Goal: Information Seeking & Learning: Learn about a topic

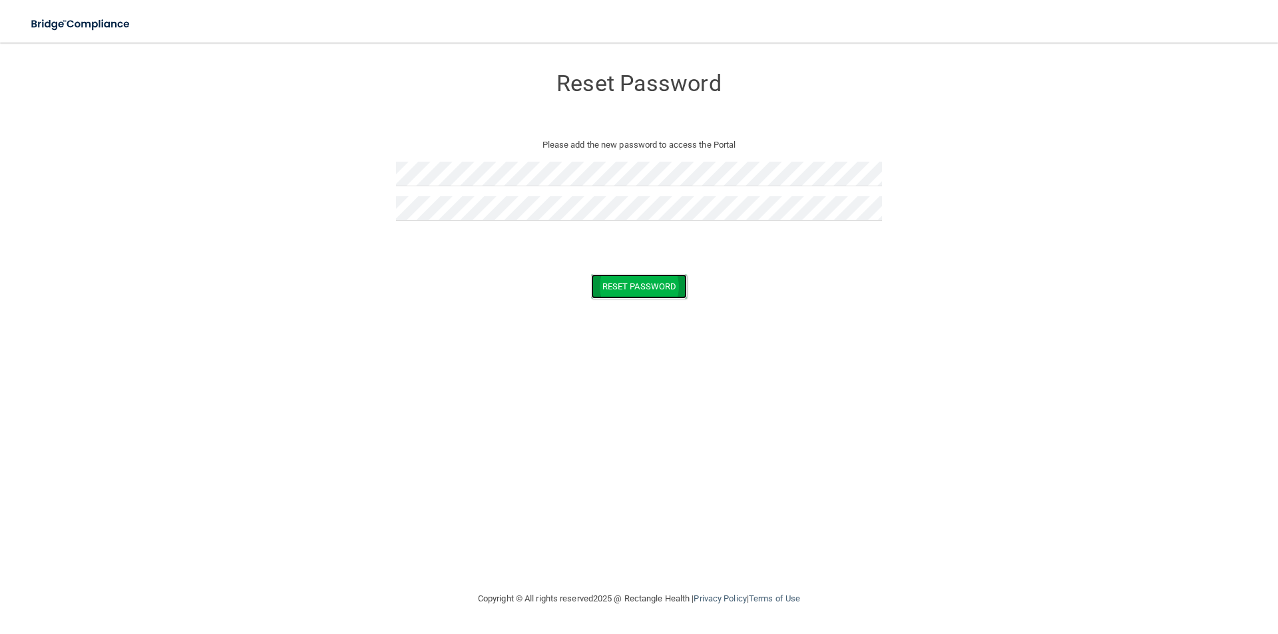
click at [670, 290] on button "Reset Password" at bounding box center [639, 286] width 96 height 25
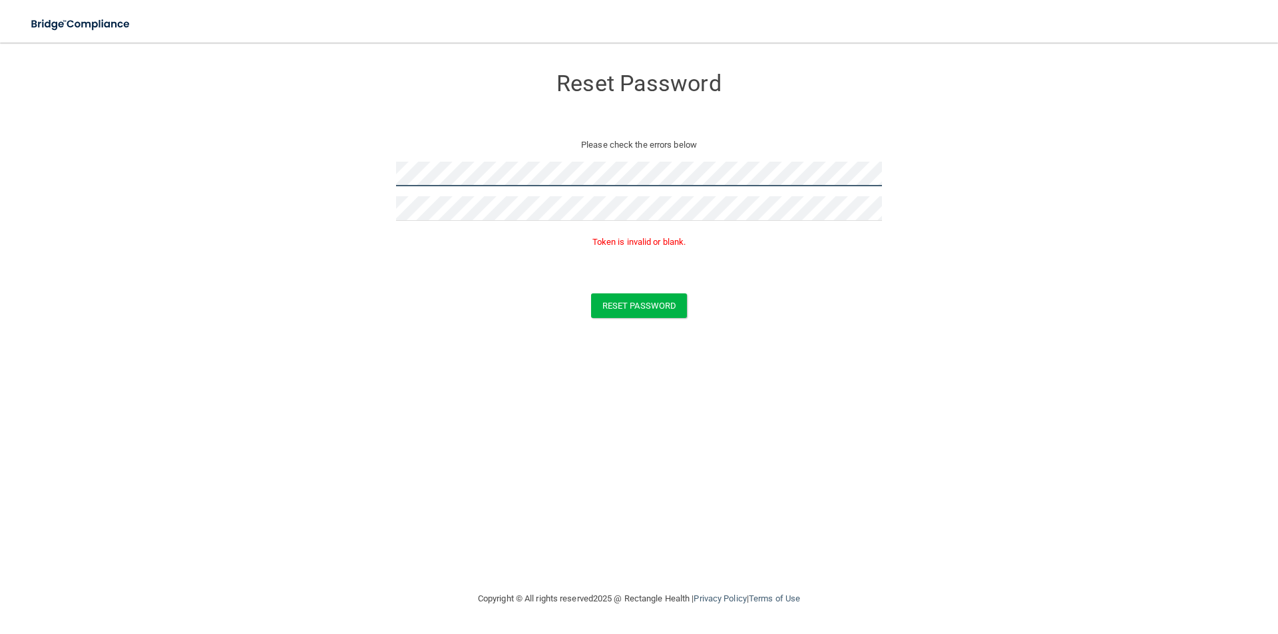
click at [267, 191] on form "Reset Password Please check the errors below Token is invalid or blank. Reset P…" at bounding box center [639, 195] width 1225 height 278
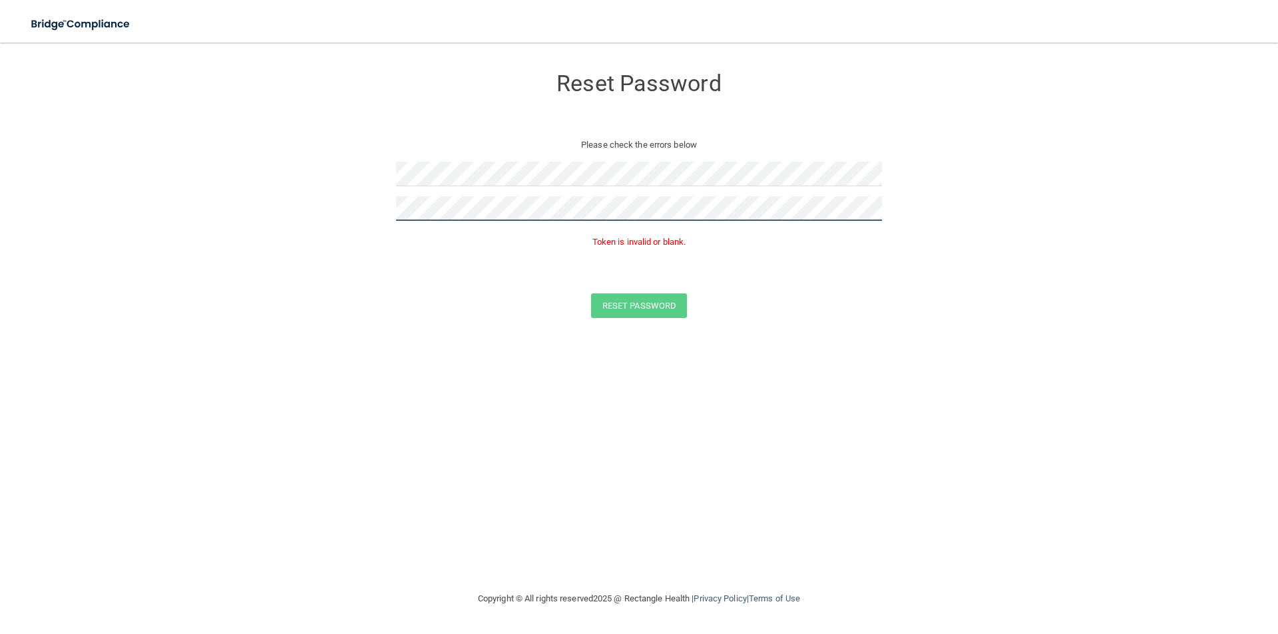
click at [279, 204] on form "Reset Password Please check the errors below Token is invalid or blank. Reset P…" at bounding box center [639, 195] width 1225 height 278
click at [600, 303] on button "Reset Password" at bounding box center [639, 306] width 96 height 25
click at [657, 305] on button "Reset Password" at bounding box center [639, 306] width 96 height 25
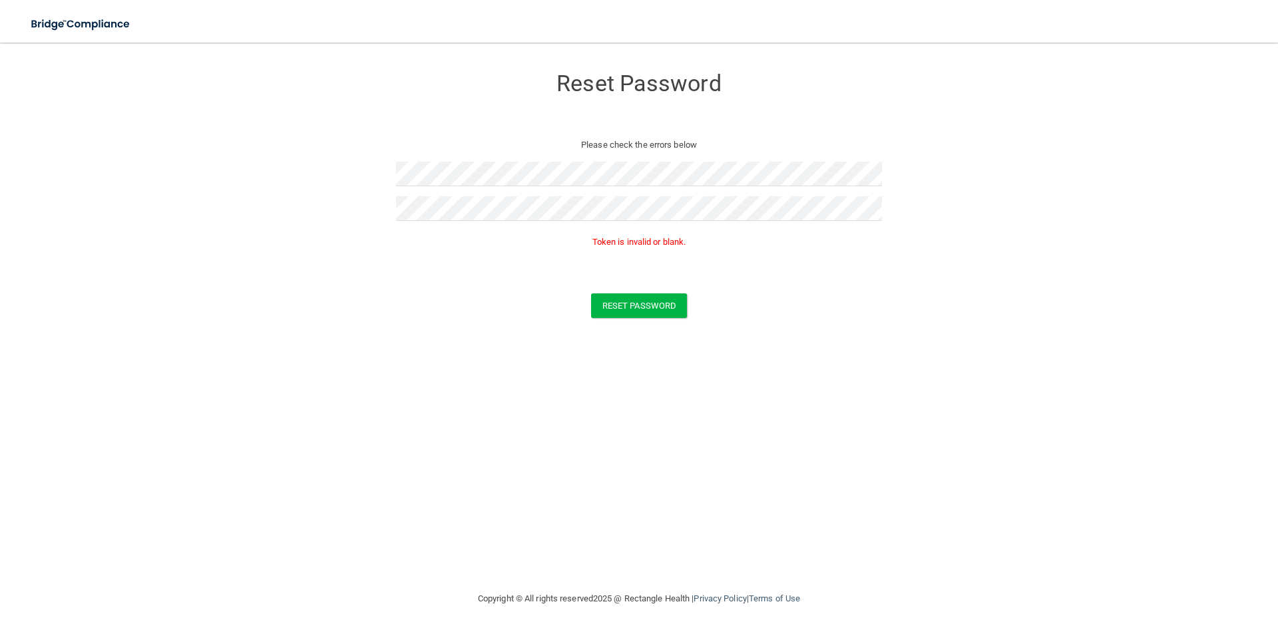
click at [73, 109] on form "Reset Password Please check the errors below Token is invalid or blank. Reset P…" at bounding box center [639, 195] width 1225 height 278
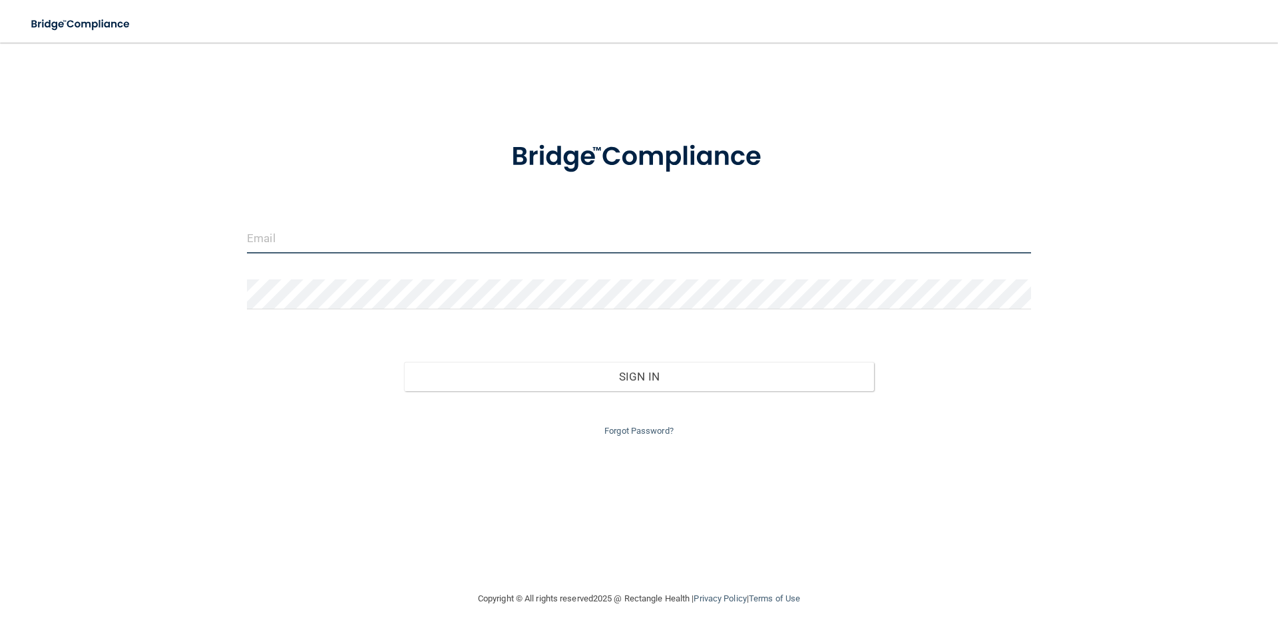
click at [299, 233] on input "email" at bounding box center [639, 239] width 784 height 30
type input "doctorm@smilesinthesun.com"
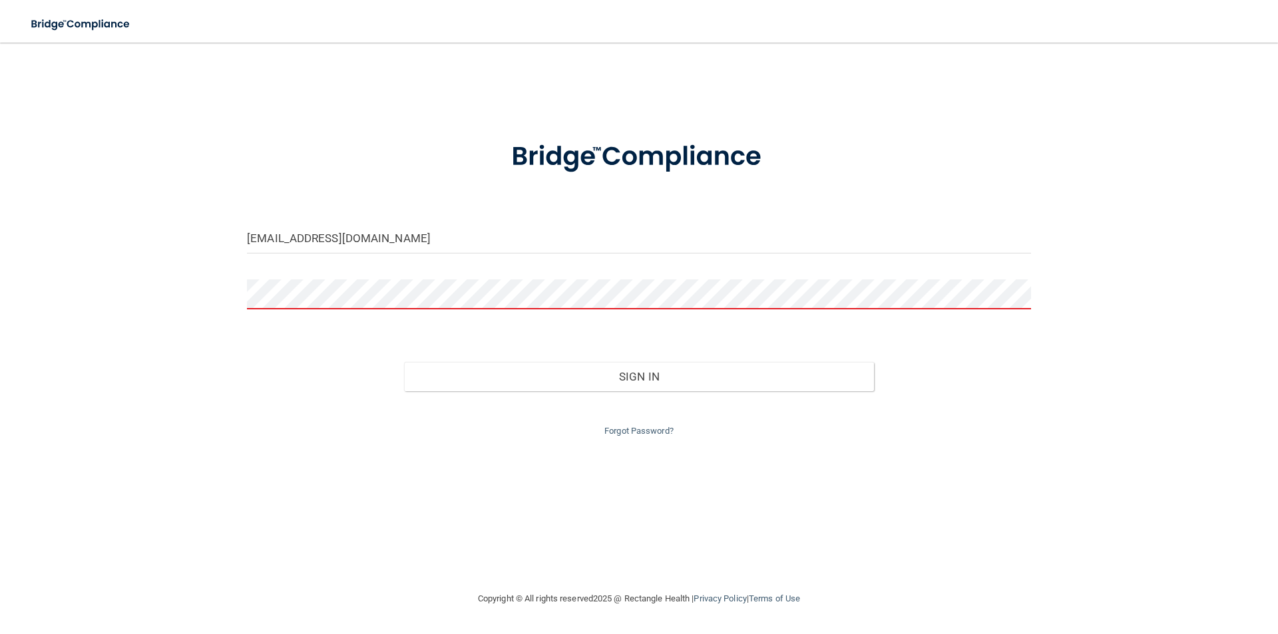
click at [250, 438] on div "Forgot Password?" at bounding box center [639, 415] width 804 height 48
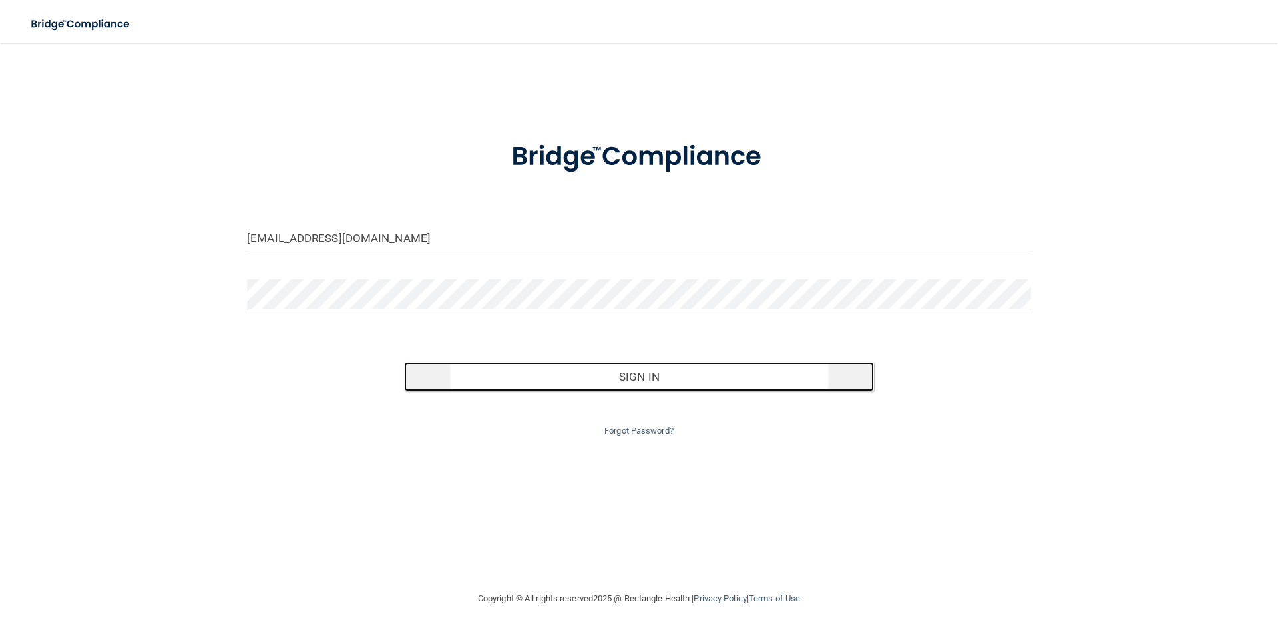
click at [658, 373] on button "Sign In" at bounding box center [639, 376] width 471 height 29
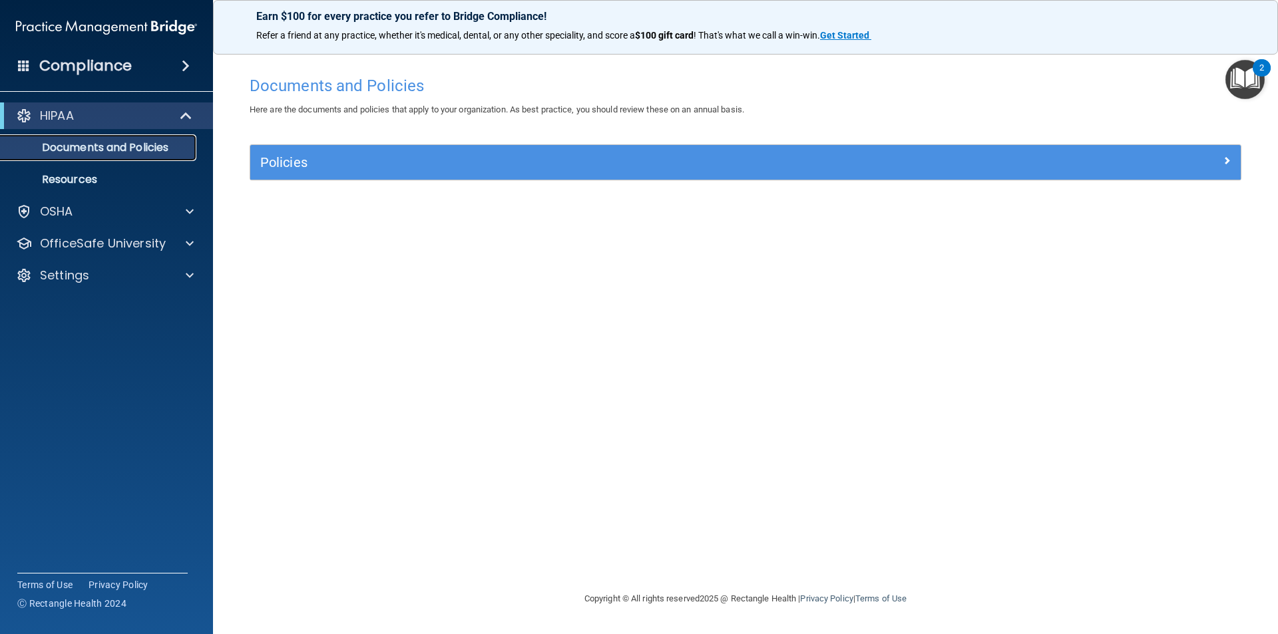
click at [138, 152] on p "Documents and Policies" at bounding box center [100, 147] width 182 height 13
click at [188, 112] on span at bounding box center [187, 116] width 11 height 16
click at [184, 149] on div at bounding box center [187, 148] width 33 height 16
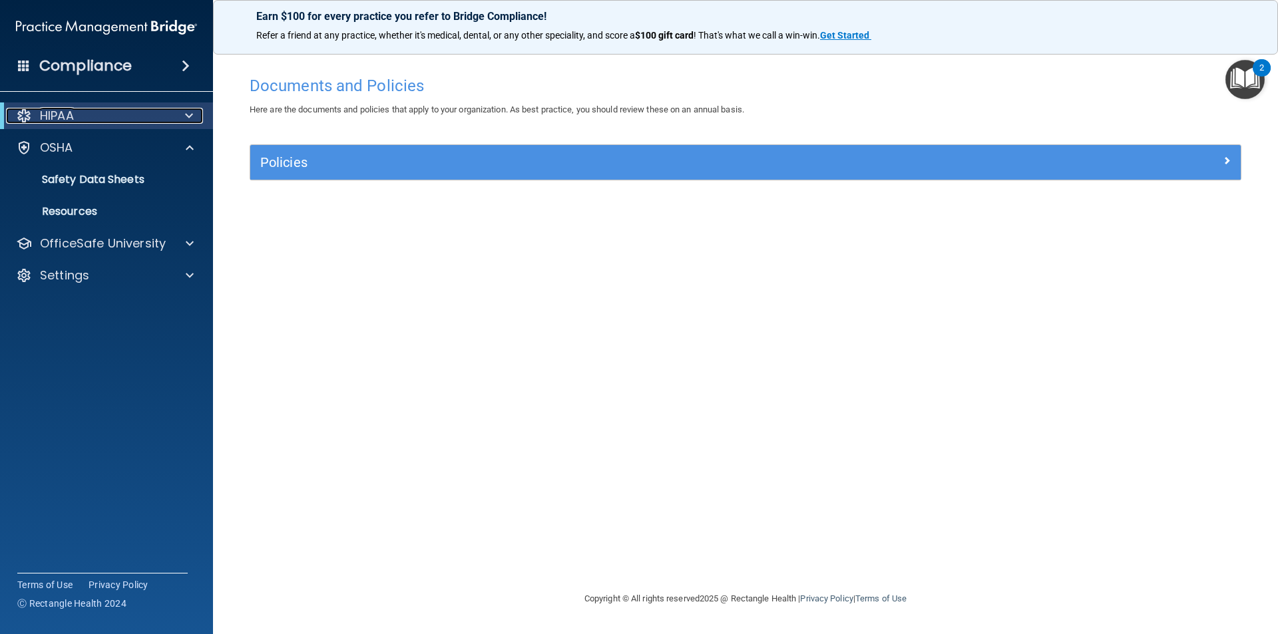
click at [107, 120] on div "HIPAA" at bounding box center [88, 116] width 164 height 16
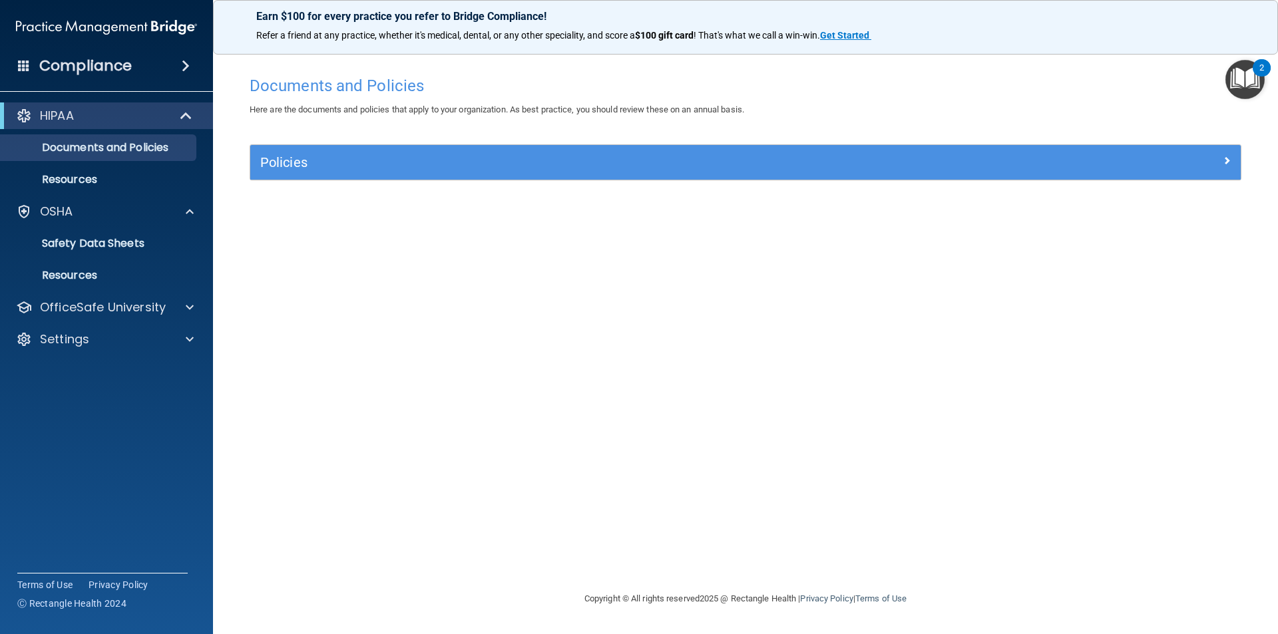
click at [92, 74] on h4 "Compliance" at bounding box center [85, 66] width 93 height 19
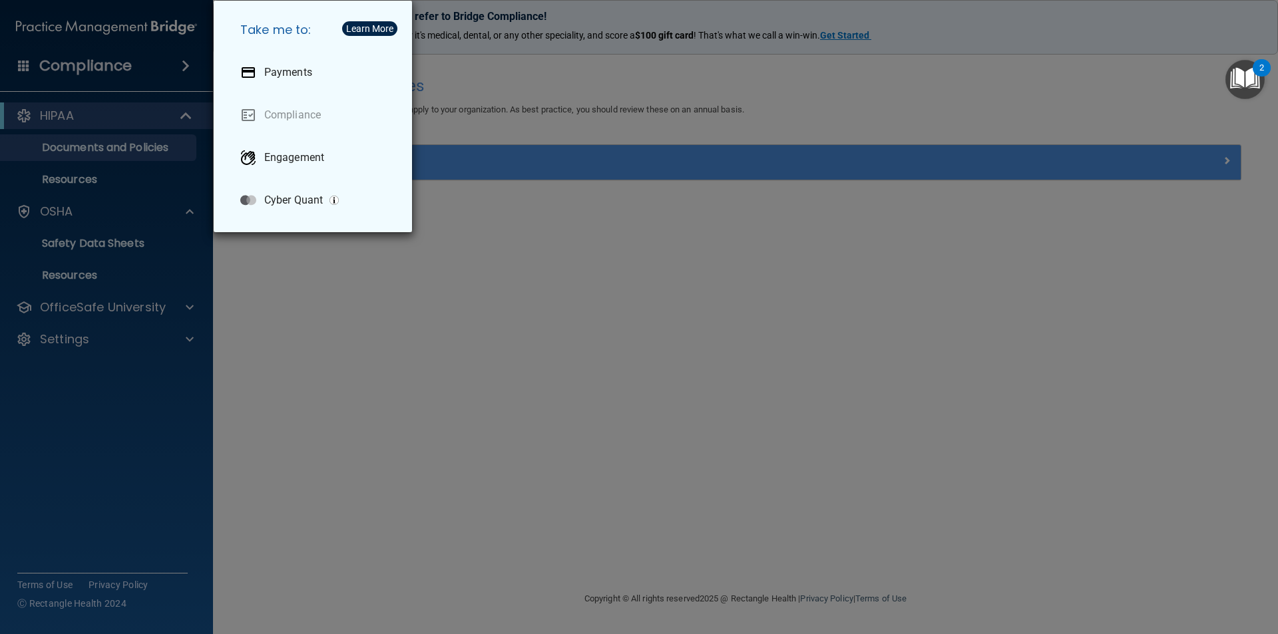
click at [31, 75] on div "Take me to: Payments Compliance Engagement Cyber Quant" at bounding box center [639, 317] width 1278 height 634
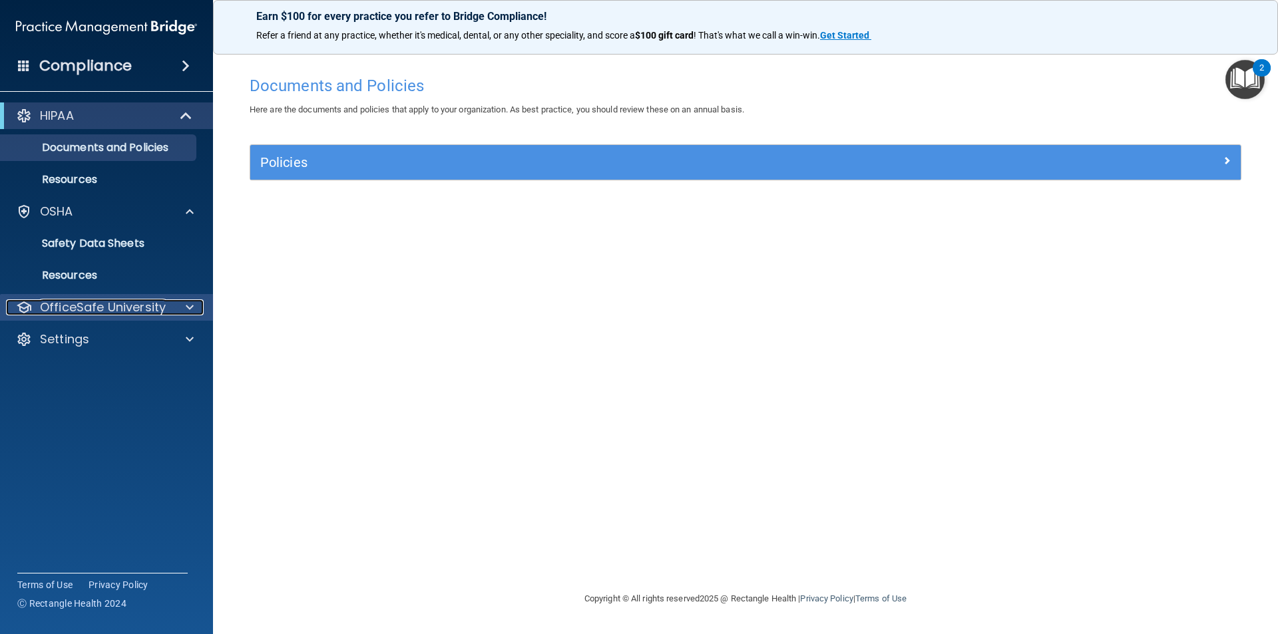
click at [172, 305] on div at bounding box center [187, 308] width 33 height 16
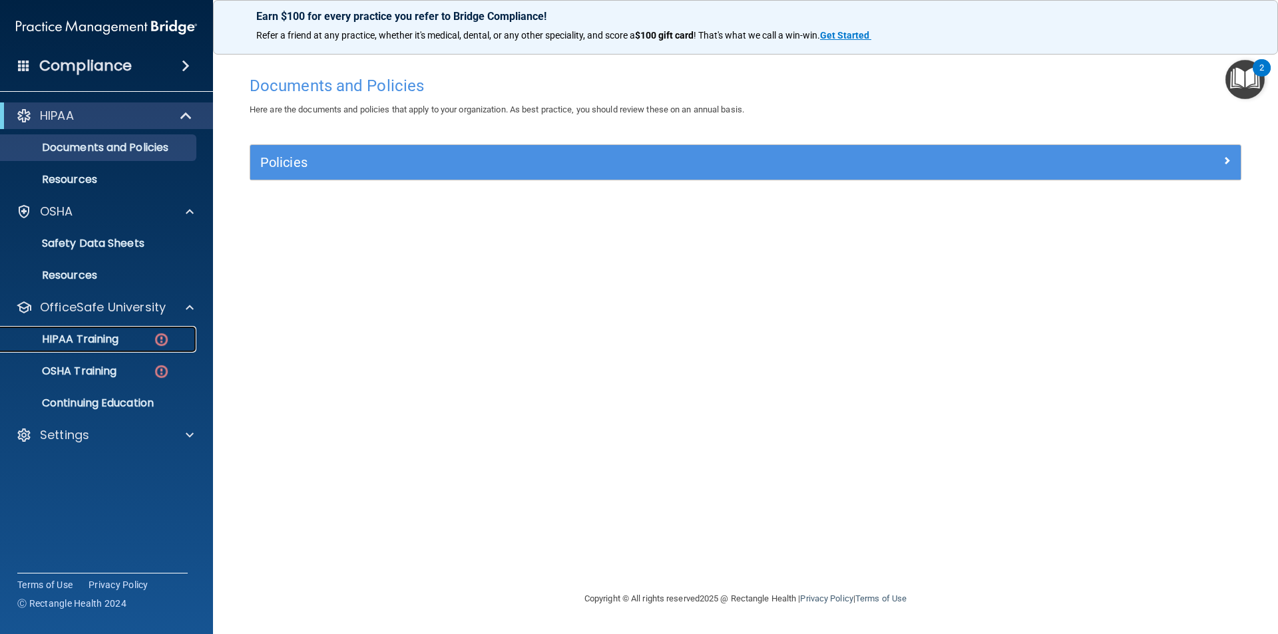
click at [142, 330] on link "HIPAA Training" at bounding box center [92, 339] width 210 height 27
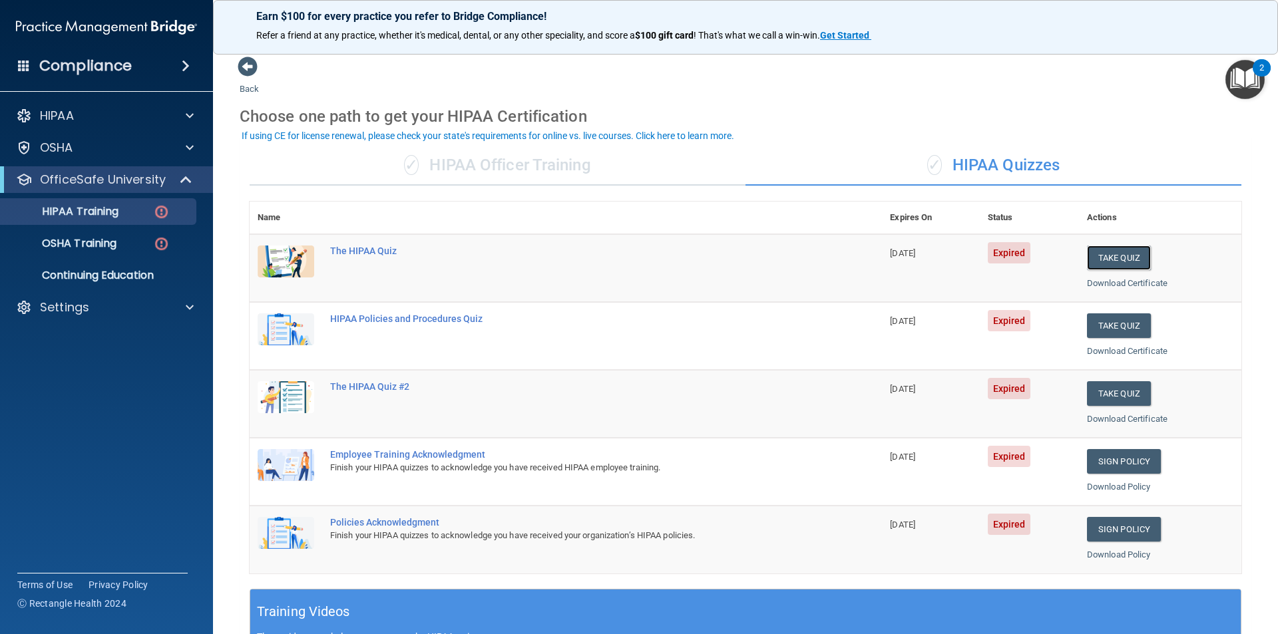
drag, startPoint x: 1123, startPoint y: 264, endPoint x: 1110, endPoint y: 274, distance: 16.1
click at [1118, 264] on button "Take Quiz" at bounding box center [1119, 258] width 64 height 25
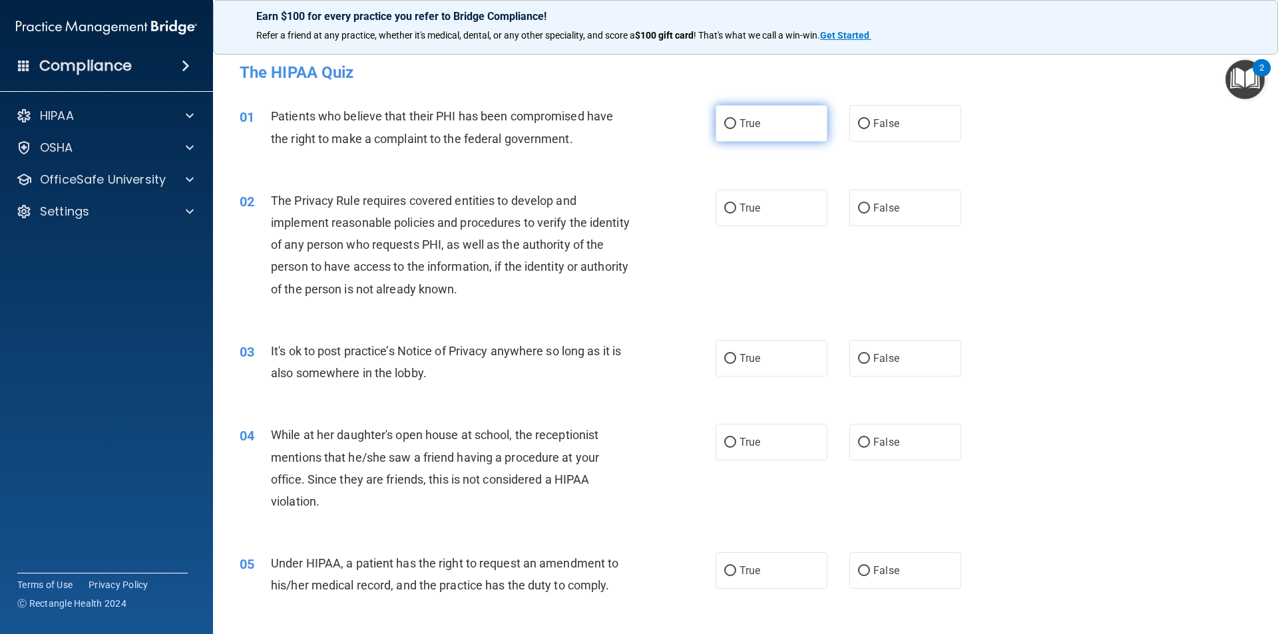
click at [726, 119] on input "True" at bounding box center [730, 124] width 12 height 10
radio input "true"
click at [741, 208] on span "True" at bounding box center [749, 208] width 21 height 13
click at [736, 208] on input "True" at bounding box center [730, 209] width 12 height 10
radio input "true"
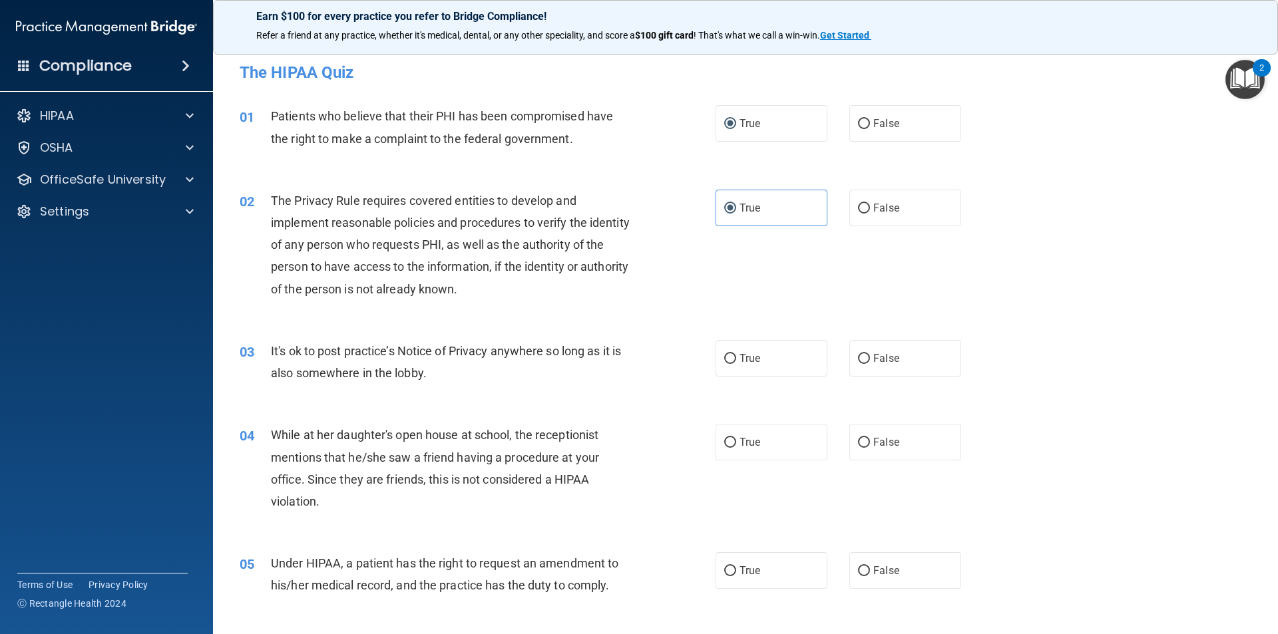
scroll to position [133, 0]
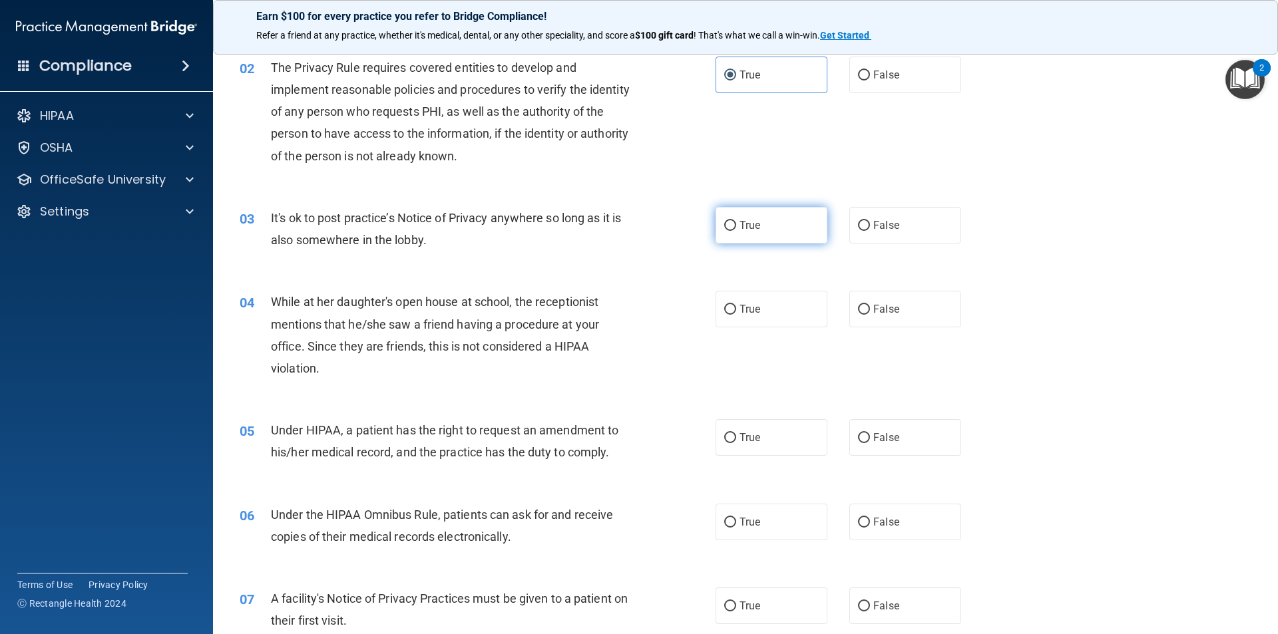
click at [729, 233] on label "True" at bounding box center [771, 225] width 112 height 37
click at [729, 231] on input "True" at bounding box center [730, 226] width 12 height 10
radio input "true"
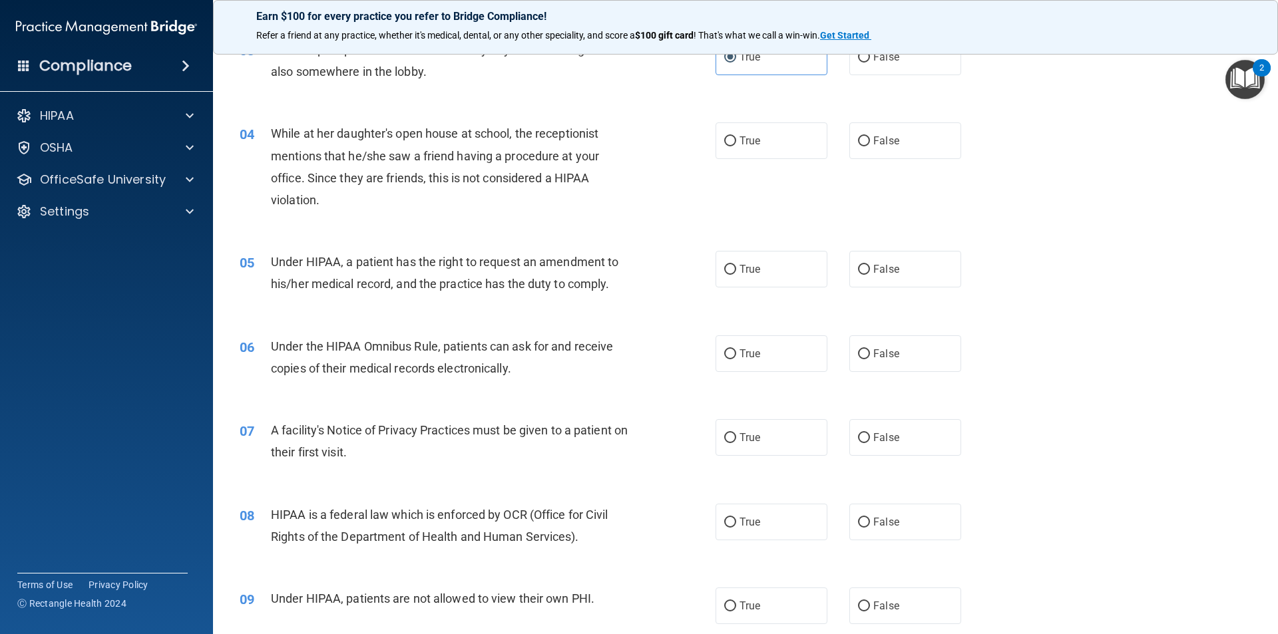
scroll to position [333, 0]
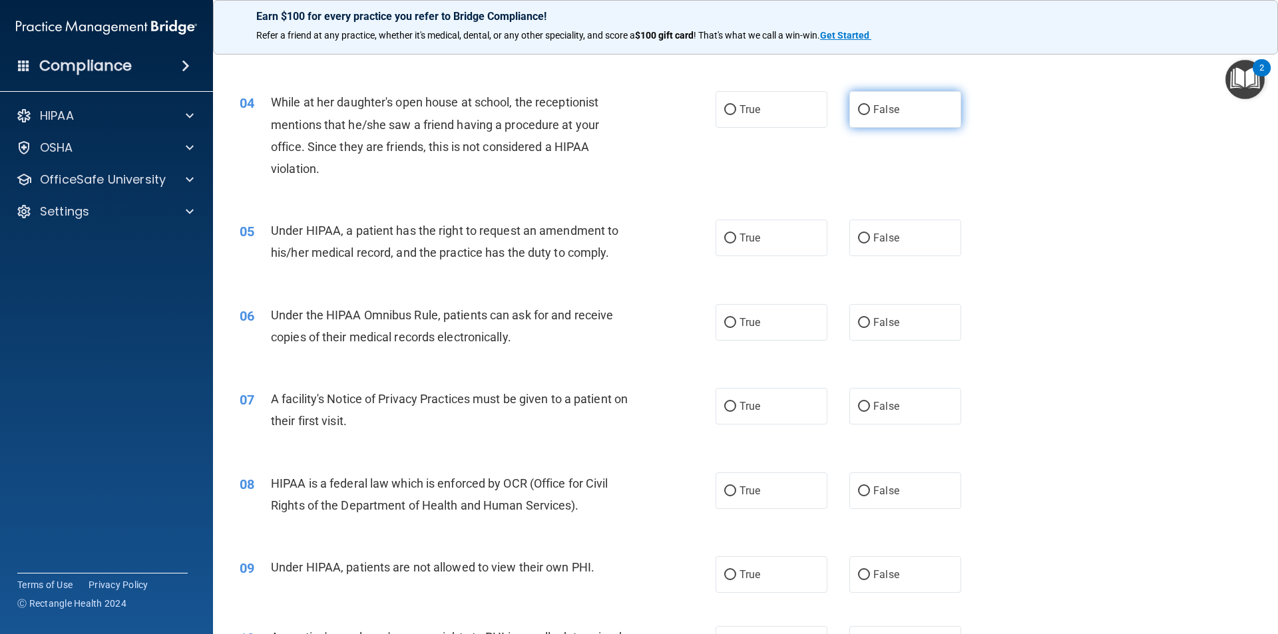
click at [859, 116] on label "False" at bounding box center [905, 109] width 112 height 37
click at [859, 115] on input "False" at bounding box center [864, 110] width 12 height 10
radio input "true"
click at [724, 242] on input "True" at bounding box center [730, 239] width 12 height 10
radio input "true"
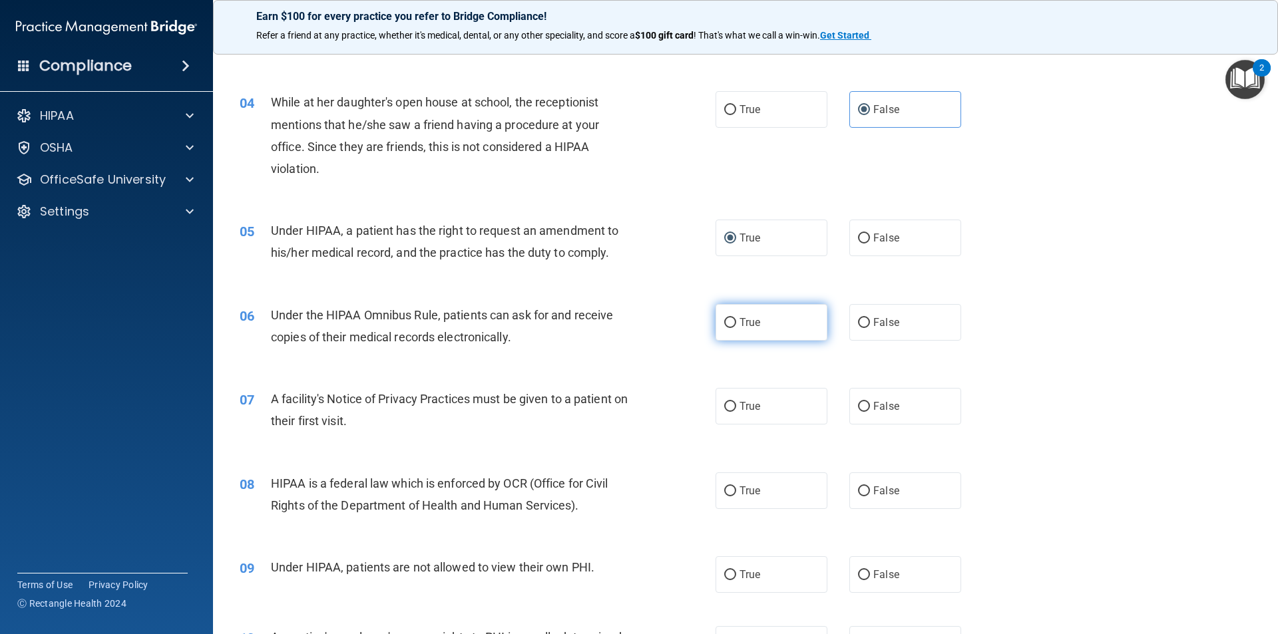
click at [741, 326] on span "True" at bounding box center [749, 322] width 21 height 13
click at [736, 326] on input "True" at bounding box center [730, 323] width 12 height 10
radio input "true"
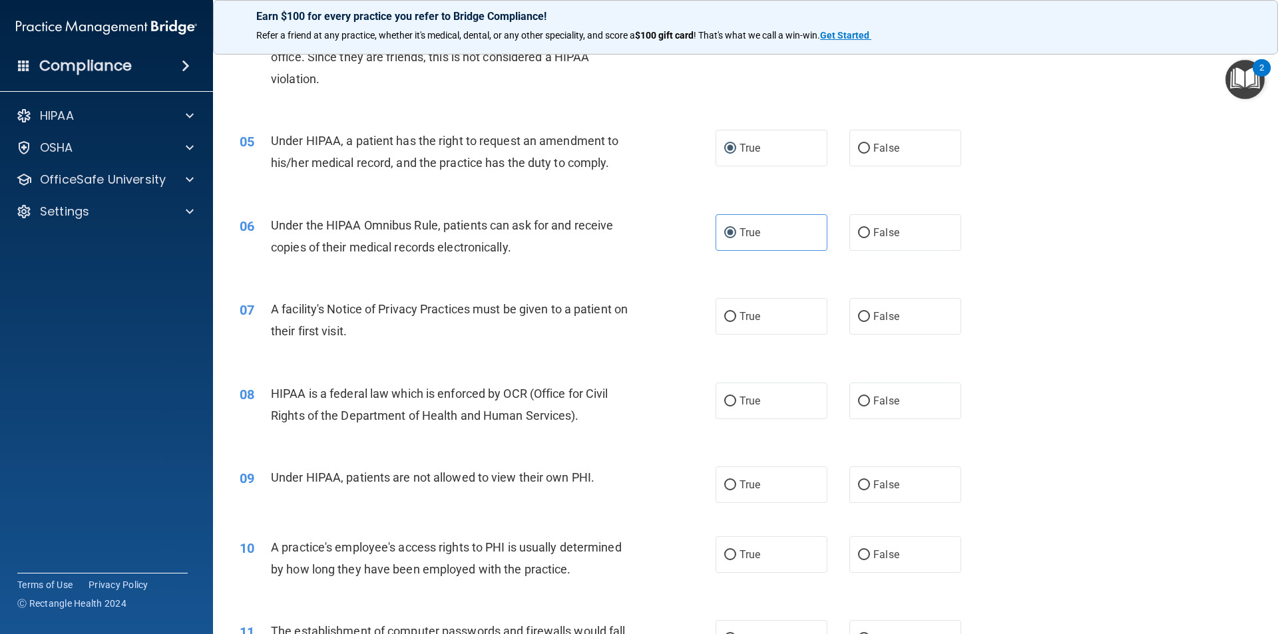
scroll to position [466, 0]
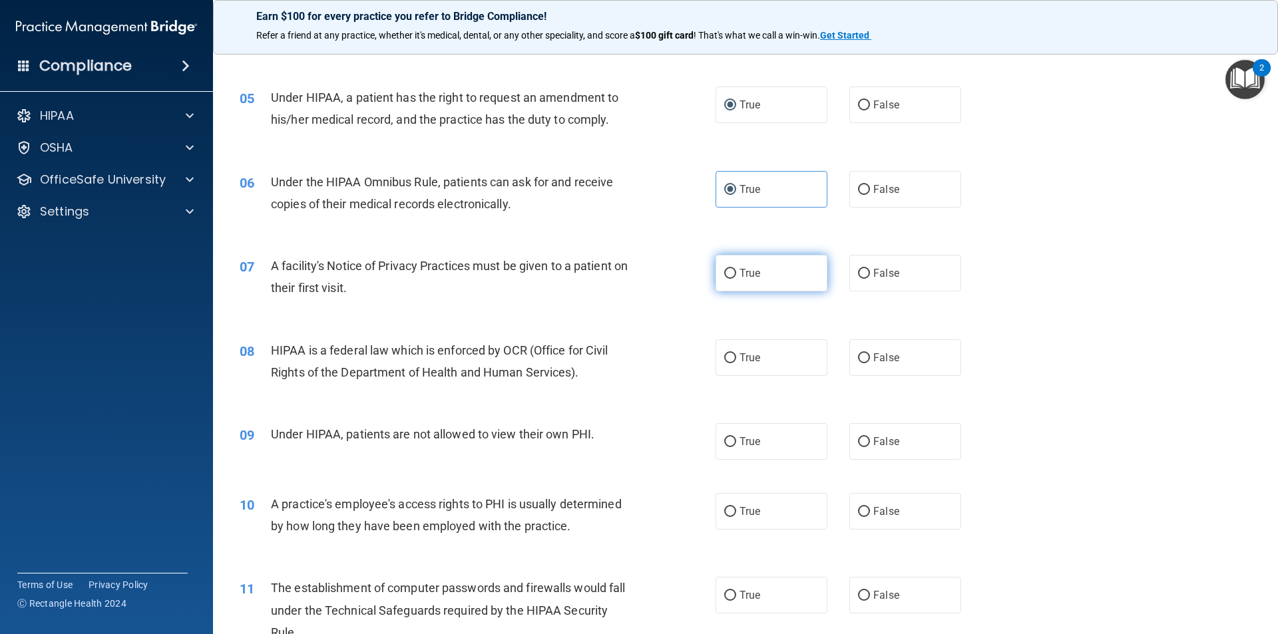
click at [724, 278] on input "True" at bounding box center [730, 274] width 12 height 10
radio input "true"
click at [724, 359] on input "True" at bounding box center [730, 358] width 12 height 10
radio input "true"
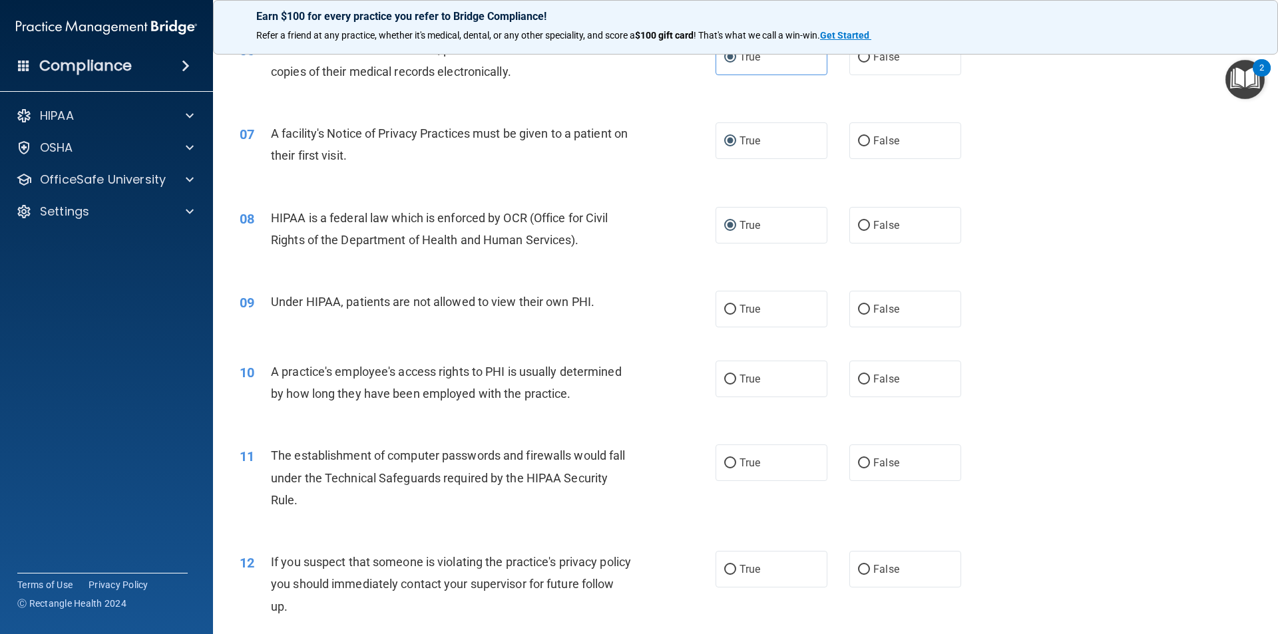
scroll to position [599, 0]
click at [861, 306] on input "False" at bounding box center [864, 309] width 12 height 10
radio input "true"
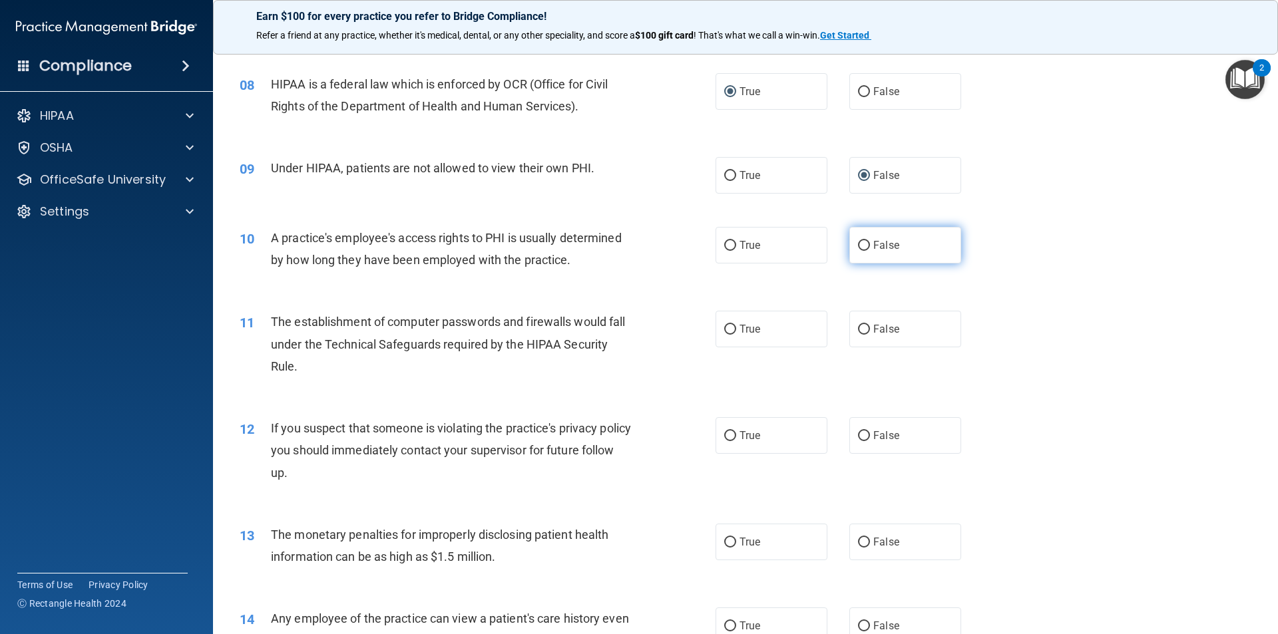
click at [858, 245] on input "False" at bounding box center [864, 246] width 12 height 10
radio input "true"
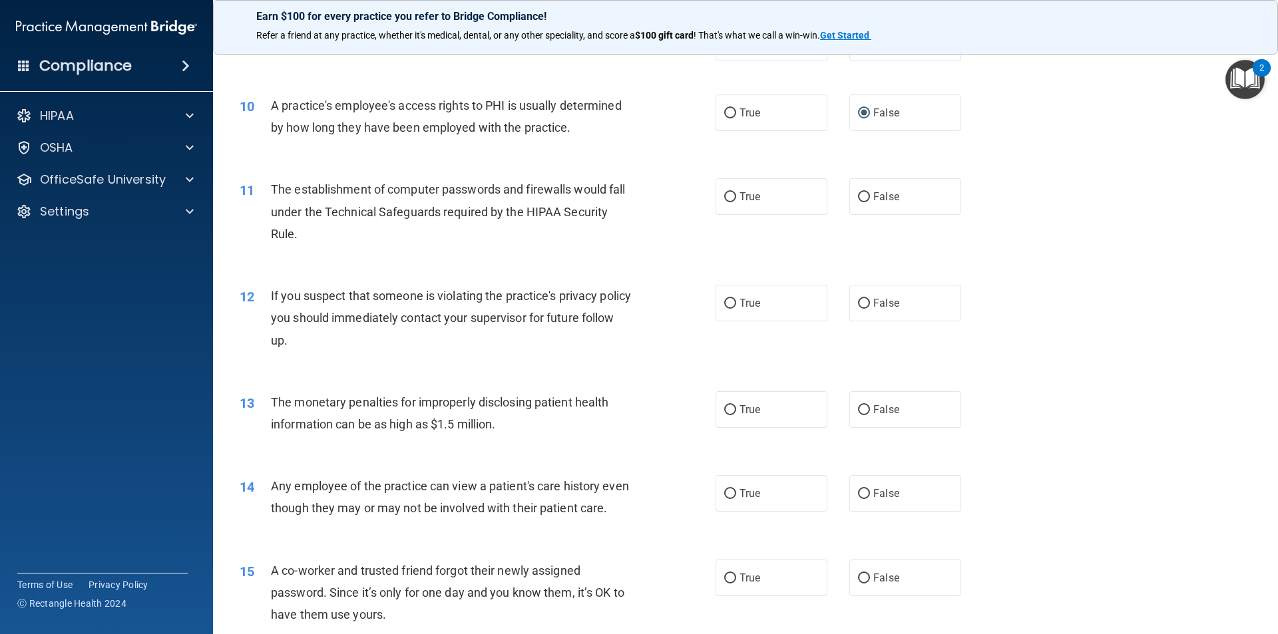
scroll to position [865, 0]
click at [731, 193] on input "True" at bounding box center [730, 197] width 12 height 10
radio input "true"
click at [739, 299] on span "True" at bounding box center [749, 302] width 21 height 13
click at [736, 299] on input "True" at bounding box center [730, 303] width 12 height 10
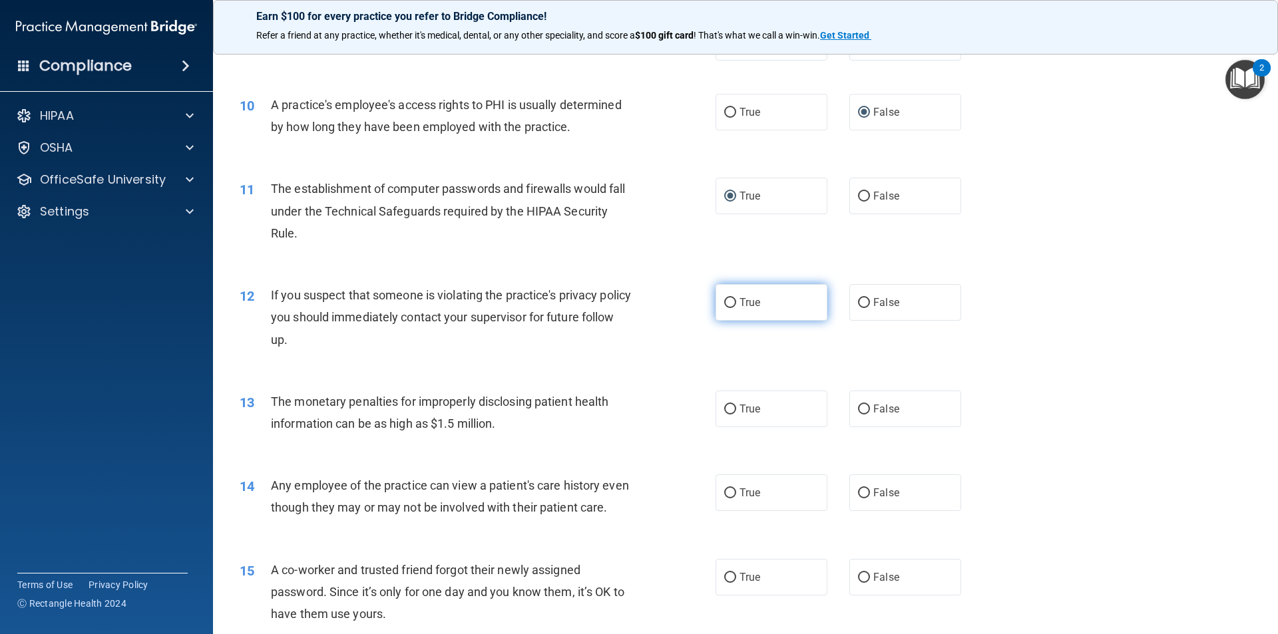
radio input "true"
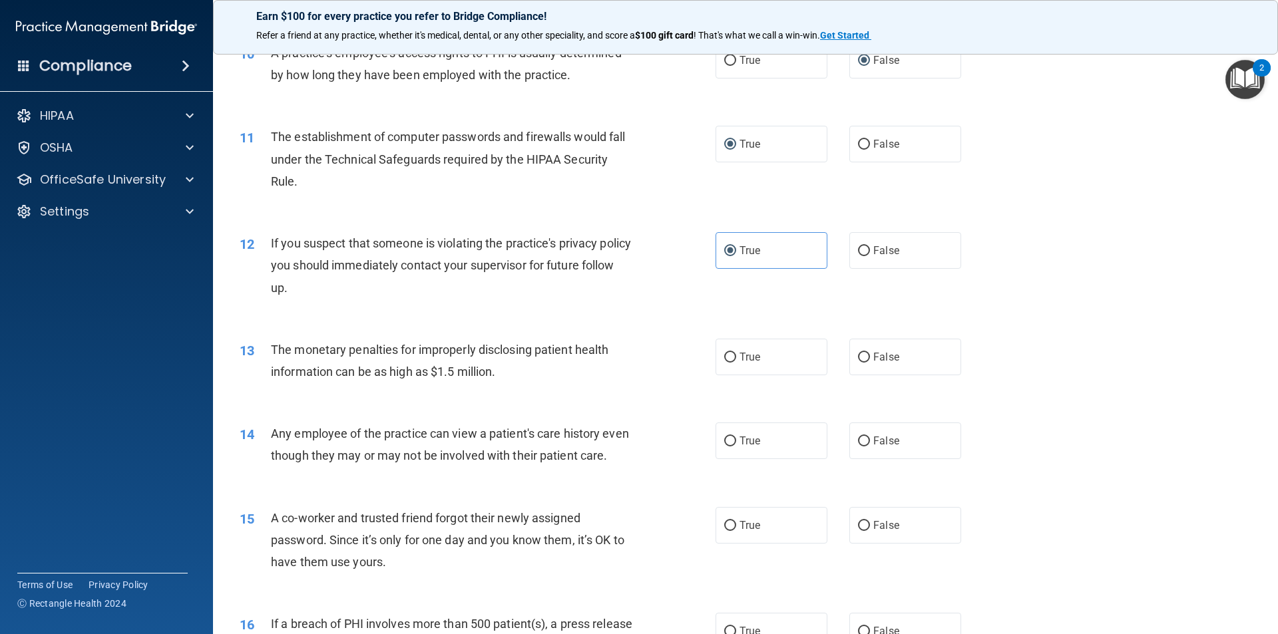
scroll to position [998, 0]
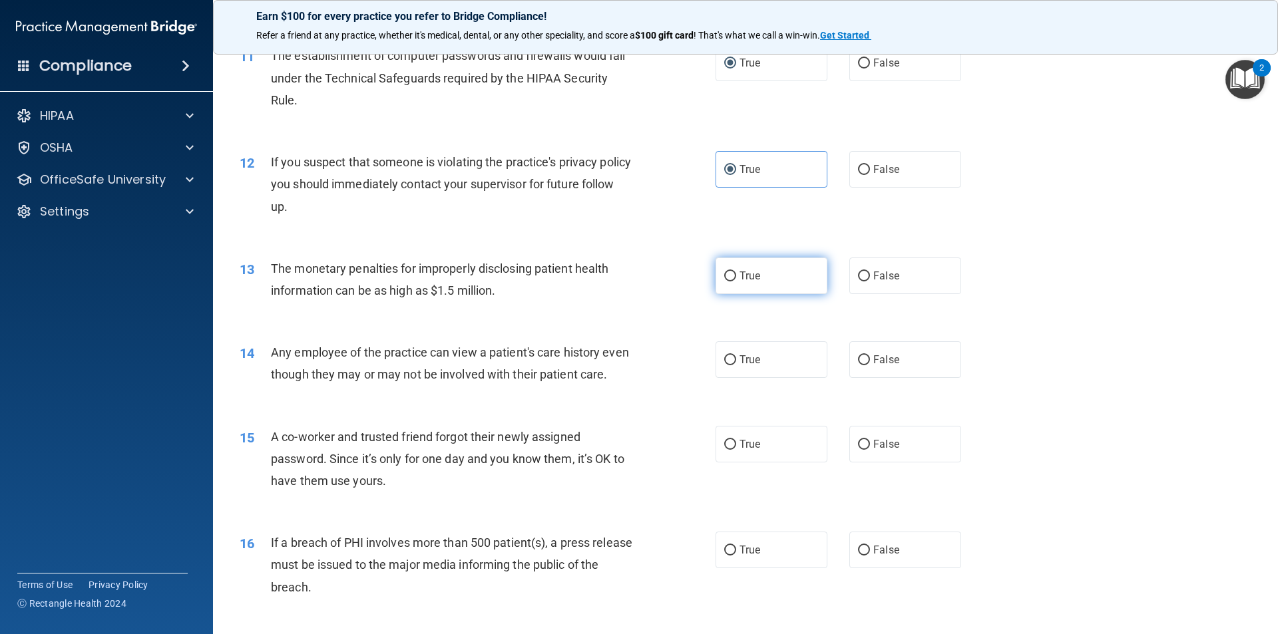
click at [771, 286] on label "True" at bounding box center [771, 276] width 112 height 37
click at [736, 282] on input "True" at bounding box center [730, 277] width 12 height 10
radio input "true"
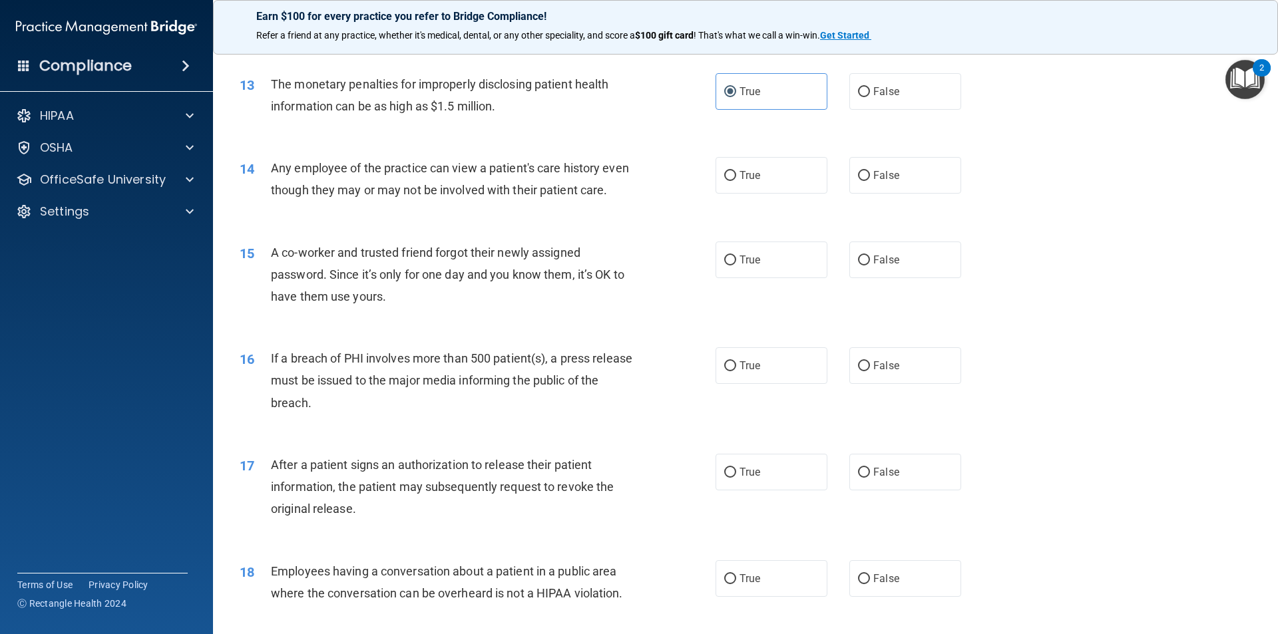
scroll to position [1198, 0]
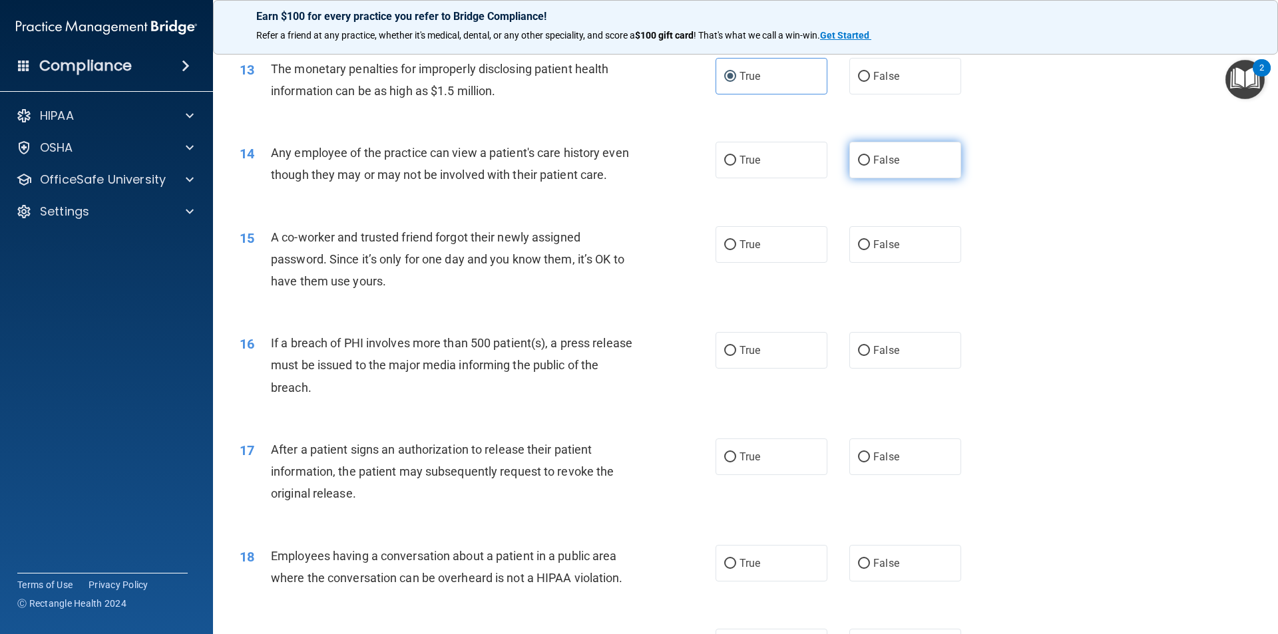
click at [873, 160] on span "False" at bounding box center [886, 160] width 26 height 13
click at [869, 160] on input "False" at bounding box center [864, 161] width 12 height 10
radio input "true"
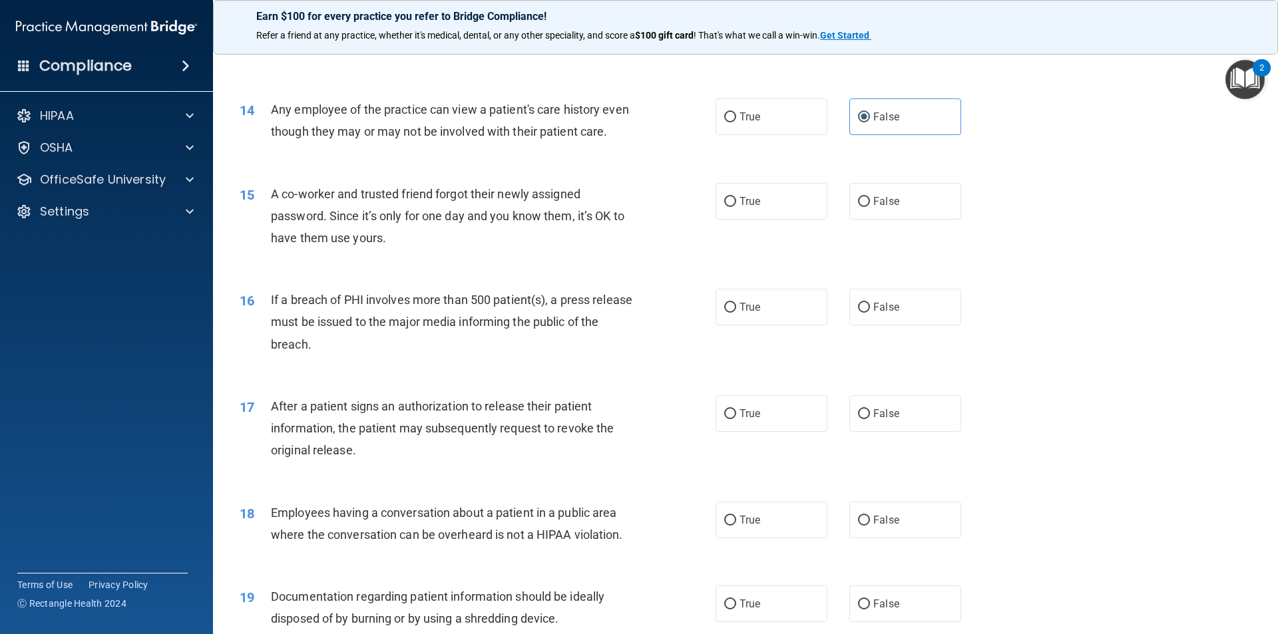
scroll to position [1265, 0]
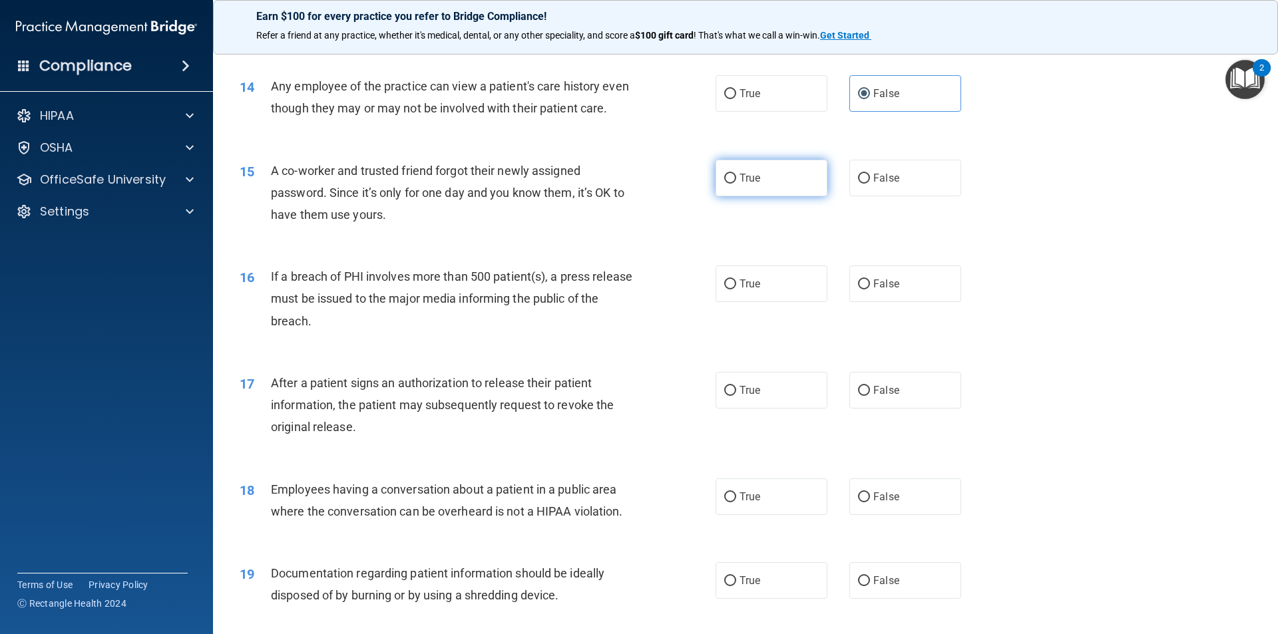
click at [726, 184] on input "True" at bounding box center [730, 179] width 12 height 10
radio input "true"
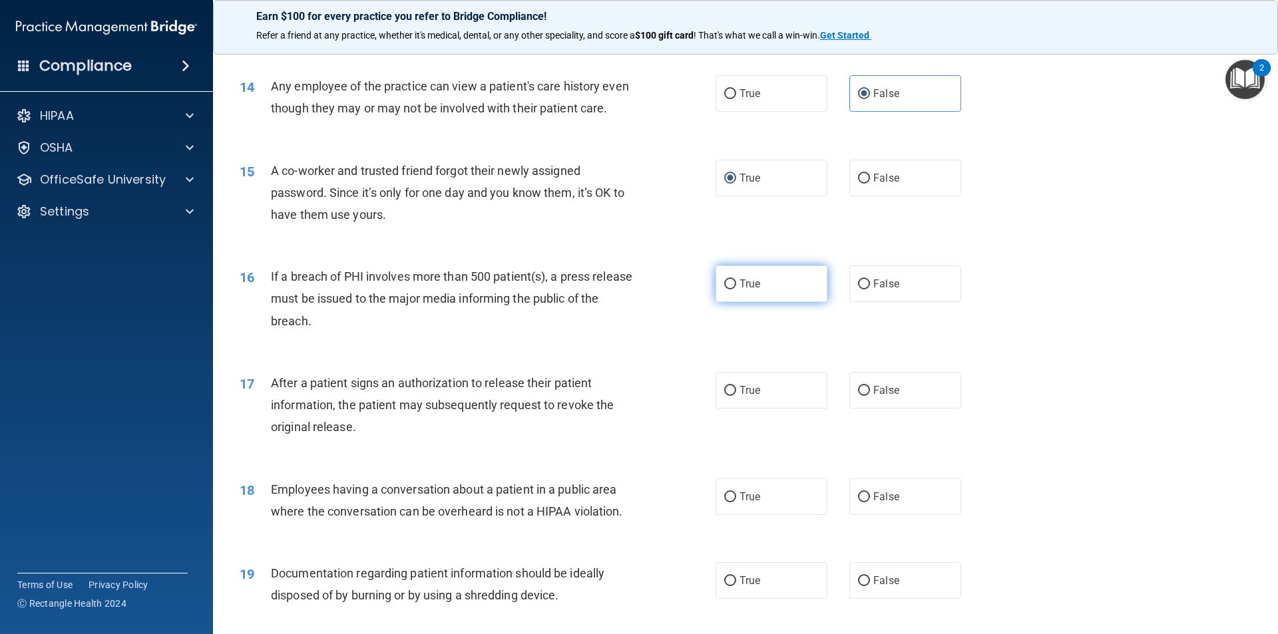
click at [729, 290] on input "True" at bounding box center [730, 285] width 12 height 10
radio input "true"
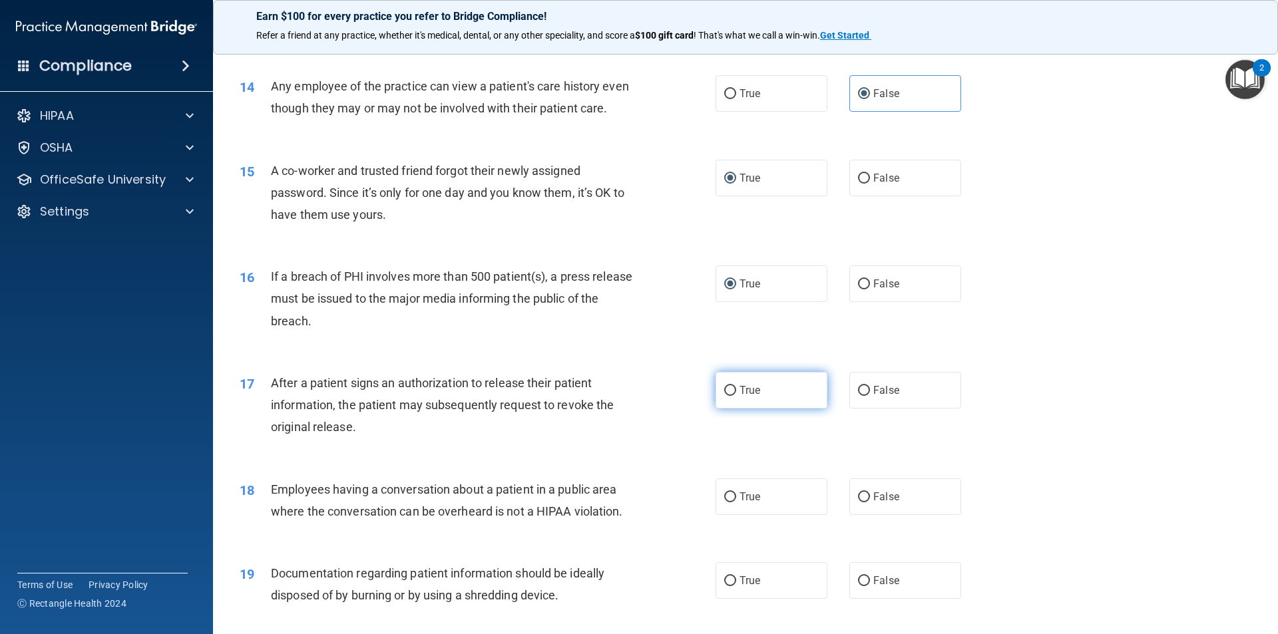
click at [739, 397] on span "True" at bounding box center [749, 390] width 21 height 13
click at [736, 396] on input "True" at bounding box center [730, 391] width 12 height 10
radio input "true"
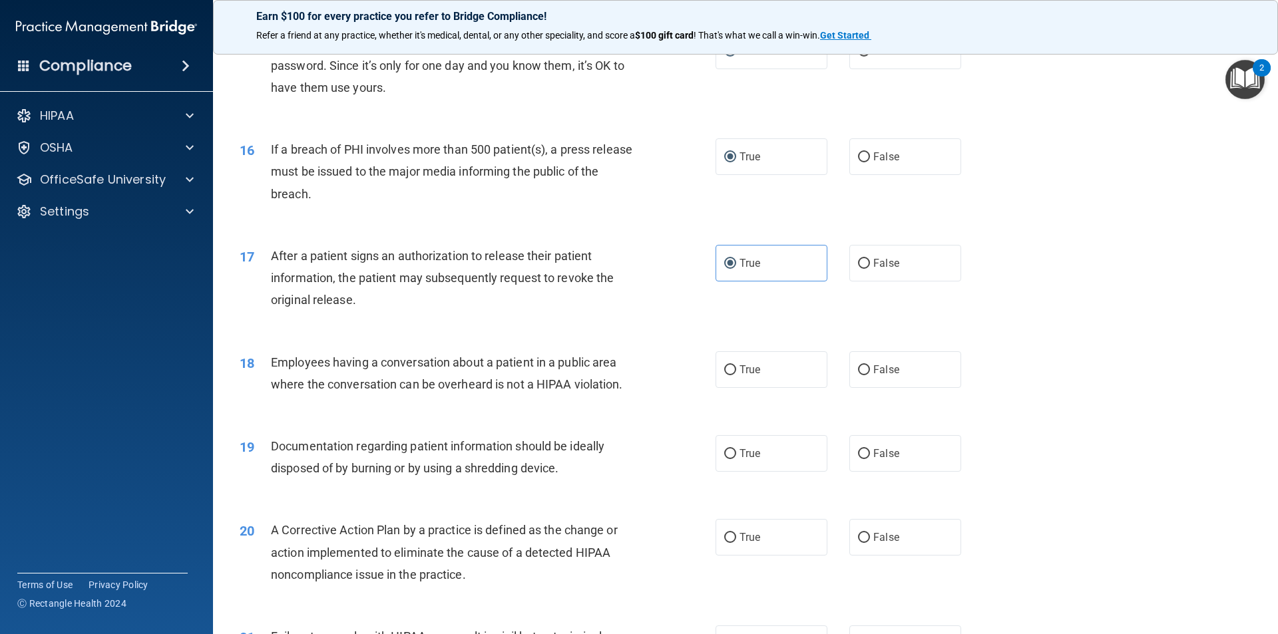
scroll to position [1398, 0]
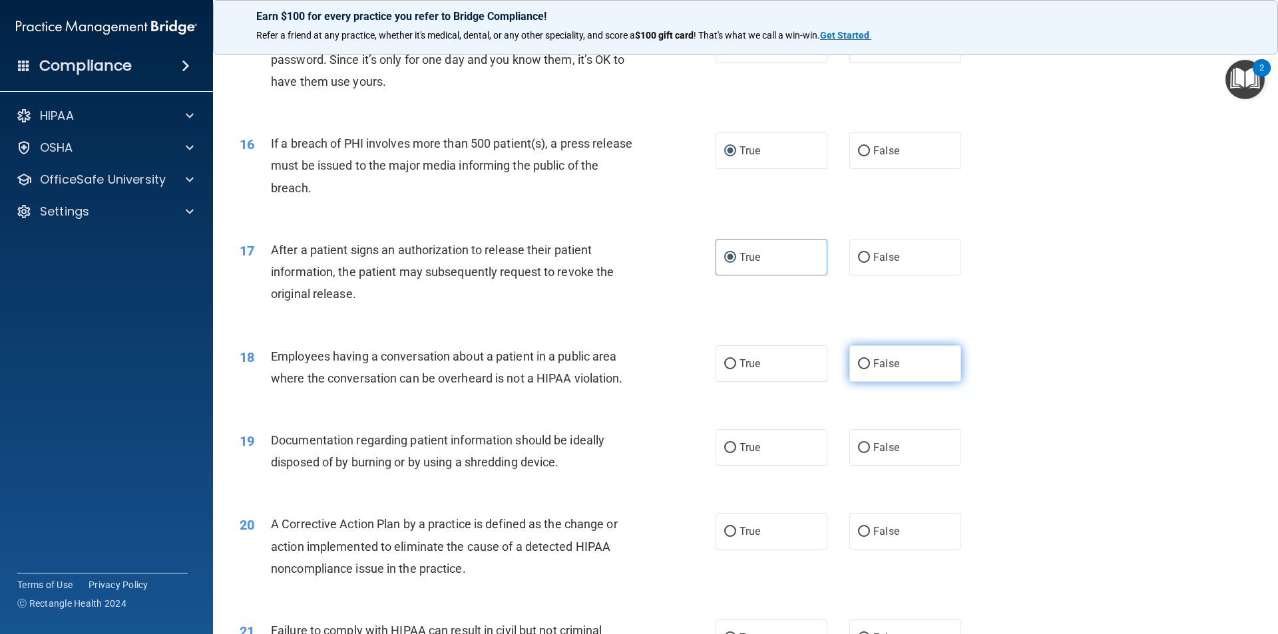
click at [869, 382] on label "False" at bounding box center [905, 363] width 112 height 37
click at [869, 369] on input "False" at bounding box center [864, 364] width 12 height 10
radio input "true"
click at [753, 382] on label "True" at bounding box center [771, 363] width 112 height 37
click at [736, 369] on input "True" at bounding box center [730, 364] width 12 height 10
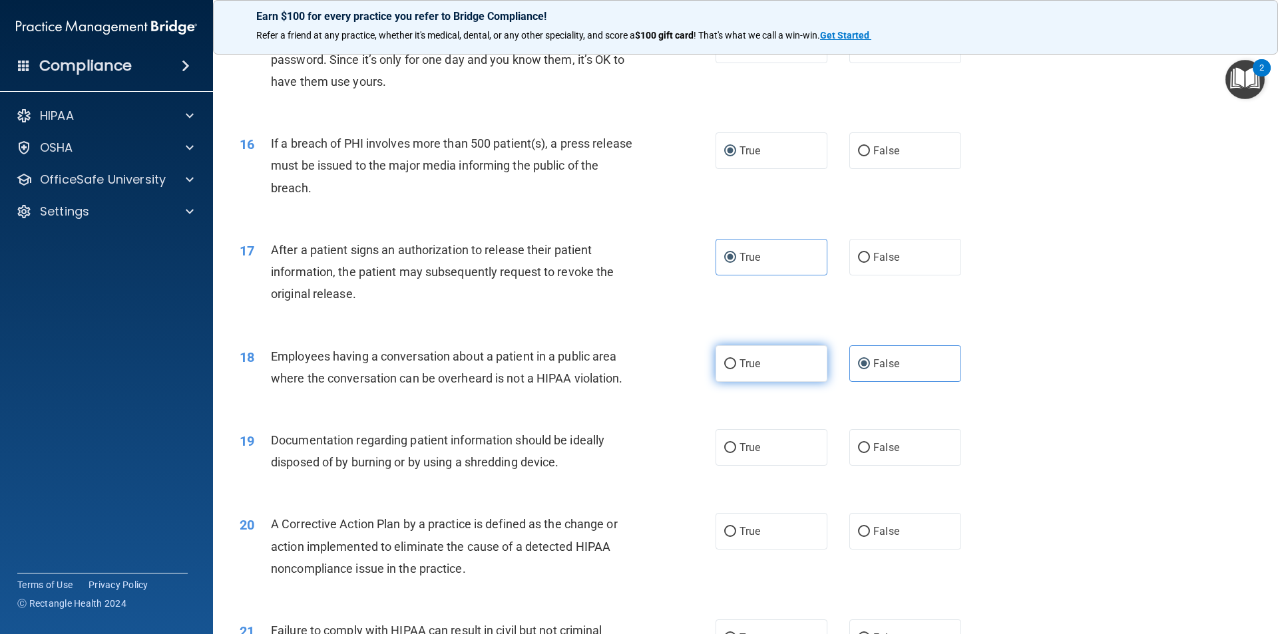
radio input "true"
click at [919, 382] on label "False" at bounding box center [905, 363] width 112 height 37
click at [870, 369] on input "False" at bounding box center [864, 364] width 12 height 10
radio input "true"
radio input "false"
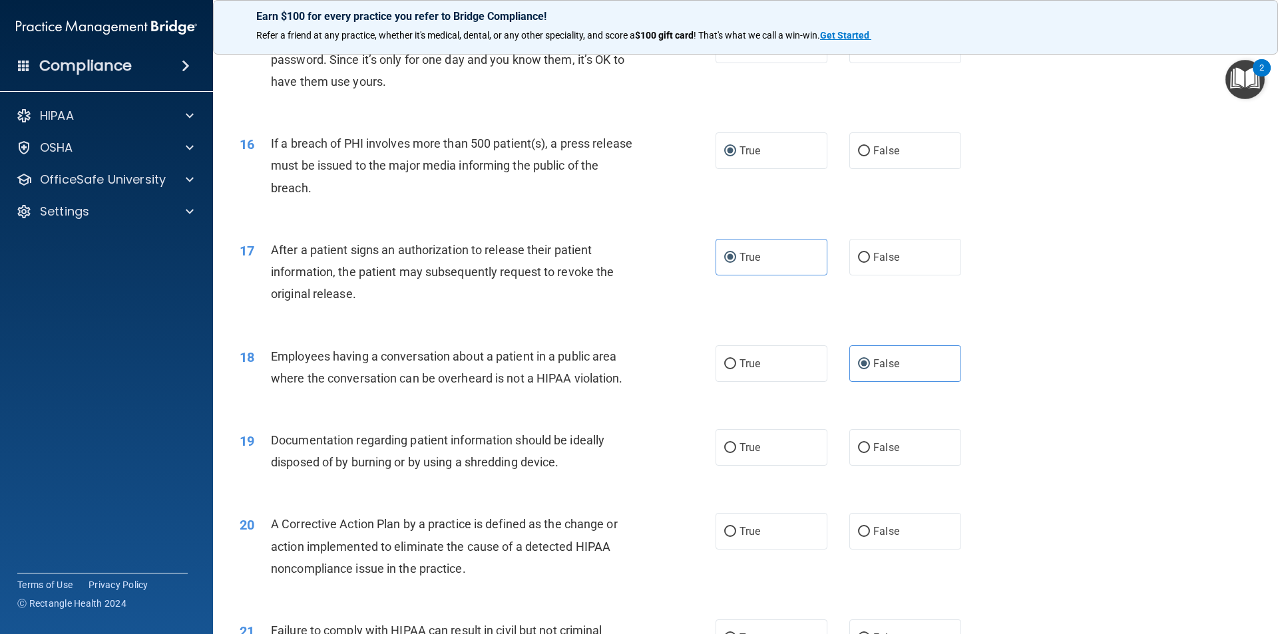
scroll to position [1597, 0]
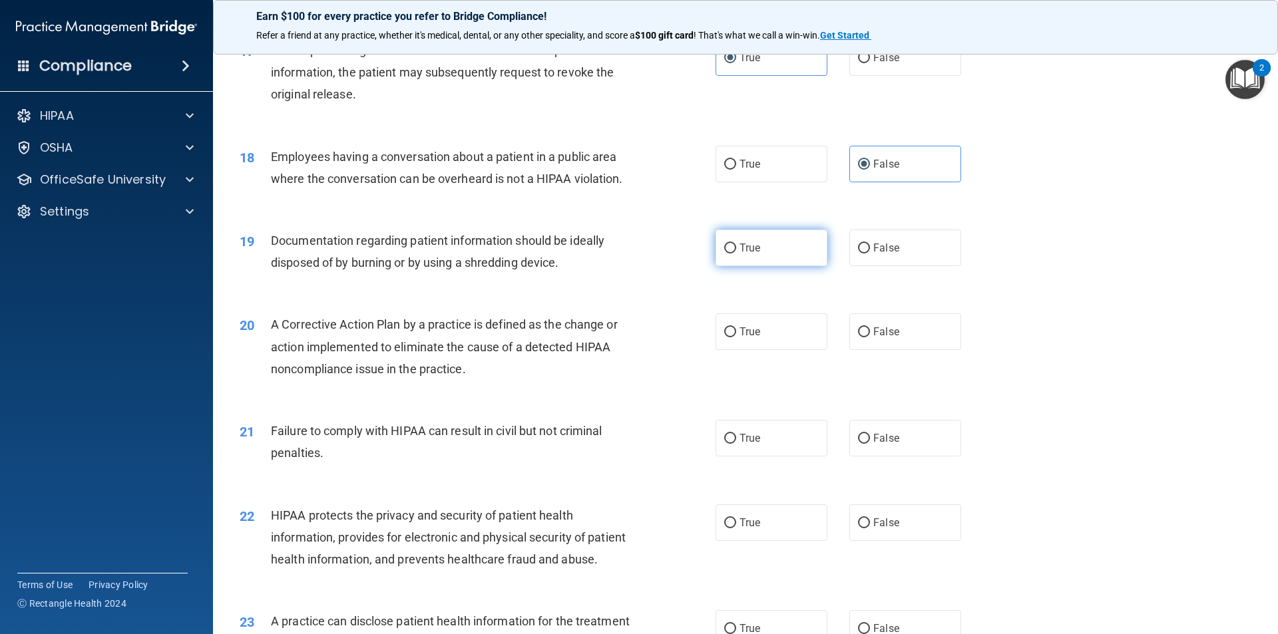
click at [739, 254] on span "True" at bounding box center [749, 248] width 21 height 13
click at [735, 254] on input "True" at bounding box center [730, 249] width 12 height 10
radio input "true"
click at [731, 350] on label "True" at bounding box center [771, 331] width 112 height 37
click at [731, 337] on input "True" at bounding box center [730, 332] width 12 height 10
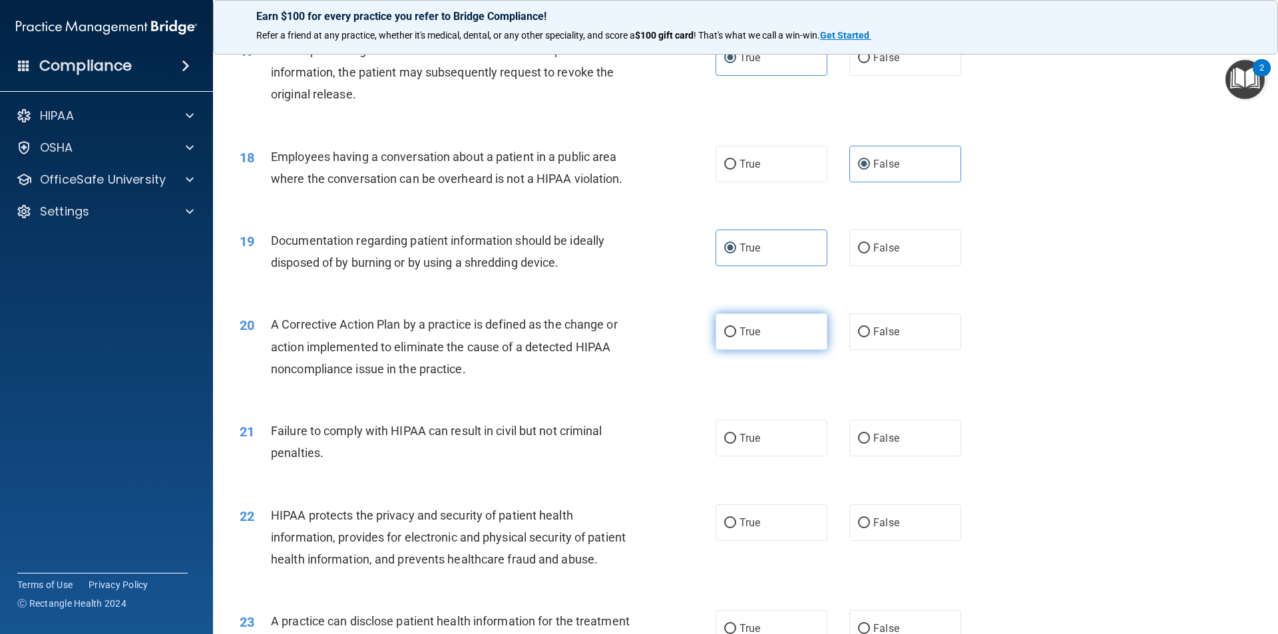
radio input "true"
click at [919, 457] on label "False" at bounding box center [905, 438] width 112 height 37
click at [870, 444] on input "False" at bounding box center [864, 439] width 12 height 10
radio input "true"
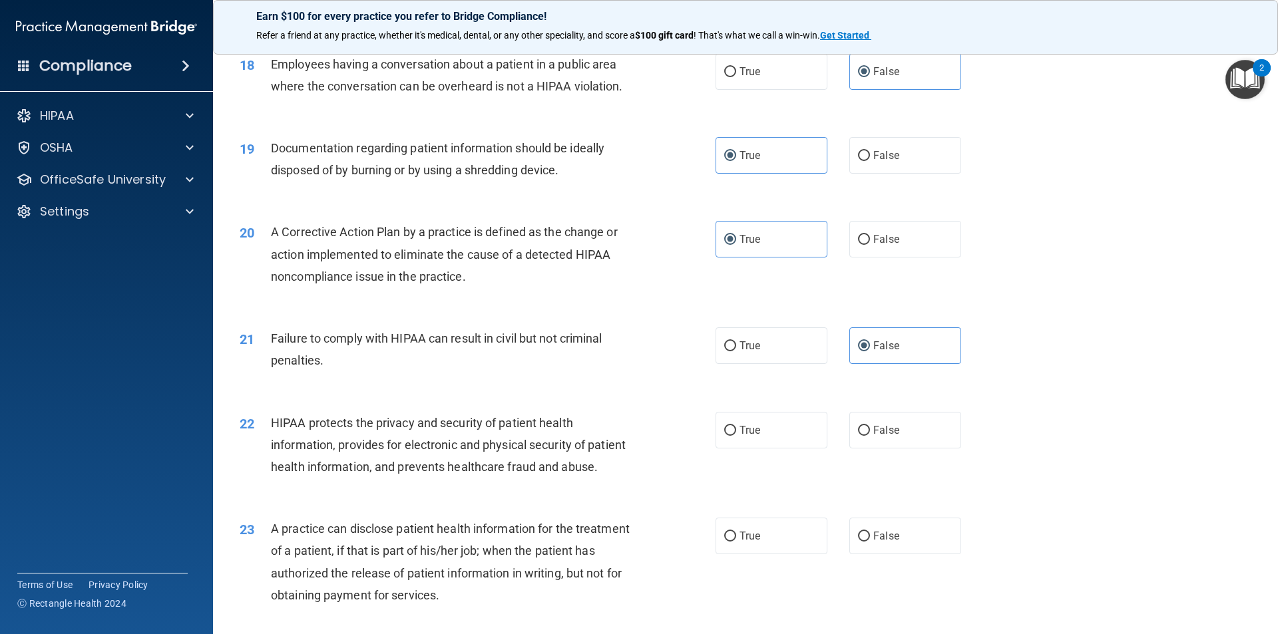
scroll to position [1797, 0]
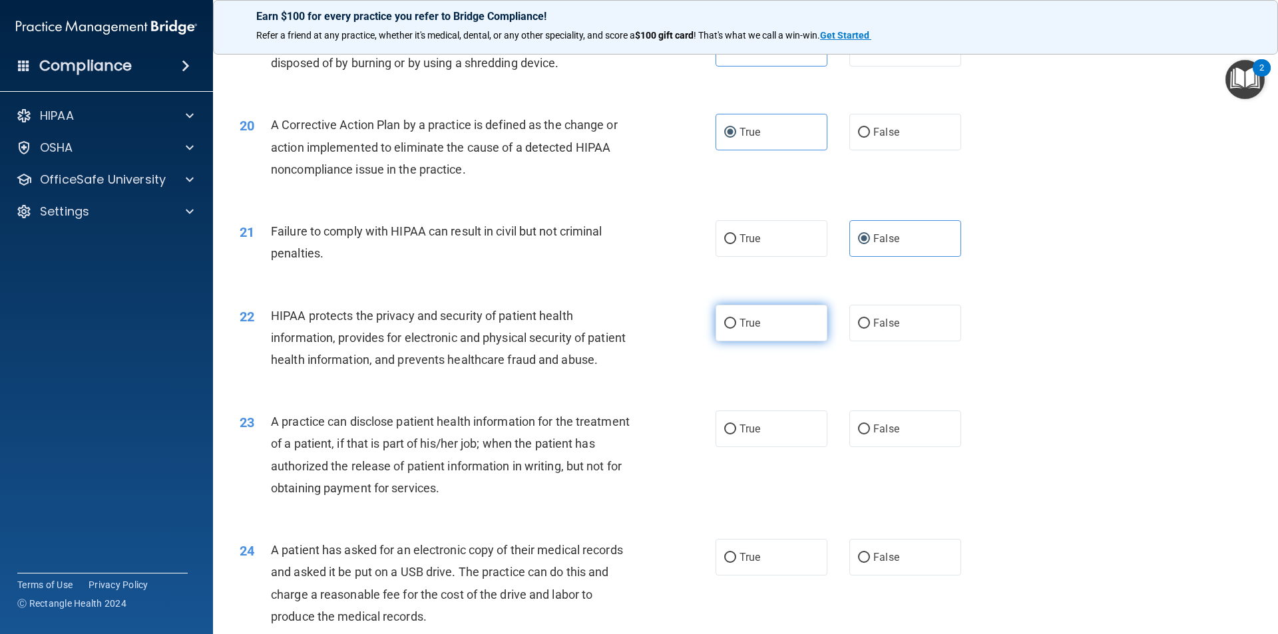
click at [732, 341] on label "True" at bounding box center [771, 323] width 112 height 37
click at [732, 329] on input "True" at bounding box center [730, 324] width 12 height 10
radio input "true"
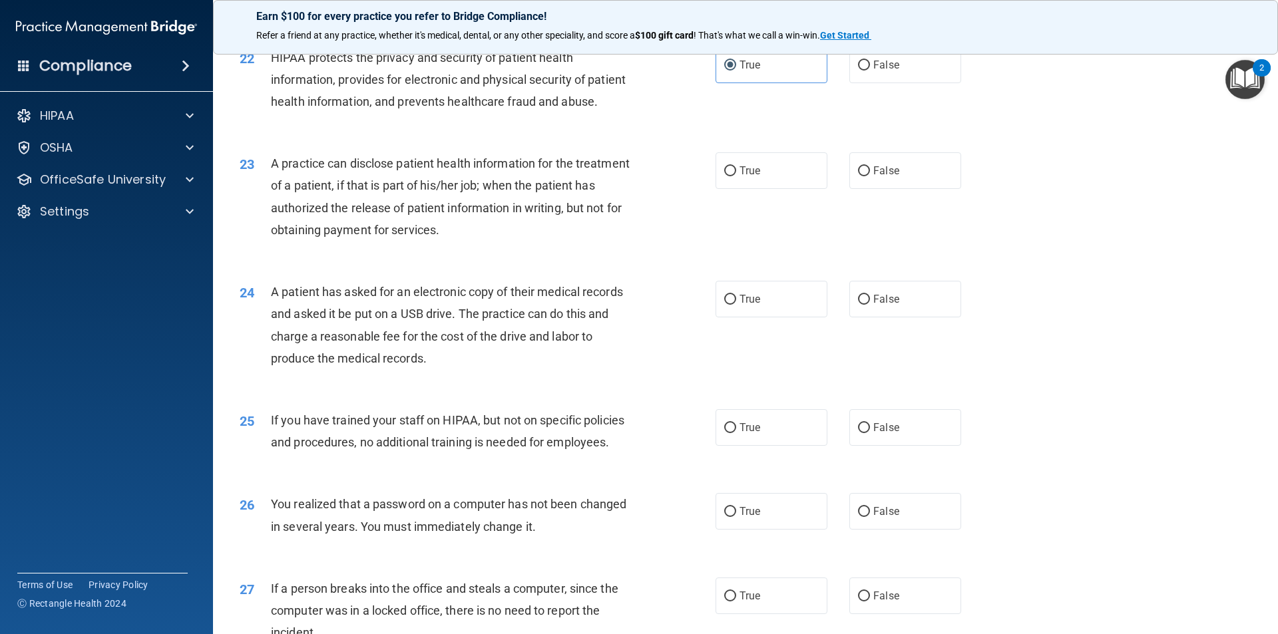
scroll to position [2063, 0]
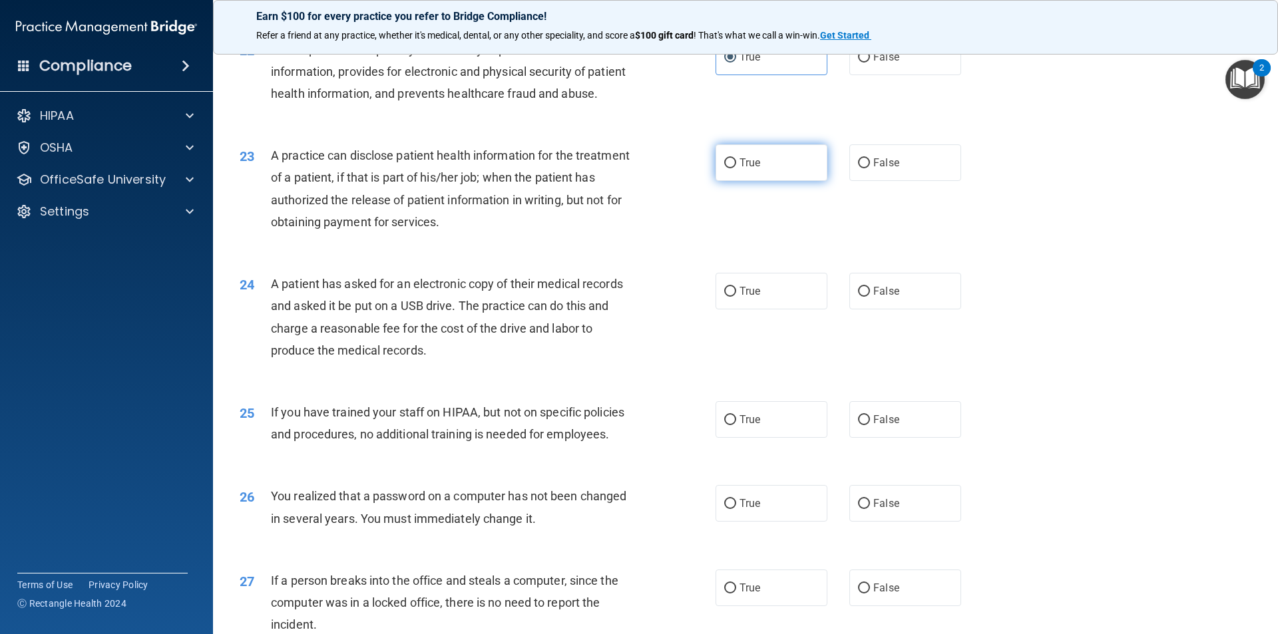
click at [725, 168] on input "True" at bounding box center [730, 163] width 12 height 10
radio input "true"
click at [733, 309] on label "True" at bounding box center [771, 291] width 112 height 37
click at [733, 297] on input "True" at bounding box center [730, 292] width 12 height 10
radio input "true"
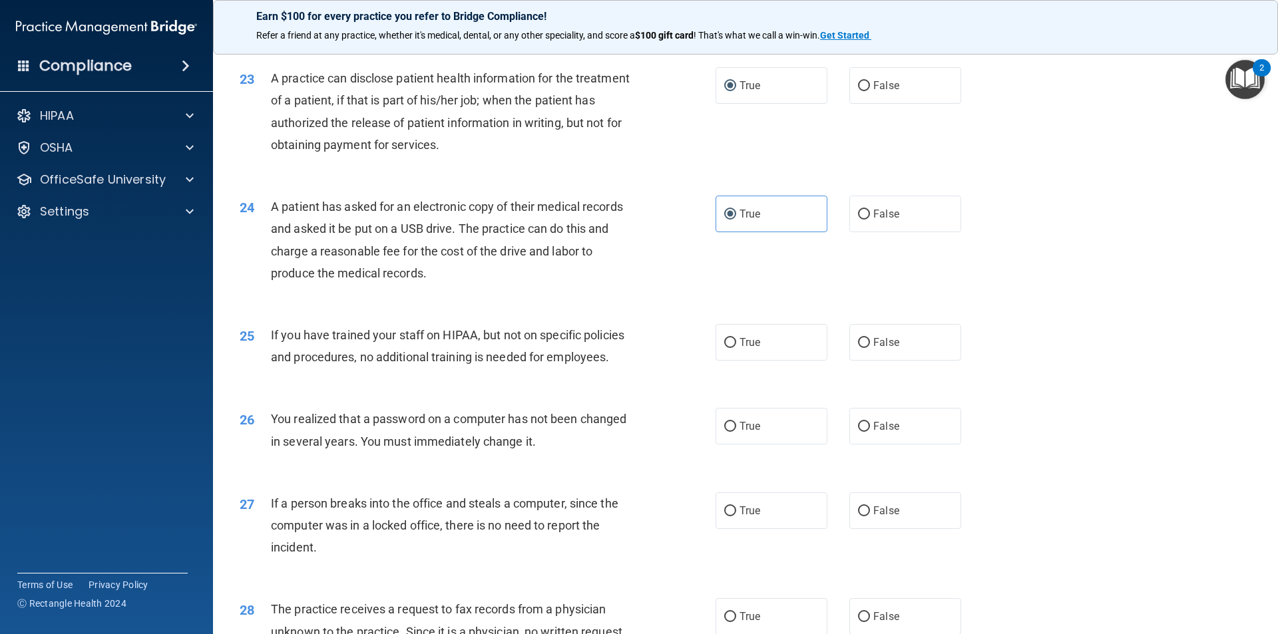
scroll to position [2263, 0]
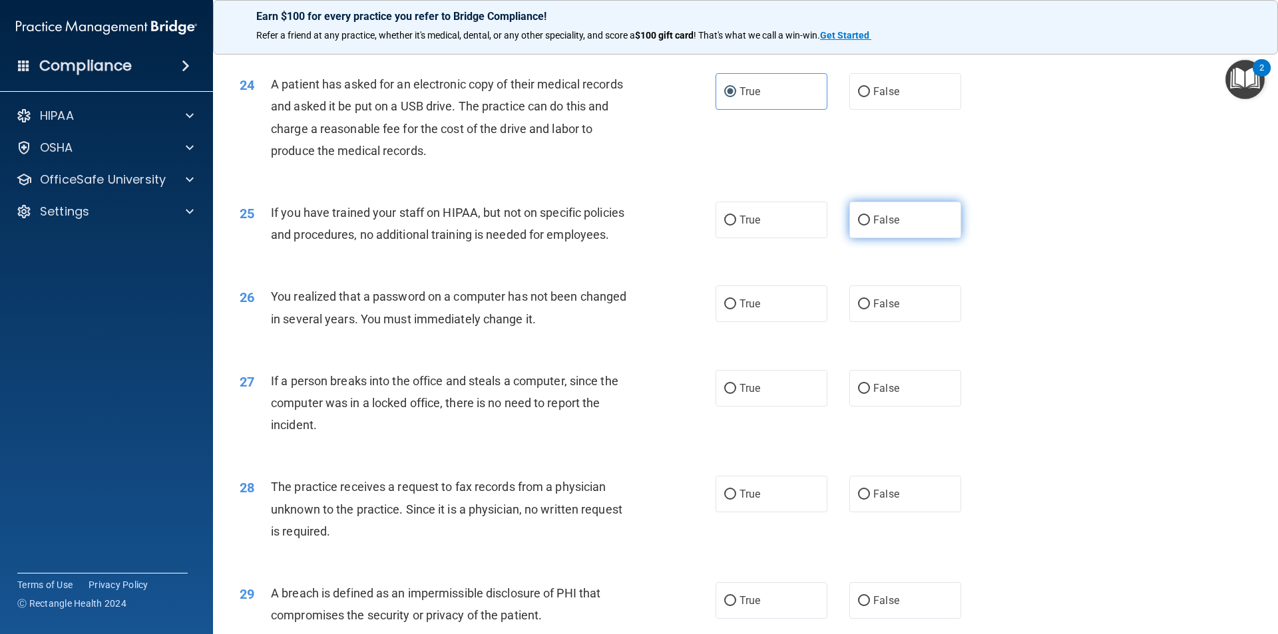
click at [863, 238] on label "False" at bounding box center [905, 220] width 112 height 37
click at [863, 226] on input "False" at bounding box center [864, 221] width 12 height 10
radio input "true"
click at [755, 310] on span "True" at bounding box center [749, 304] width 21 height 13
click at [736, 309] on input "True" at bounding box center [730, 305] width 12 height 10
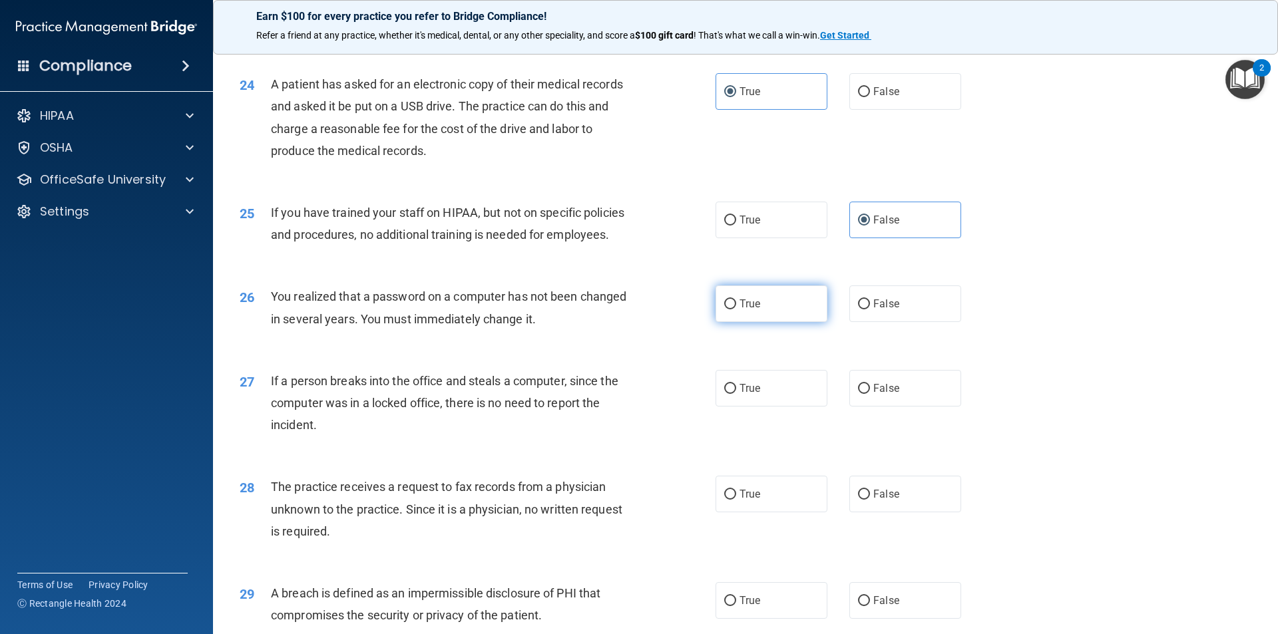
radio input "true"
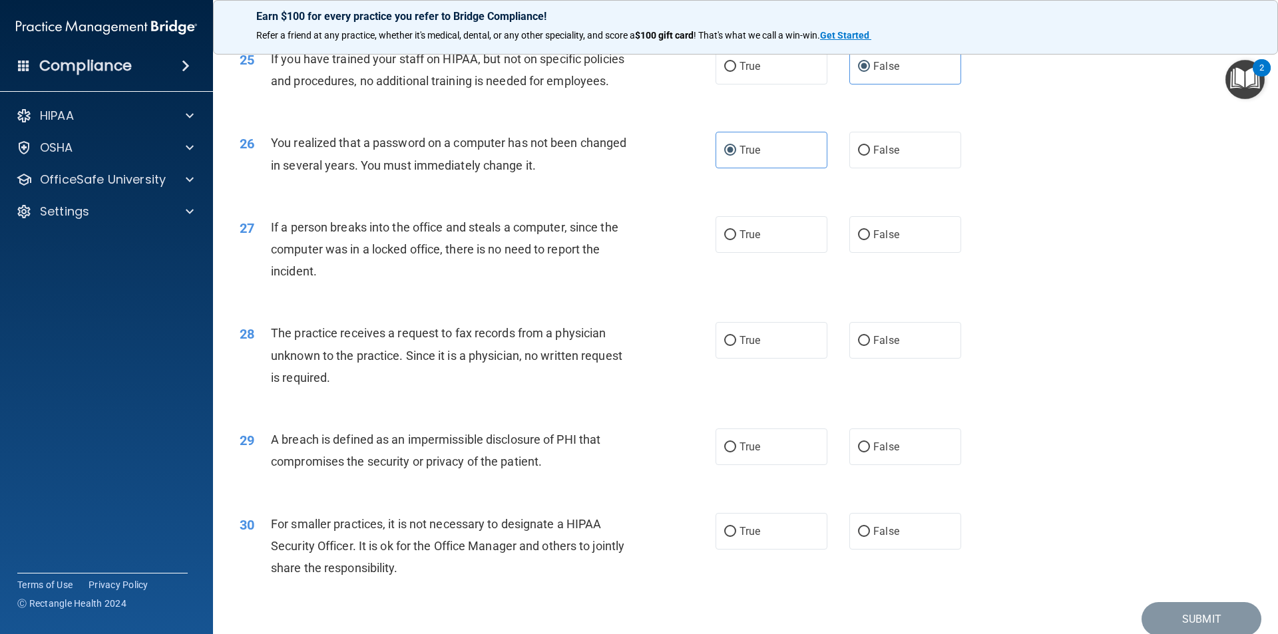
scroll to position [2463, 0]
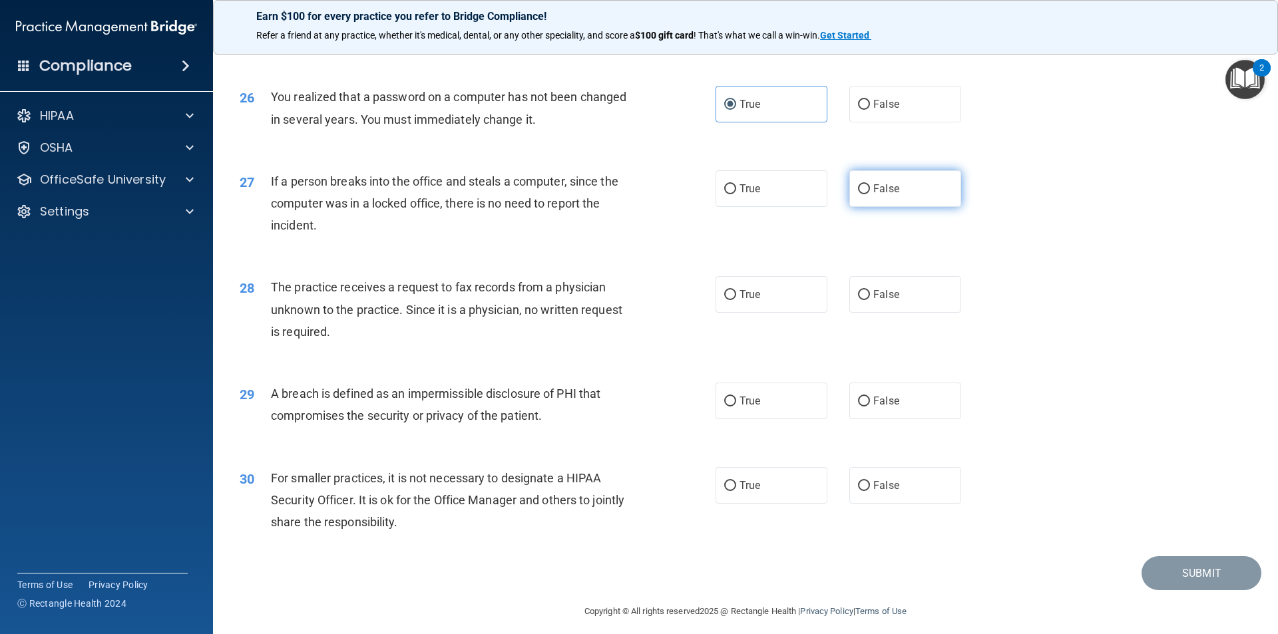
click at [875, 195] on span "False" at bounding box center [886, 188] width 26 height 13
click at [870, 194] on input "False" at bounding box center [864, 189] width 12 height 10
radio input "true"
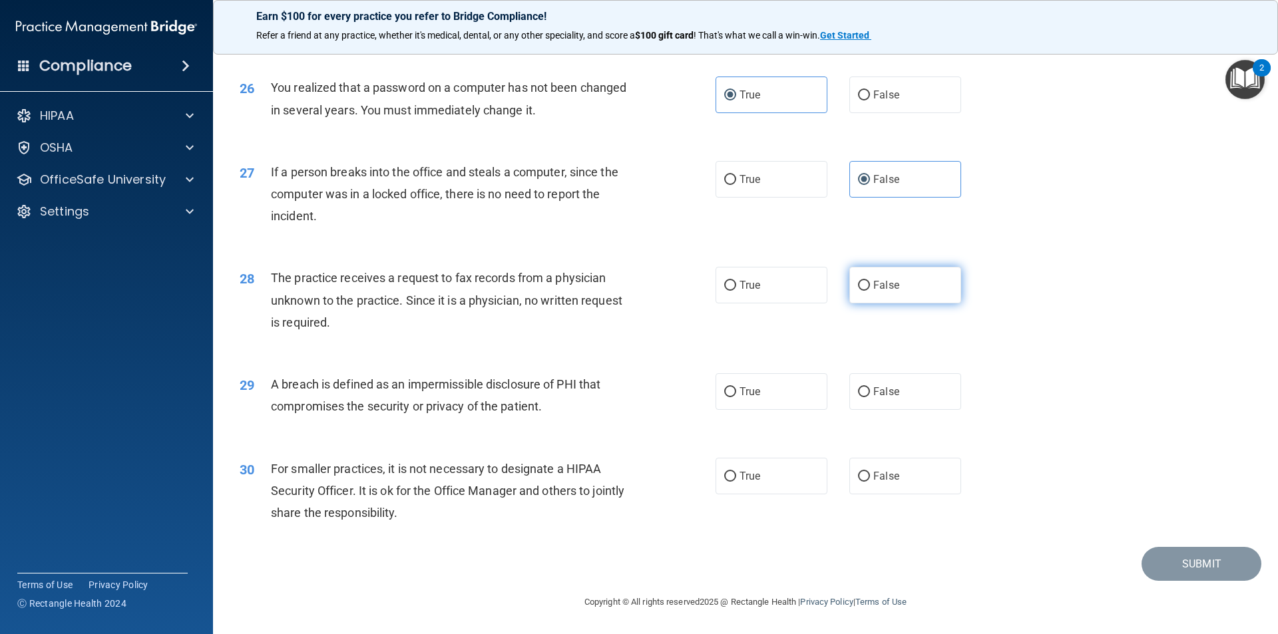
click at [875, 284] on span "False" at bounding box center [886, 285] width 26 height 13
click at [870, 284] on input "False" at bounding box center [864, 286] width 12 height 10
radio input "true"
click at [792, 392] on label "True" at bounding box center [771, 391] width 112 height 37
click at [736, 392] on input "True" at bounding box center [730, 392] width 12 height 10
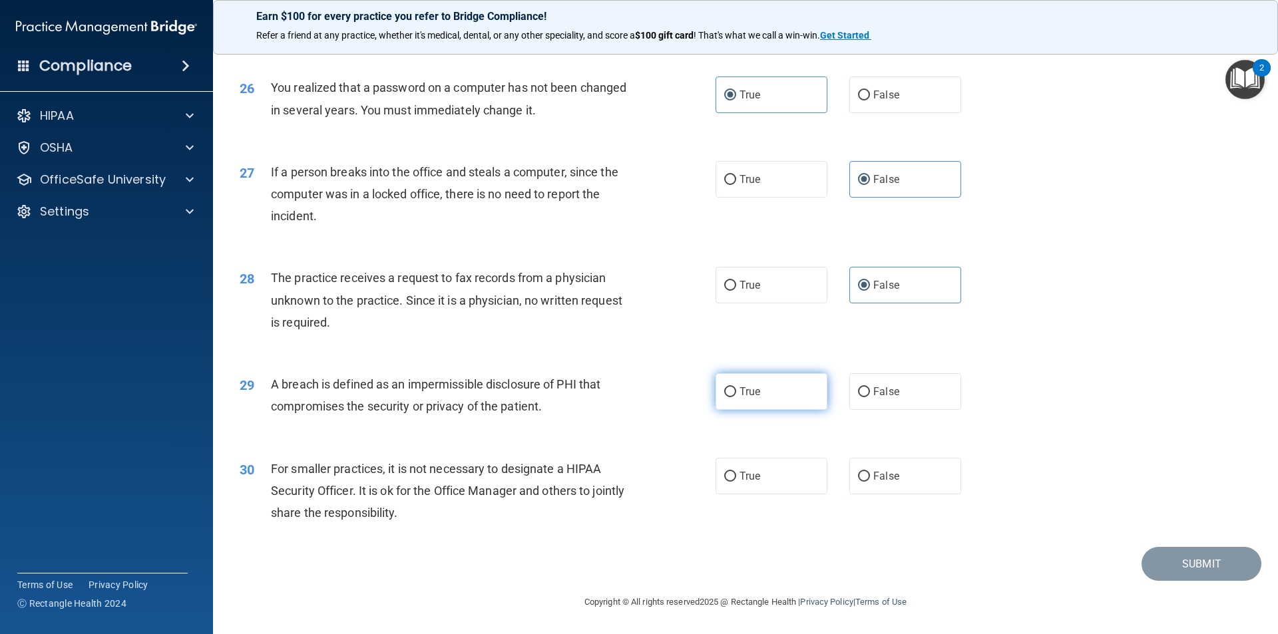
radio input "true"
click at [788, 473] on label "True" at bounding box center [771, 476] width 112 height 37
click at [736, 473] on input "True" at bounding box center [730, 477] width 12 height 10
radio input "true"
click at [1203, 565] on button "Submit" at bounding box center [1201, 564] width 120 height 34
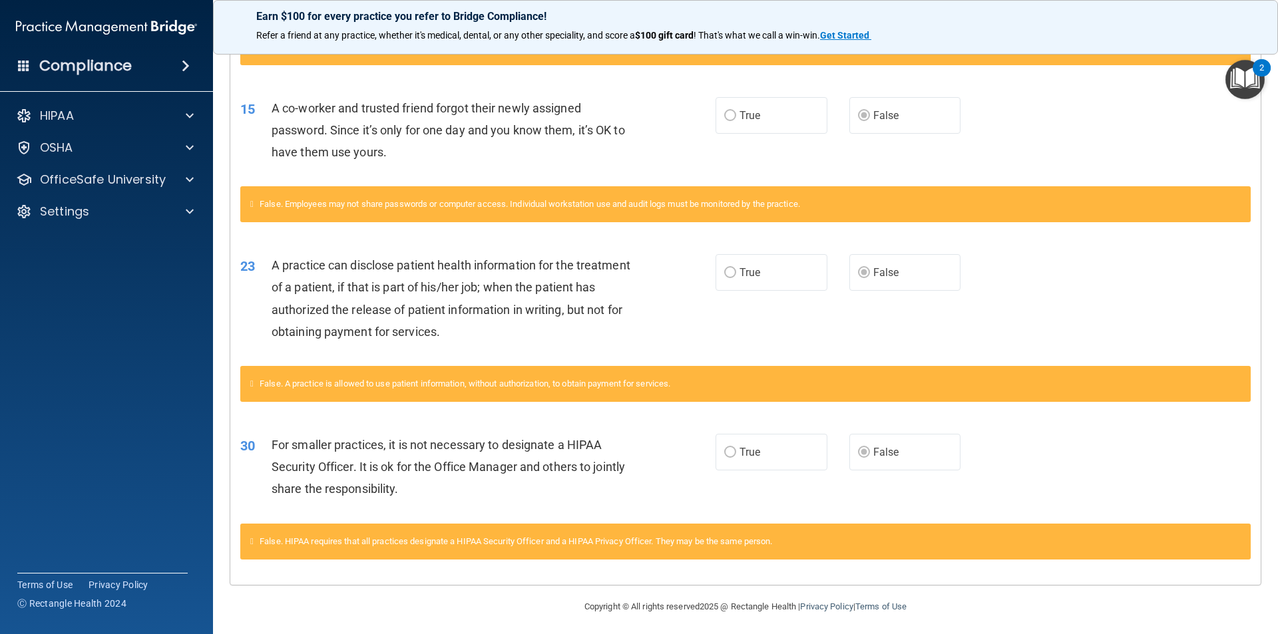
scroll to position [552, 0]
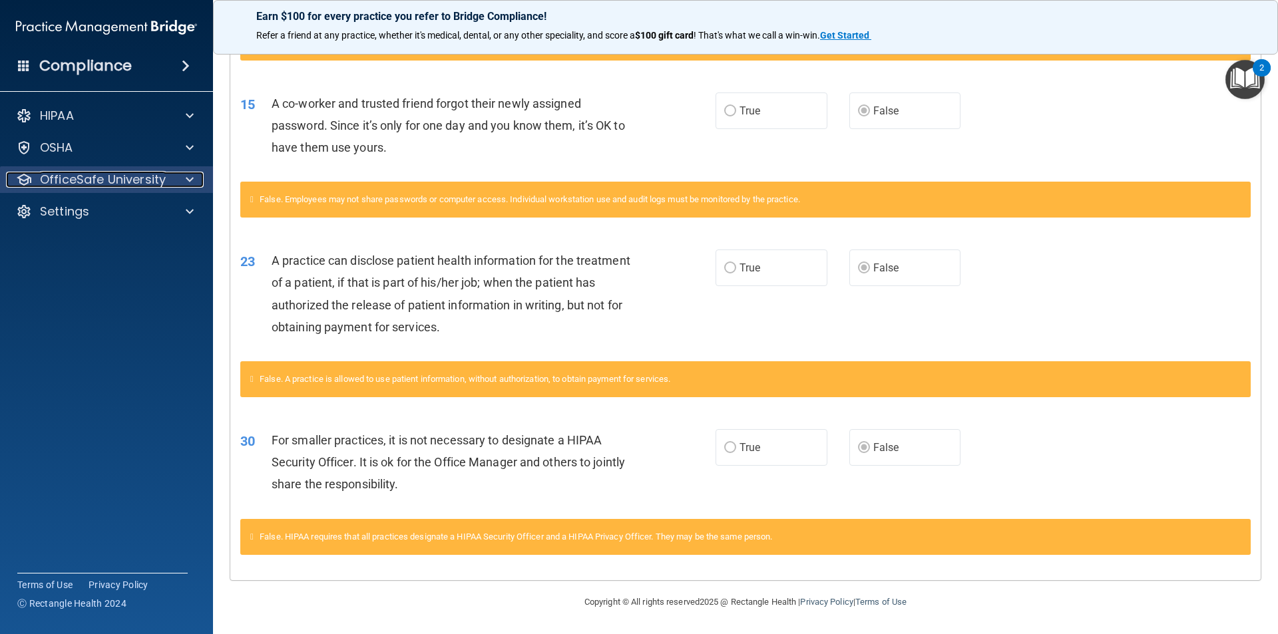
click at [184, 179] on div at bounding box center [187, 180] width 33 height 16
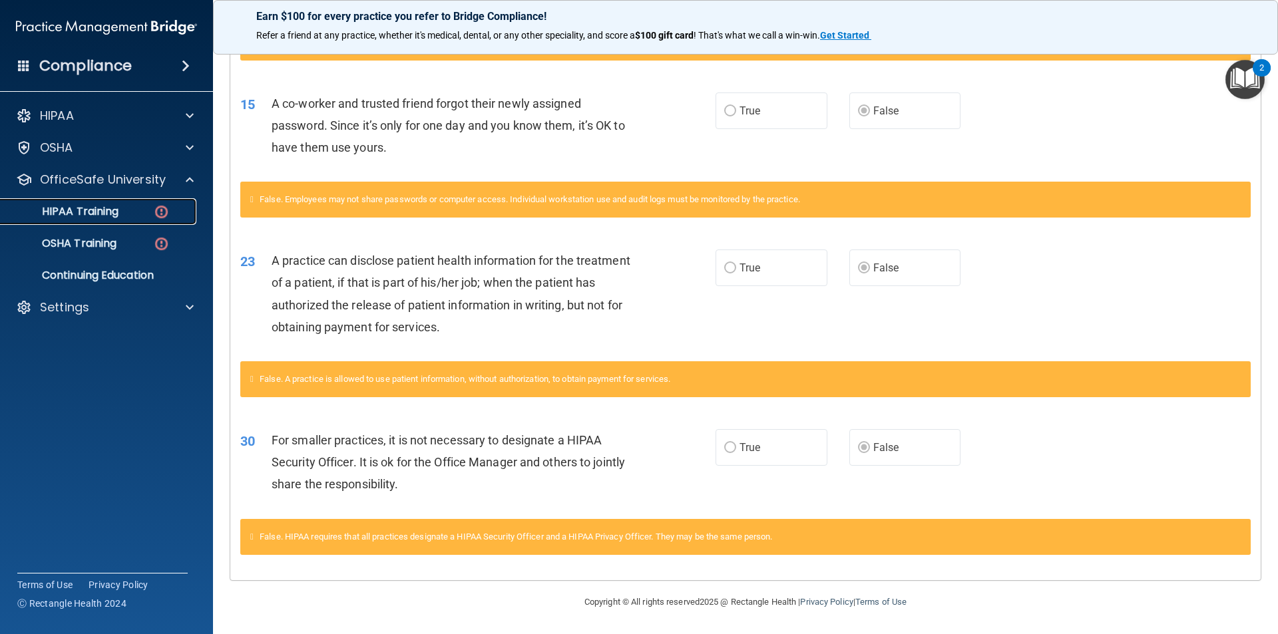
click at [153, 208] on img at bounding box center [161, 212] width 17 height 17
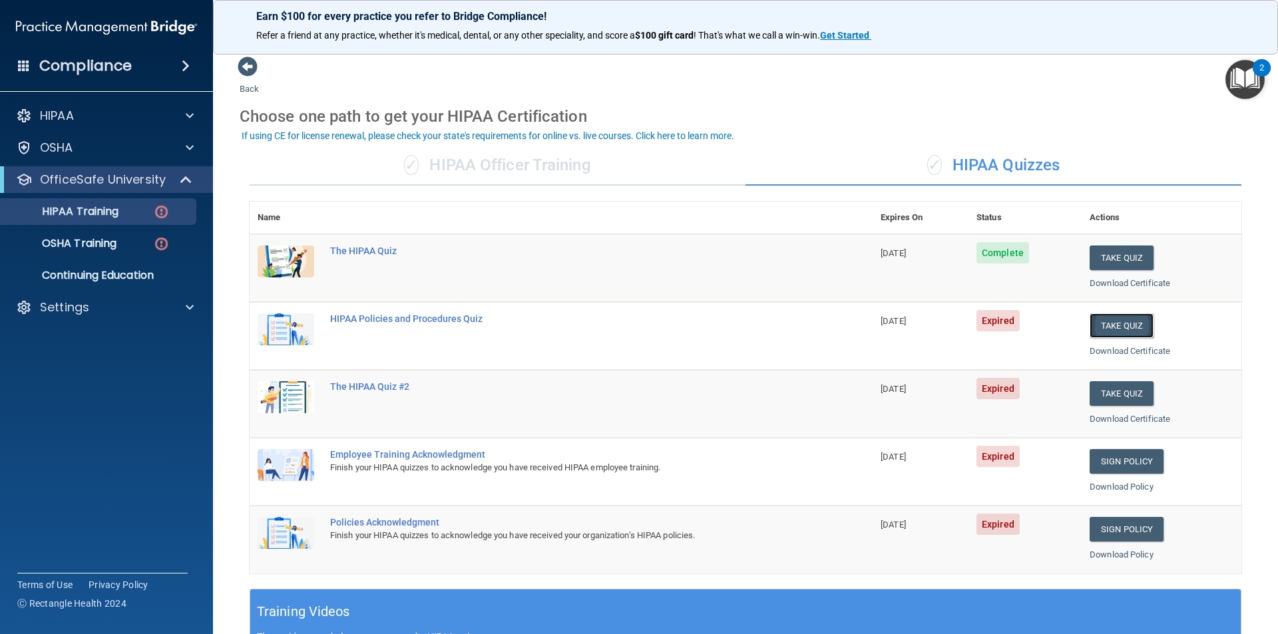
click at [1111, 321] on button "Take Quiz" at bounding box center [1122, 325] width 64 height 25
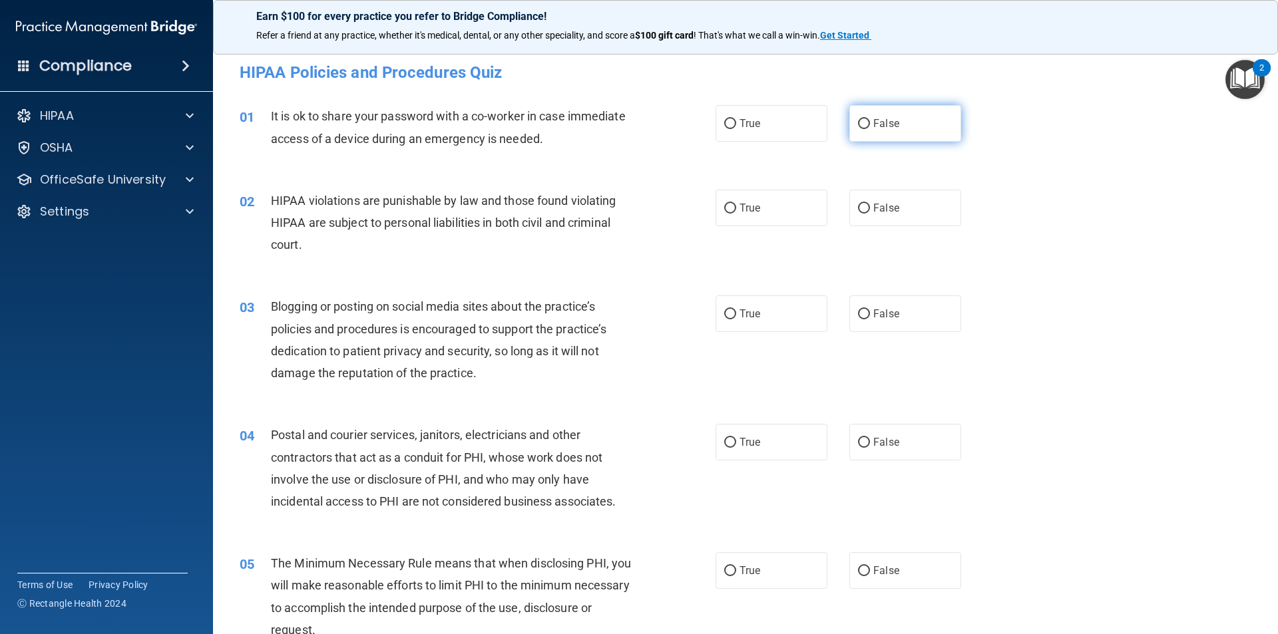
click at [885, 124] on span "False" at bounding box center [886, 123] width 26 height 13
click at [870, 124] on input "False" at bounding box center [864, 124] width 12 height 10
radio input "true"
click at [725, 214] on label "True" at bounding box center [771, 208] width 112 height 37
click at [725, 214] on input "True" at bounding box center [730, 209] width 12 height 10
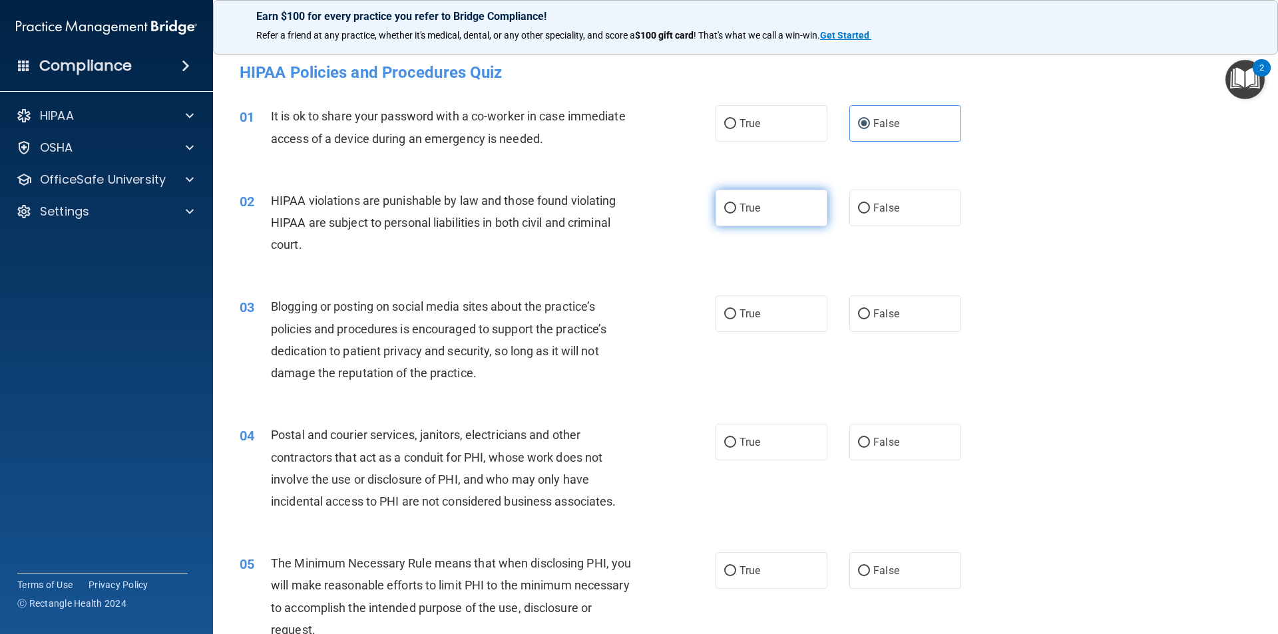
radio input "true"
click at [736, 300] on label "True" at bounding box center [771, 314] width 112 height 37
click at [736, 309] on input "True" at bounding box center [730, 314] width 12 height 10
radio input "true"
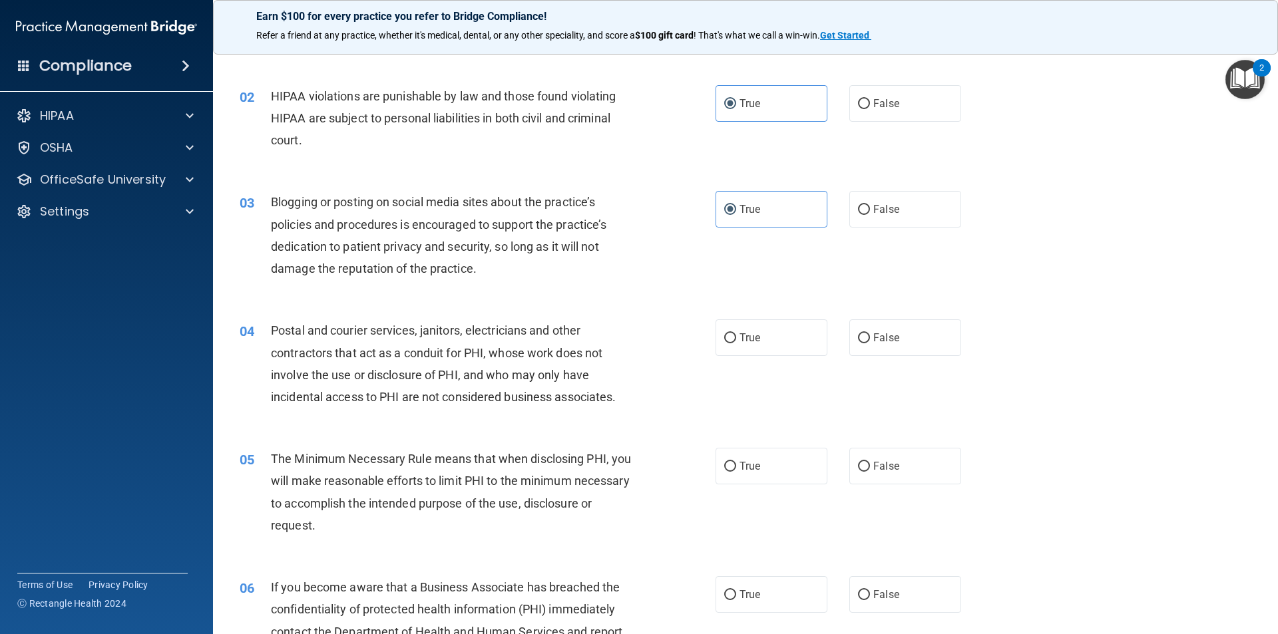
scroll to position [266, 0]
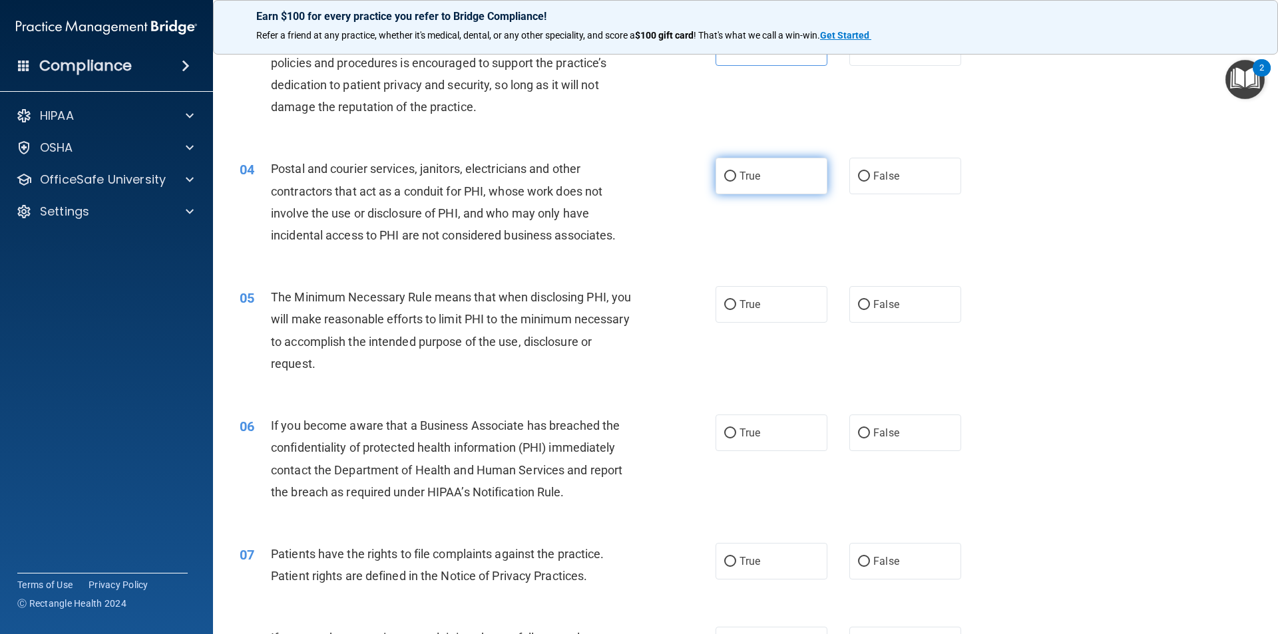
click at [741, 177] on span "True" at bounding box center [749, 176] width 21 height 13
click at [736, 177] on input "True" at bounding box center [730, 177] width 12 height 10
radio input "true"
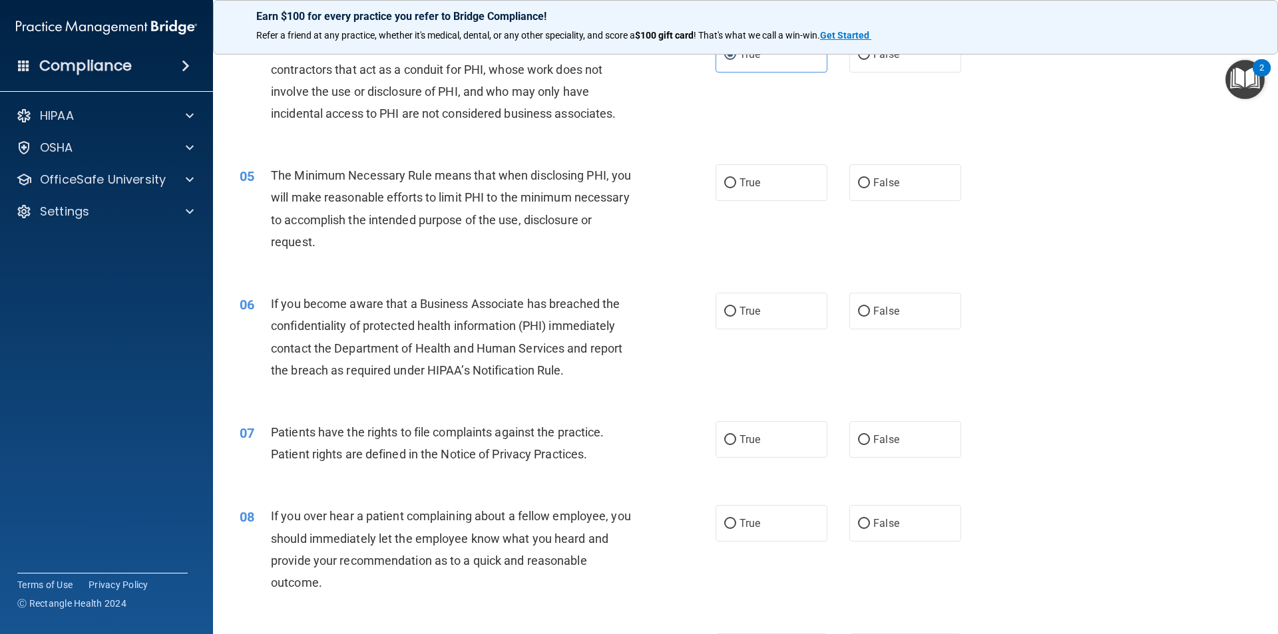
scroll to position [399, 0]
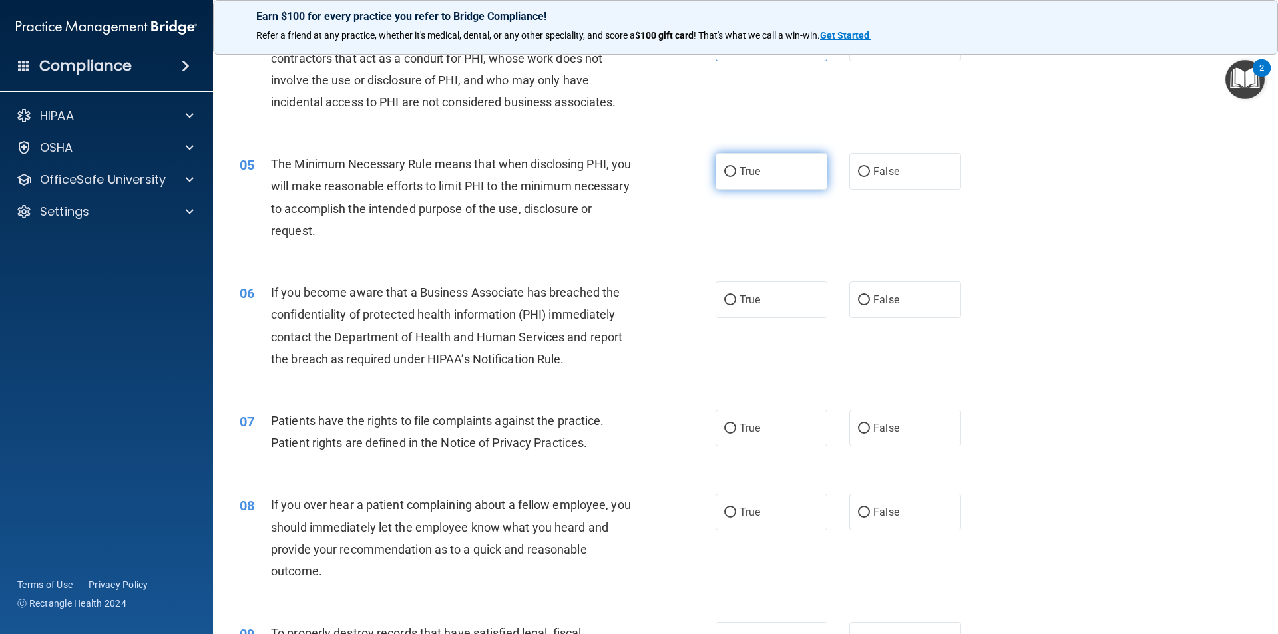
click at [759, 180] on label "True" at bounding box center [771, 171] width 112 height 37
click at [736, 177] on input "True" at bounding box center [730, 172] width 12 height 10
radio input "true"
click at [763, 307] on label "True" at bounding box center [771, 300] width 112 height 37
click at [736, 305] on input "True" at bounding box center [730, 301] width 12 height 10
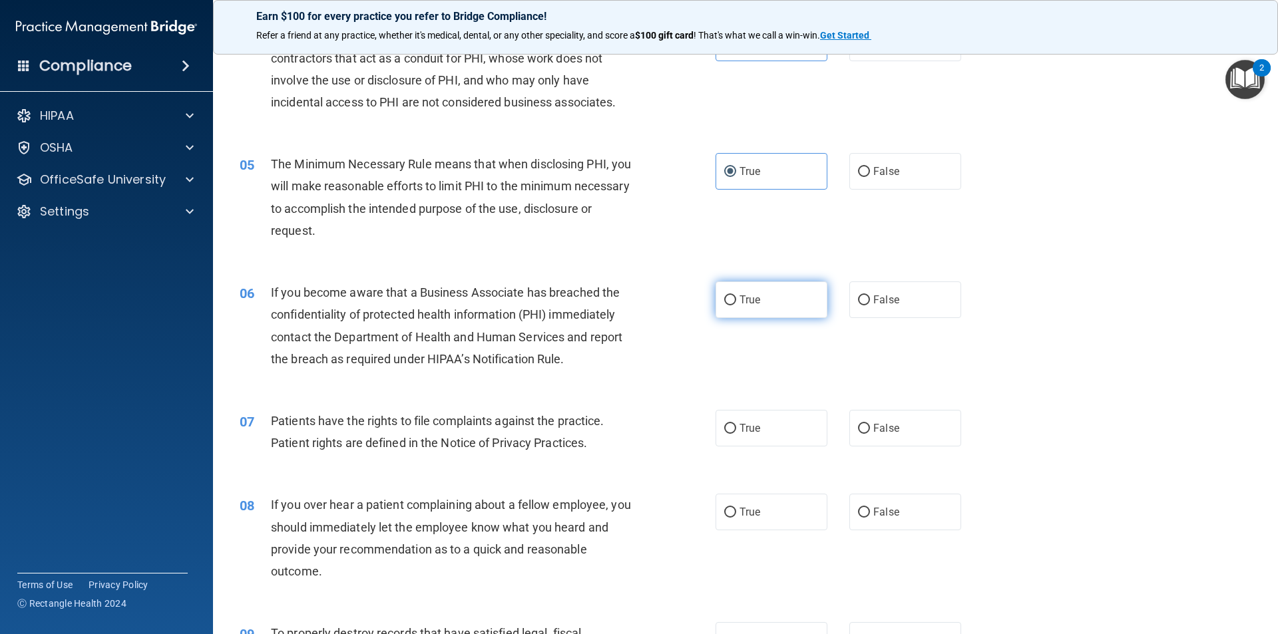
radio input "true"
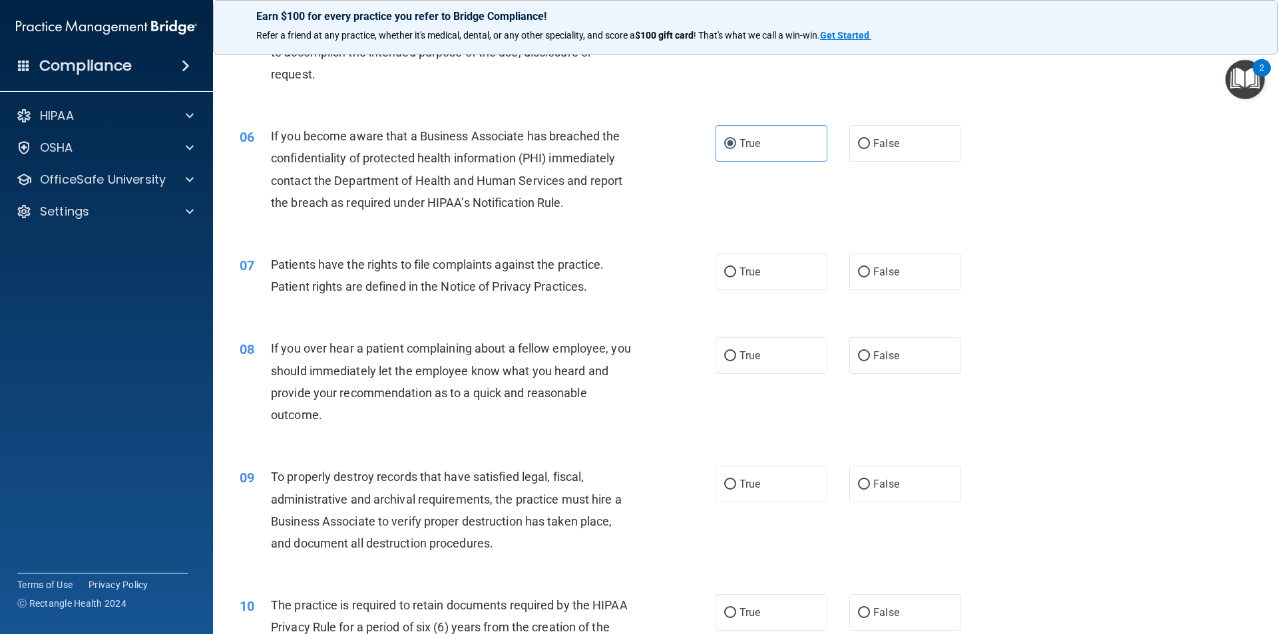
scroll to position [532, 0]
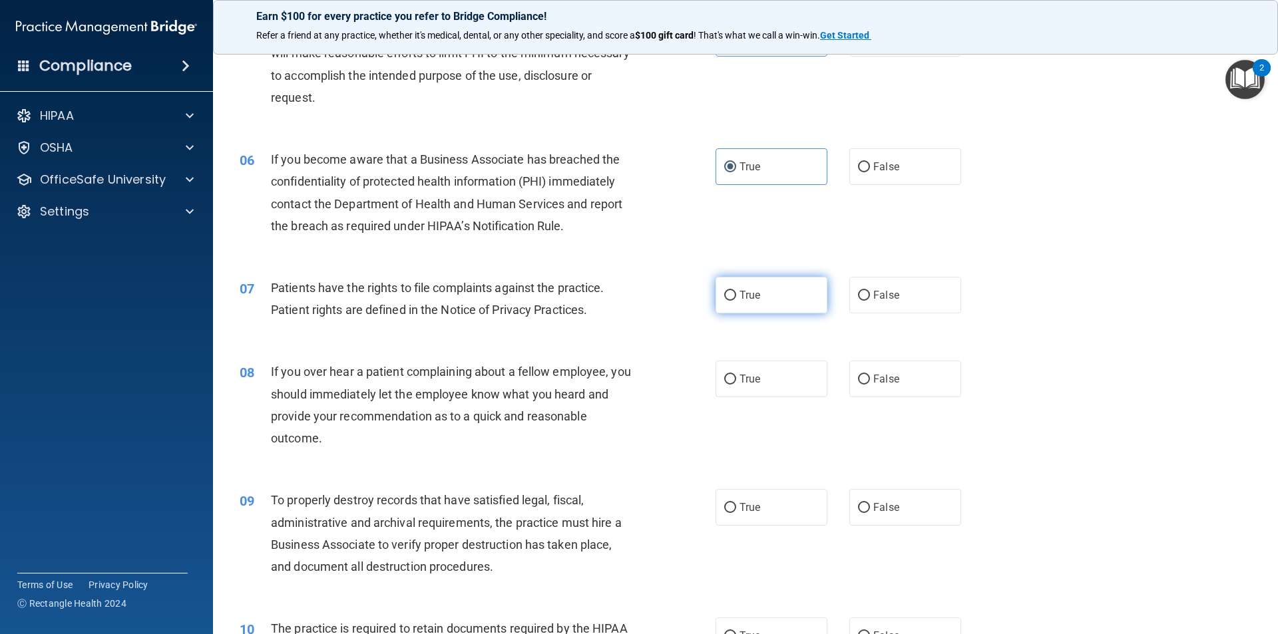
click at [739, 300] on span "True" at bounding box center [749, 295] width 21 height 13
click at [736, 300] on input "True" at bounding box center [730, 296] width 12 height 10
radio input "true"
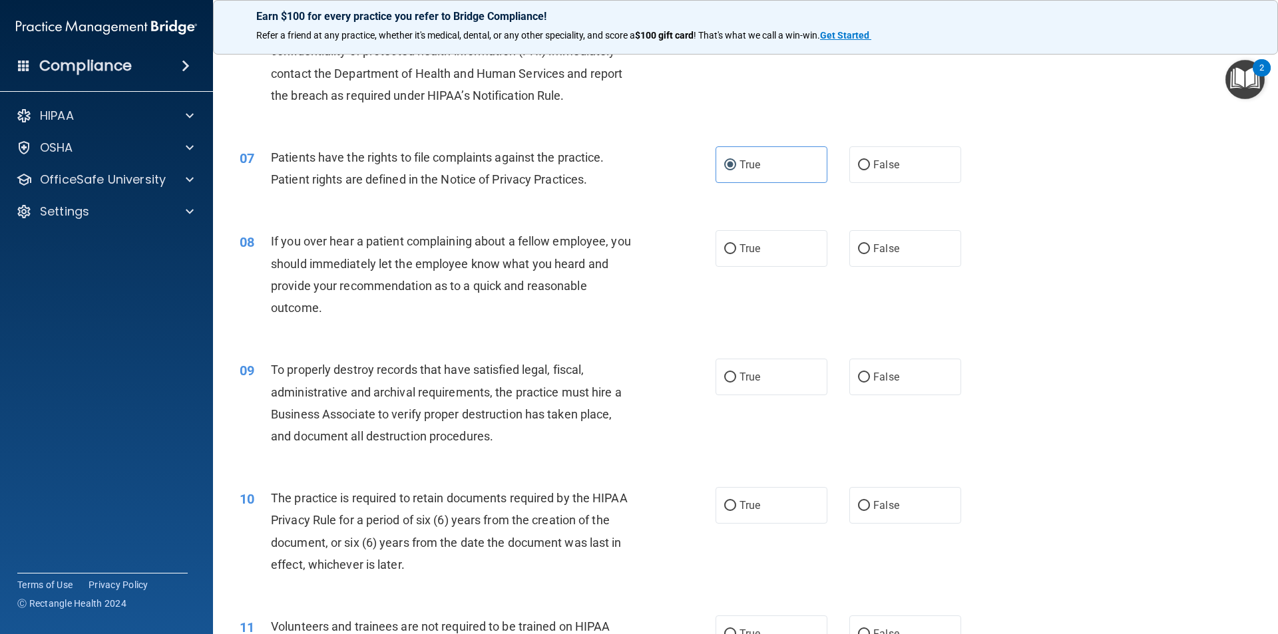
scroll to position [666, 0]
click at [910, 243] on label "False" at bounding box center [905, 246] width 112 height 37
click at [870, 243] on input "False" at bounding box center [864, 247] width 12 height 10
radio input "true"
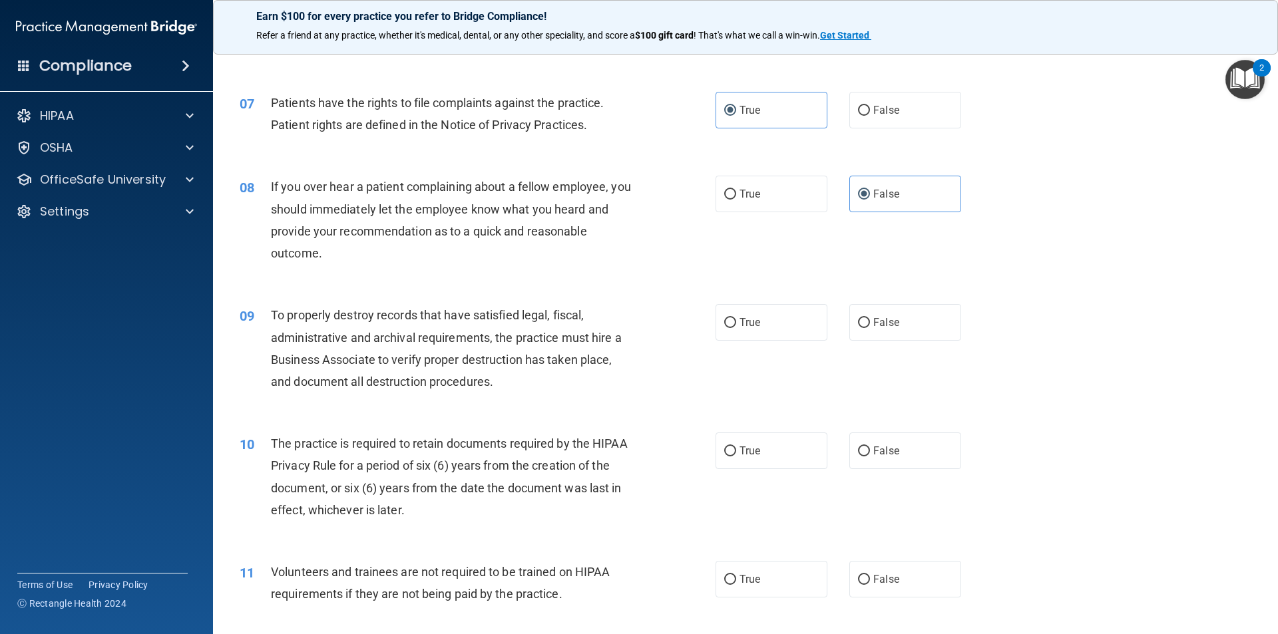
scroll to position [865, 0]
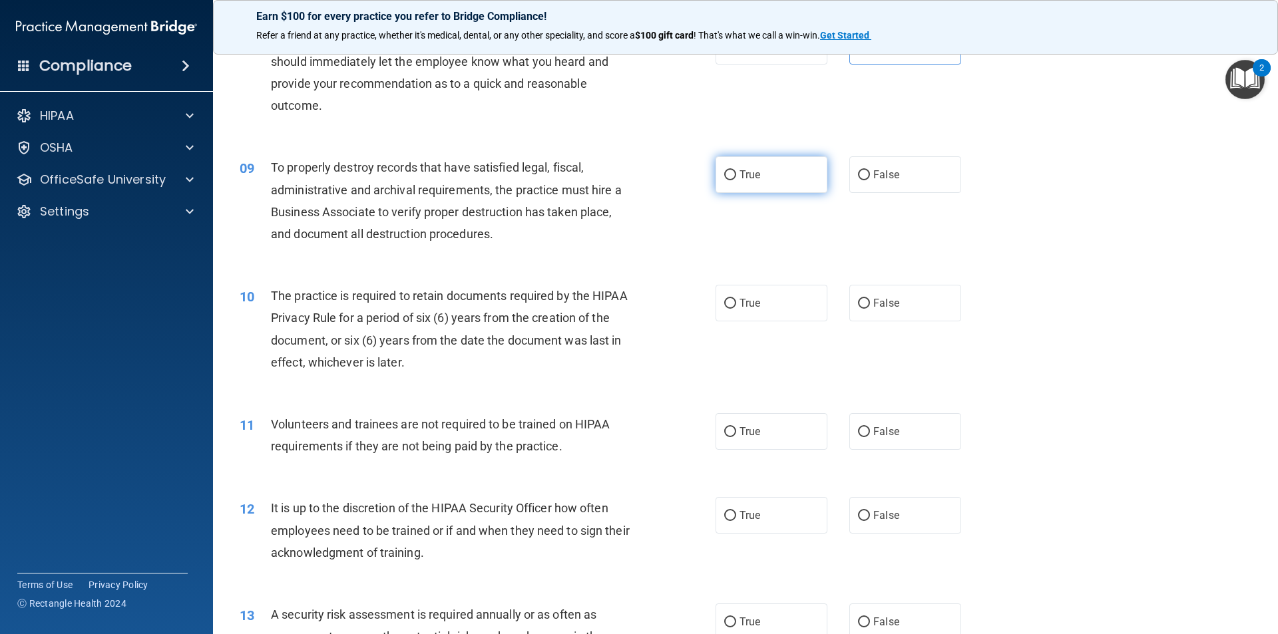
click at [739, 174] on span "True" at bounding box center [749, 174] width 21 height 13
click at [736, 174] on input "True" at bounding box center [730, 175] width 12 height 10
radio input "true"
click at [743, 297] on span "True" at bounding box center [749, 303] width 21 height 13
click at [736, 299] on input "True" at bounding box center [730, 304] width 12 height 10
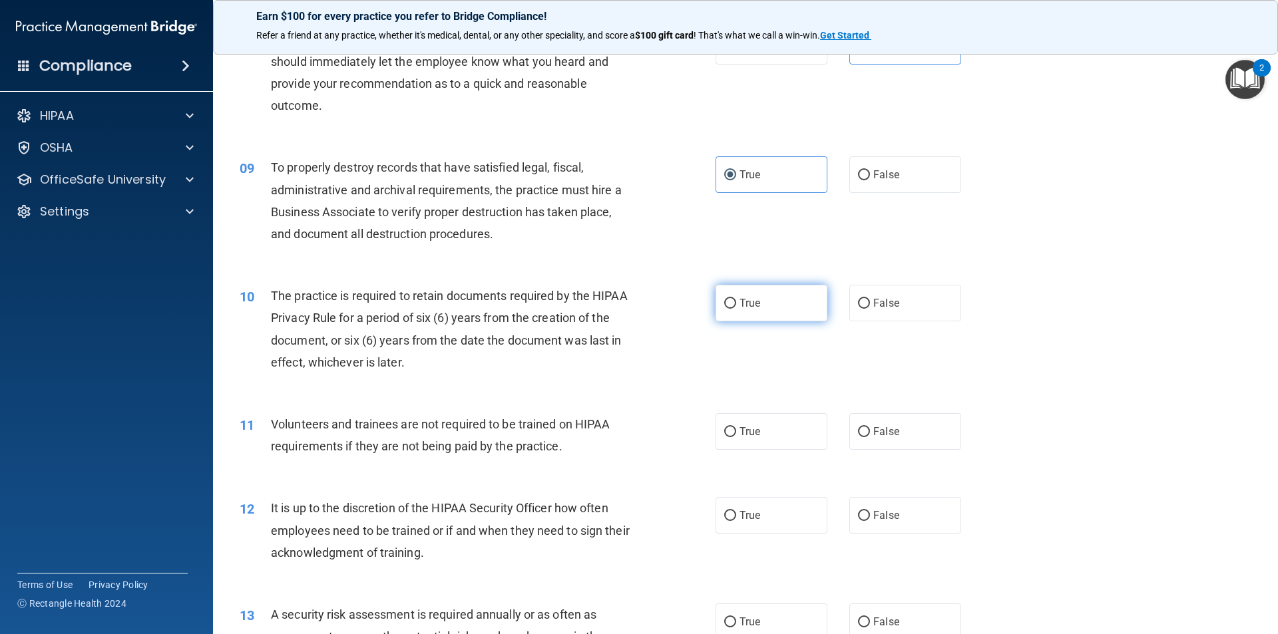
radio input "true"
click at [904, 436] on label "False" at bounding box center [905, 431] width 112 height 37
click at [870, 436] on input "False" at bounding box center [864, 432] width 12 height 10
radio input "true"
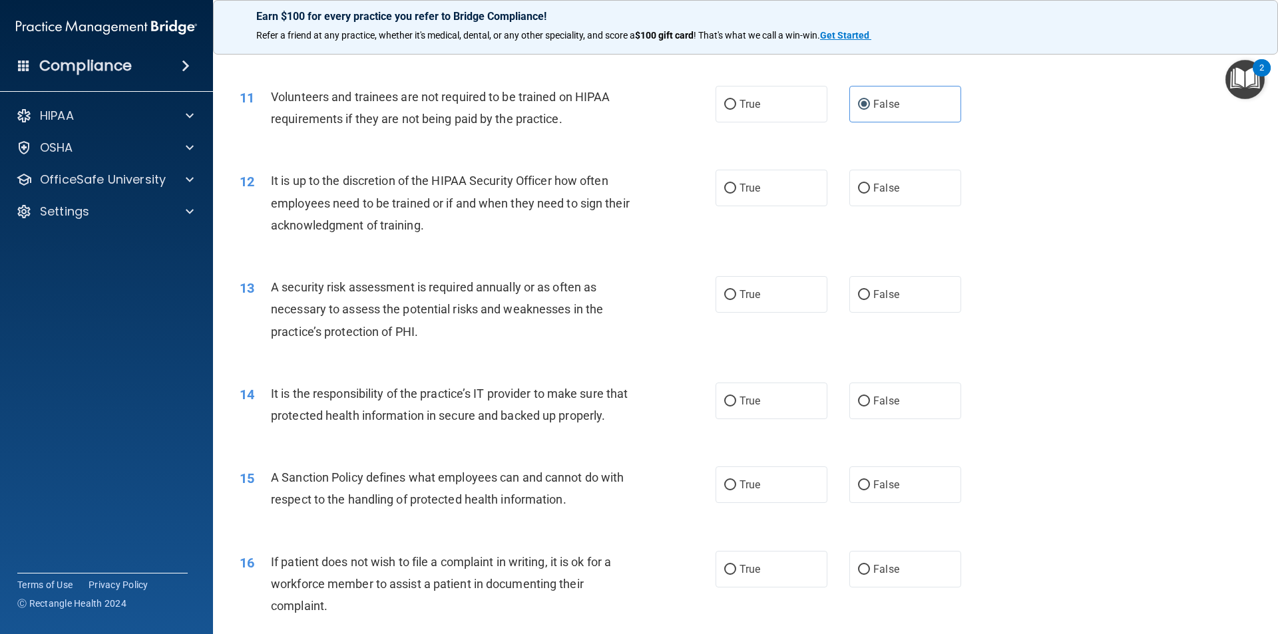
scroll to position [1198, 0]
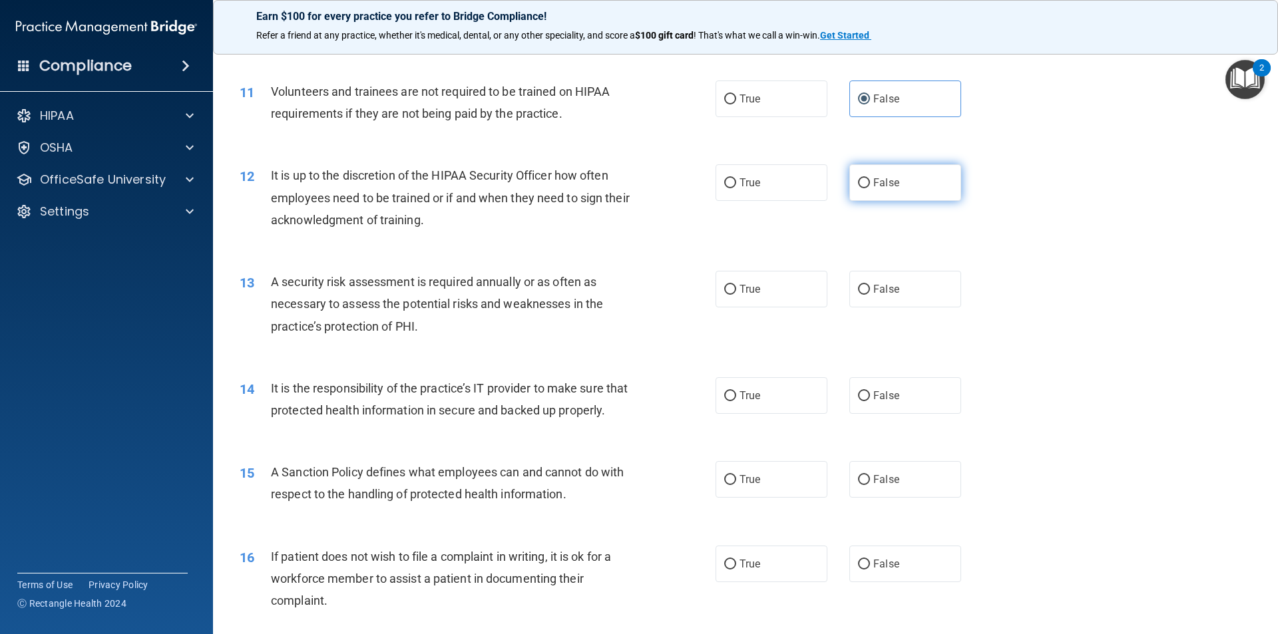
click at [887, 185] on span "False" at bounding box center [886, 182] width 26 height 13
click at [870, 185] on input "False" at bounding box center [864, 183] width 12 height 10
radio input "true"
click at [748, 292] on span "True" at bounding box center [749, 289] width 21 height 13
click at [736, 292] on input "True" at bounding box center [730, 290] width 12 height 10
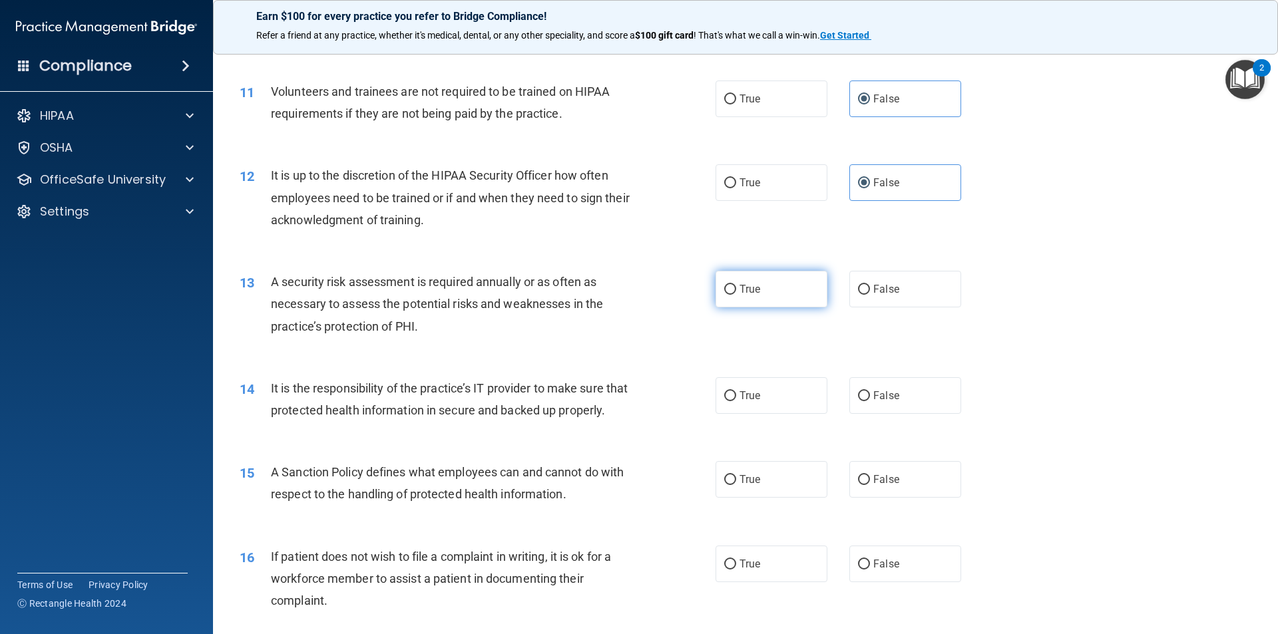
radio input "true"
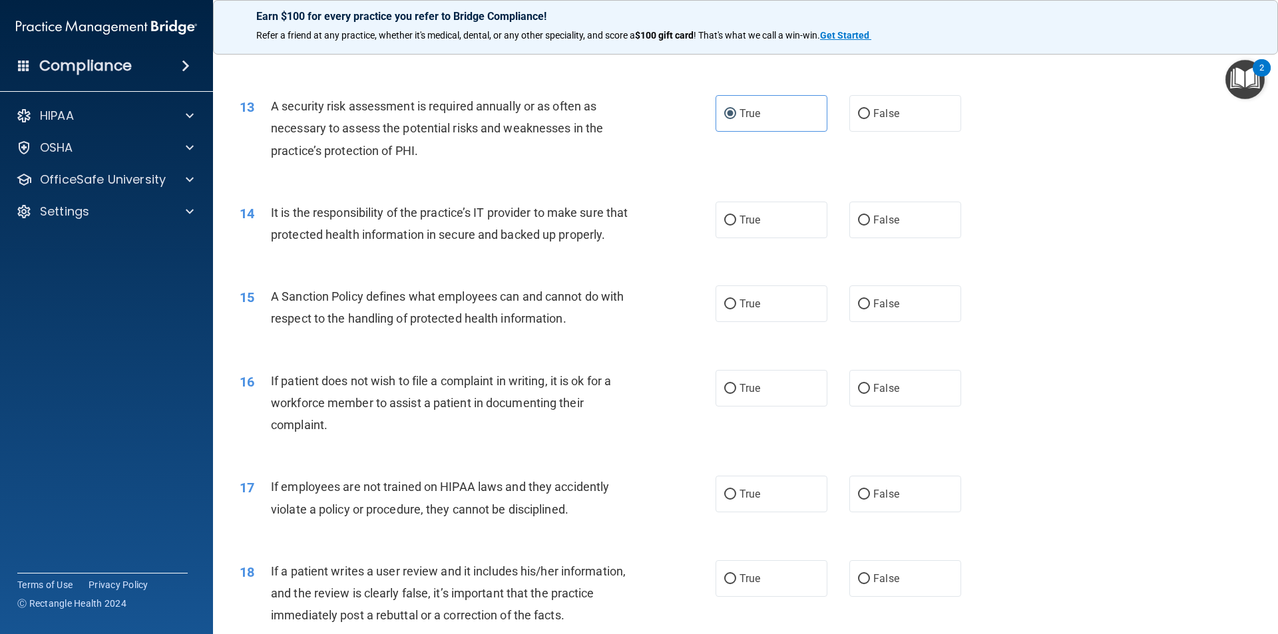
scroll to position [1398, 0]
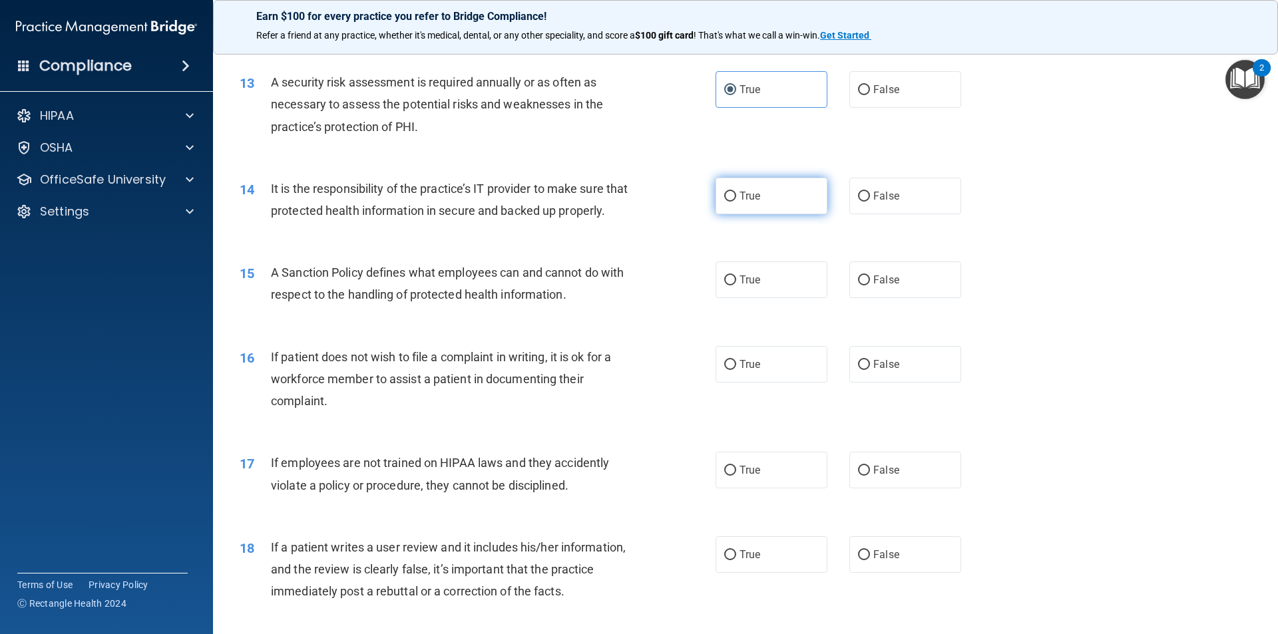
click at [747, 200] on span "True" at bounding box center [749, 196] width 21 height 13
click at [736, 200] on input "True" at bounding box center [730, 197] width 12 height 10
radio input "true"
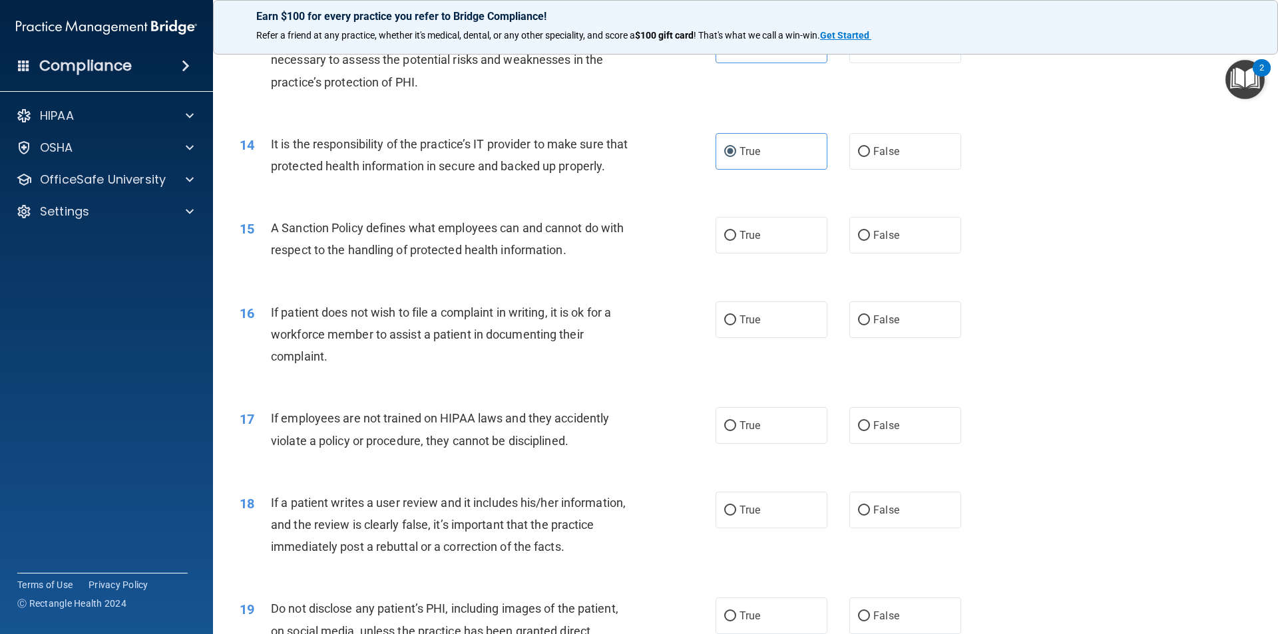
scroll to position [1531, 0]
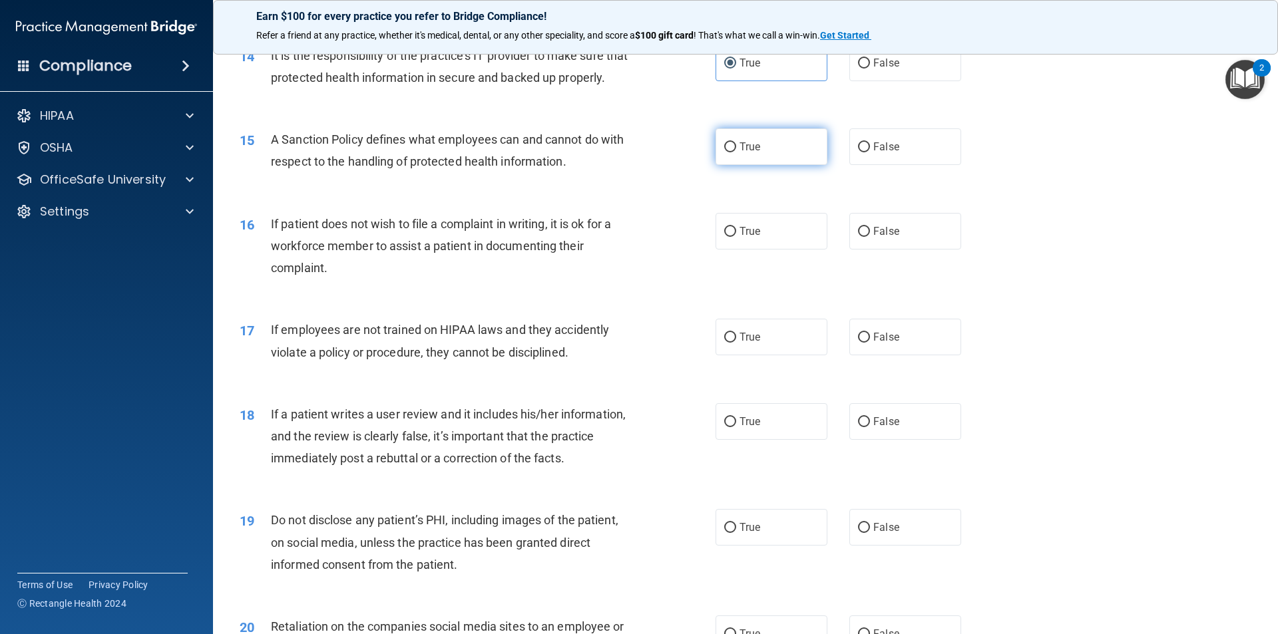
click at [750, 165] on label "True" at bounding box center [771, 146] width 112 height 37
click at [736, 152] on input "True" at bounding box center [730, 147] width 12 height 10
radio input "true"
click at [749, 238] on span "True" at bounding box center [749, 231] width 21 height 13
click at [736, 237] on input "True" at bounding box center [730, 232] width 12 height 10
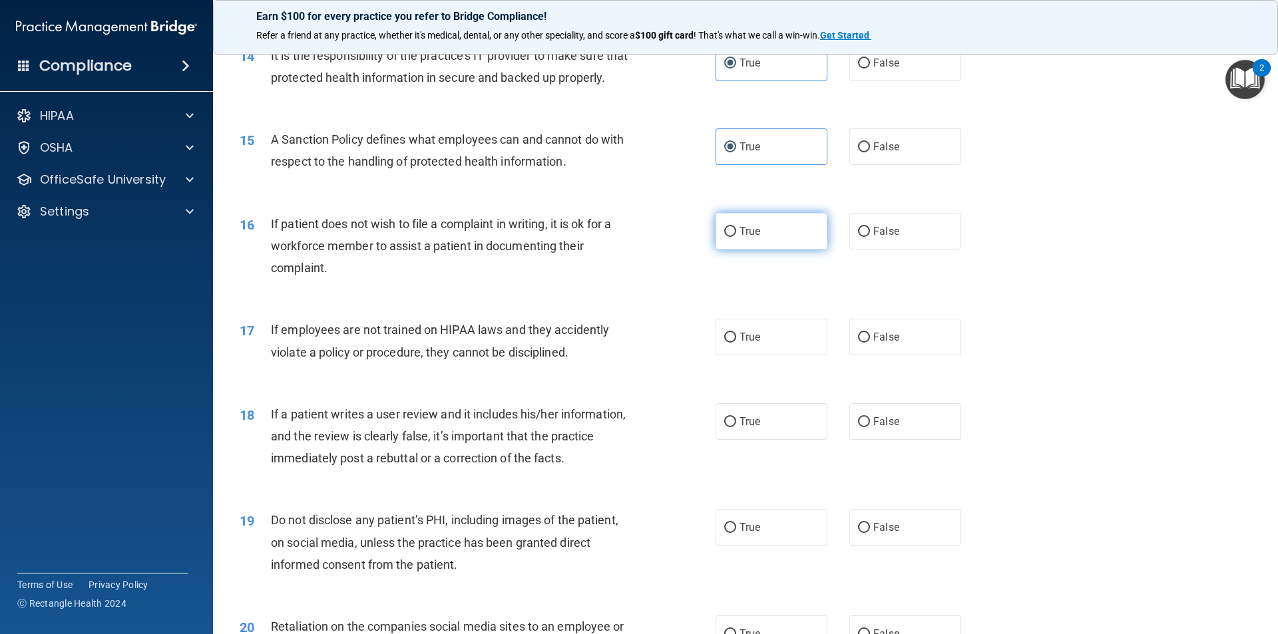
radio input "true"
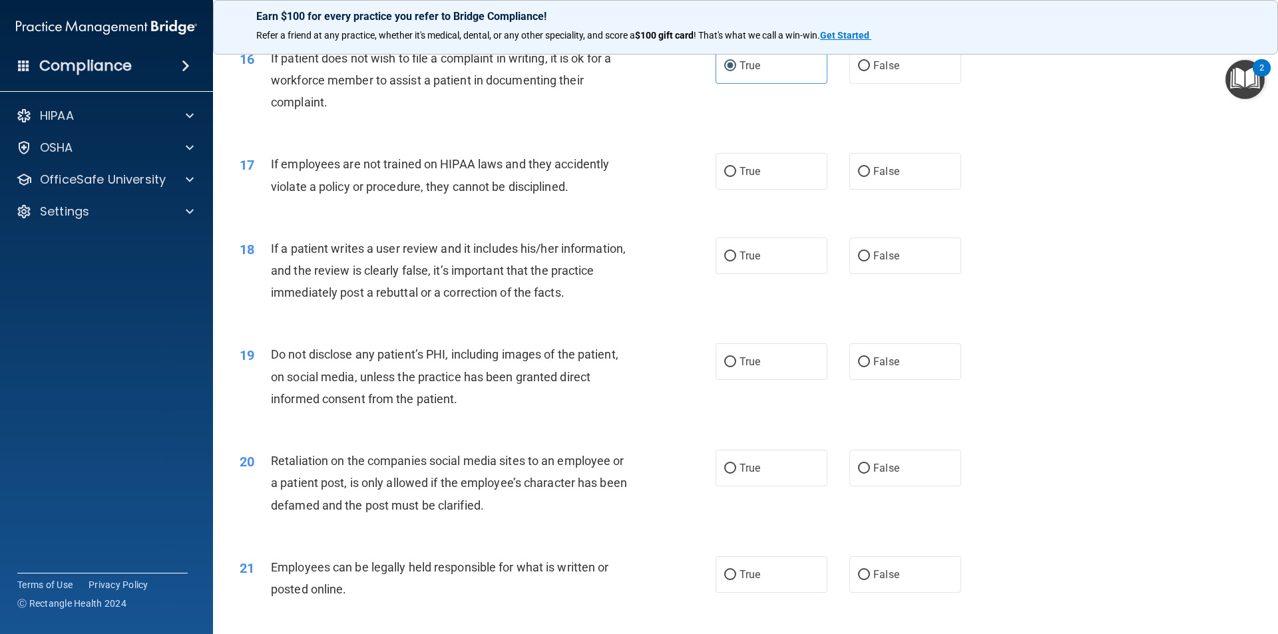
scroll to position [1664, 0]
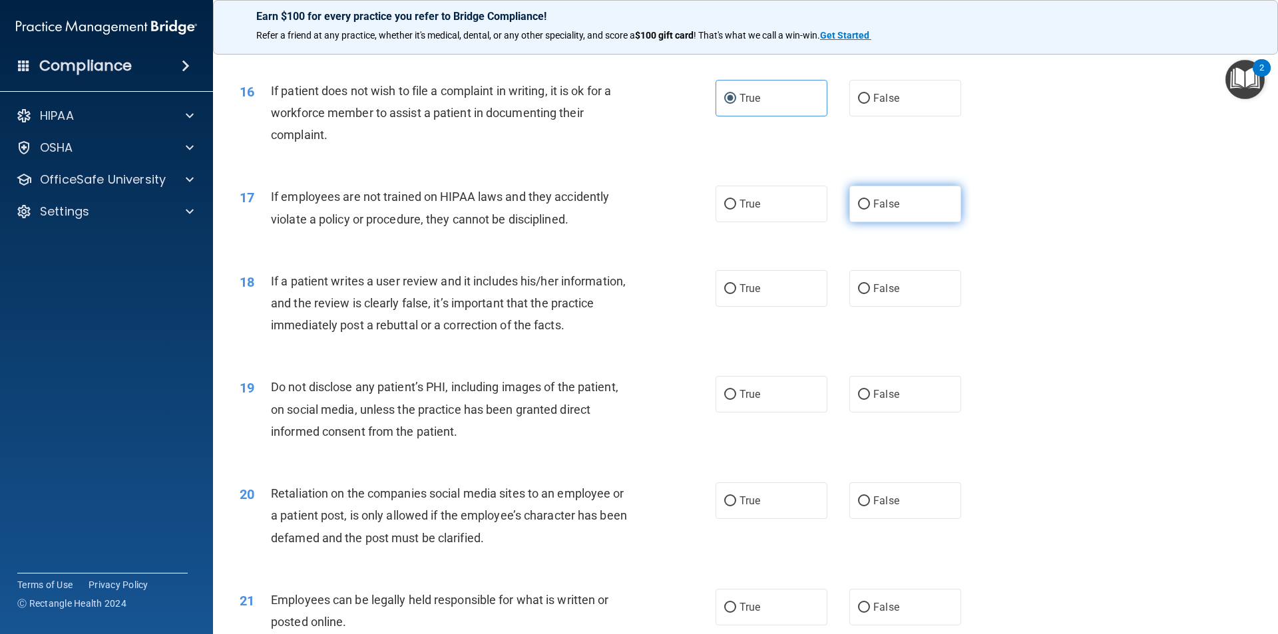
click at [853, 222] on label "False" at bounding box center [905, 204] width 112 height 37
click at [858, 210] on input "False" at bounding box center [864, 205] width 12 height 10
radio input "true"
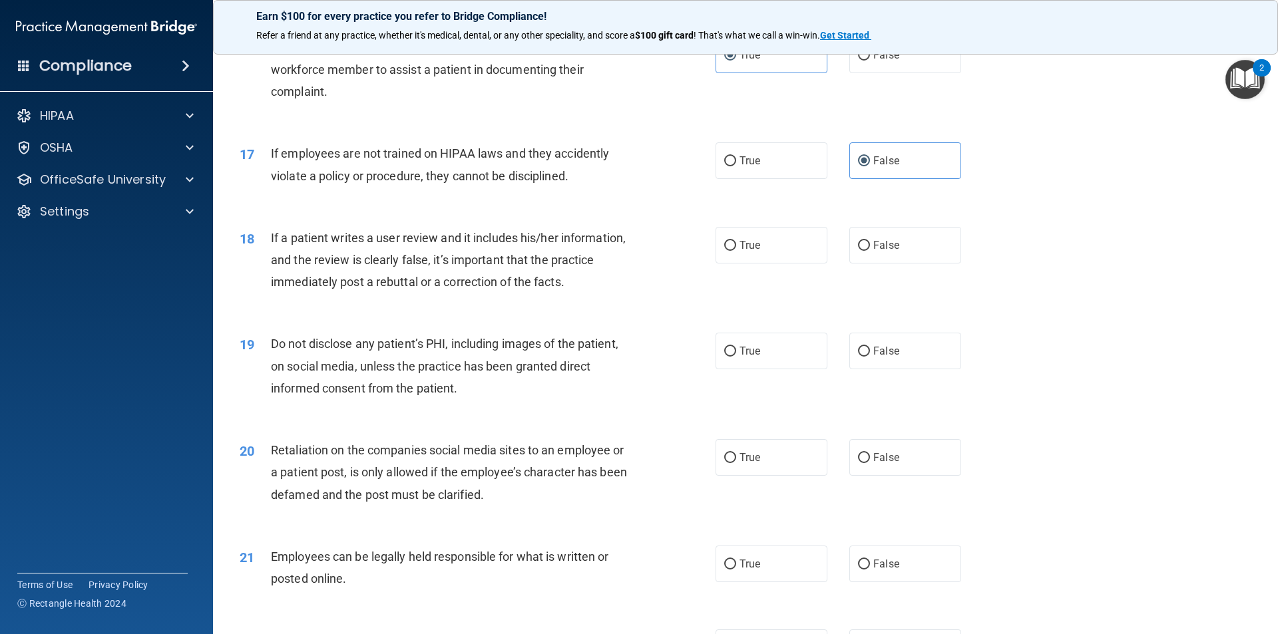
scroll to position [1730, 0]
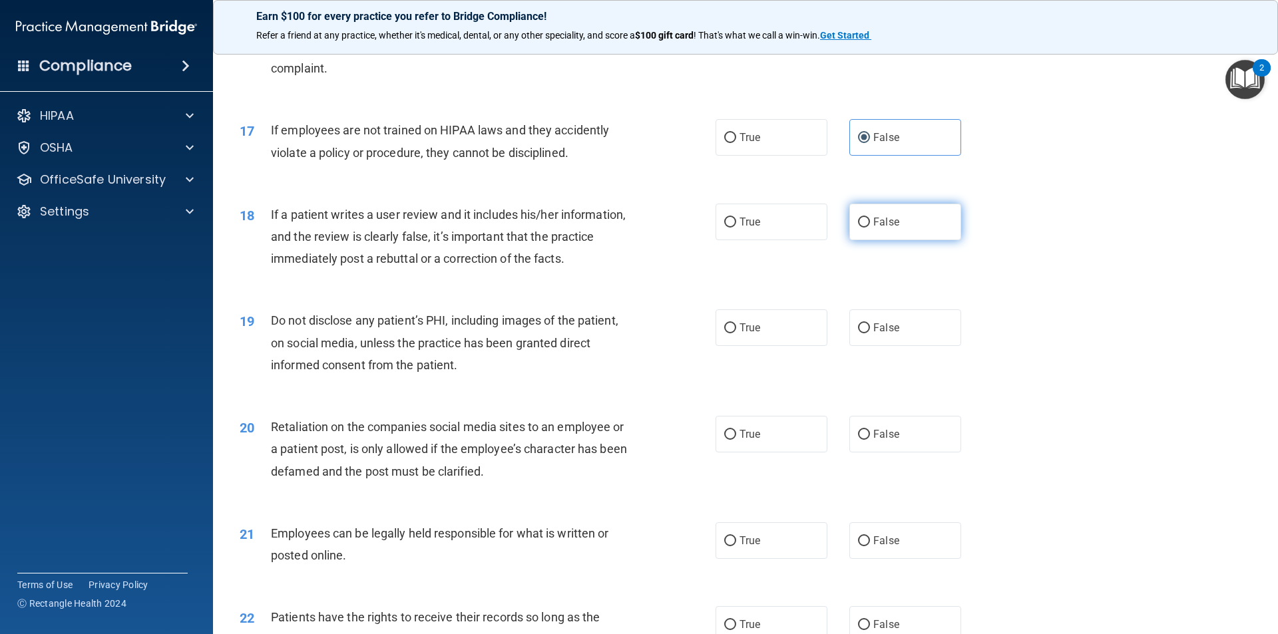
click at [898, 240] on label "False" at bounding box center [905, 222] width 112 height 37
click at [870, 228] on input "False" at bounding box center [864, 223] width 12 height 10
radio input "true"
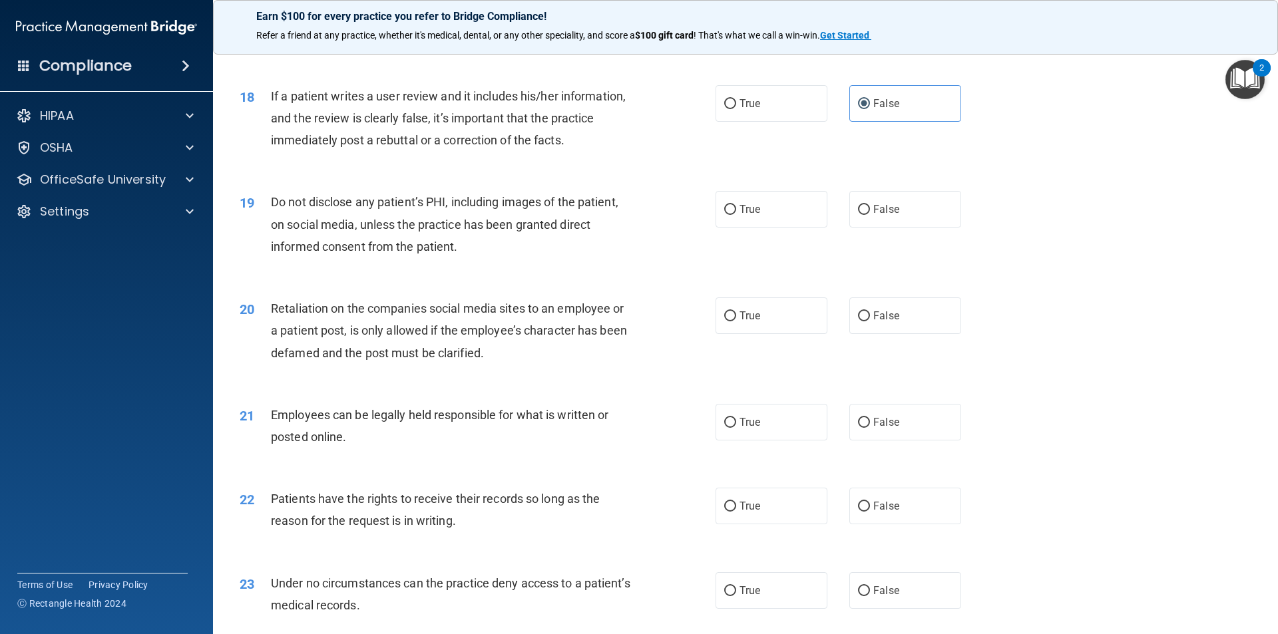
scroll to position [1930, 0]
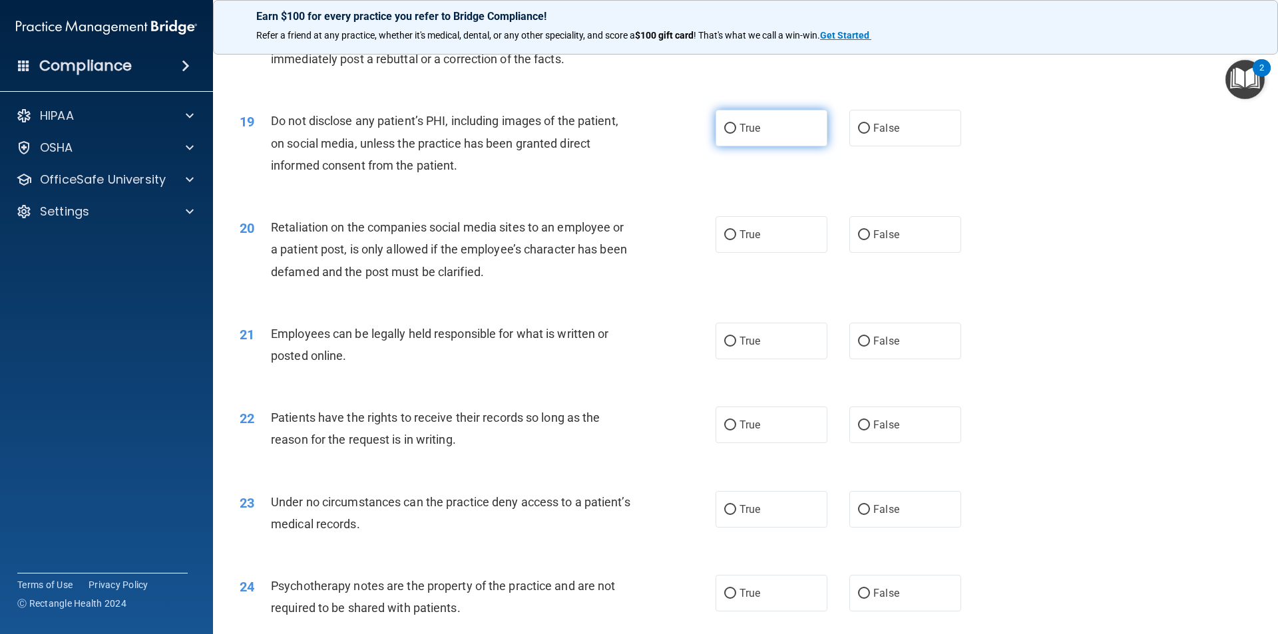
click at [724, 134] on input "True" at bounding box center [730, 129] width 12 height 10
radio input "true"
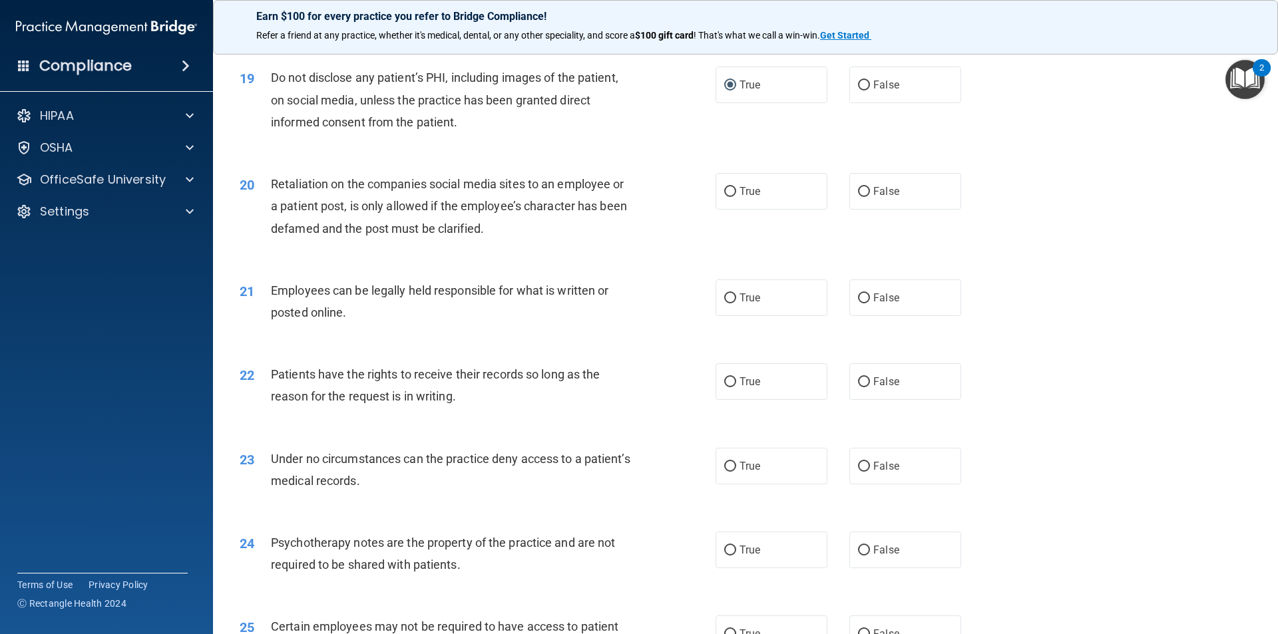
scroll to position [1997, 0]
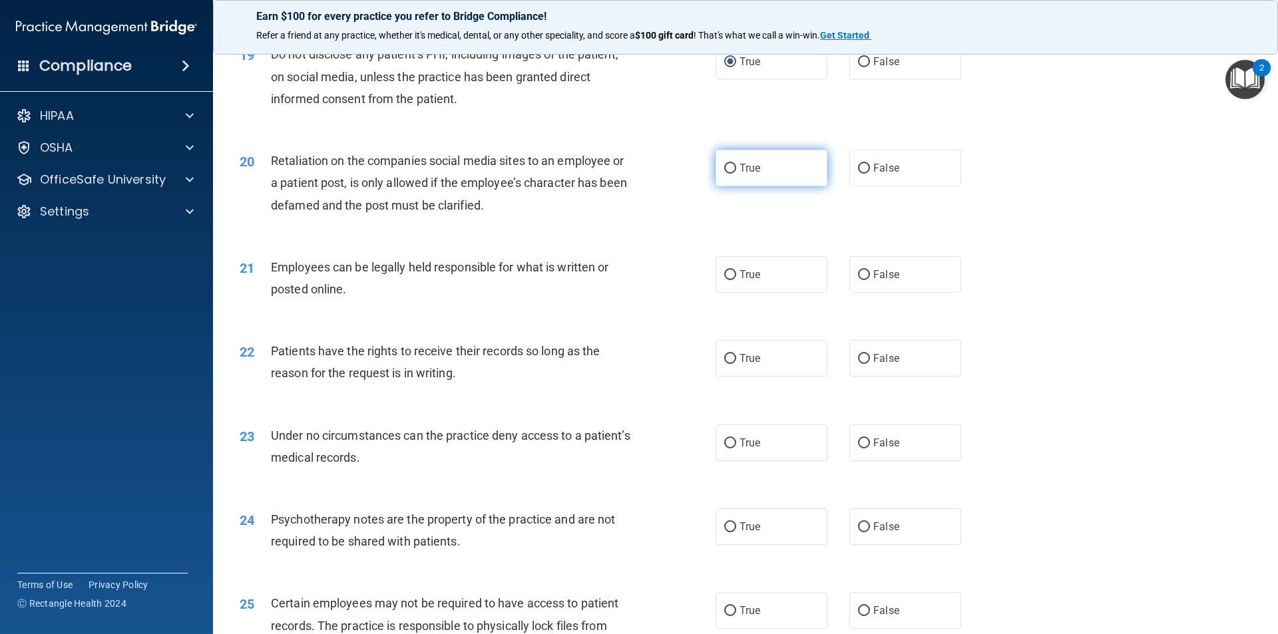
click at [752, 174] on span "True" at bounding box center [749, 168] width 21 height 13
click at [736, 174] on input "True" at bounding box center [730, 169] width 12 height 10
radio input "true"
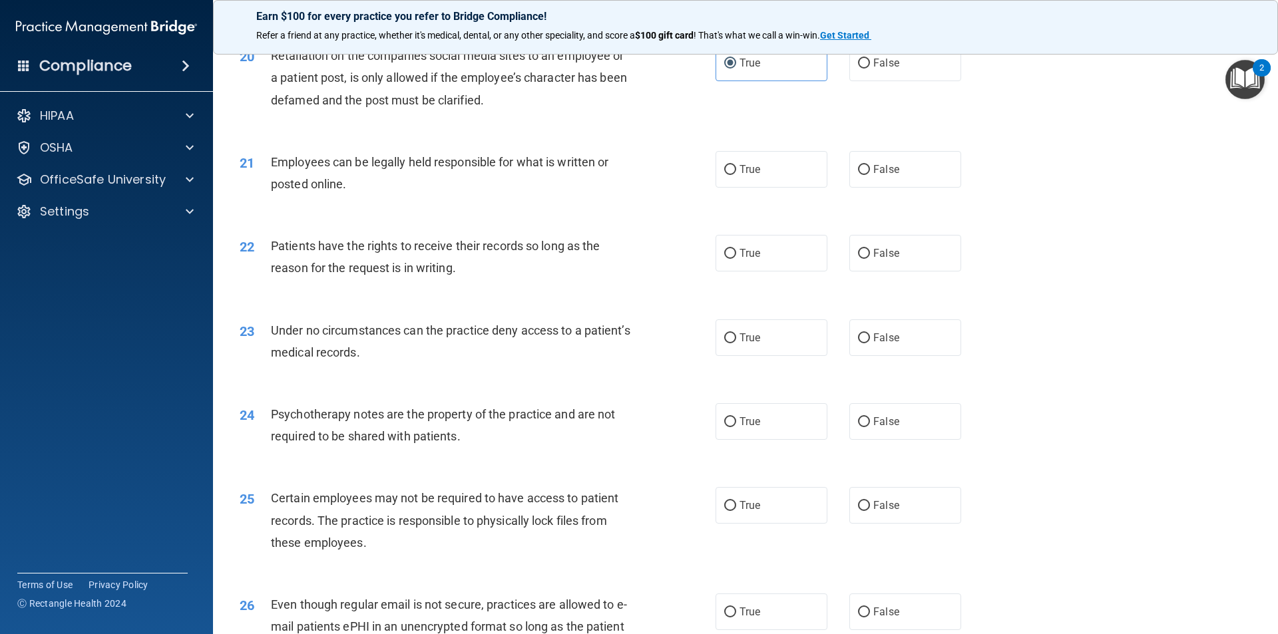
scroll to position [2130, 0]
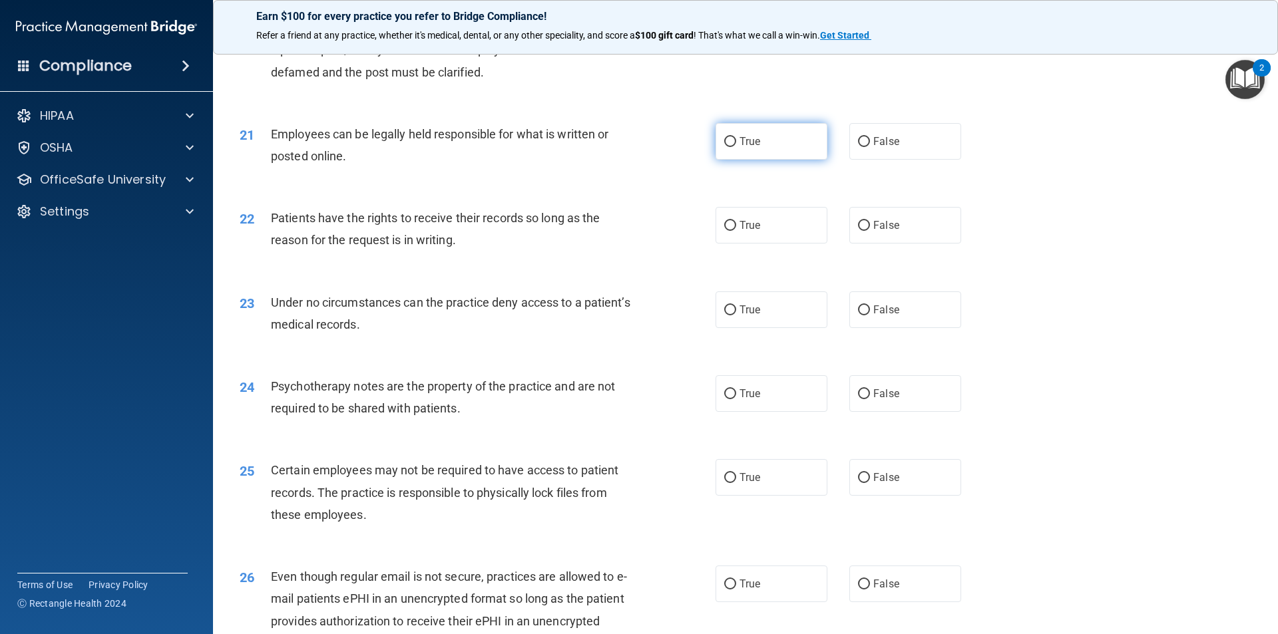
click at [729, 147] on input "True" at bounding box center [730, 142] width 12 height 10
radio input "true"
click at [774, 244] on label "True" at bounding box center [771, 225] width 112 height 37
click at [736, 231] on input "True" at bounding box center [730, 226] width 12 height 10
radio input "true"
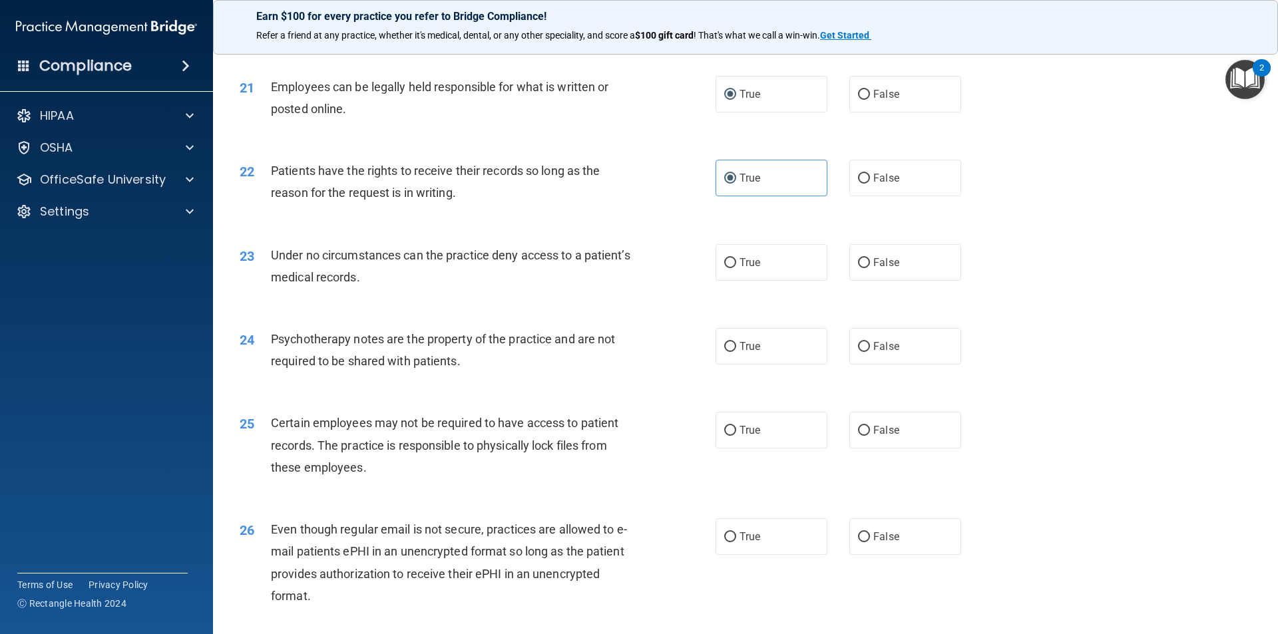
scroll to position [2263, 0]
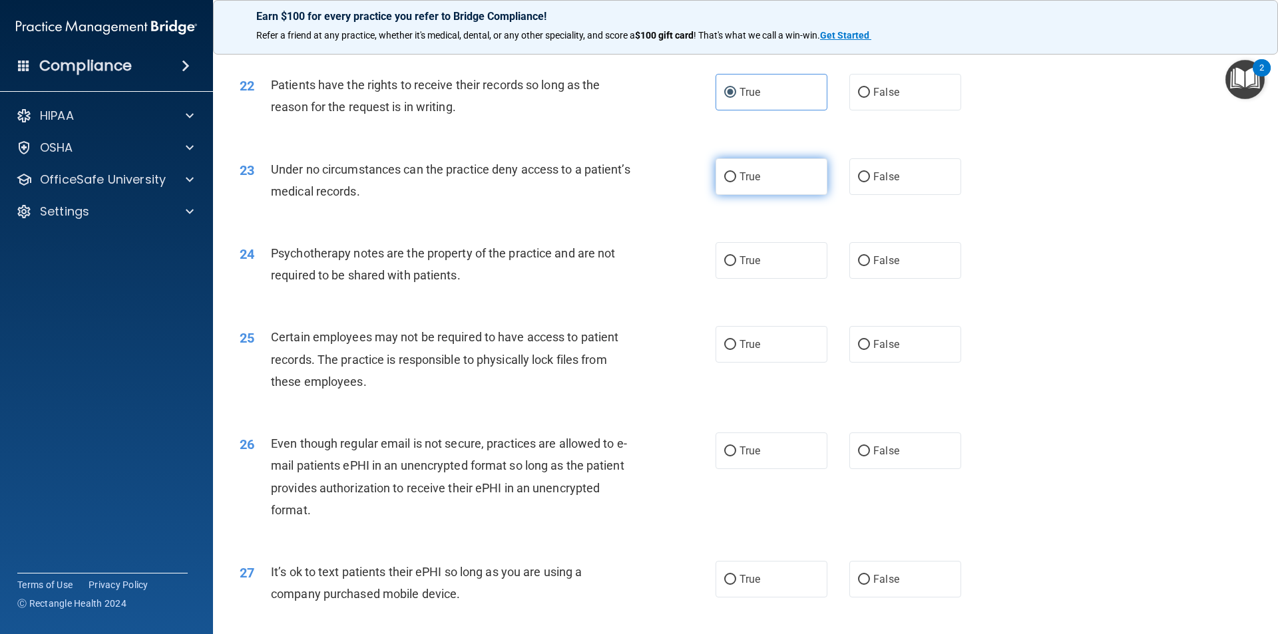
click at [731, 195] on label "True" at bounding box center [771, 176] width 112 height 37
click at [731, 182] on input "True" at bounding box center [730, 177] width 12 height 10
radio input "true"
click at [739, 267] on span "True" at bounding box center [749, 260] width 21 height 13
click at [735, 266] on input "True" at bounding box center [730, 261] width 12 height 10
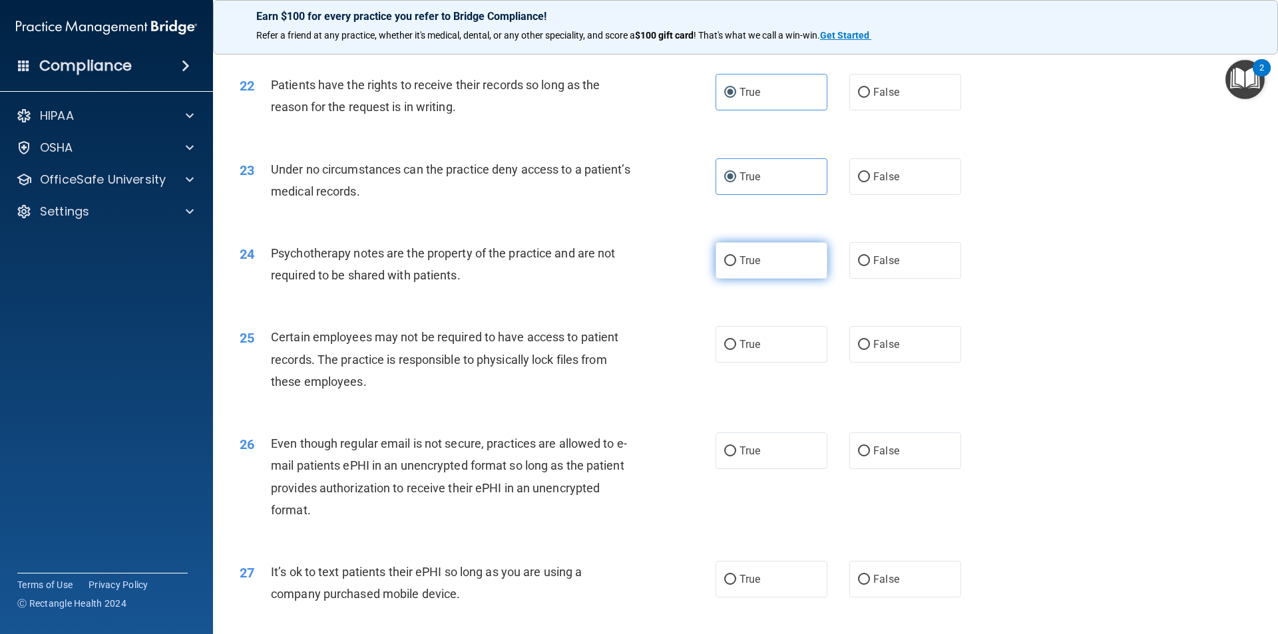
radio input "true"
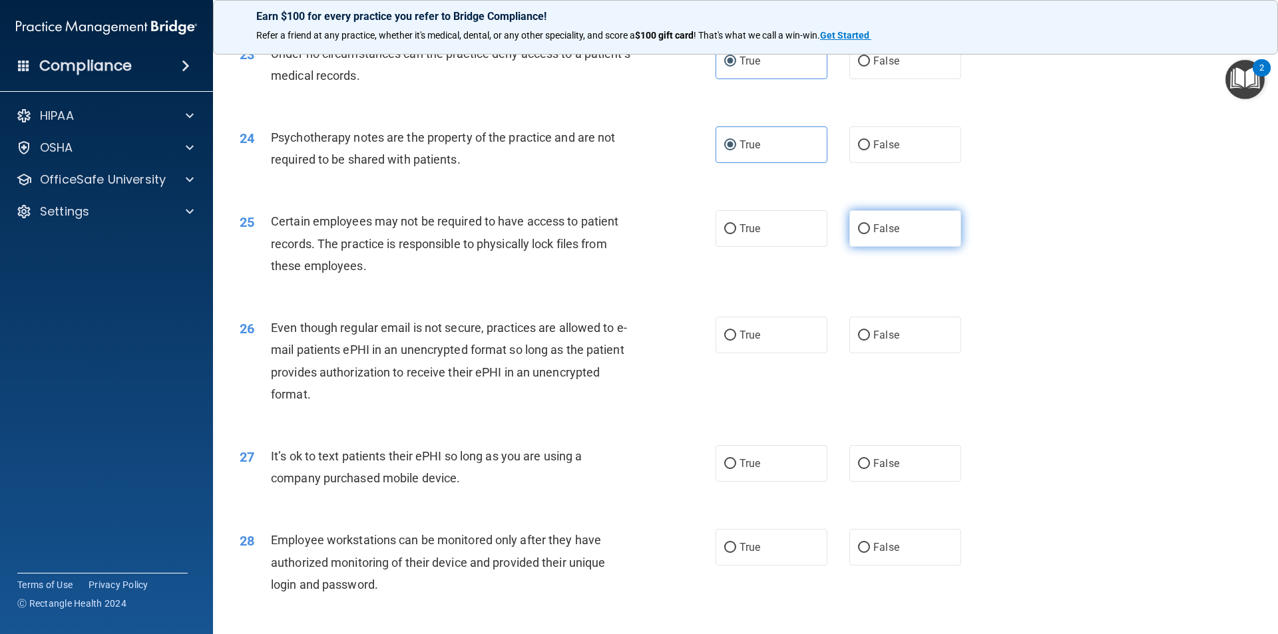
scroll to position [2396, 0]
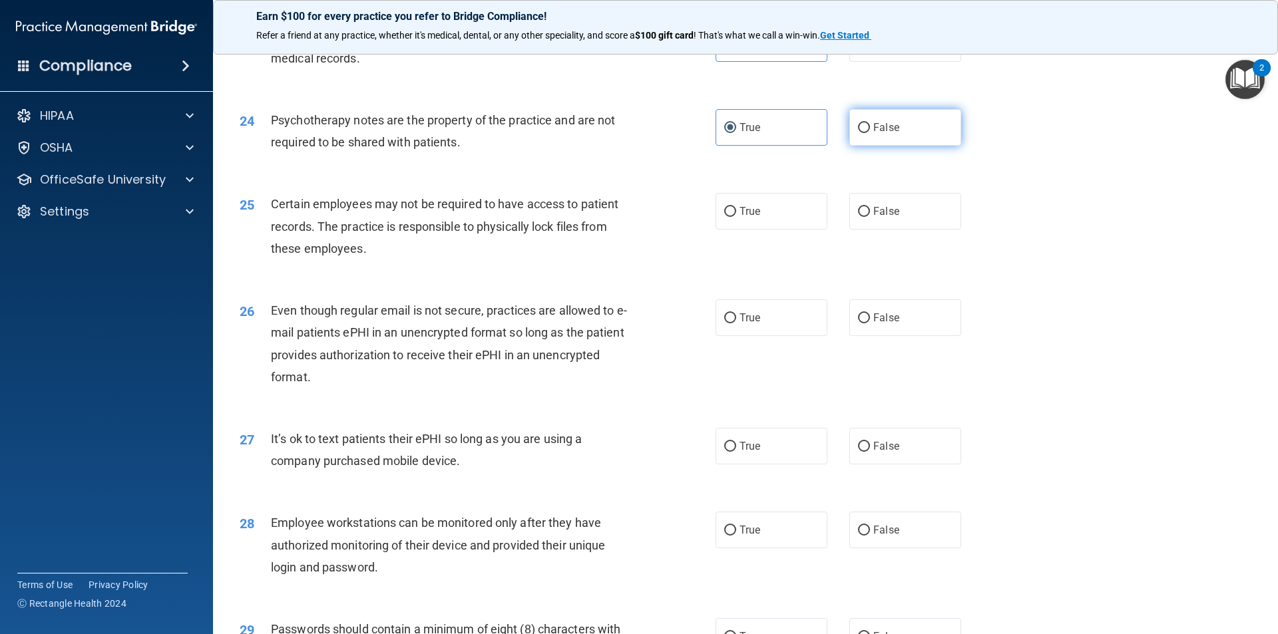
click at [918, 146] on label "False" at bounding box center [905, 127] width 112 height 37
click at [870, 133] on input "False" at bounding box center [864, 128] width 12 height 10
radio input "true"
radio input "false"
click at [727, 217] on input "True" at bounding box center [730, 212] width 12 height 10
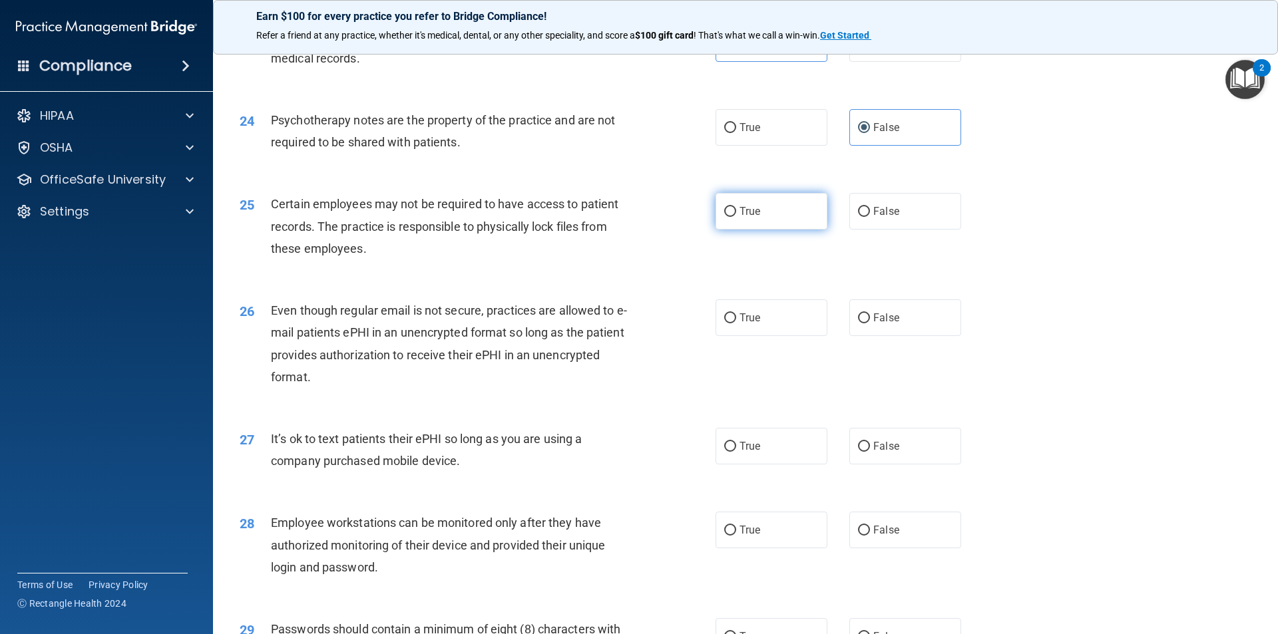
radio input "true"
click at [777, 336] on label "True" at bounding box center [771, 318] width 112 height 37
click at [736, 323] on input "True" at bounding box center [730, 318] width 12 height 10
radio input "true"
click at [910, 459] on label "False" at bounding box center [905, 446] width 112 height 37
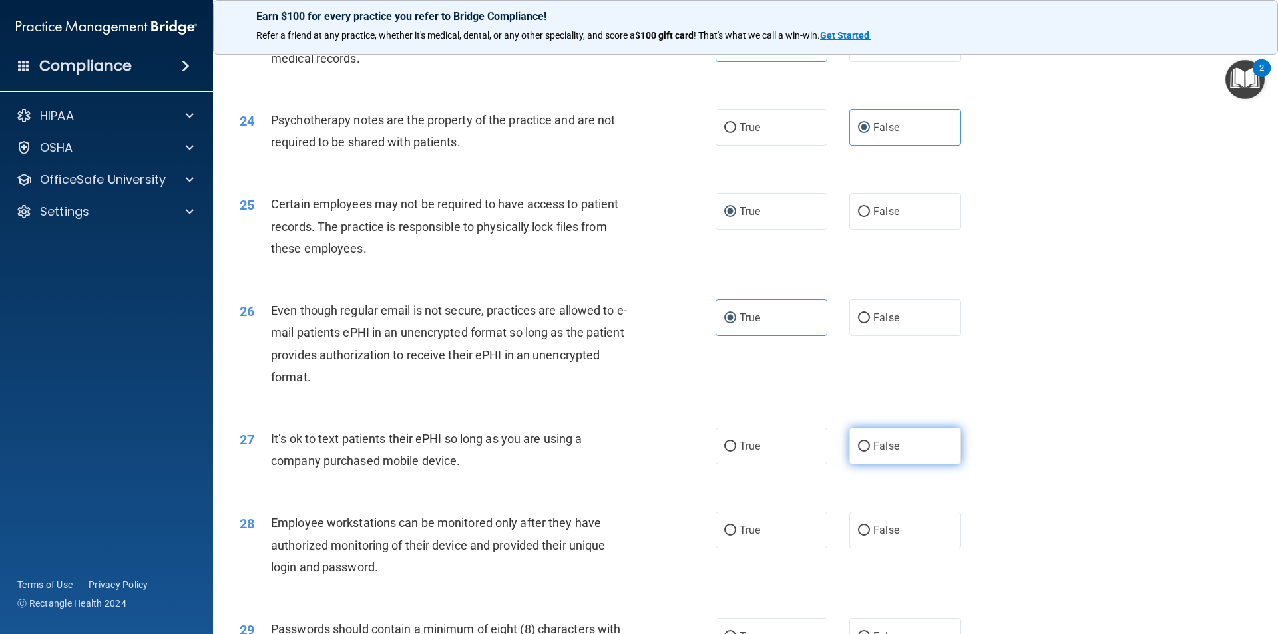
click at [870, 452] on input "False" at bounding box center [864, 447] width 12 height 10
radio input "true"
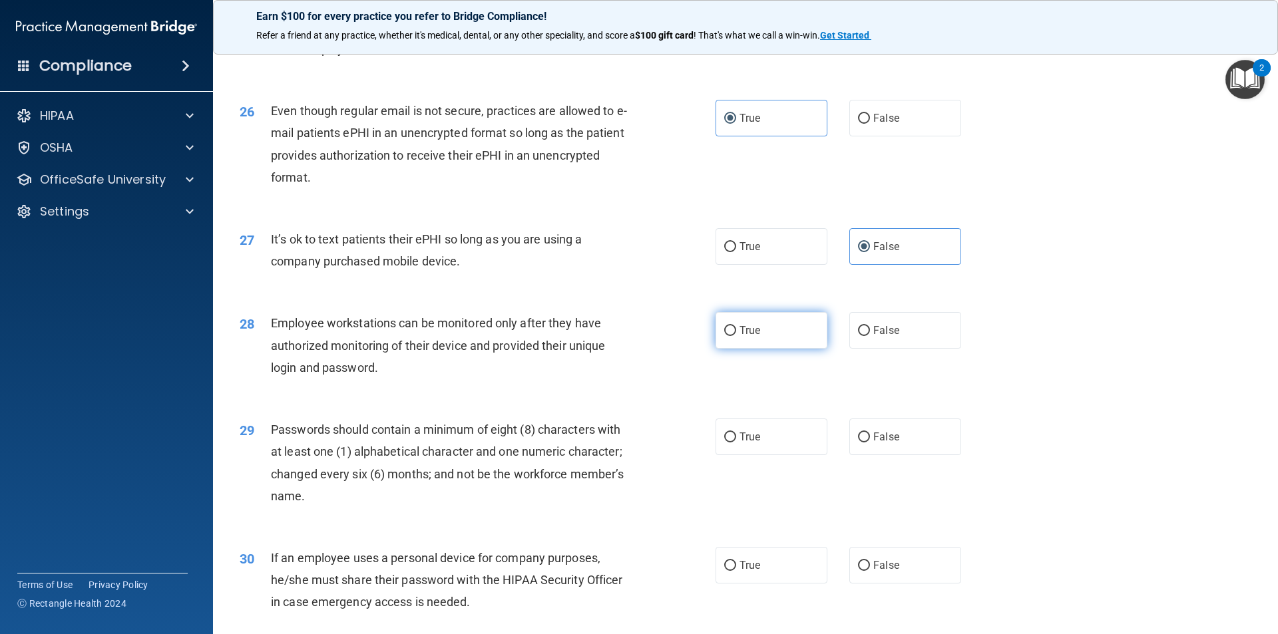
click at [721, 349] on label "True" at bounding box center [771, 330] width 112 height 37
click at [724, 336] on input "True" at bounding box center [730, 331] width 12 height 10
radio input "true"
click at [747, 443] on span "True" at bounding box center [749, 437] width 21 height 13
click at [736, 443] on input "True" at bounding box center [730, 438] width 12 height 10
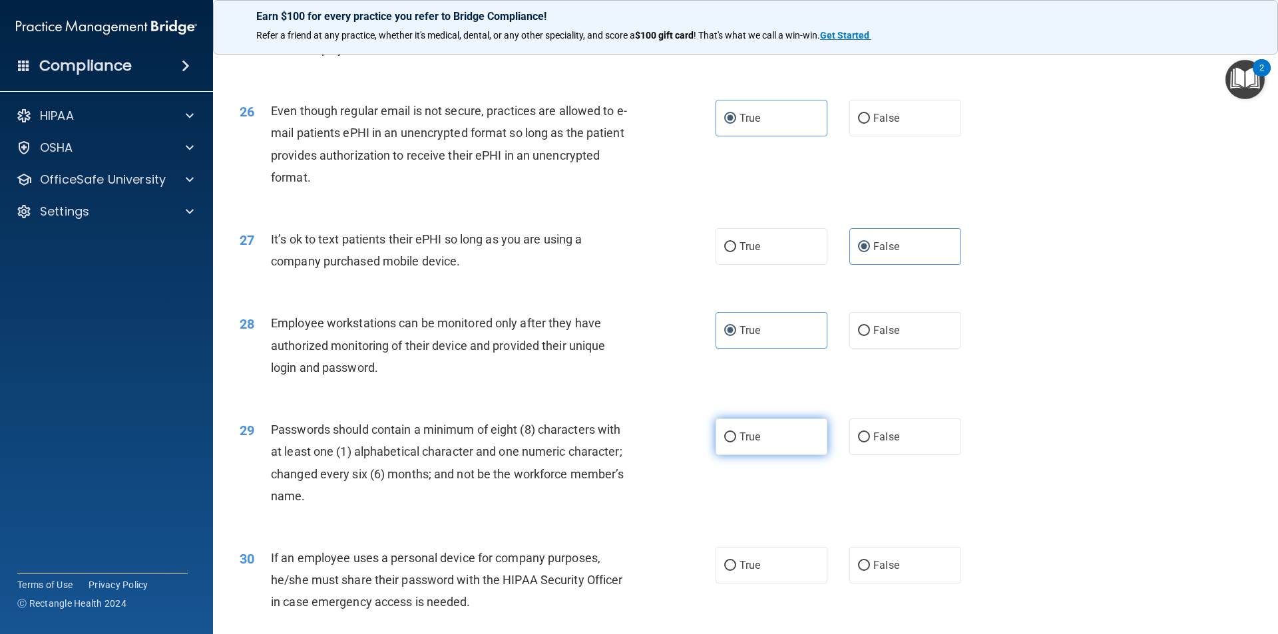
radio input "true"
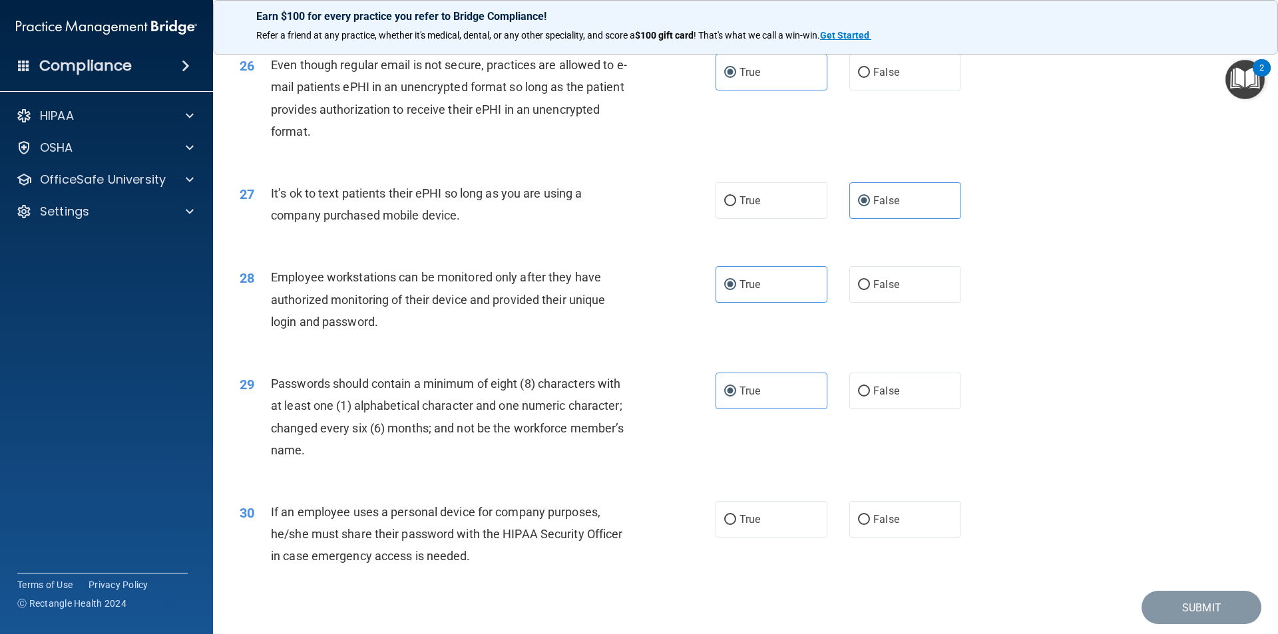
scroll to position [2707, 0]
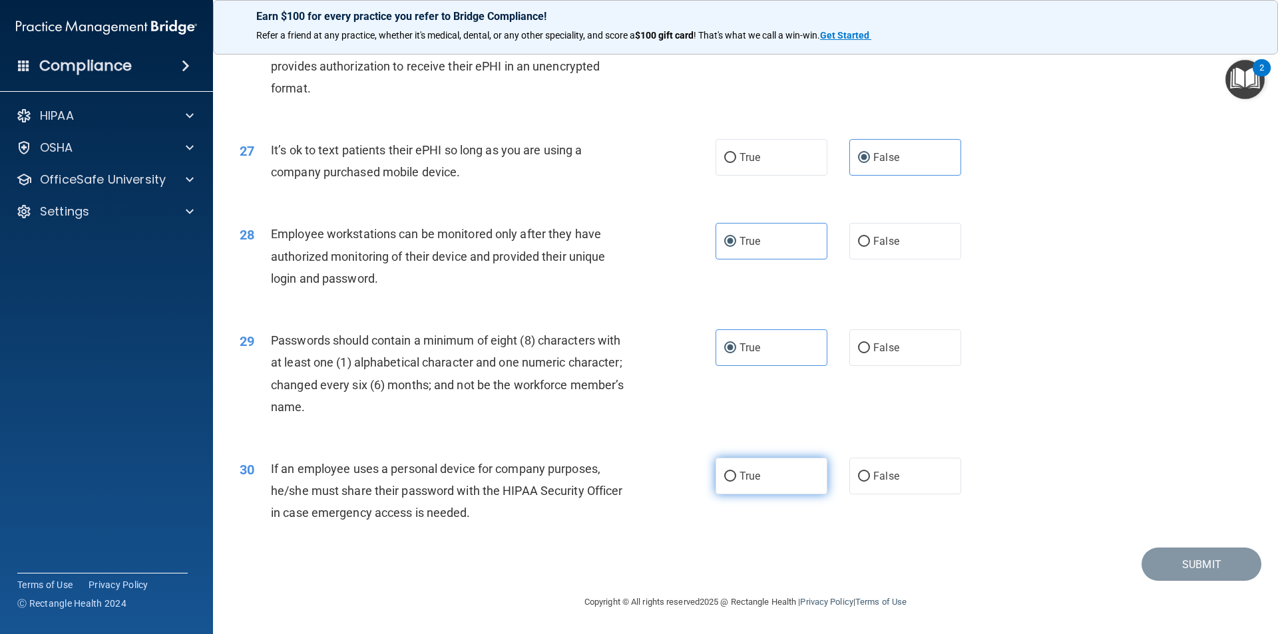
click at [721, 487] on label "True" at bounding box center [771, 476] width 112 height 37
click at [724, 482] on input "True" at bounding box center [730, 477] width 12 height 10
radio input "true"
click at [1254, 560] on main "- HIPAA Policies and Procedures Quiz This quiz doesn’t expire until 12/12/2024.…" at bounding box center [745, 339] width 1065 height 592
click at [1191, 556] on button "Submit" at bounding box center [1201, 565] width 120 height 34
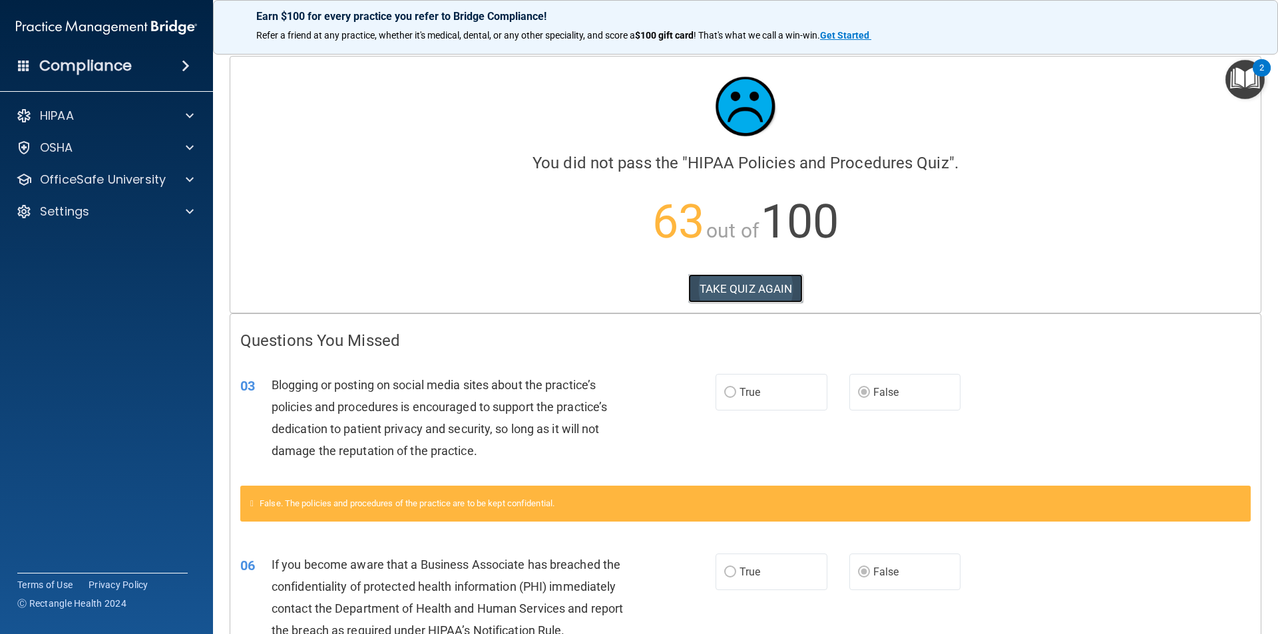
click at [728, 290] on button "TAKE QUIZ AGAIN" at bounding box center [745, 288] width 115 height 29
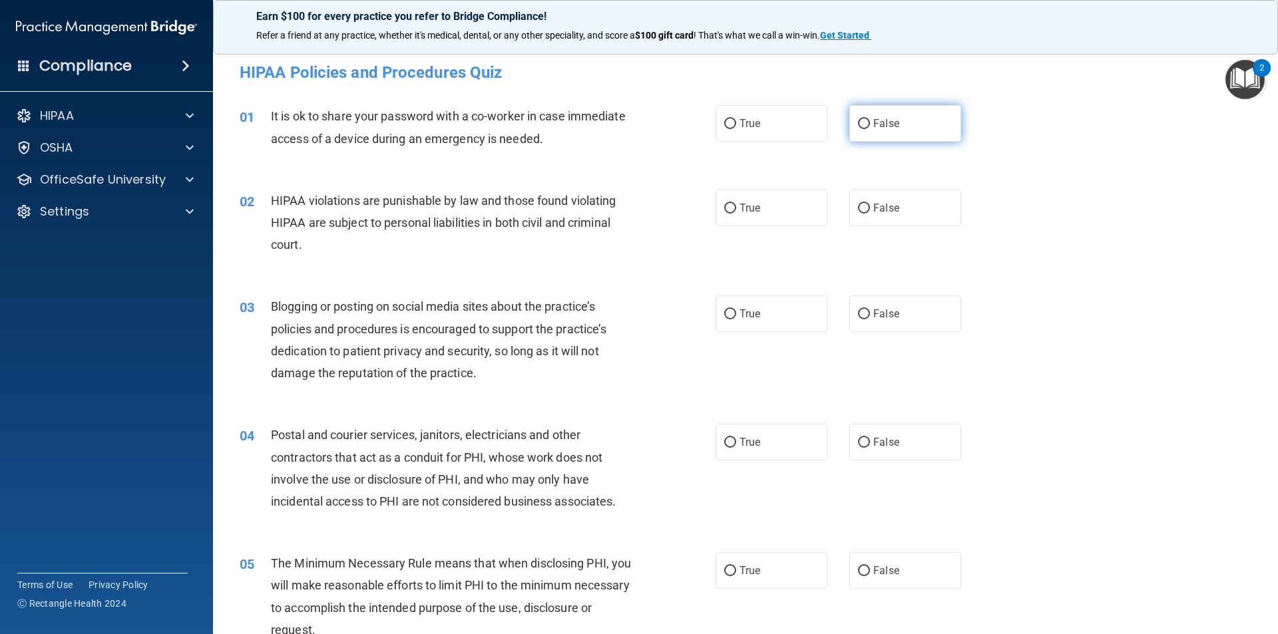
click at [873, 122] on span "False" at bounding box center [886, 123] width 26 height 13
click at [870, 122] on input "False" at bounding box center [864, 124] width 12 height 10
radio input "true"
click at [744, 206] on span "True" at bounding box center [749, 208] width 21 height 13
click at [736, 206] on input "True" at bounding box center [730, 209] width 12 height 10
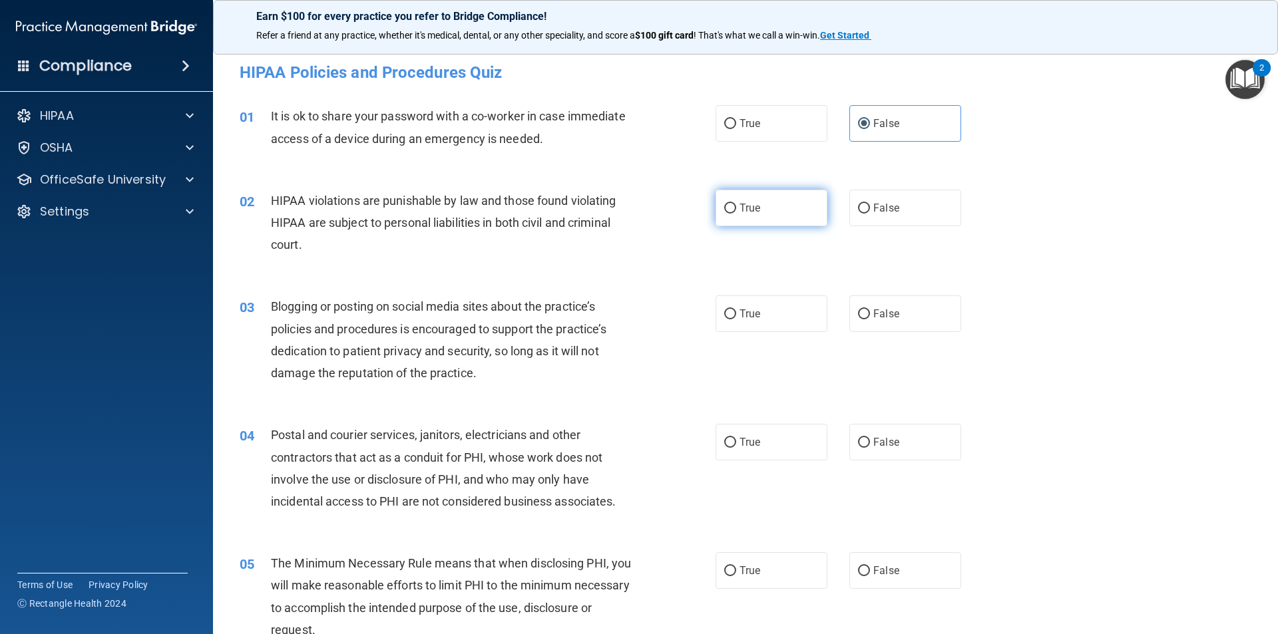
radio input "true"
click at [887, 315] on span "False" at bounding box center [886, 313] width 26 height 13
click at [870, 315] on input "False" at bounding box center [864, 314] width 12 height 10
radio input "true"
click at [772, 437] on label "True" at bounding box center [771, 442] width 112 height 37
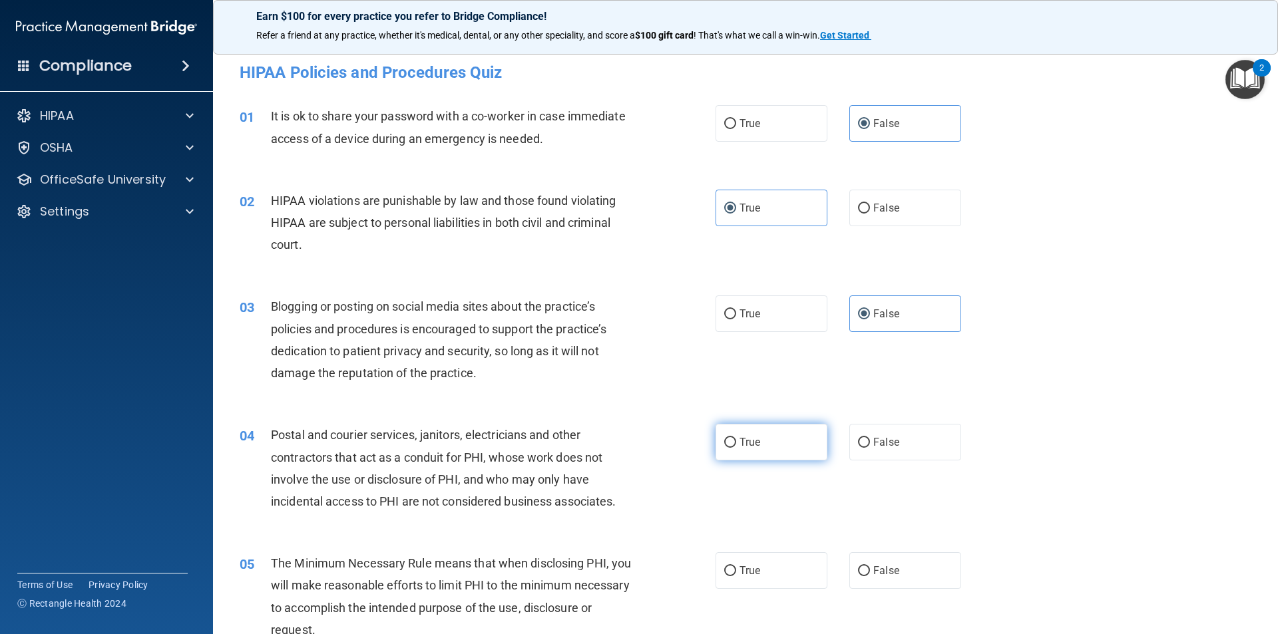
click at [736, 438] on input "True" at bounding box center [730, 443] width 12 height 10
radio input "true"
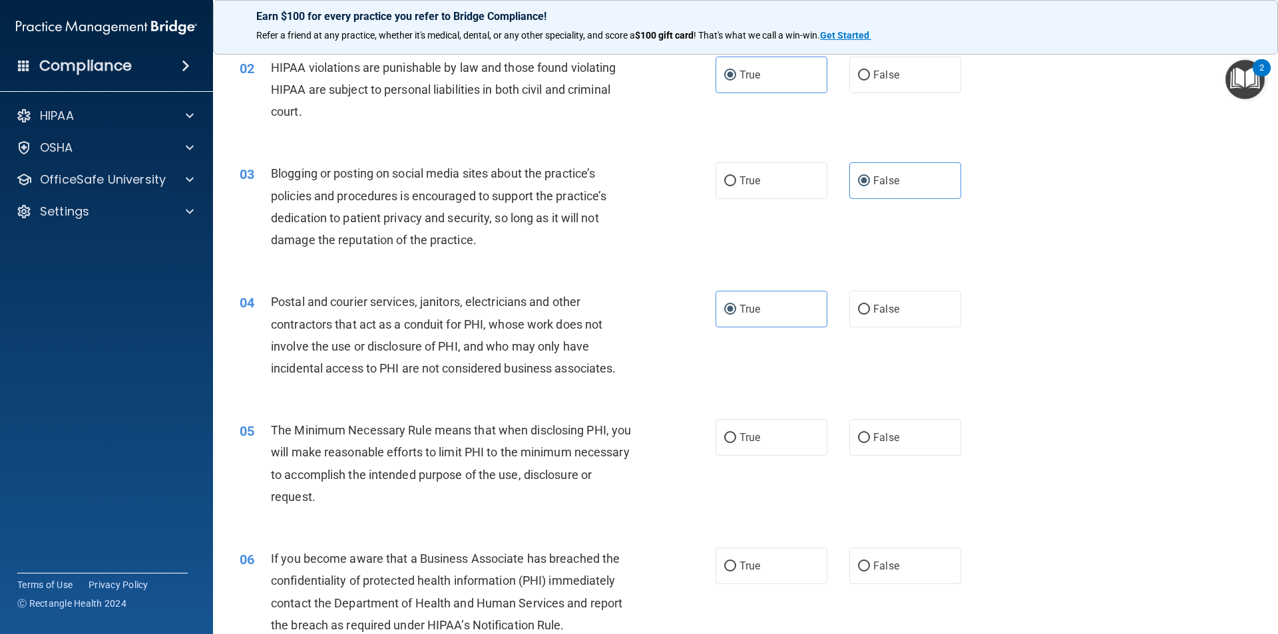
scroll to position [266, 0]
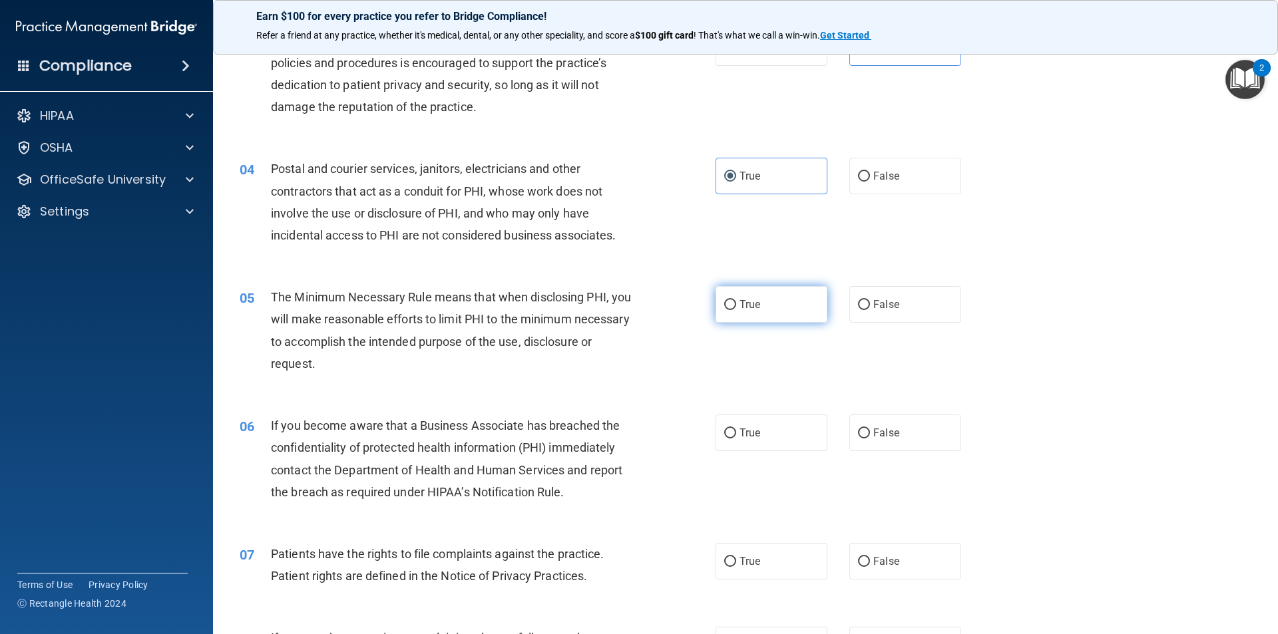
click at [753, 303] on span "True" at bounding box center [749, 304] width 21 height 13
click at [736, 303] on input "True" at bounding box center [730, 305] width 12 height 10
radio input "true"
click at [876, 437] on span "False" at bounding box center [886, 433] width 26 height 13
click at [870, 437] on input "False" at bounding box center [864, 434] width 12 height 10
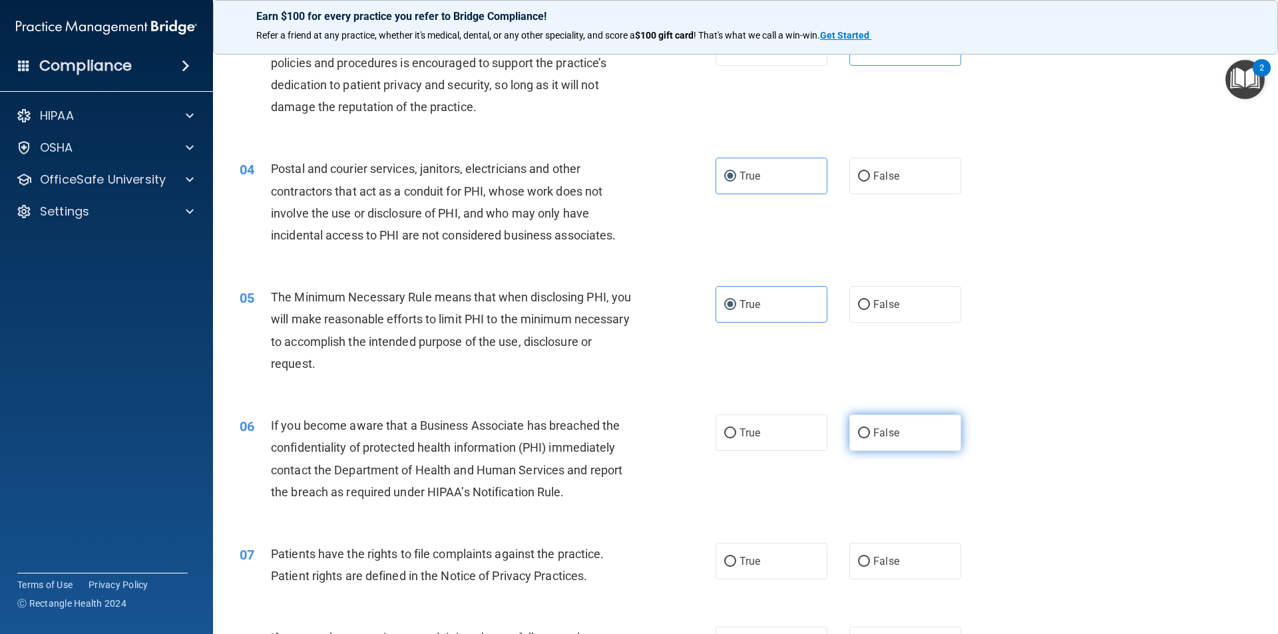
radio input "true"
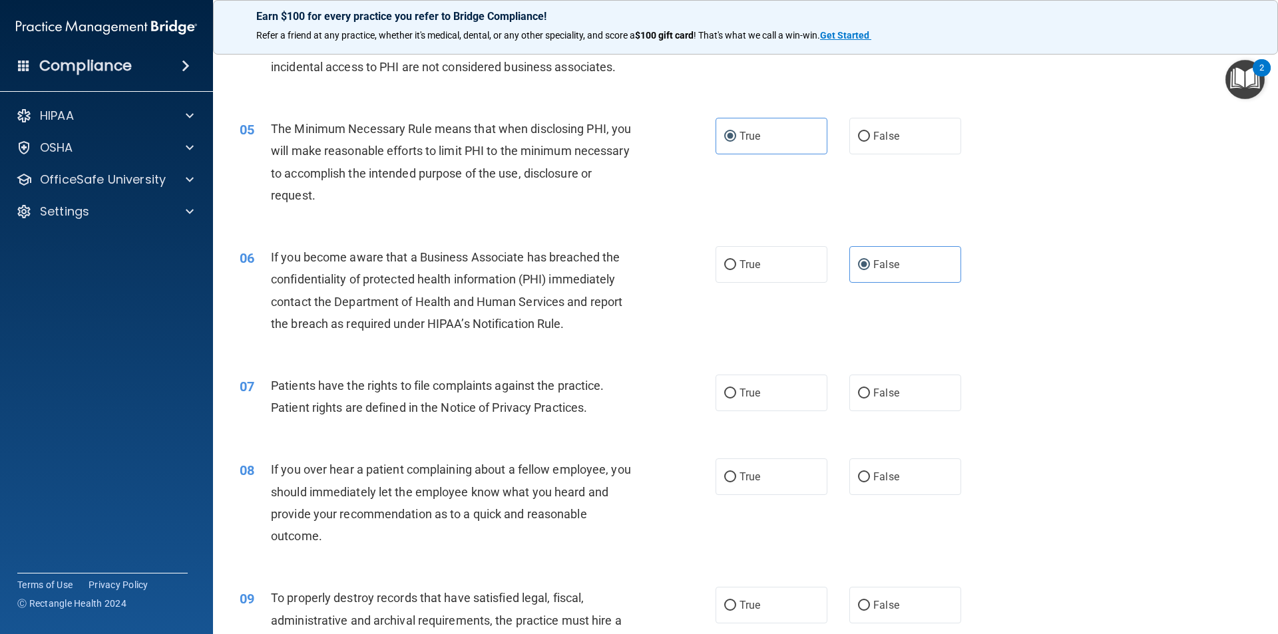
scroll to position [466, 0]
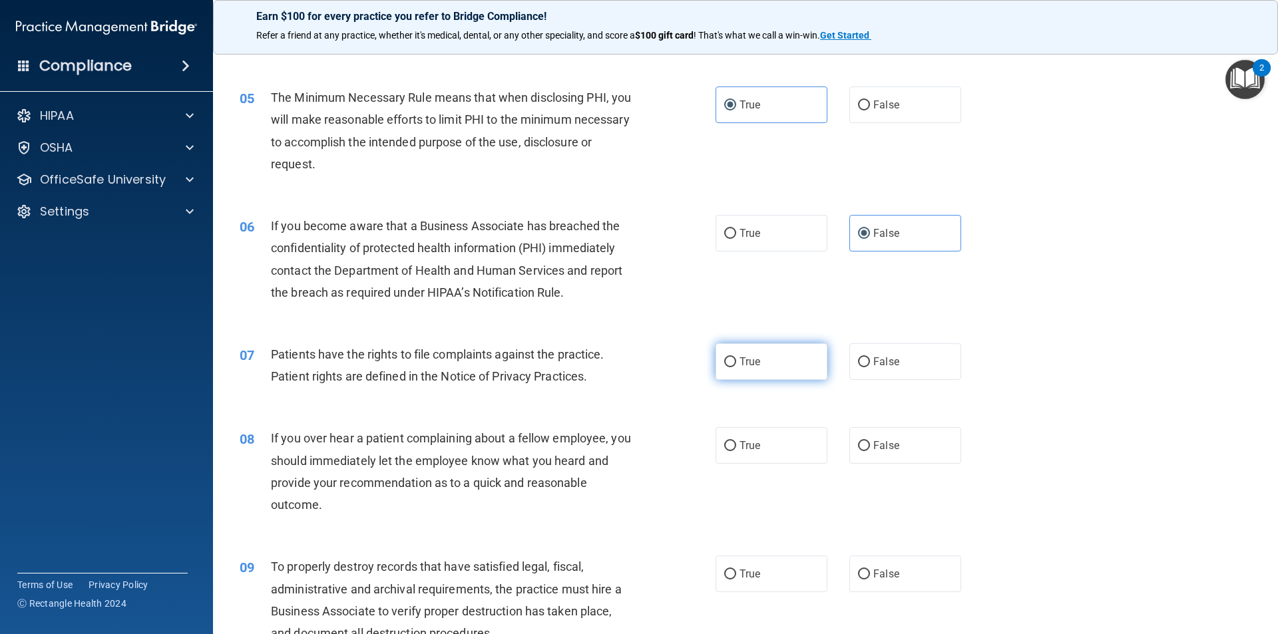
click at [739, 365] on span "True" at bounding box center [749, 361] width 21 height 13
click at [736, 365] on input "True" at bounding box center [730, 362] width 12 height 10
radio input "true"
click at [875, 449] on span "False" at bounding box center [886, 445] width 26 height 13
click at [870, 449] on input "False" at bounding box center [864, 446] width 12 height 10
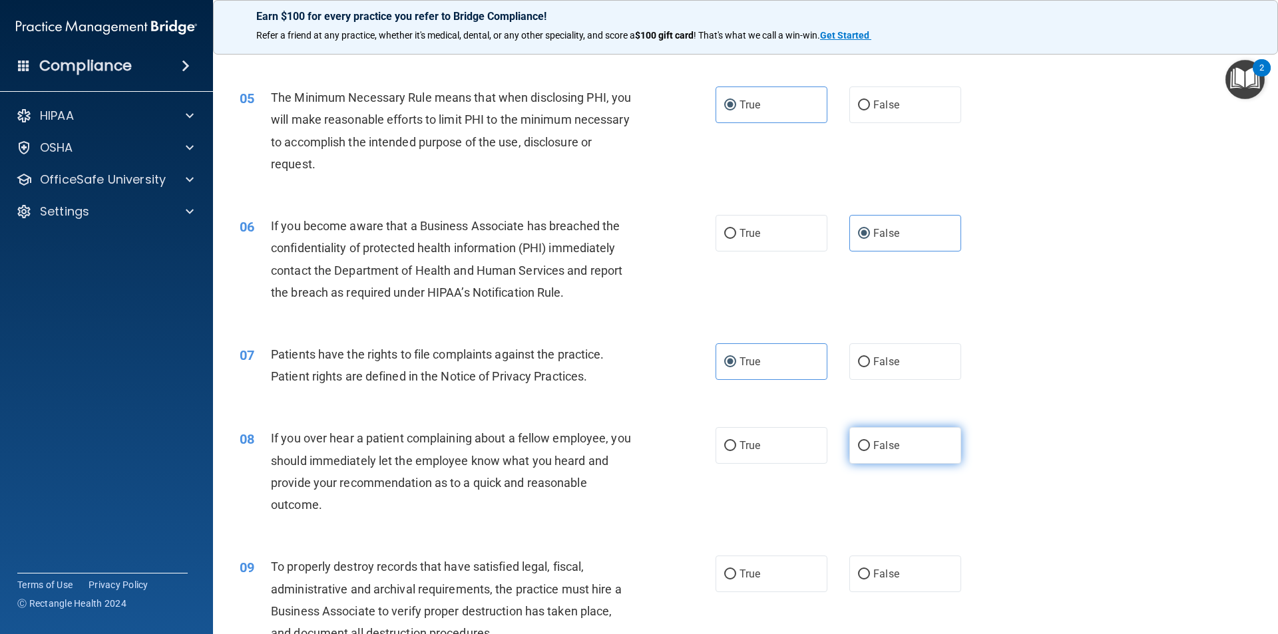
radio input "true"
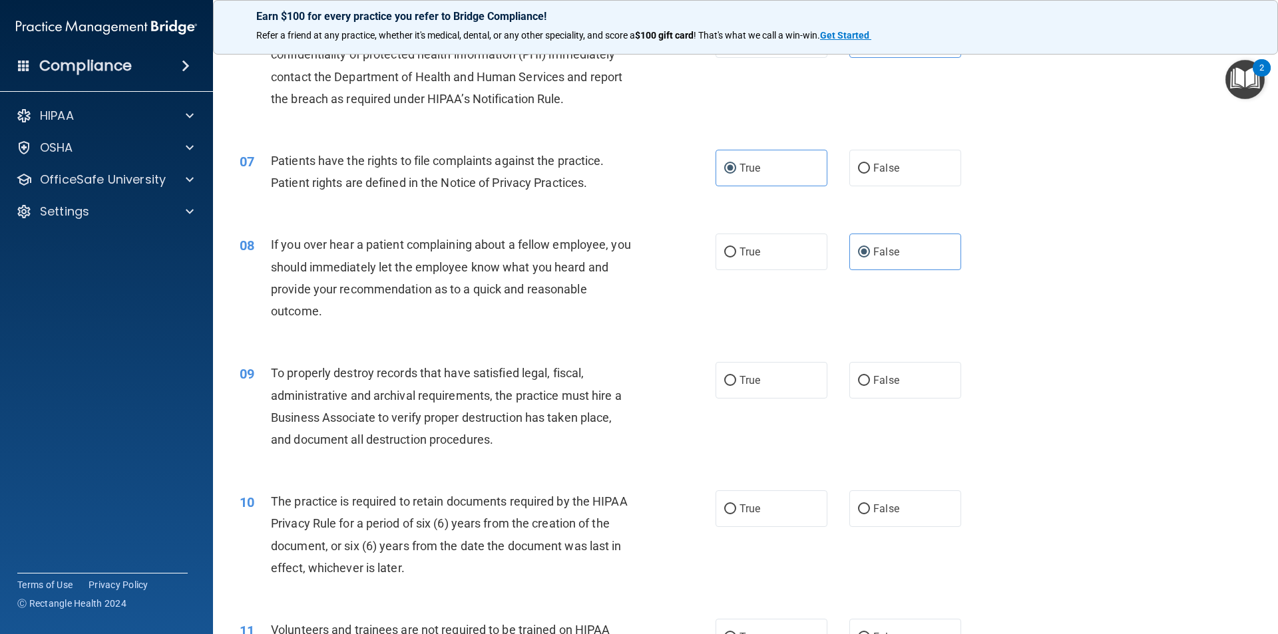
scroll to position [666, 0]
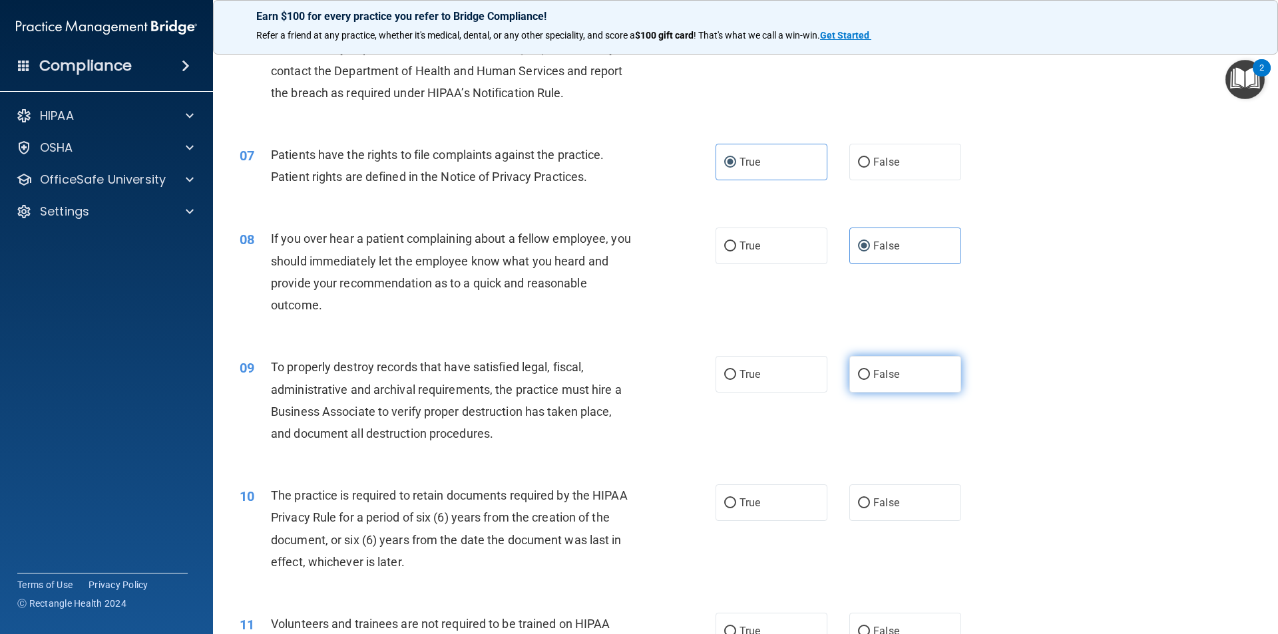
click at [879, 381] on label "False" at bounding box center [905, 374] width 112 height 37
click at [870, 380] on input "False" at bounding box center [864, 375] width 12 height 10
radio input "true"
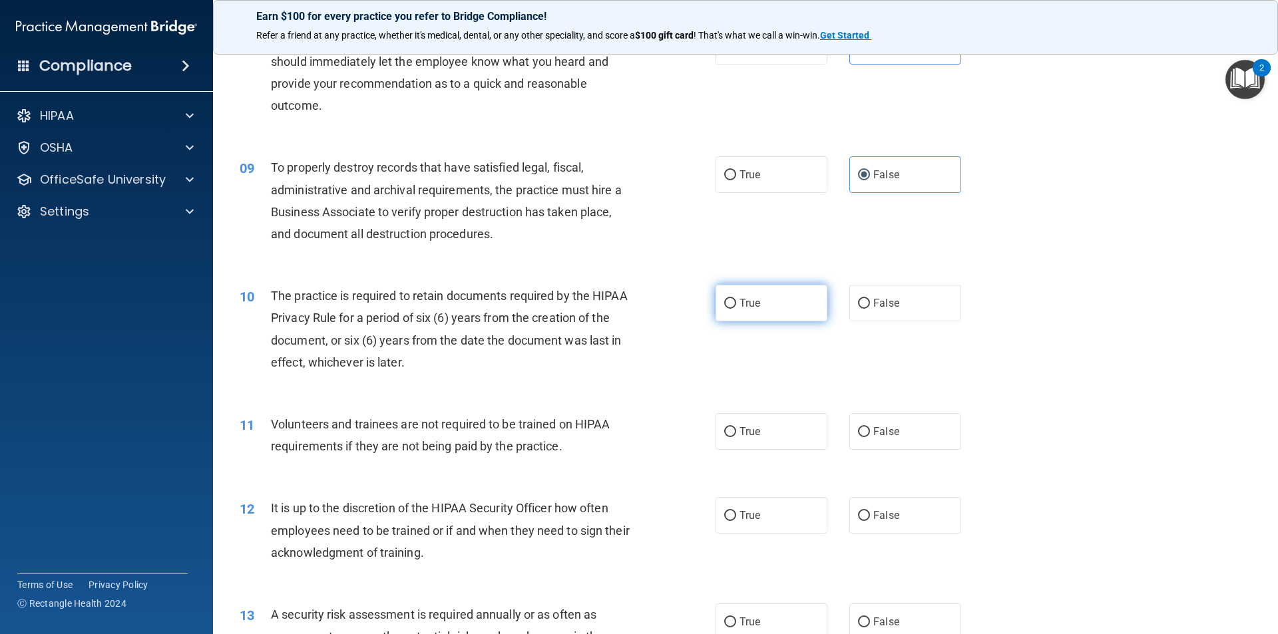
click at [755, 309] on label "True" at bounding box center [771, 303] width 112 height 37
click at [736, 309] on input "True" at bounding box center [730, 304] width 12 height 10
radio input "true"
click at [873, 437] on span "False" at bounding box center [886, 431] width 26 height 13
click at [868, 437] on input "False" at bounding box center [864, 432] width 12 height 10
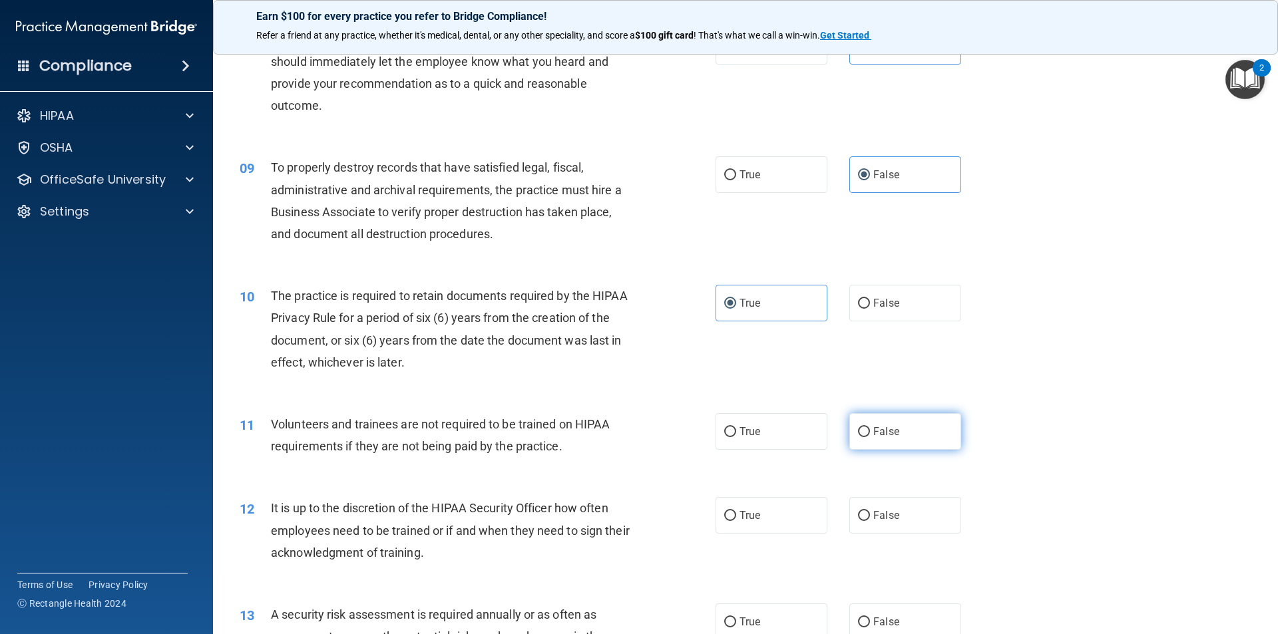
radio input "true"
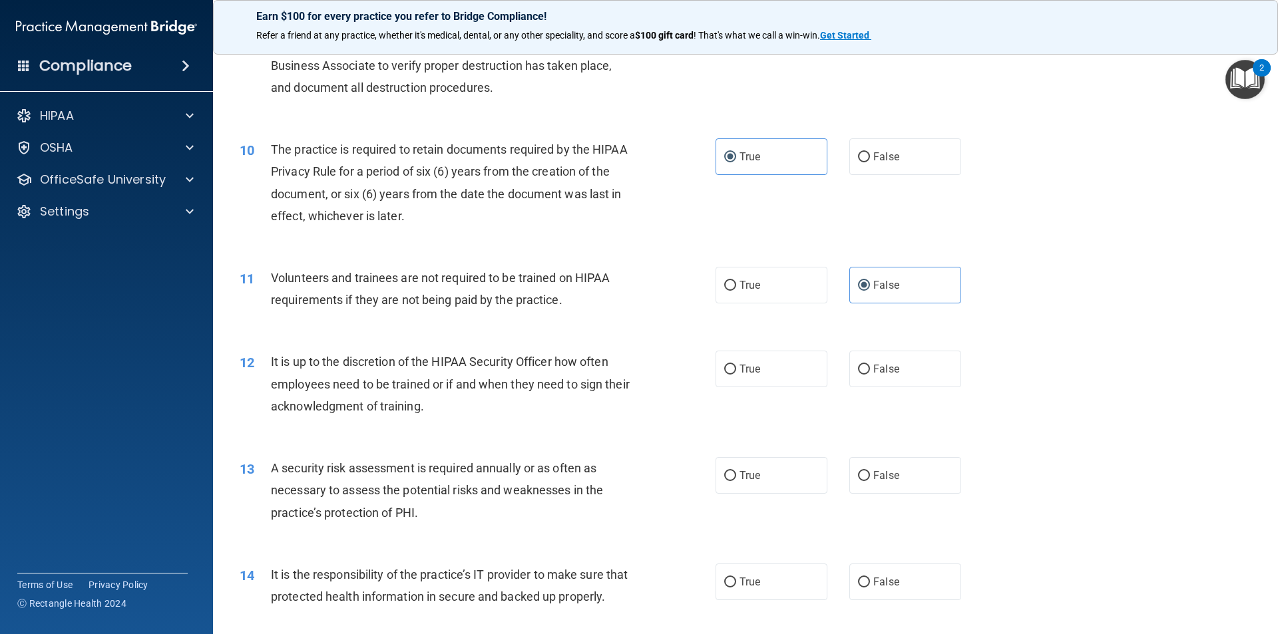
scroll to position [1065, 0]
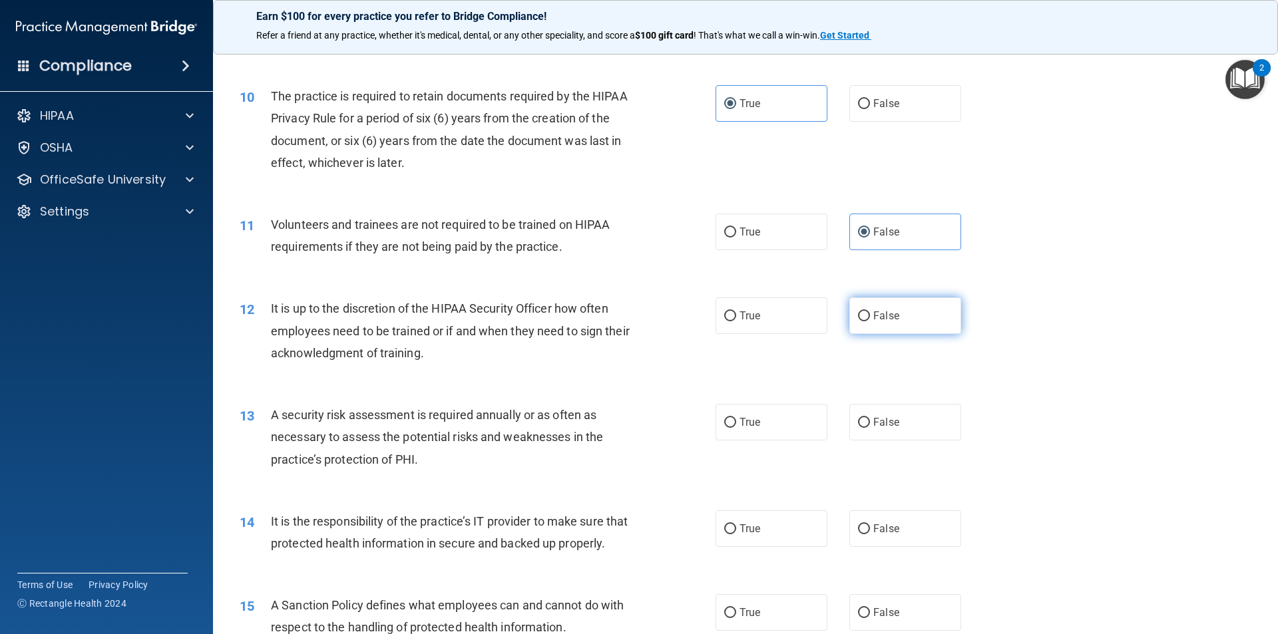
click at [883, 313] on span "False" at bounding box center [886, 315] width 26 height 13
click at [870, 313] on input "False" at bounding box center [864, 316] width 12 height 10
radio input "true"
click at [767, 425] on label "True" at bounding box center [771, 422] width 112 height 37
click at [736, 425] on input "True" at bounding box center [730, 423] width 12 height 10
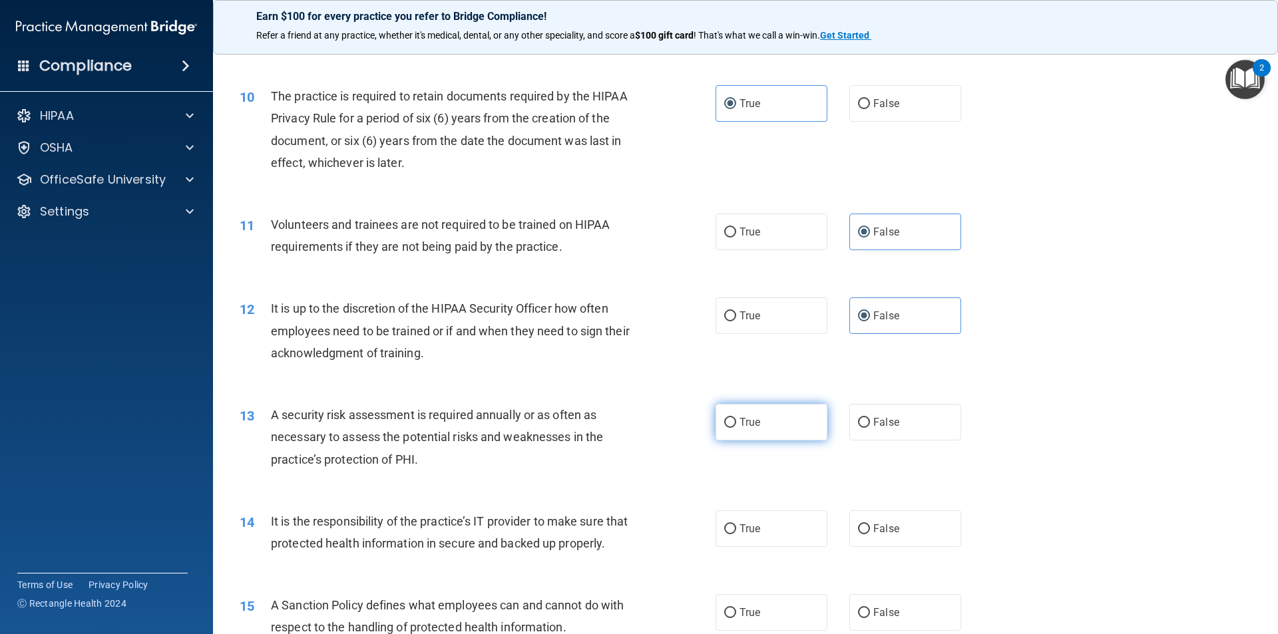
radio input "true"
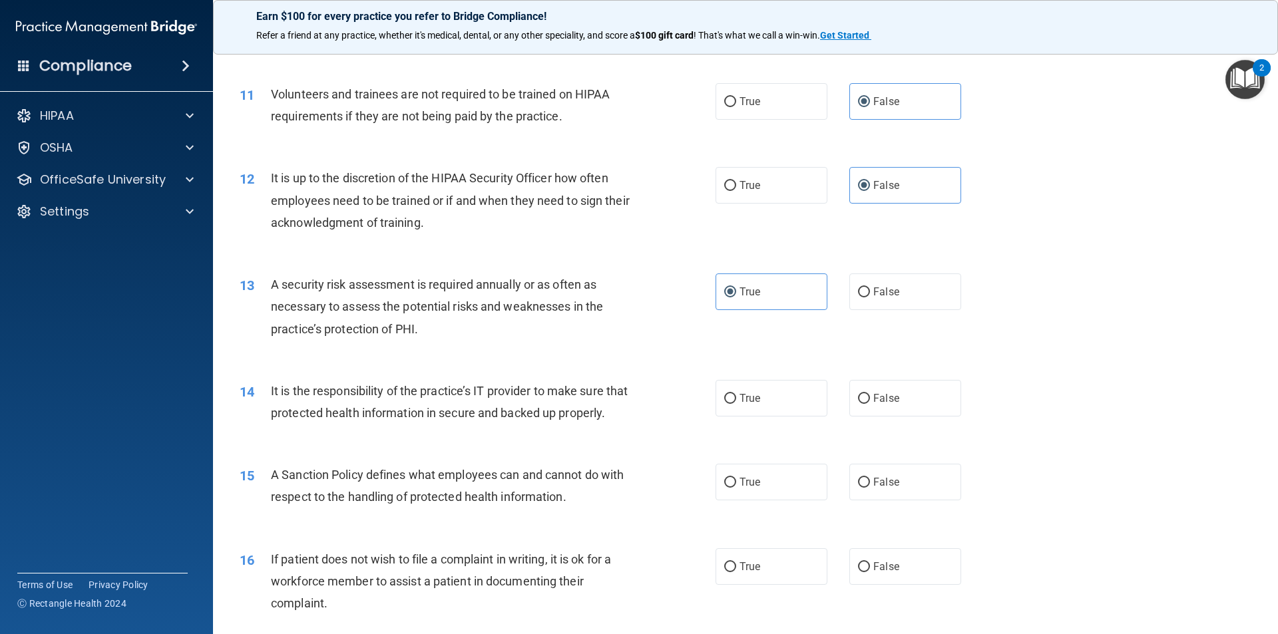
scroll to position [1198, 0]
click at [852, 413] on label "False" at bounding box center [905, 395] width 112 height 37
click at [858, 401] on input "False" at bounding box center [864, 396] width 12 height 10
radio input "true"
click at [867, 498] on label "False" at bounding box center [905, 479] width 112 height 37
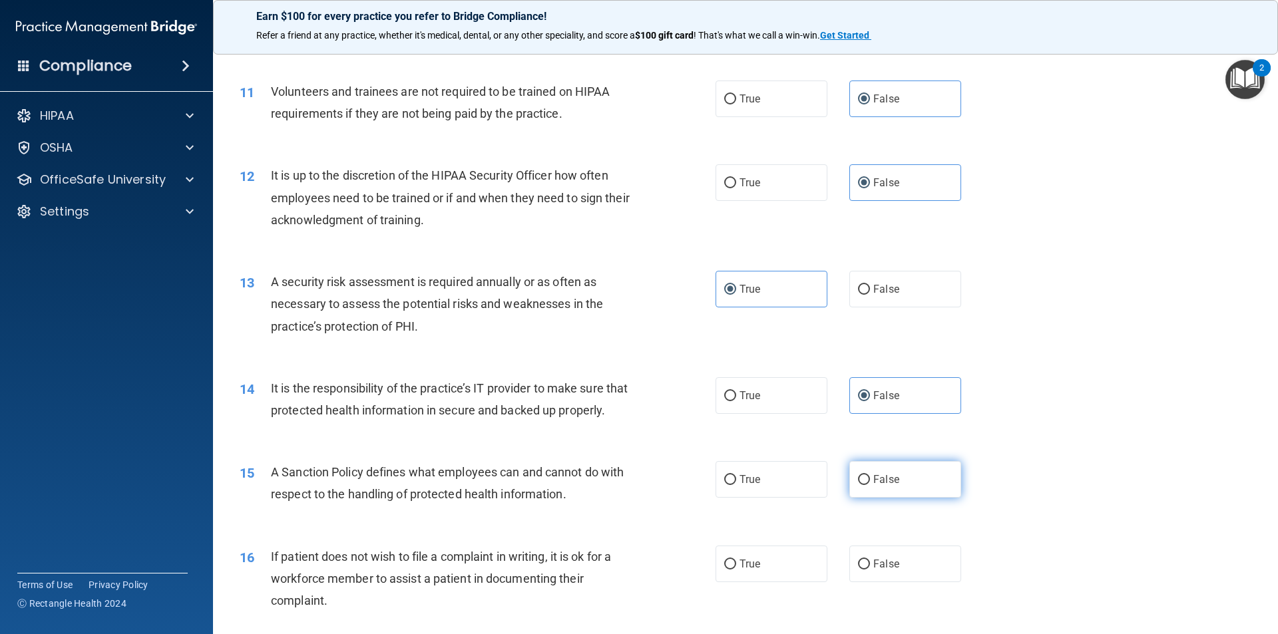
click at [867, 485] on input "False" at bounding box center [864, 480] width 12 height 10
radio input "true"
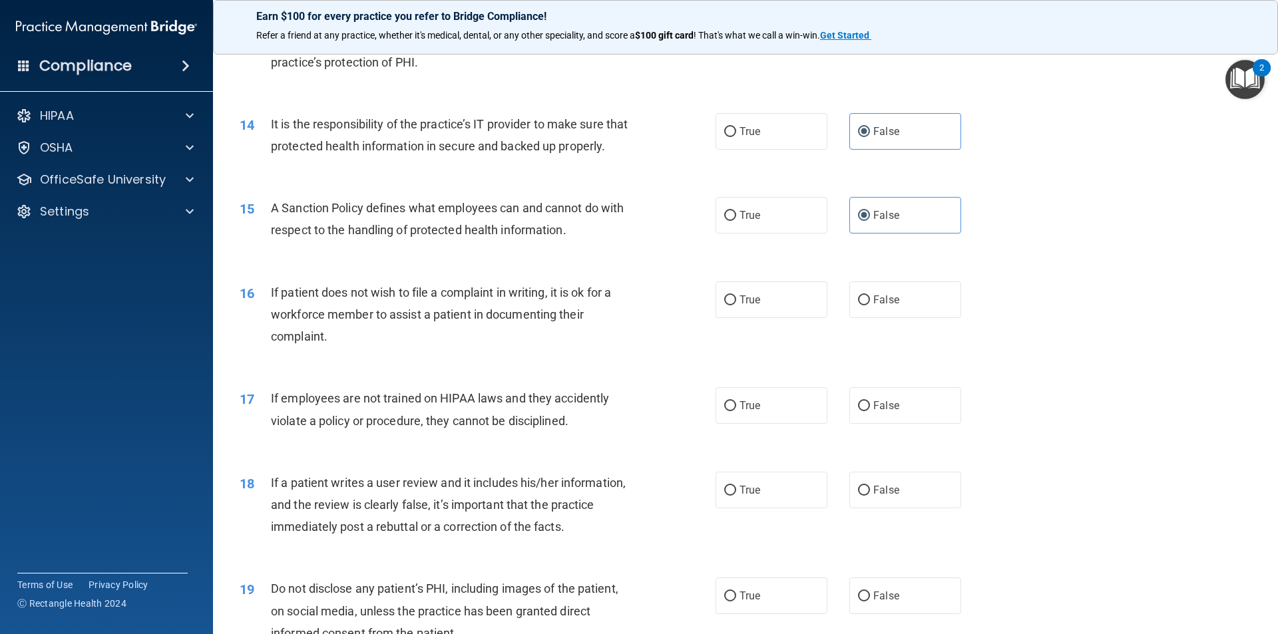
scroll to position [1464, 0]
click at [758, 309] on label "True" at bounding box center [771, 298] width 112 height 37
click at [736, 303] on input "True" at bounding box center [730, 299] width 12 height 10
radio input "true"
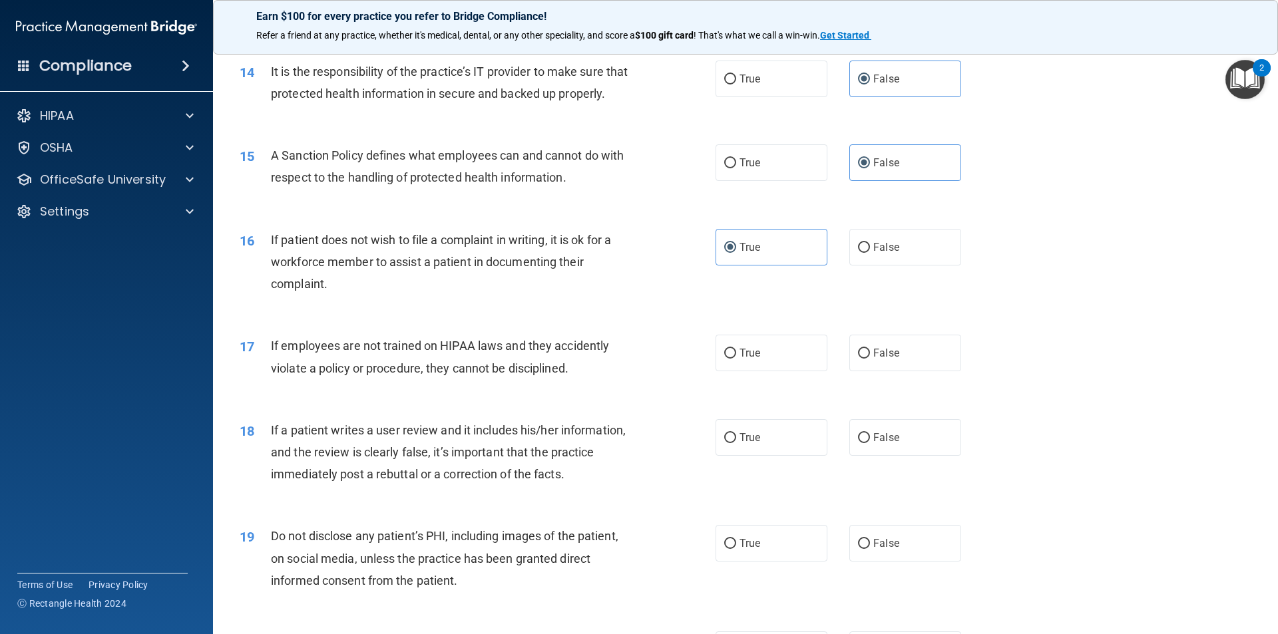
scroll to position [1664, 0]
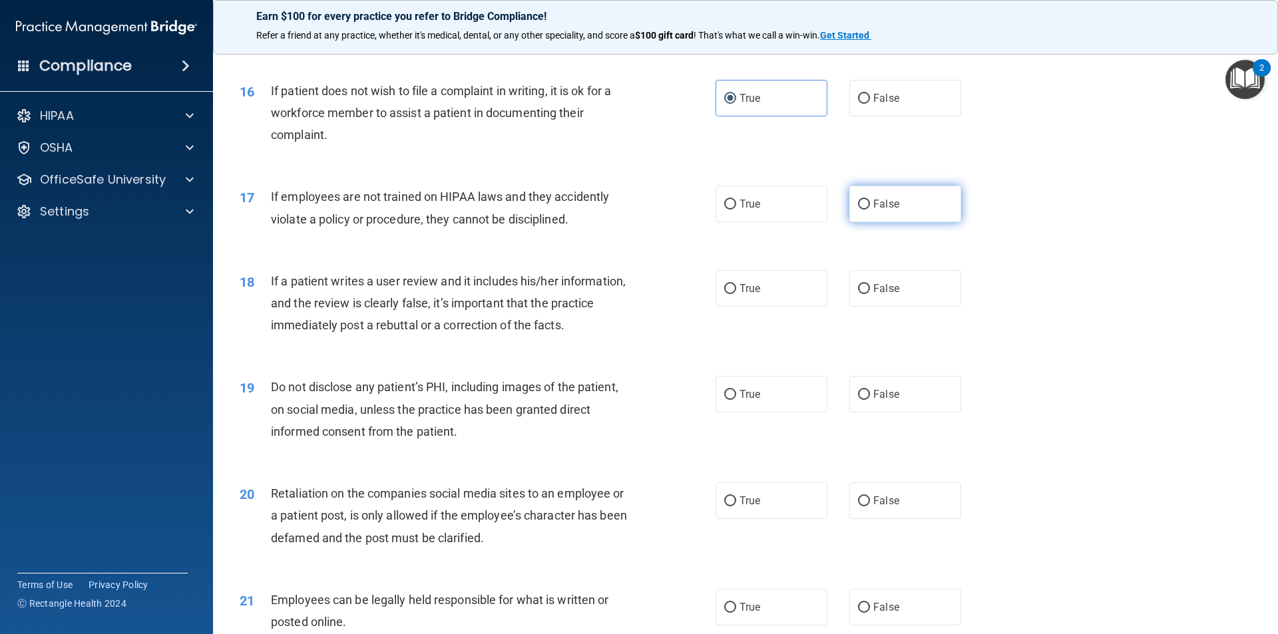
click at [924, 222] on label "False" at bounding box center [905, 204] width 112 height 37
click at [870, 210] on input "False" at bounding box center [864, 205] width 12 height 10
radio input "true"
click at [873, 295] on span "False" at bounding box center [886, 288] width 26 height 13
click at [867, 294] on input "False" at bounding box center [864, 289] width 12 height 10
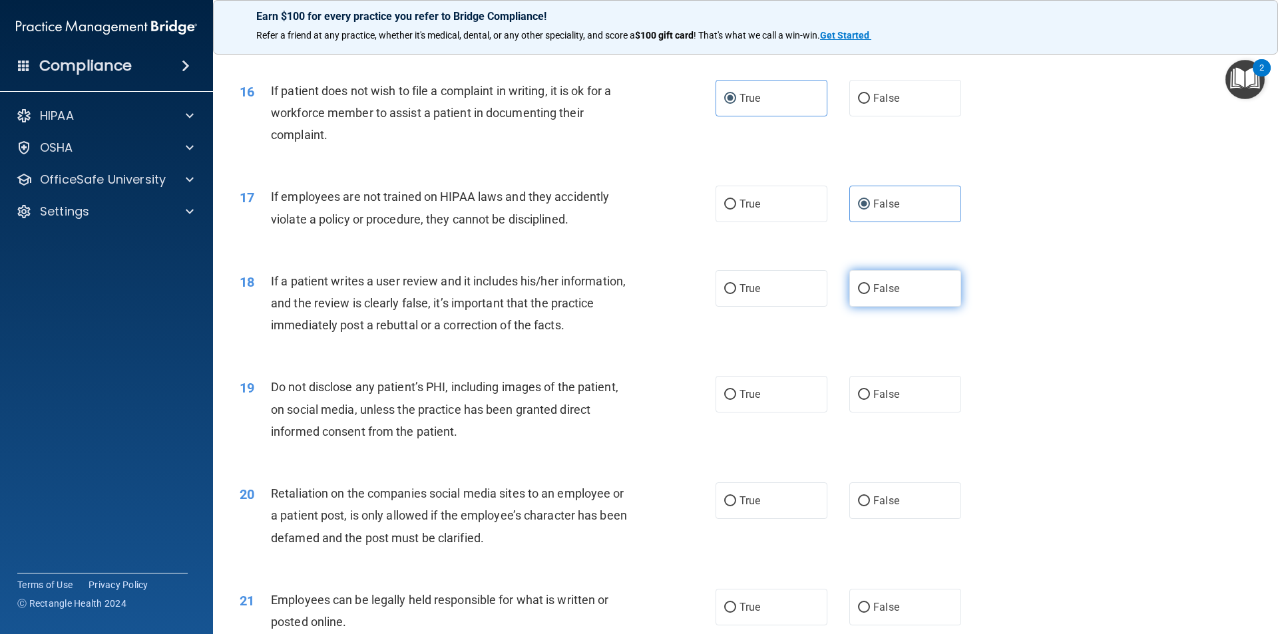
radio input "true"
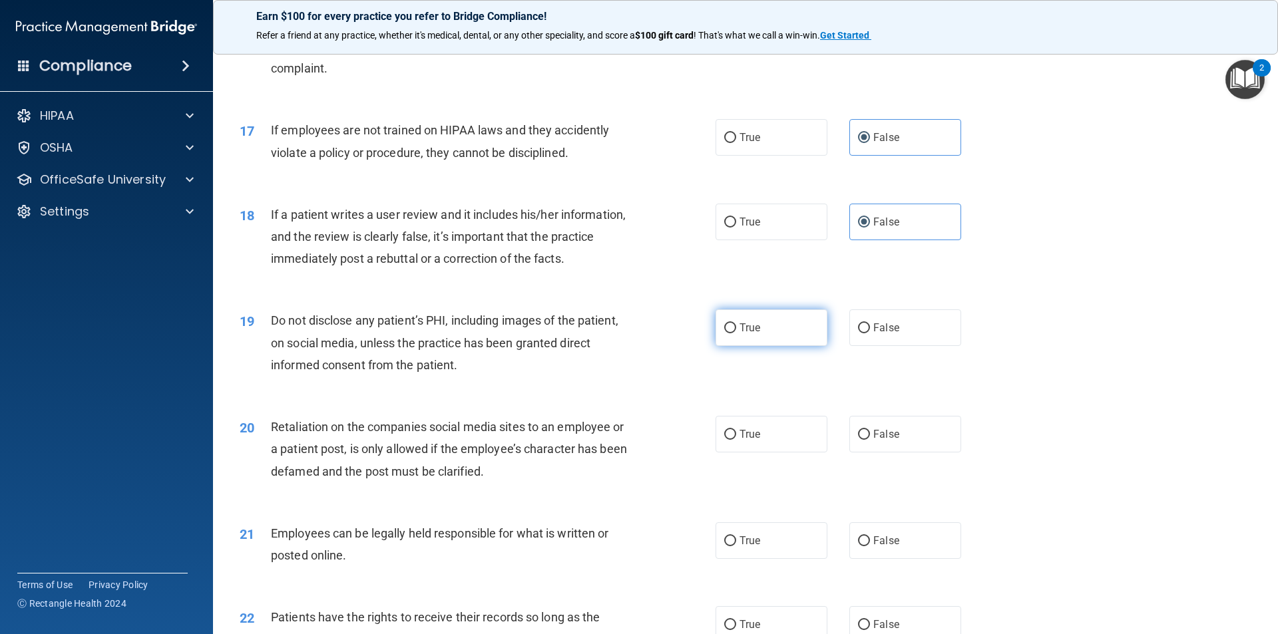
click at [780, 346] on label "True" at bounding box center [771, 327] width 112 height 37
click at [736, 333] on input "True" at bounding box center [730, 328] width 12 height 10
radio input "true"
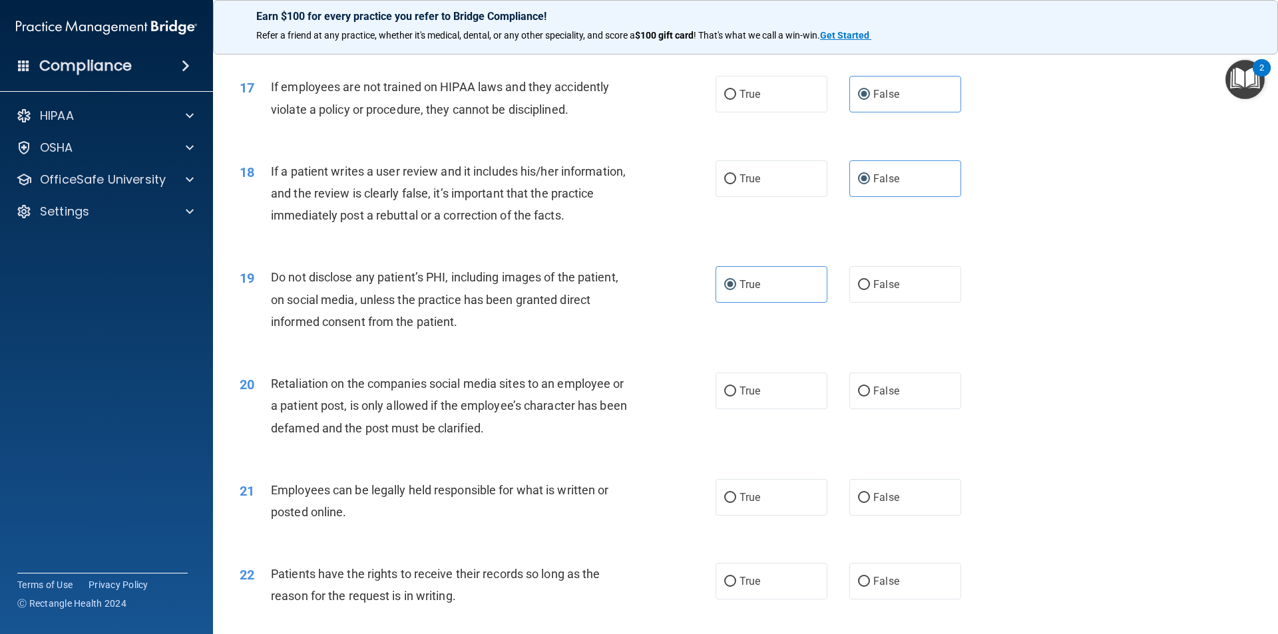
scroll to position [1797, 0]
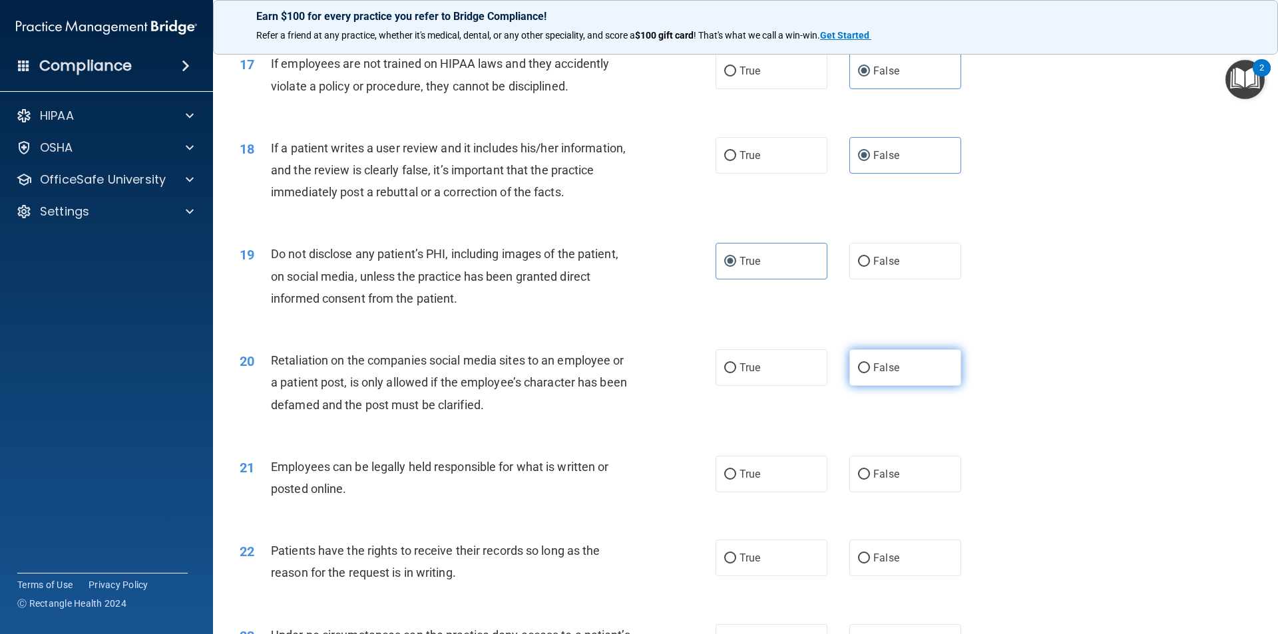
click at [861, 373] on input "False" at bounding box center [864, 368] width 12 height 10
radio input "true"
click at [783, 481] on label "True" at bounding box center [771, 474] width 112 height 37
click at [736, 480] on input "True" at bounding box center [730, 475] width 12 height 10
radio input "true"
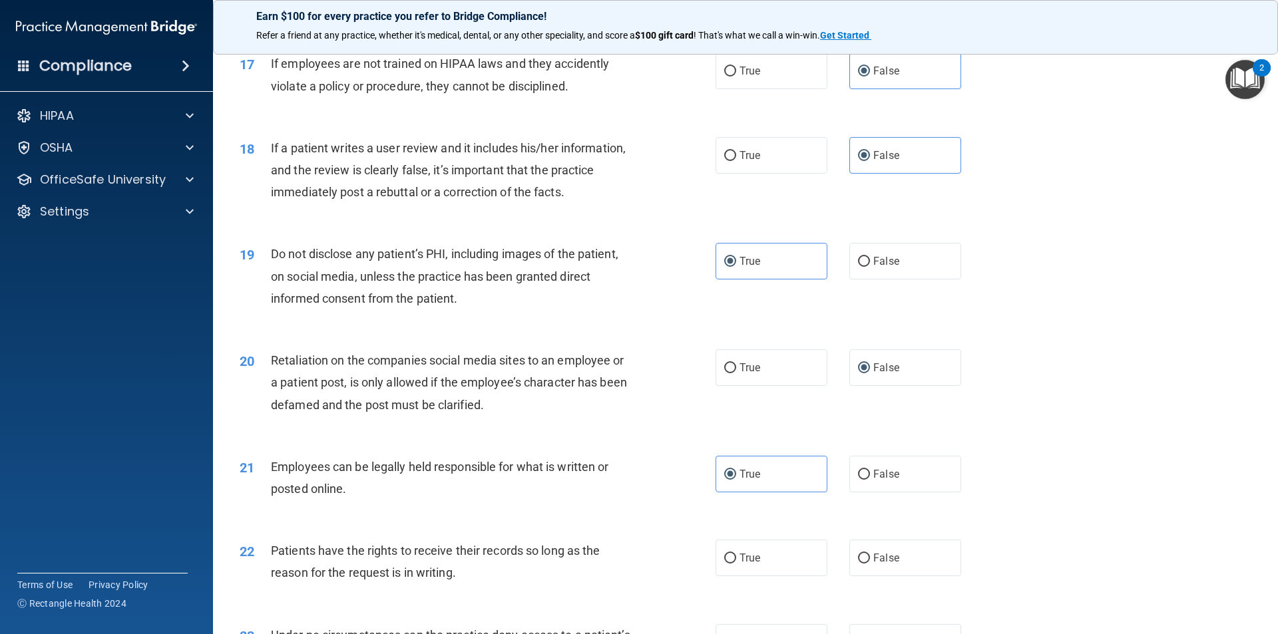
scroll to position [1997, 0]
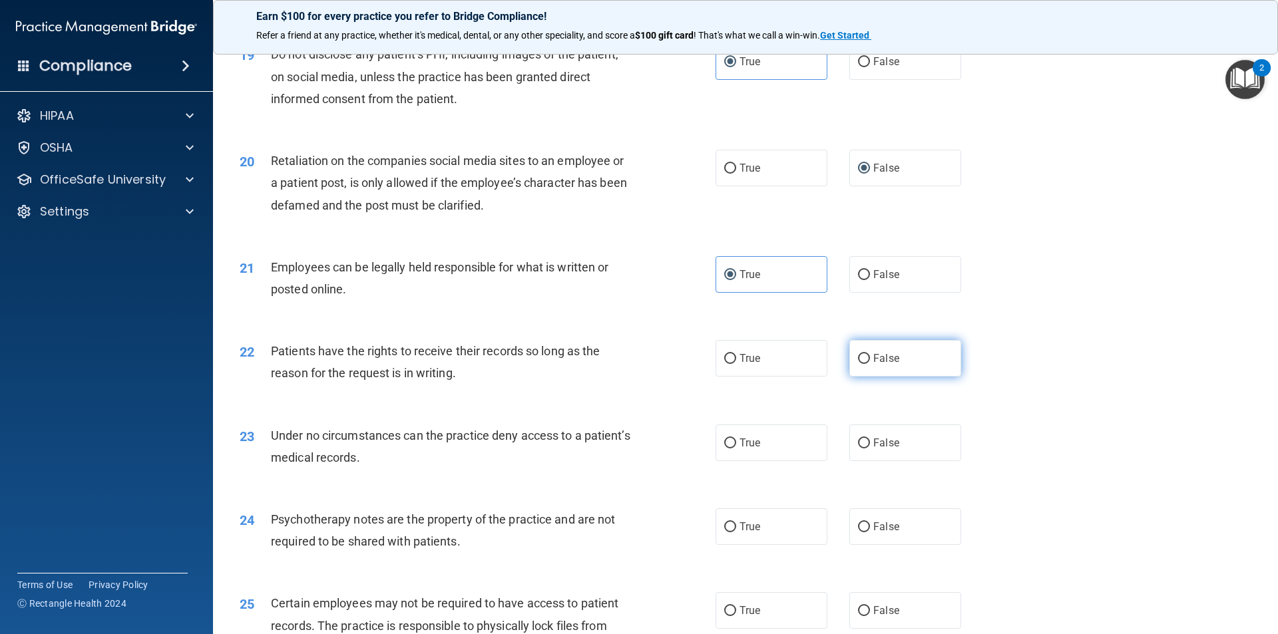
click at [862, 364] on input "False" at bounding box center [864, 359] width 12 height 10
radio input "true"
click at [873, 449] on span "False" at bounding box center [886, 443] width 26 height 13
click at [869, 449] on input "False" at bounding box center [864, 444] width 12 height 10
radio input "true"
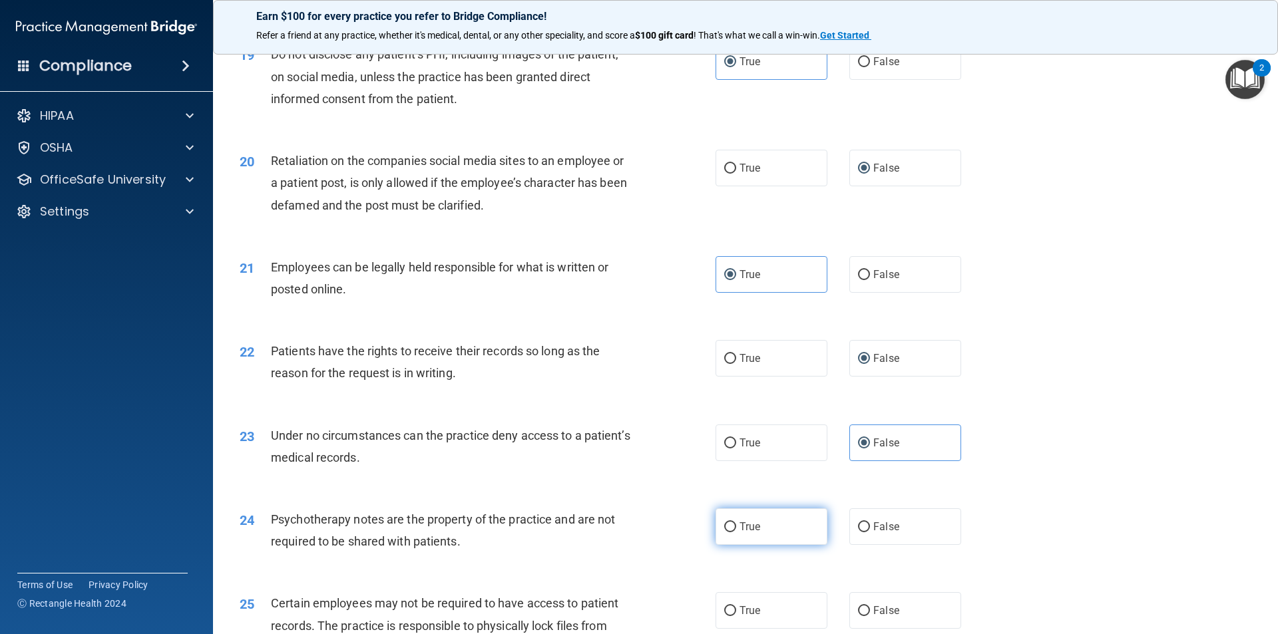
click at [753, 545] on label "True" at bounding box center [771, 526] width 112 height 37
click at [736, 532] on input "True" at bounding box center [730, 527] width 12 height 10
radio input "true"
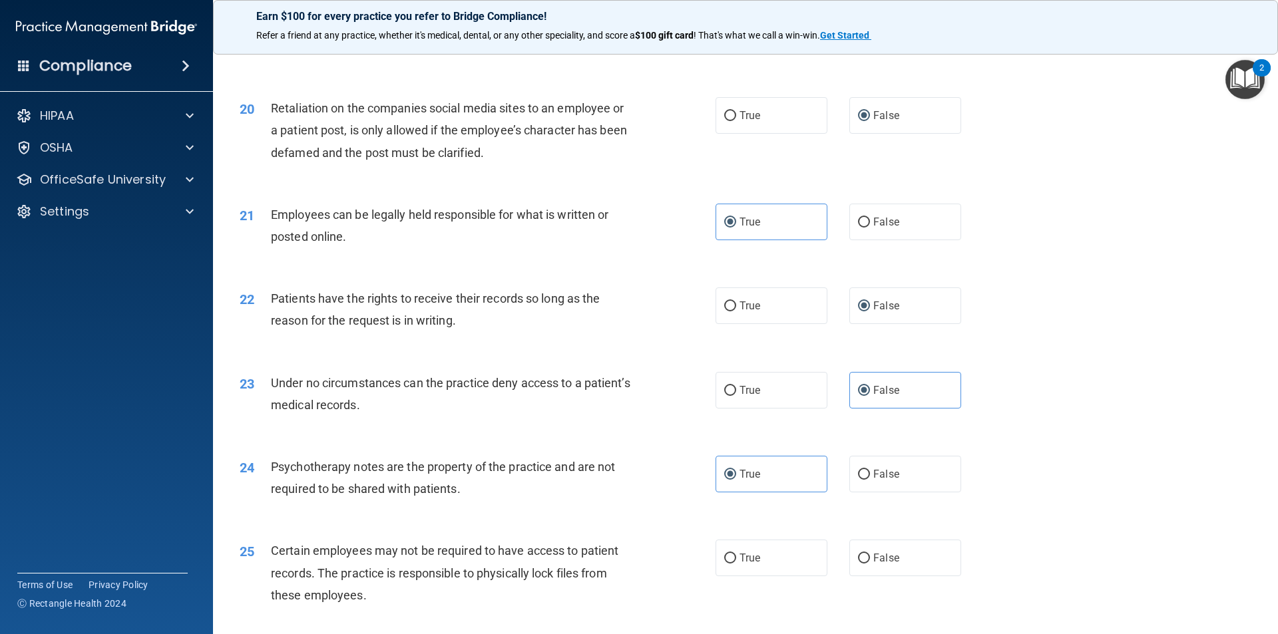
scroll to position [2263, 0]
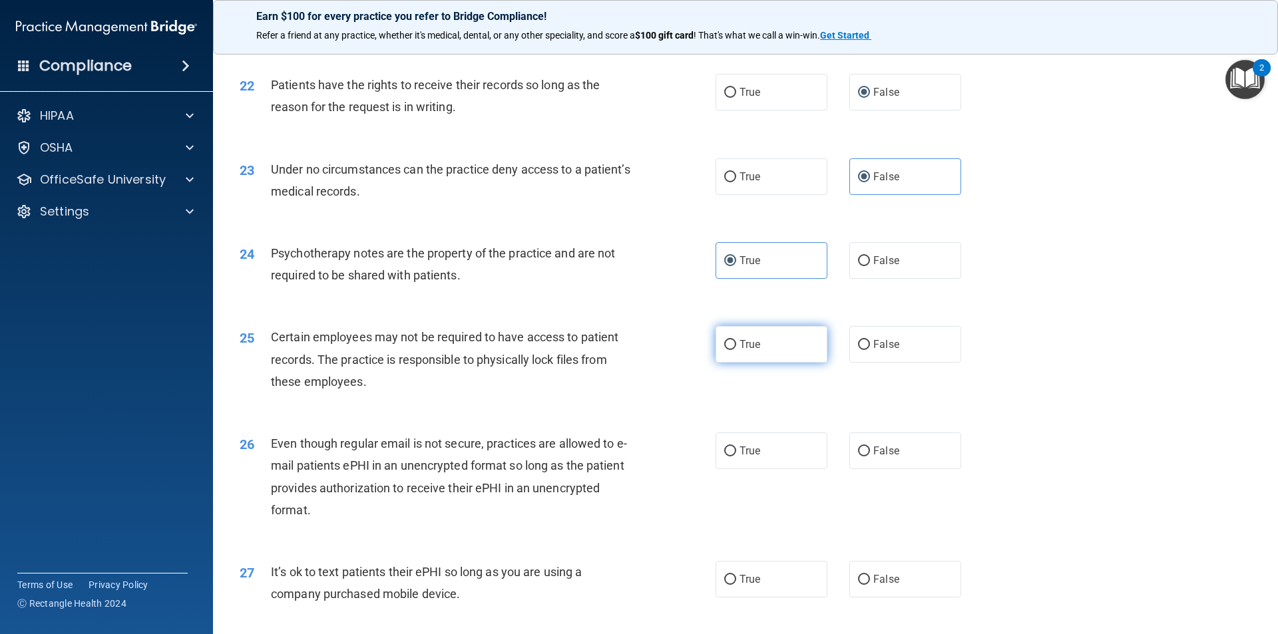
click at [755, 351] on span "True" at bounding box center [749, 344] width 21 height 13
click at [736, 350] on input "True" at bounding box center [730, 345] width 12 height 10
radio input "true"
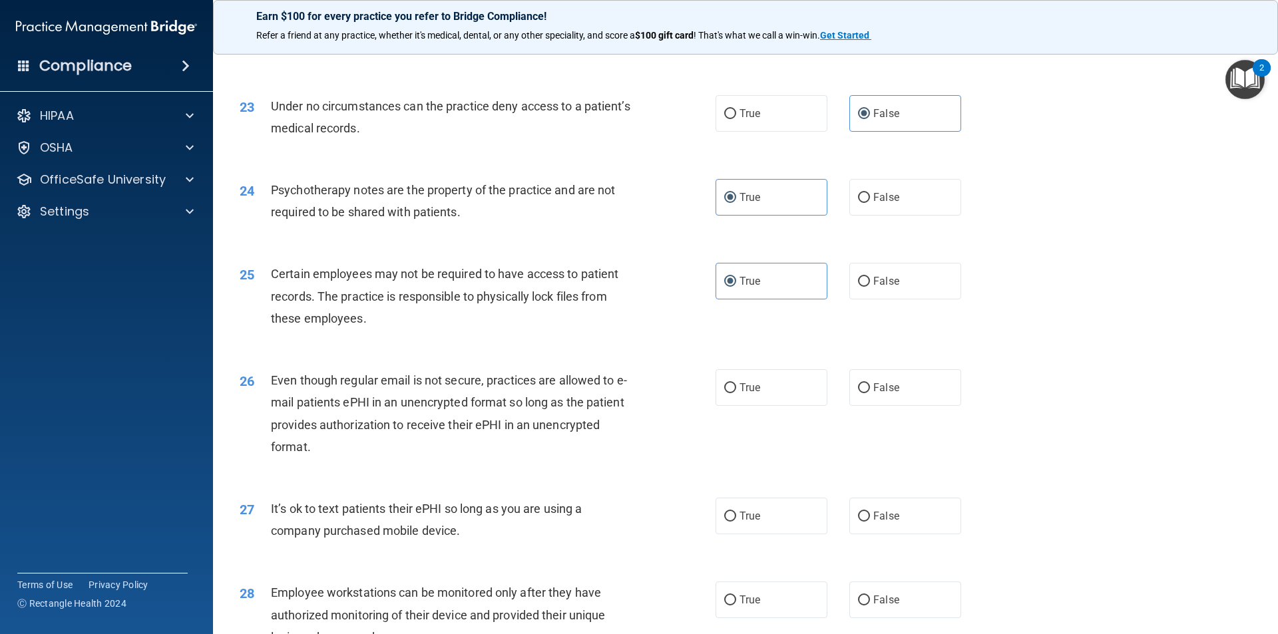
scroll to position [2396, 0]
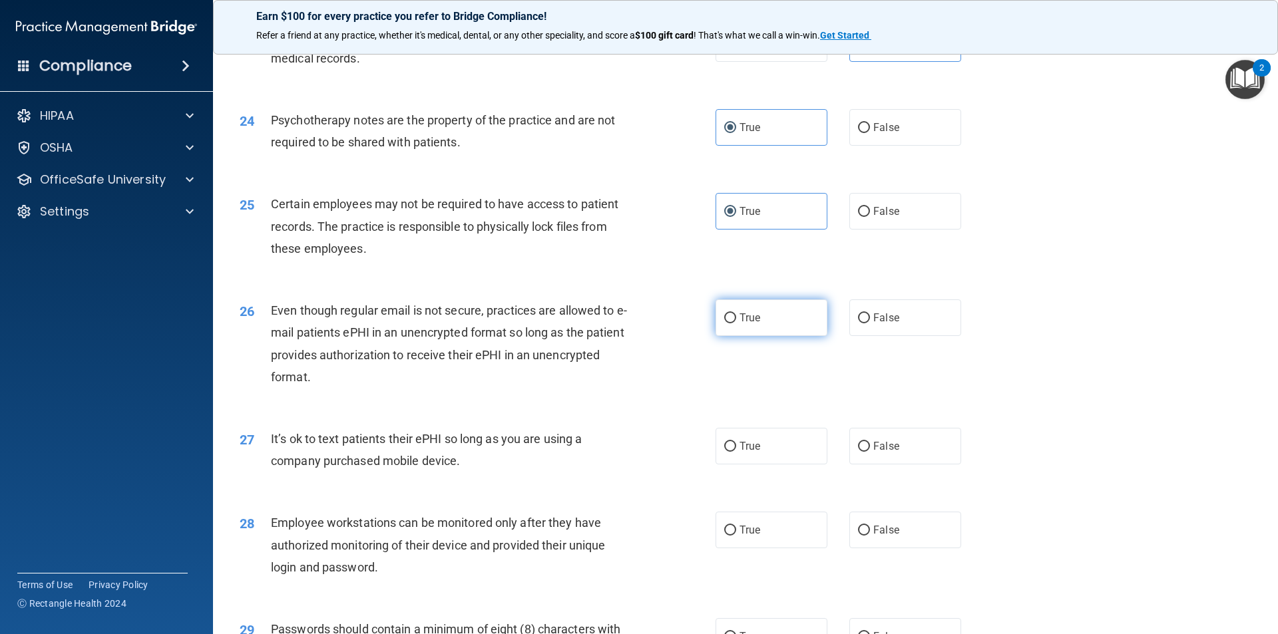
click at [727, 323] on input "True" at bounding box center [730, 318] width 12 height 10
radio input "true"
click at [883, 465] on label "False" at bounding box center [905, 446] width 112 height 37
click at [870, 452] on input "False" at bounding box center [864, 447] width 12 height 10
radio input "true"
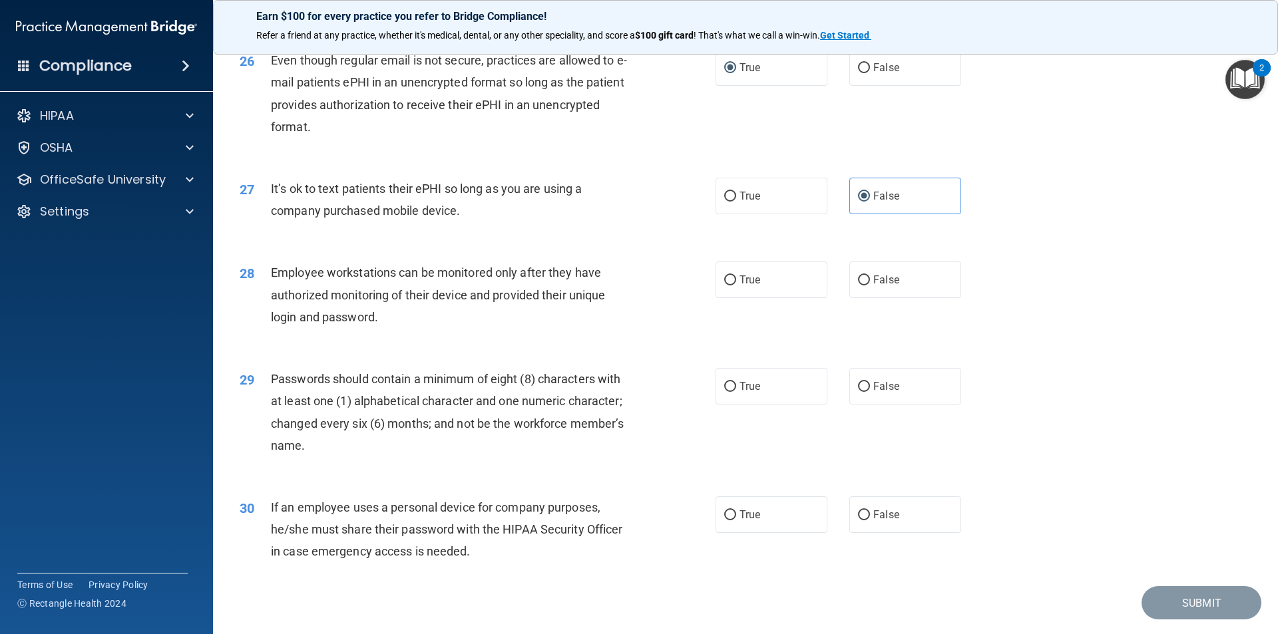
scroll to position [2662, 0]
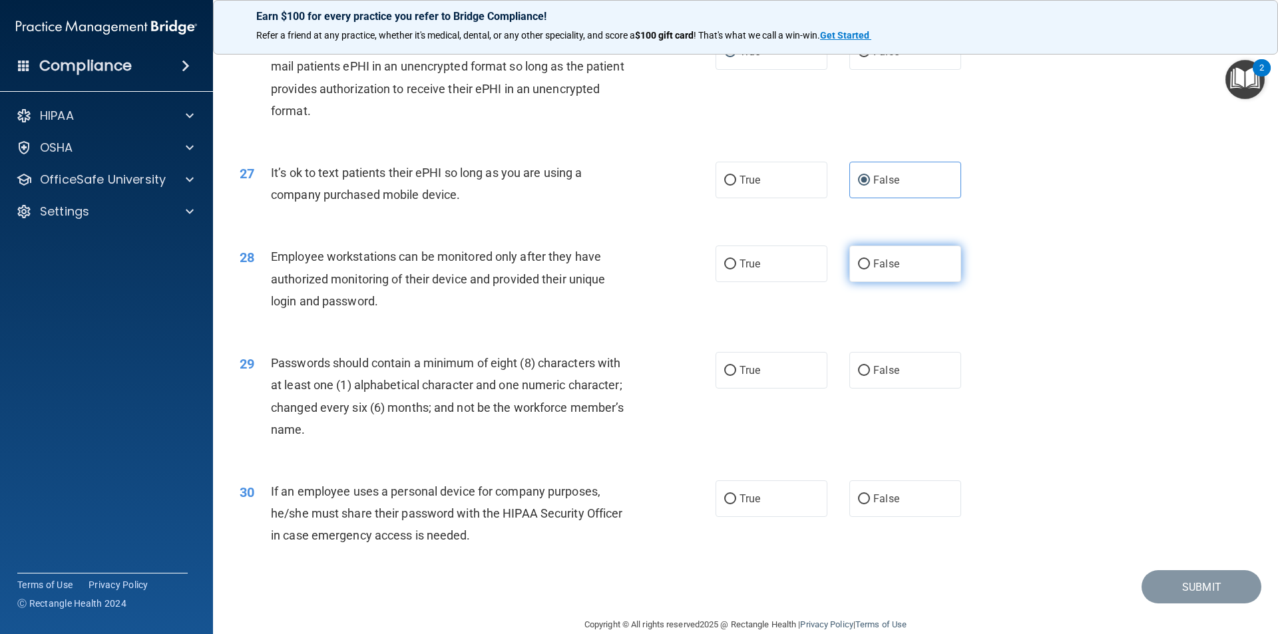
click at [861, 282] on label "False" at bounding box center [905, 264] width 112 height 37
click at [861, 270] on input "False" at bounding box center [864, 265] width 12 height 10
radio input "true"
click at [762, 413] on div "29 Passwords should contain a minimum of eight (8) characters with at least one…" at bounding box center [746, 399] width 1032 height 128
click at [801, 389] on label "True" at bounding box center [771, 370] width 112 height 37
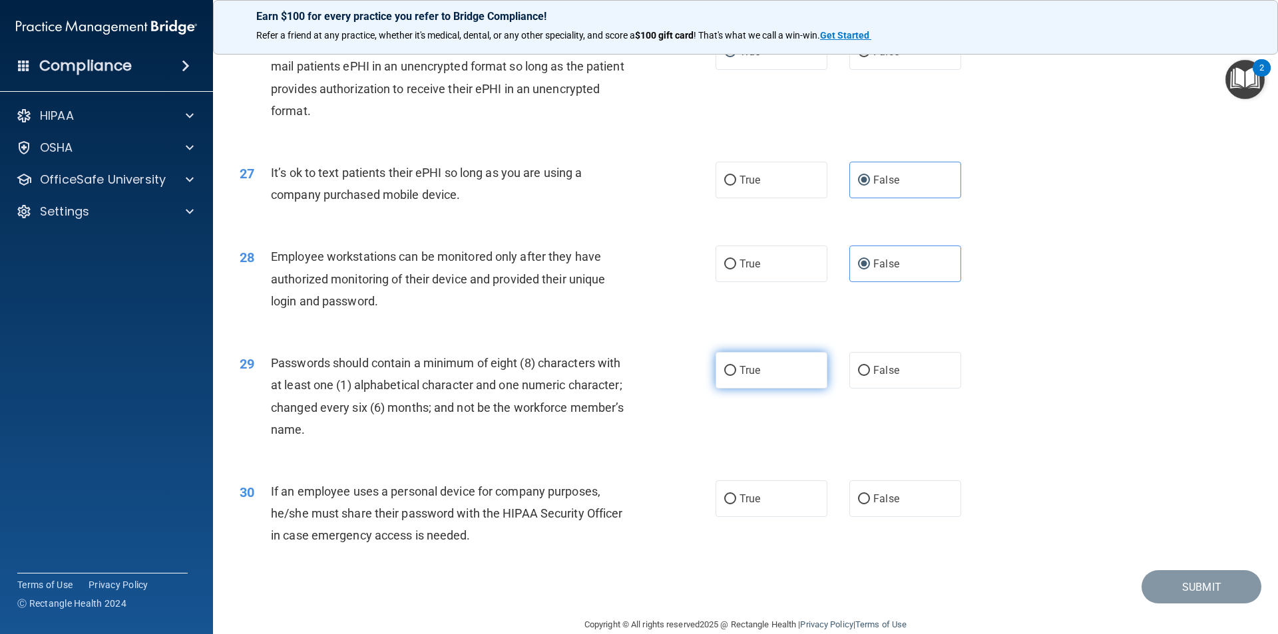
click at [736, 376] on input "True" at bounding box center [730, 371] width 12 height 10
radio input "true"
click at [860, 504] on input "False" at bounding box center [864, 500] width 12 height 10
radio input "true"
click at [1197, 604] on button "Submit" at bounding box center [1201, 587] width 120 height 34
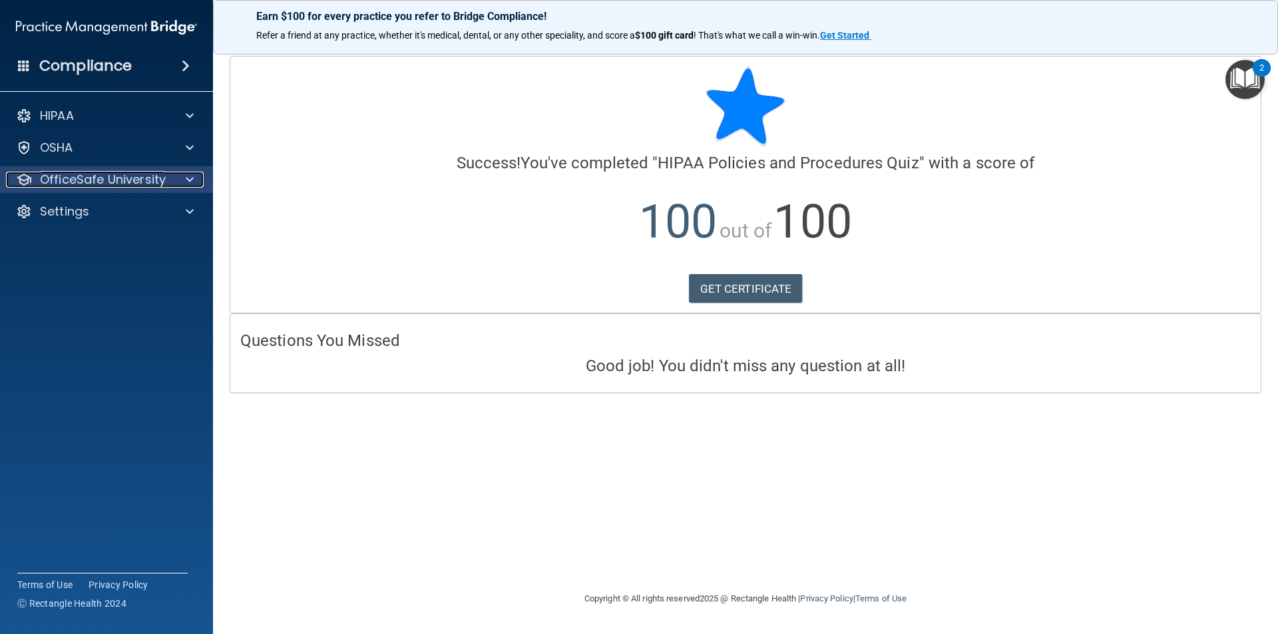
click at [164, 182] on div "OfficeSafe University" at bounding box center [88, 180] width 165 height 16
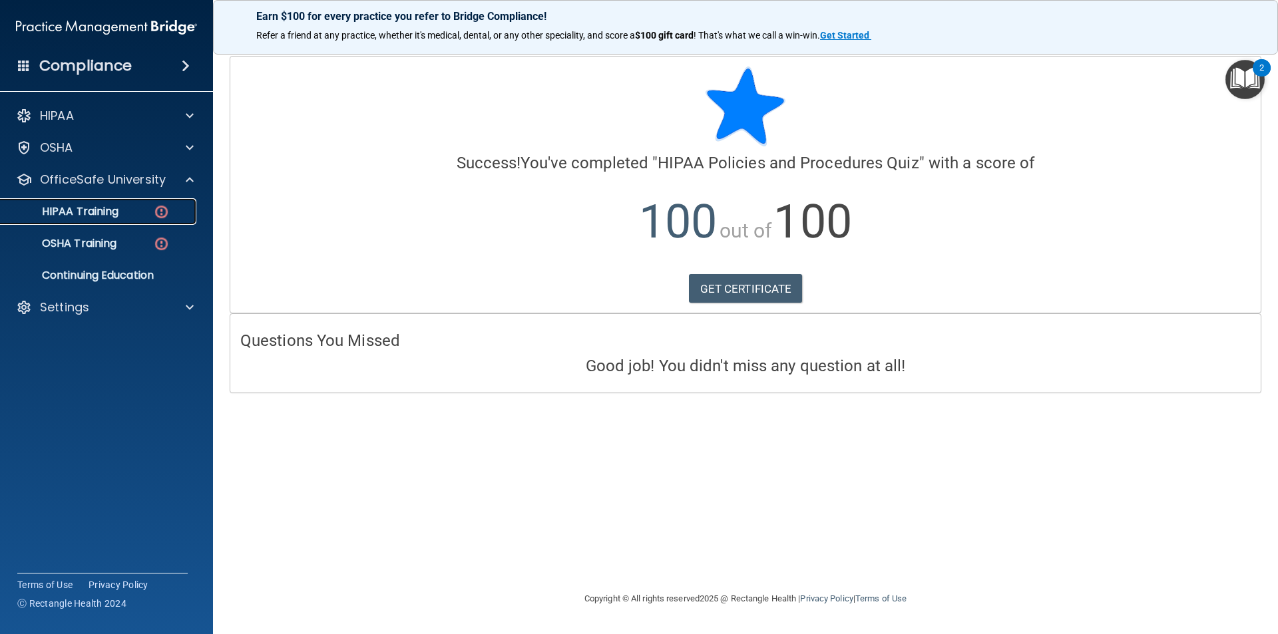
click at [158, 212] on img at bounding box center [161, 212] width 17 height 17
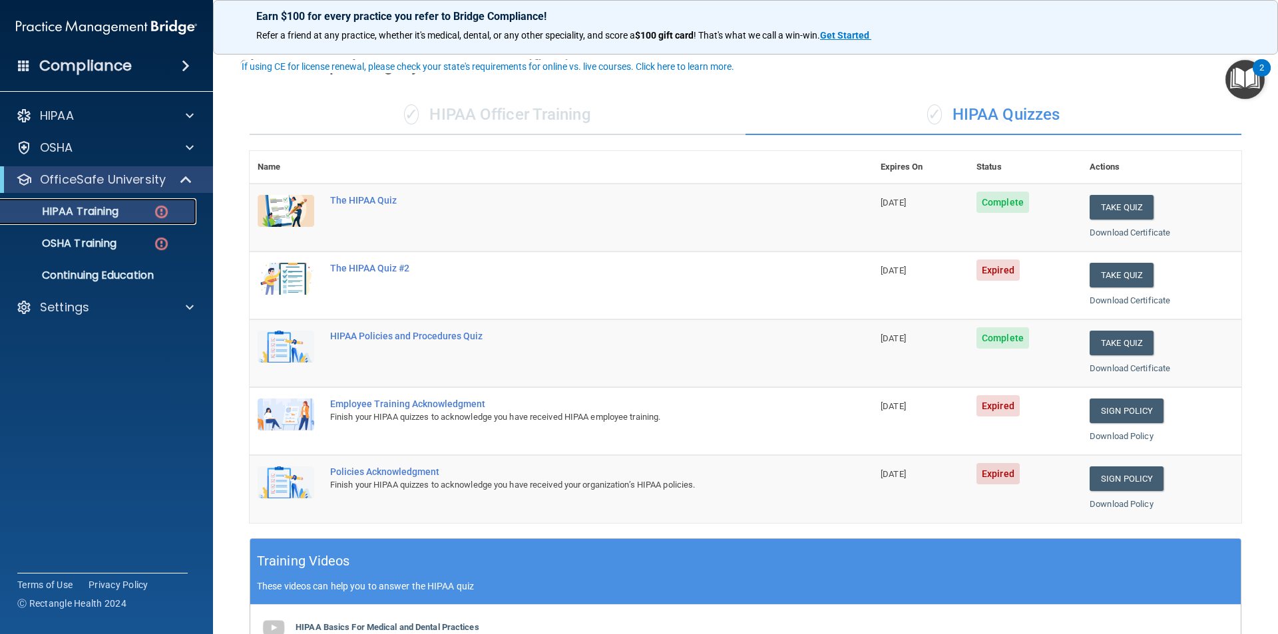
scroll to position [133, 0]
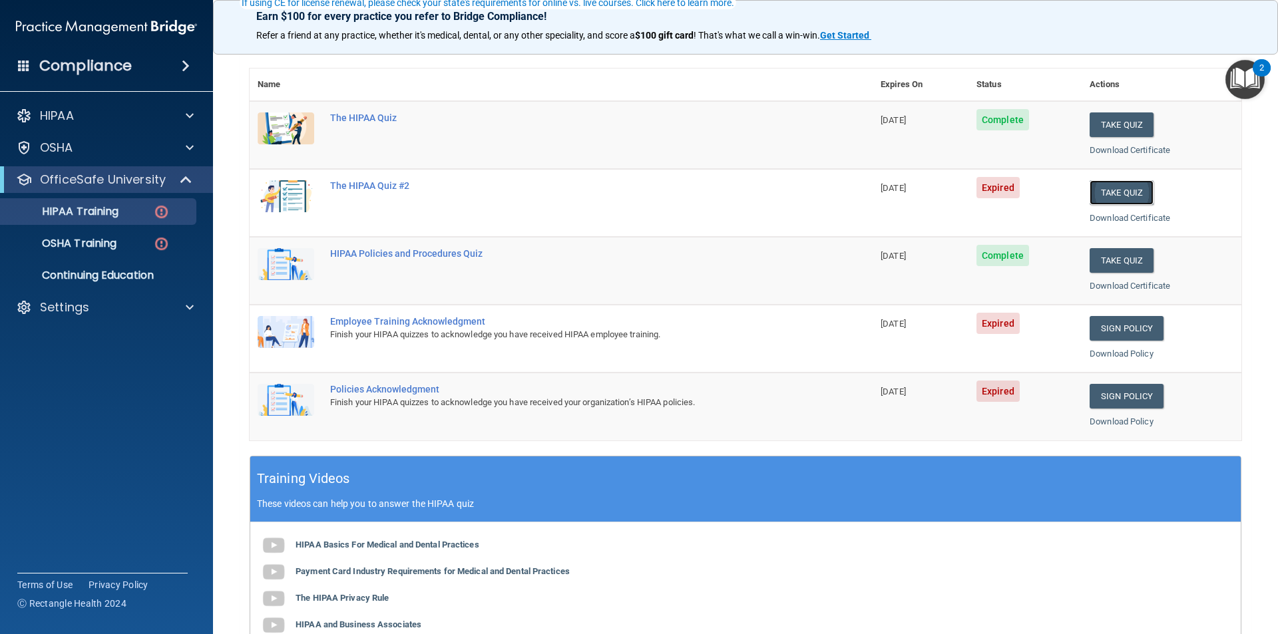
click at [1119, 196] on button "Take Quiz" at bounding box center [1122, 192] width 64 height 25
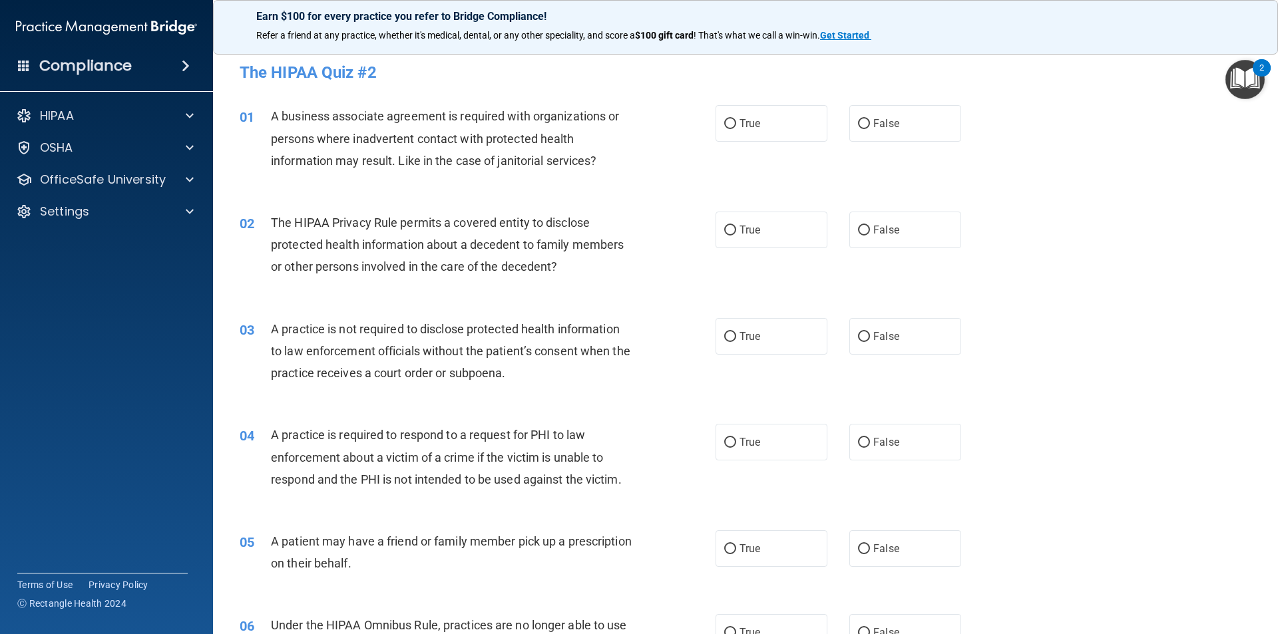
click at [931, 150] on div "01 A business associate agreement is required with organizations or persons whe…" at bounding box center [746, 142] width 1032 height 106
click at [906, 132] on label "False" at bounding box center [905, 123] width 112 height 37
click at [870, 129] on input "False" at bounding box center [864, 124] width 12 height 10
radio input "true"
click at [773, 235] on label "True" at bounding box center [771, 230] width 112 height 37
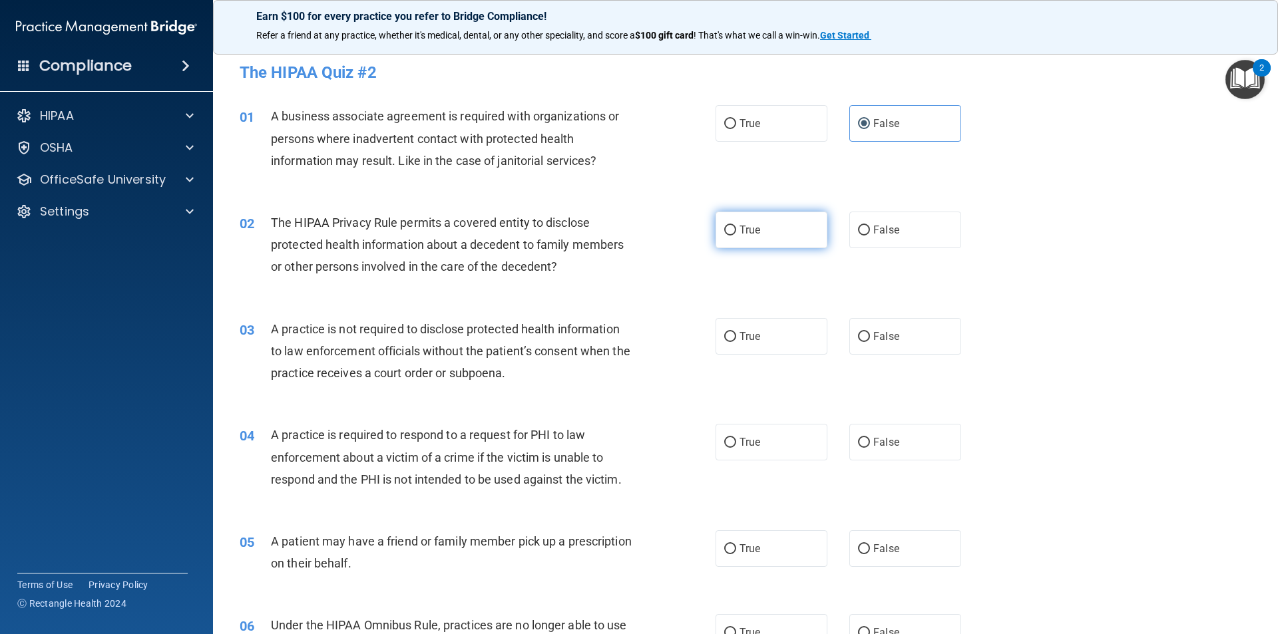
click at [736, 235] on input "True" at bounding box center [730, 231] width 12 height 10
radio input "true"
click at [775, 344] on label "True" at bounding box center [771, 336] width 112 height 37
click at [736, 342] on input "True" at bounding box center [730, 337] width 12 height 10
radio input "true"
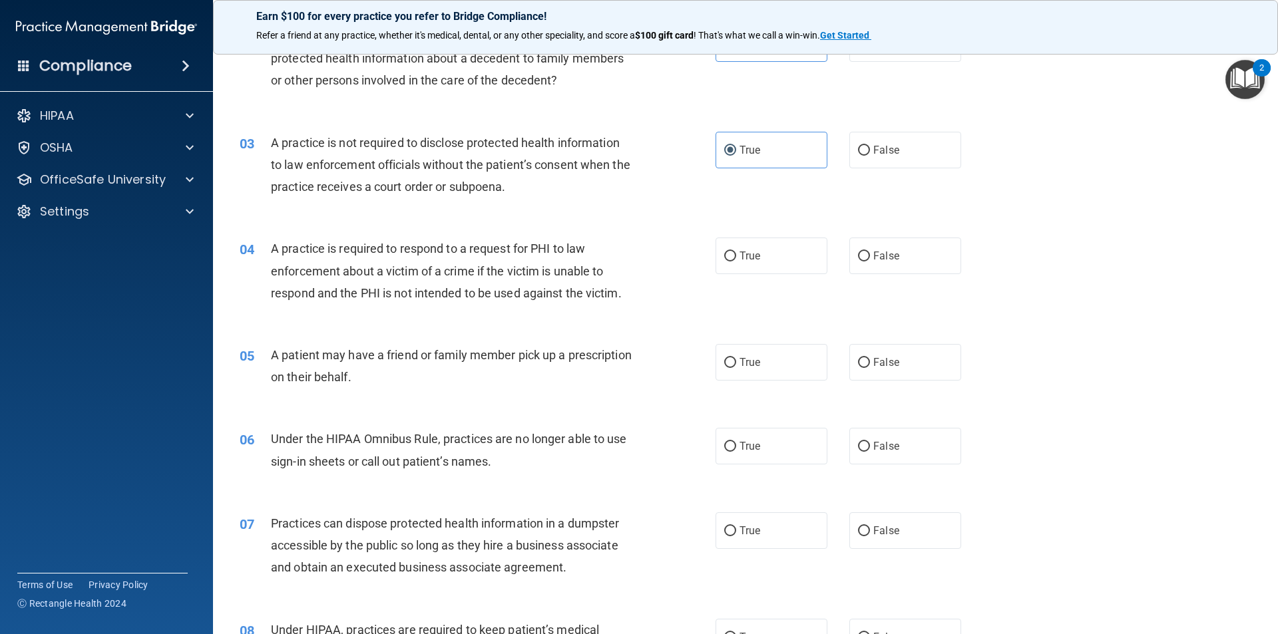
scroll to position [200, 0]
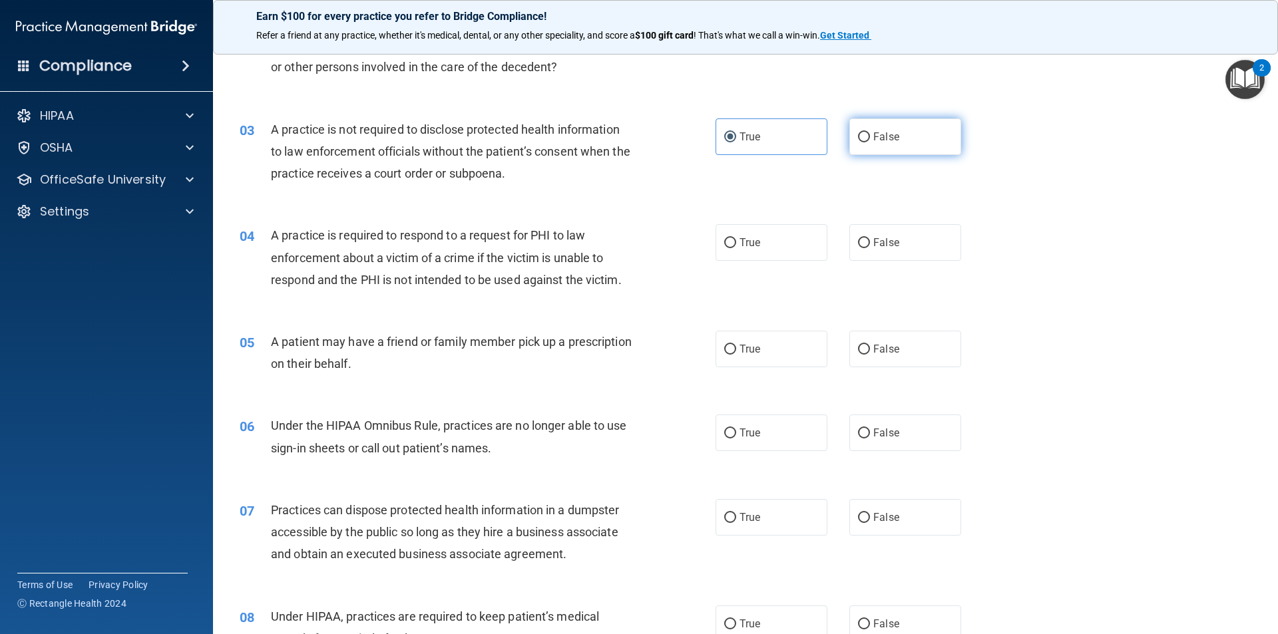
click at [894, 134] on label "False" at bounding box center [905, 136] width 112 height 37
click at [870, 134] on input "False" at bounding box center [864, 137] width 12 height 10
radio input "true"
radio input "false"
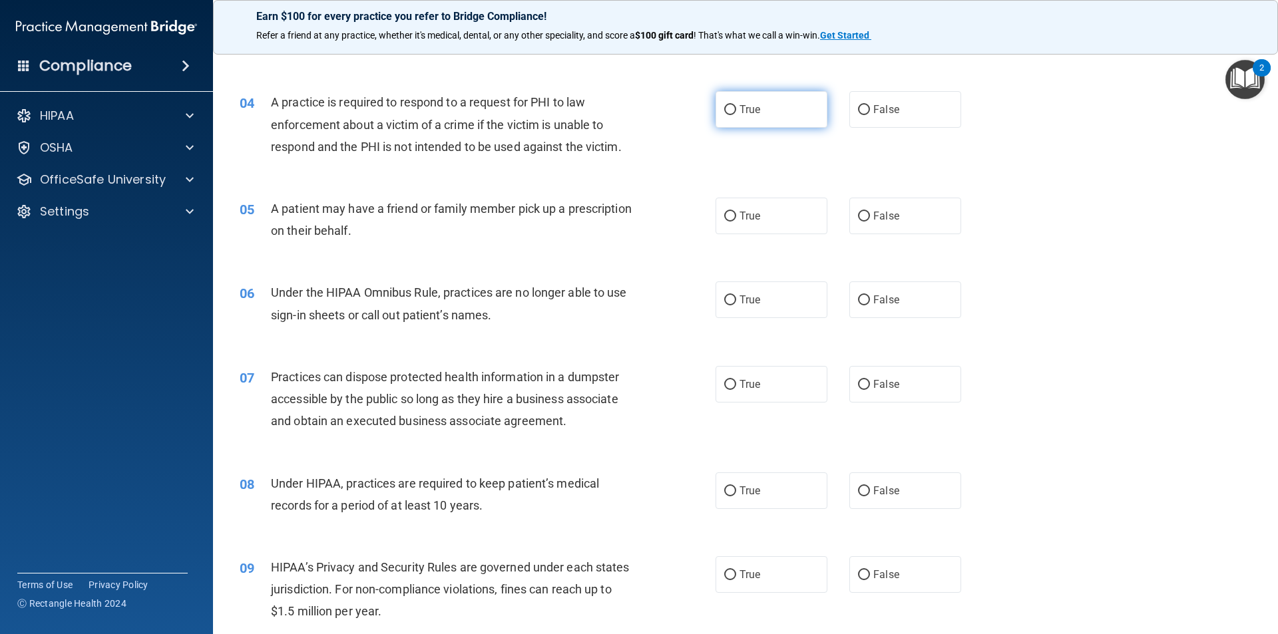
click at [755, 117] on label "True" at bounding box center [771, 109] width 112 height 37
click at [736, 115] on input "True" at bounding box center [730, 110] width 12 height 10
radio input "true"
click at [903, 217] on label "False" at bounding box center [905, 216] width 112 height 37
click at [870, 217] on input "False" at bounding box center [864, 217] width 12 height 10
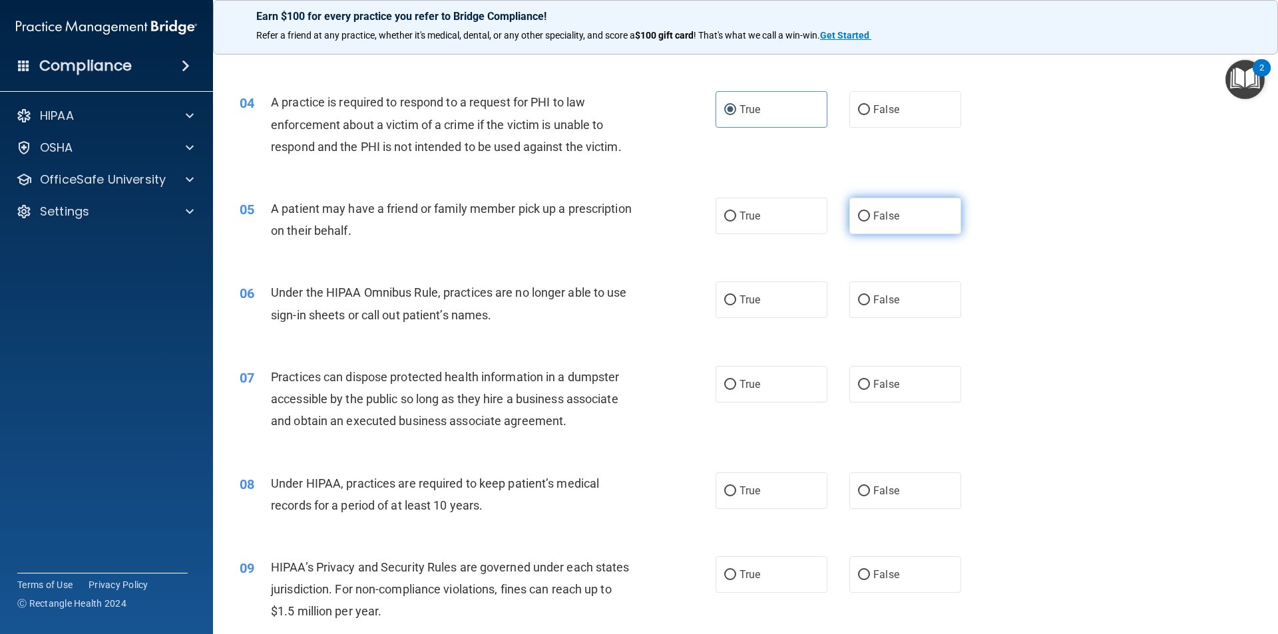
radio input "true"
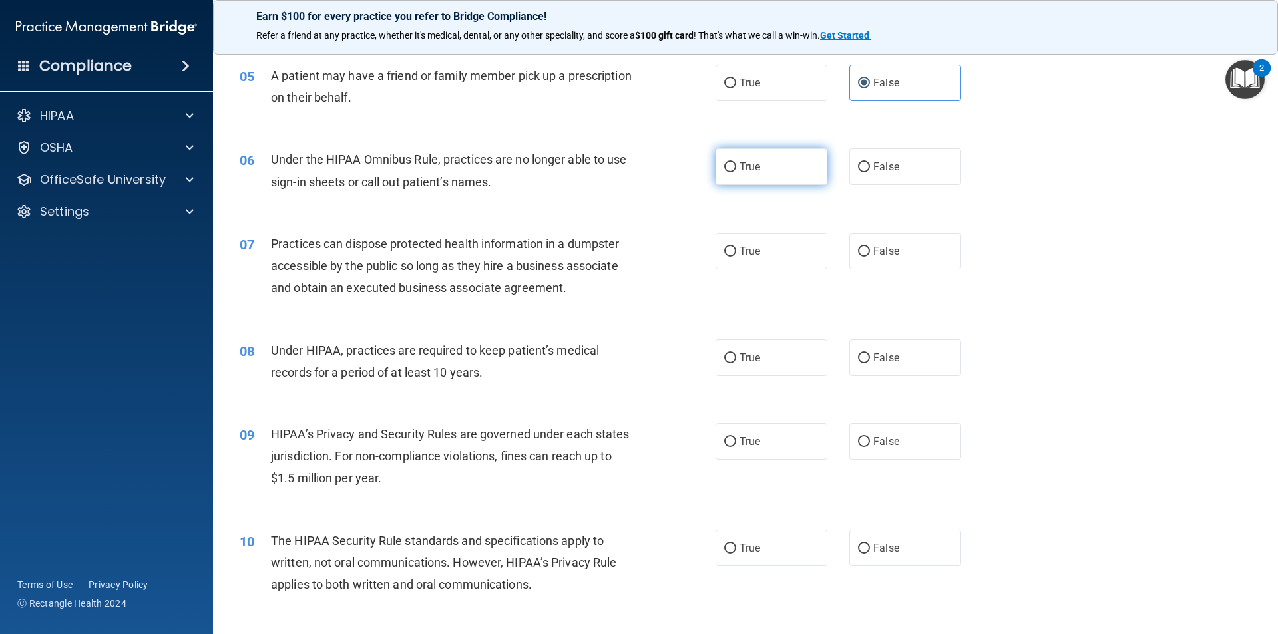
click at [752, 169] on span "True" at bounding box center [749, 166] width 21 height 13
click at [736, 169] on input "True" at bounding box center [730, 167] width 12 height 10
radio input "true"
click at [885, 251] on span "False" at bounding box center [886, 251] width 26 height 13
click at [870, 251] on input "False" at bounding box center [864, 252] width 12 height 10
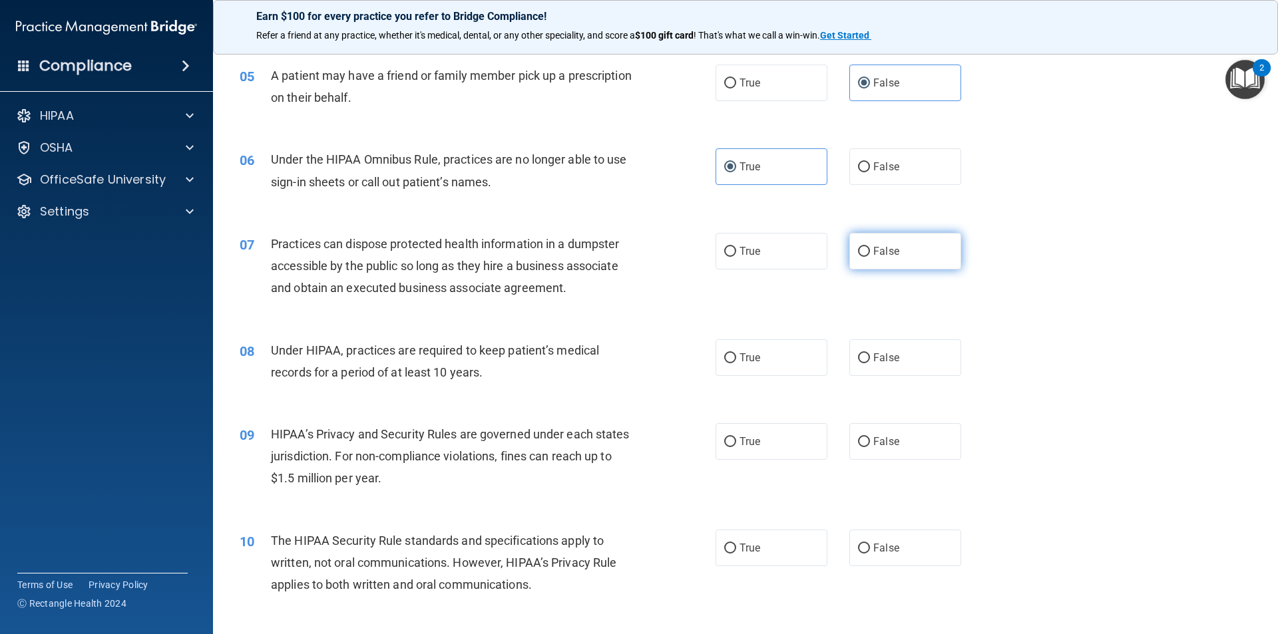
radio input "true"
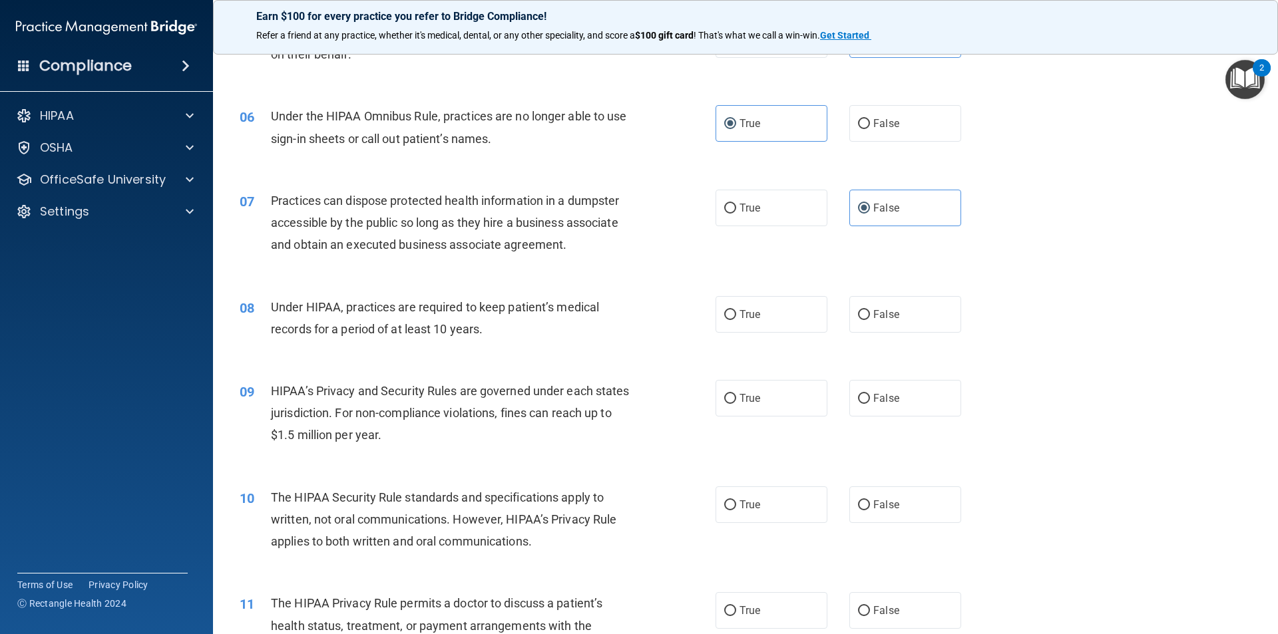
scroll to position [532, 0]
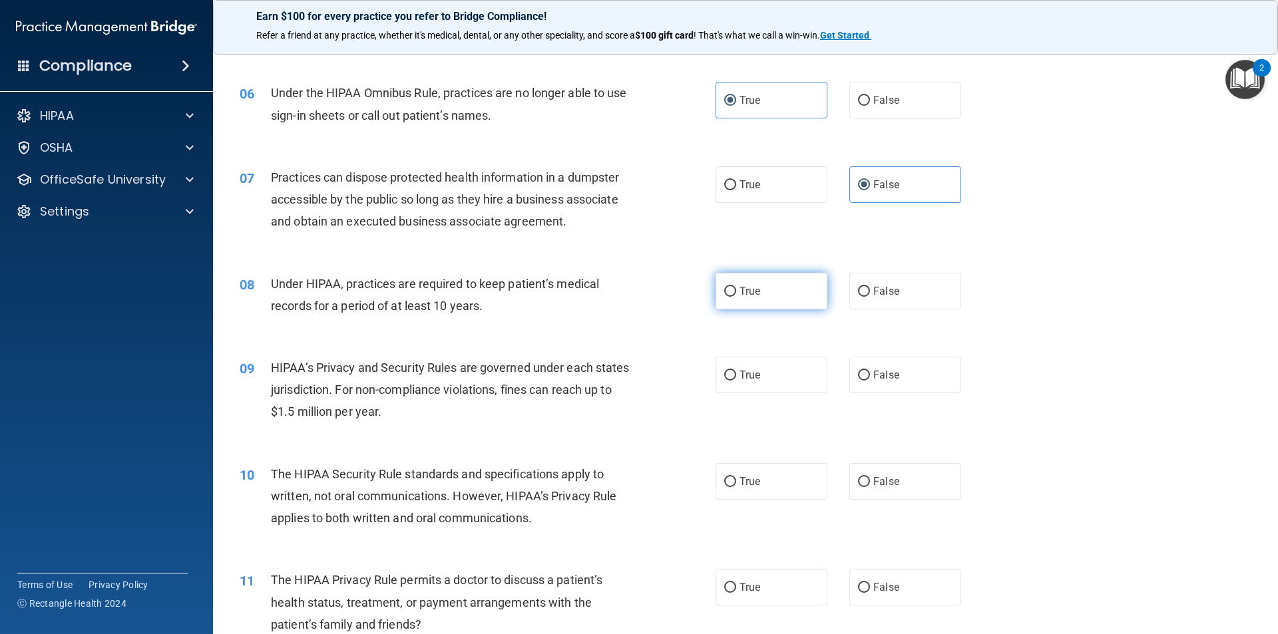
click at [744, 302] on label "True" at bounding box center [771, 291] width 112 height 37
click at [736, 297] on input "True" at bounding box center [730, 292] width 12 height 10
radio input "true"
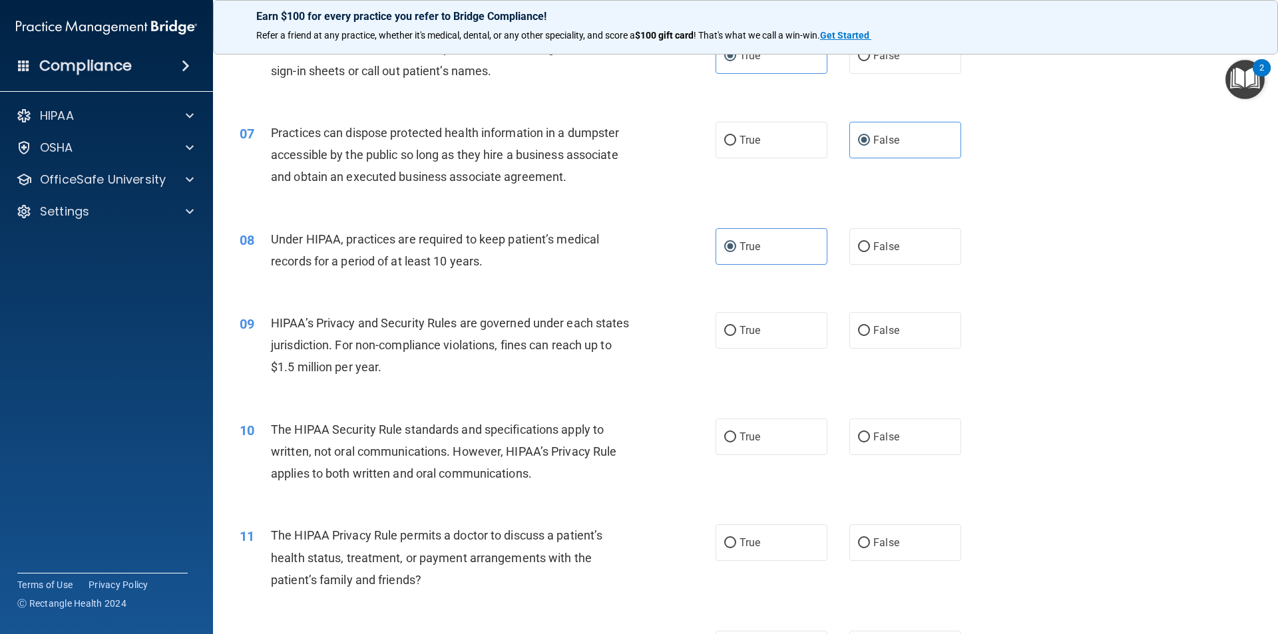
scroll to position [666, 0]
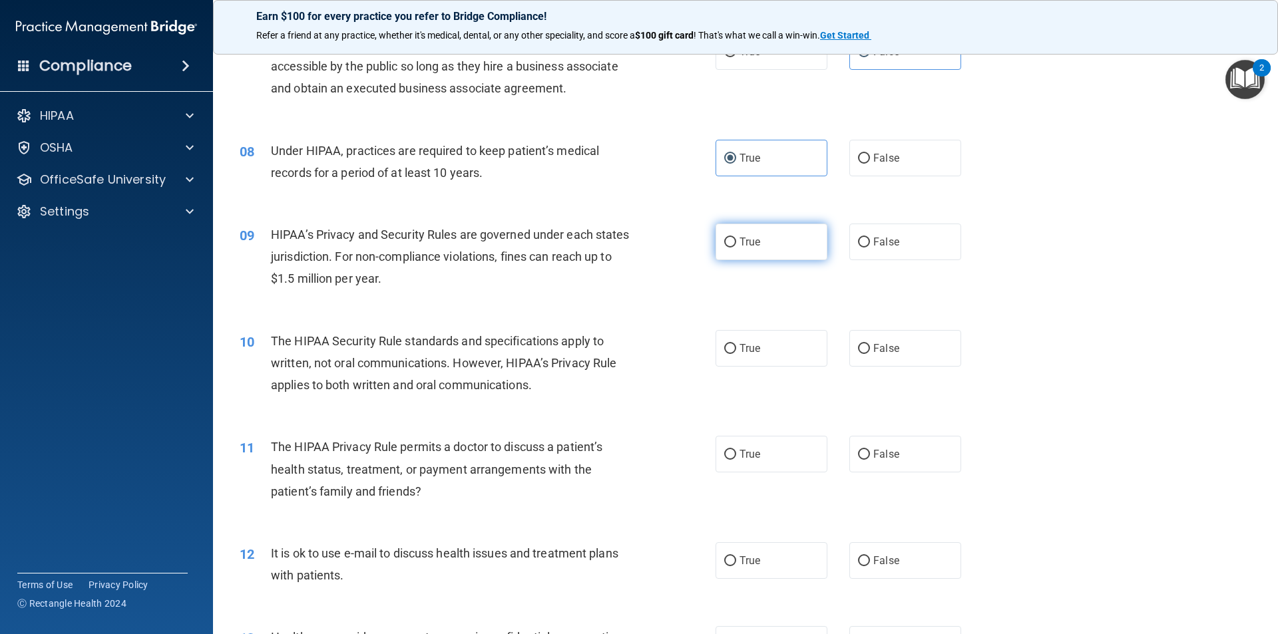
click at [727, 251] on label "True" at bounding box center [771, 242] width 112 height 37
click at [727, 248] on input "True" at bounding box center [730, 243] width 12 height 10
radio input "true"
click at [737, 339] on label "True" at bounding box center [771, 348] width 112 height 37
click at [736, 344] on input "True" at bounding box center [730, 349] width 12 height 10
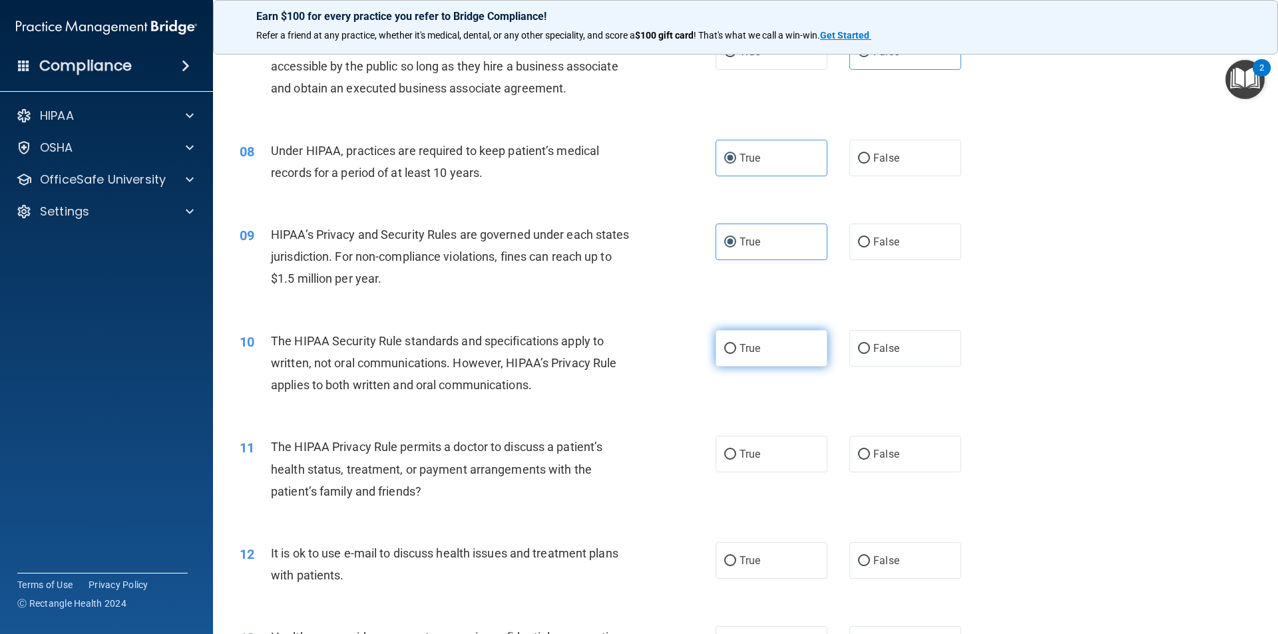
radio input "true"
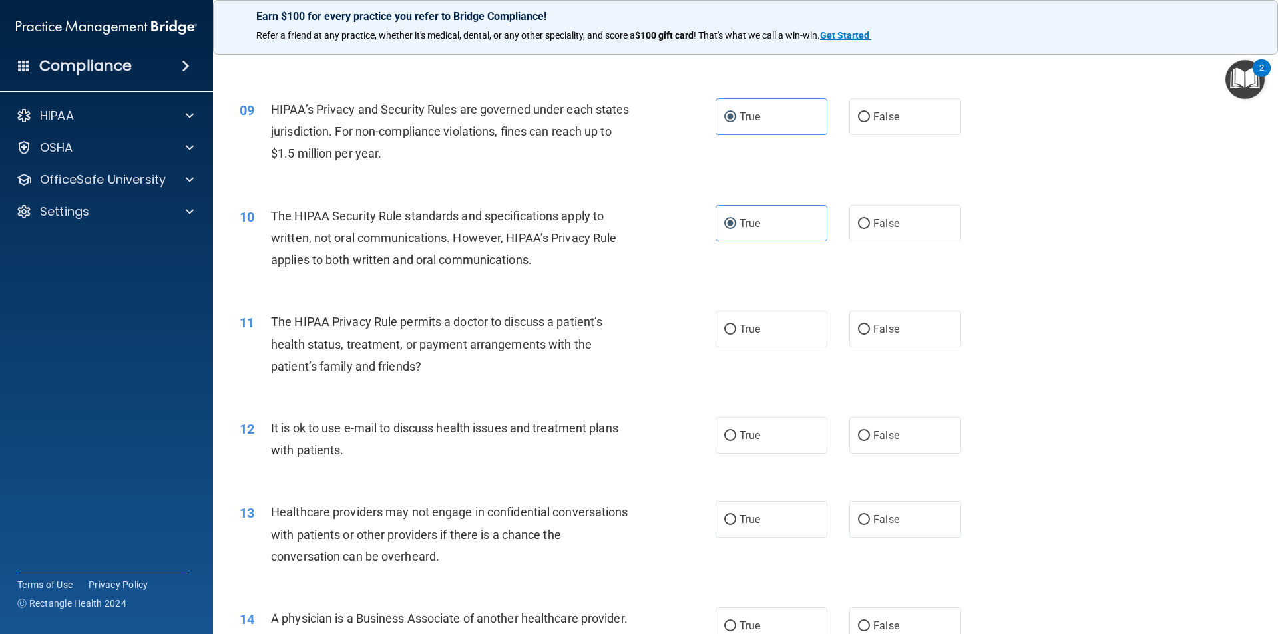
scroll to position [799, 0]
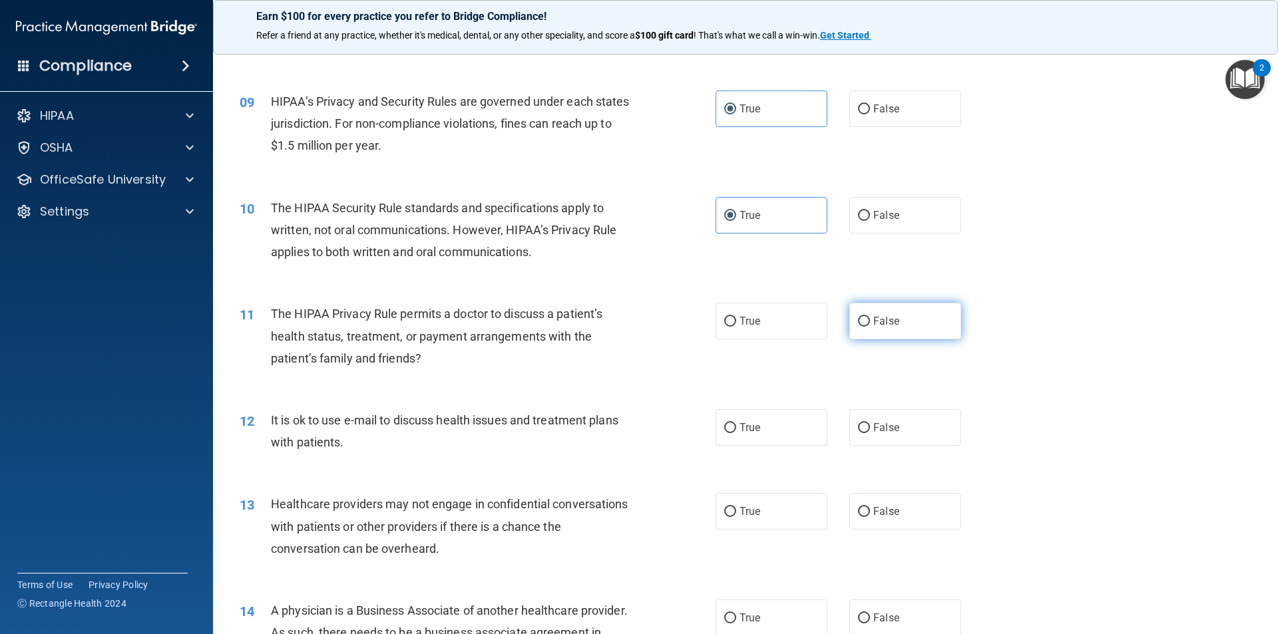
click at [859, 321] on input "False" at bounding box center [864, 322] width 12 height 10
radio input "true"
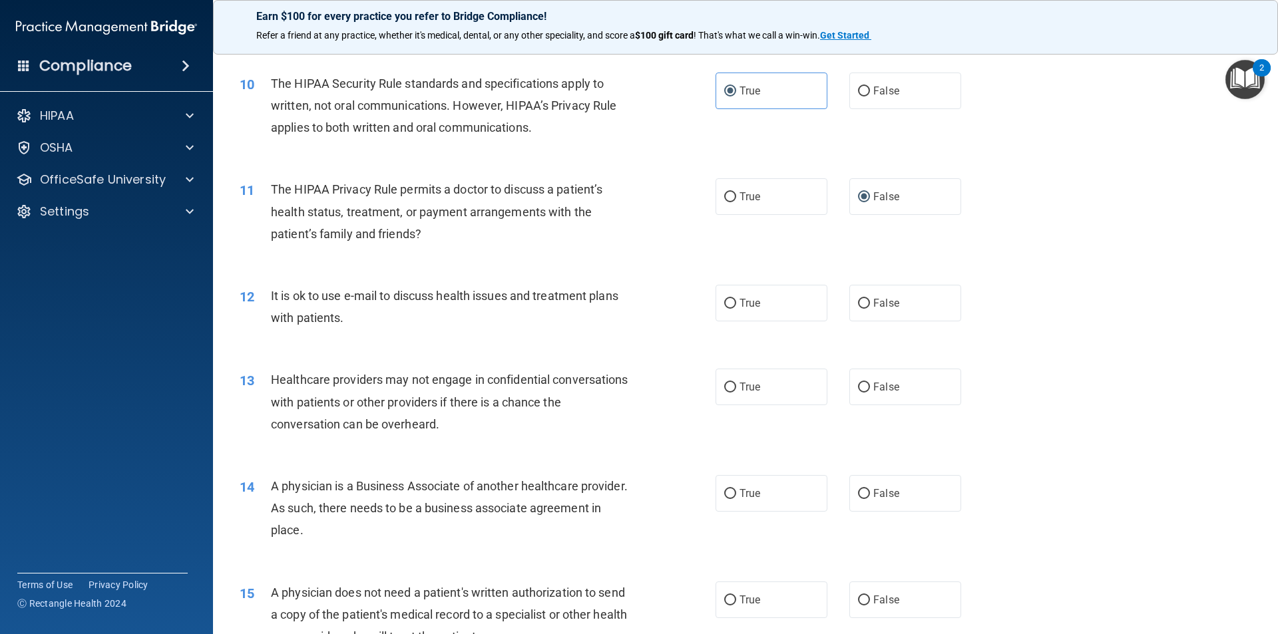
scroll to position [998, 0]
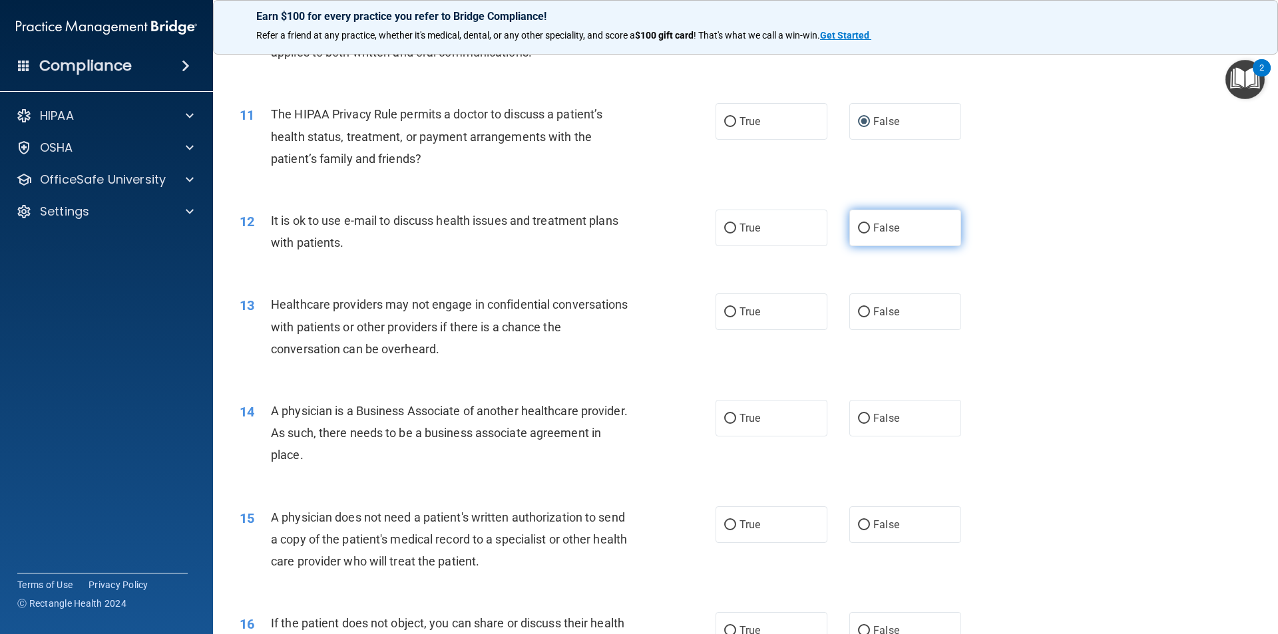
click at [873, 233] on span "False" at bounding box center [886, 228] width 26 height 13
click at [869, 233] on input "False" at bounding box center [864, 229] width 12 height 10
radio input "true"
click at [786, 306] on label "True" at bounding box center [771, 312] width 112 height 37
click at [736, 307] on input "True" at bounding box center [730, 312] width 12 height 10
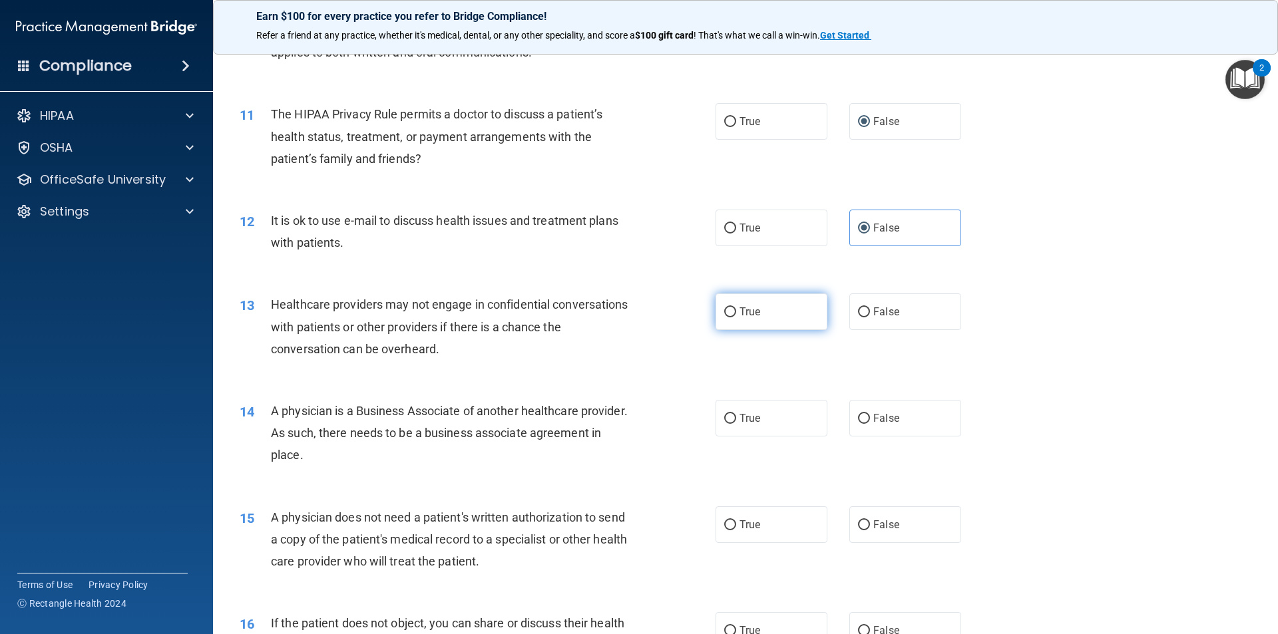
radio input "true"
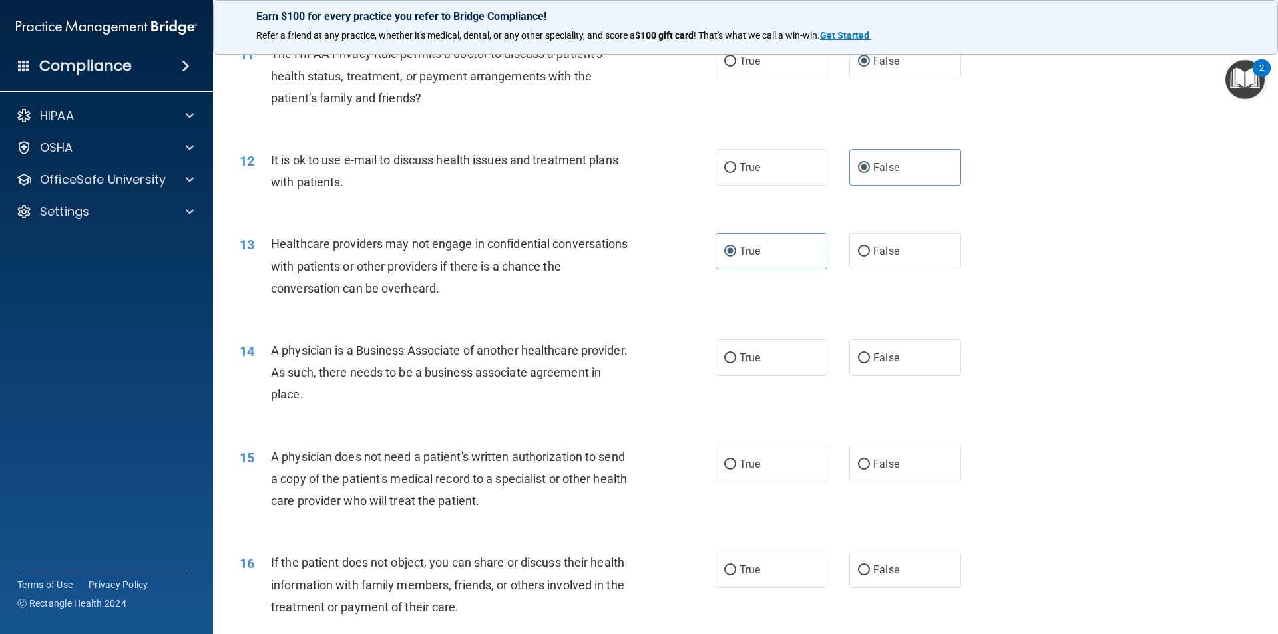
scroll to position [1131, 0]
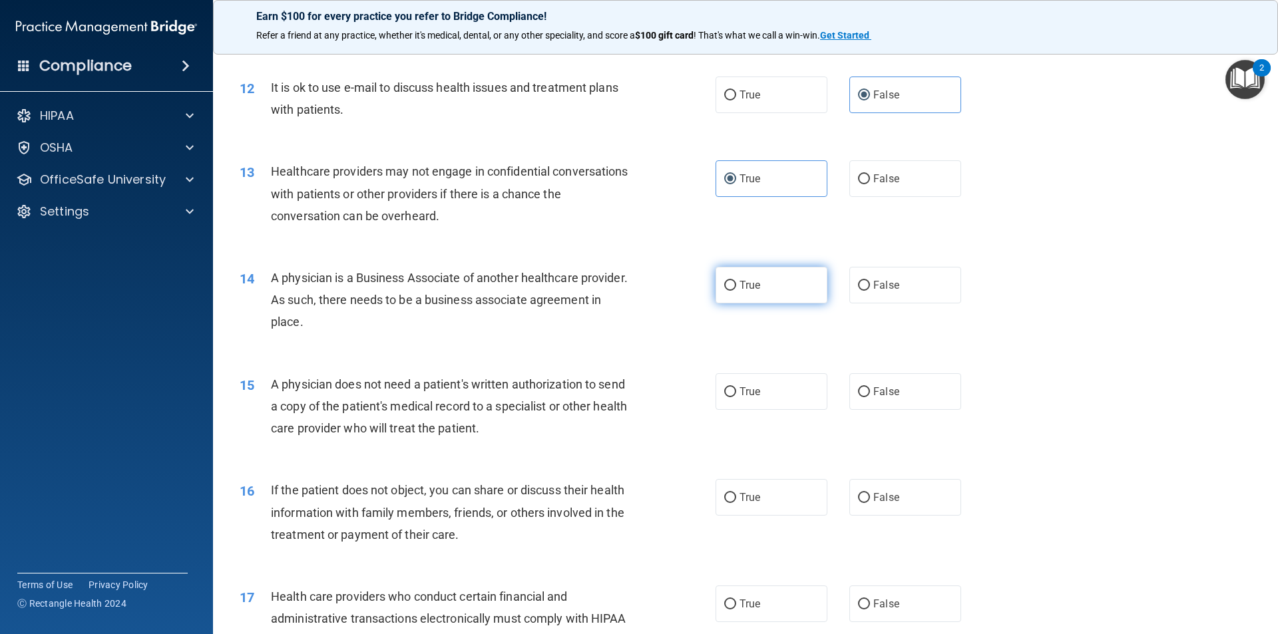
click at [775, 292] on label "True" at bounding box center [771, 285] width 112 height 37
click at [736, 291] on input "True" at bounding box center [730, 286] width 12 height 10
radio input "true"
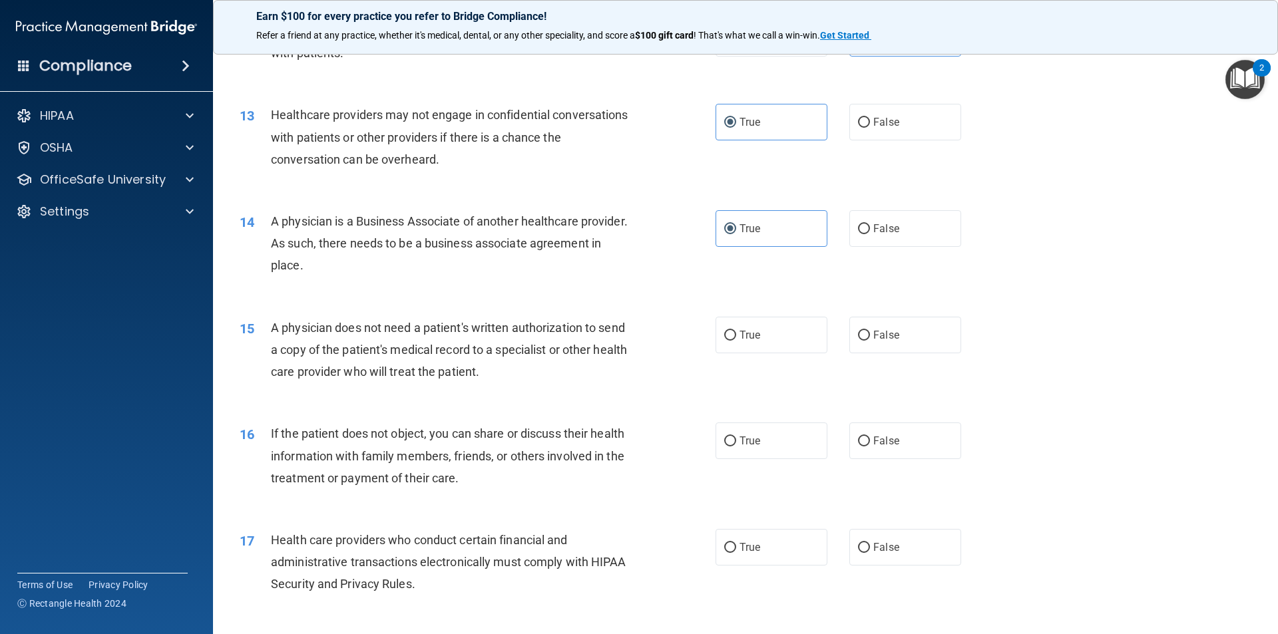
scroll to position [1265, 0]
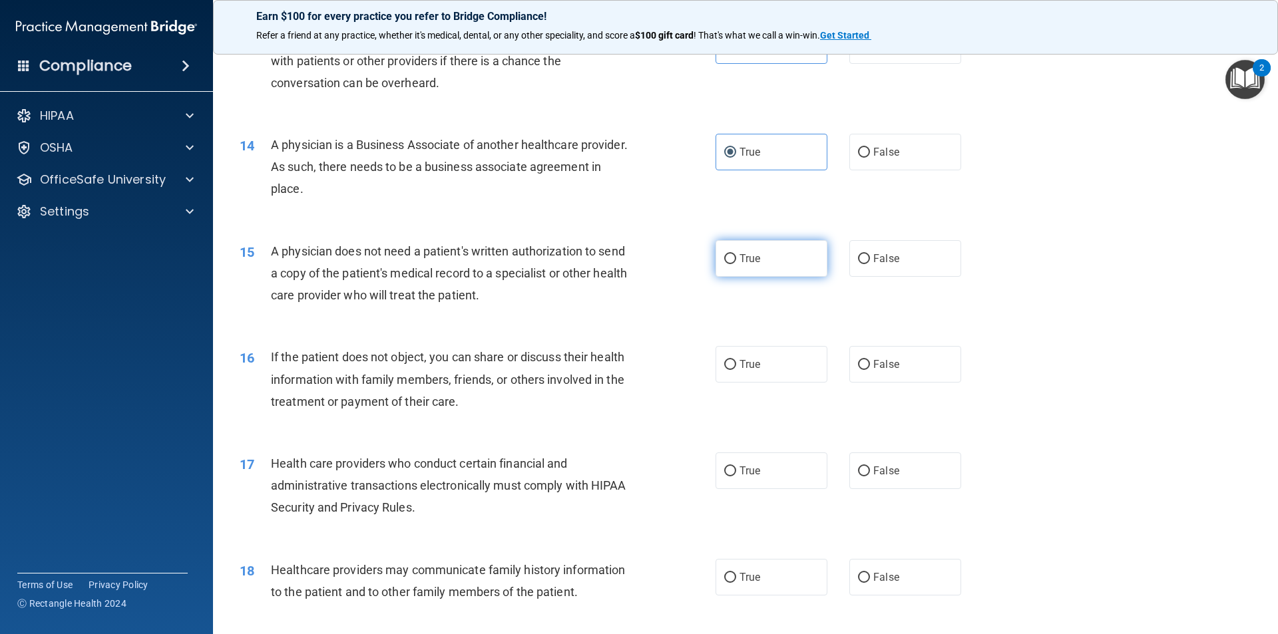
click at [743, 255] on span "True" at bounding box center [749, 258] width 21 height 13
click at [736, 255] on input "True" at bounding box center [730, 259] width 12 height 10
radio input "true"
click at [880, 255] on span "False" at bounding box center [886, 258] width 26 height 13
click at [870, 255] on input "False" at bounding box center [864, 259] width 12 height 10
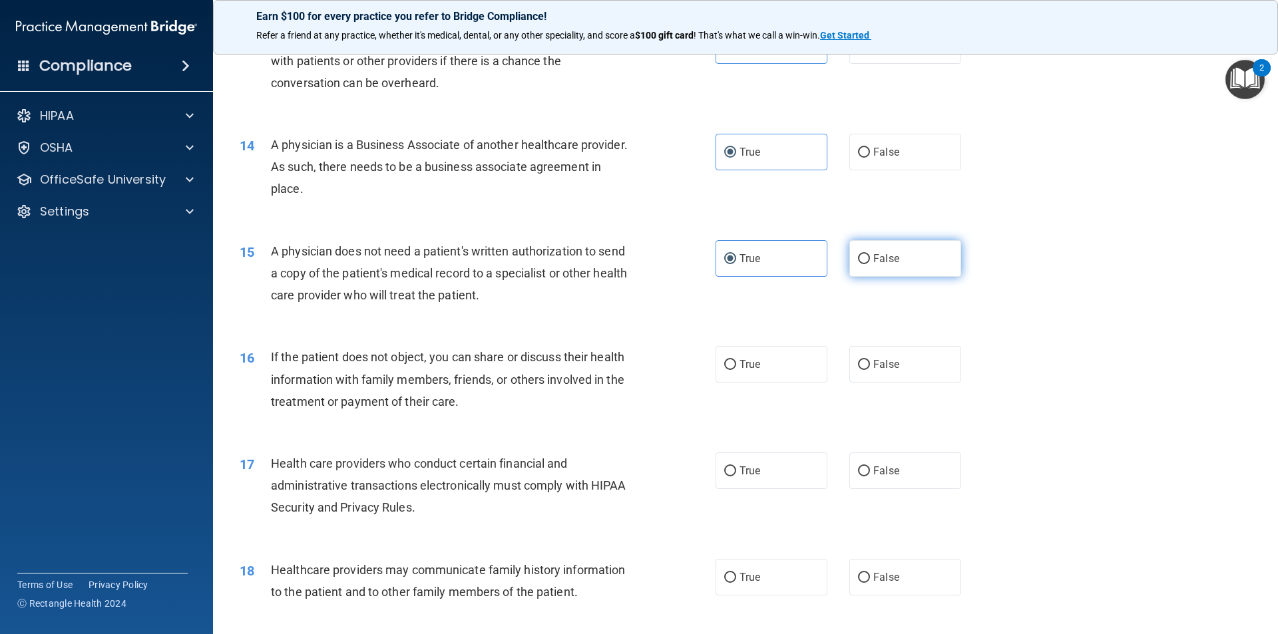
radio input "true"
radio input "false"
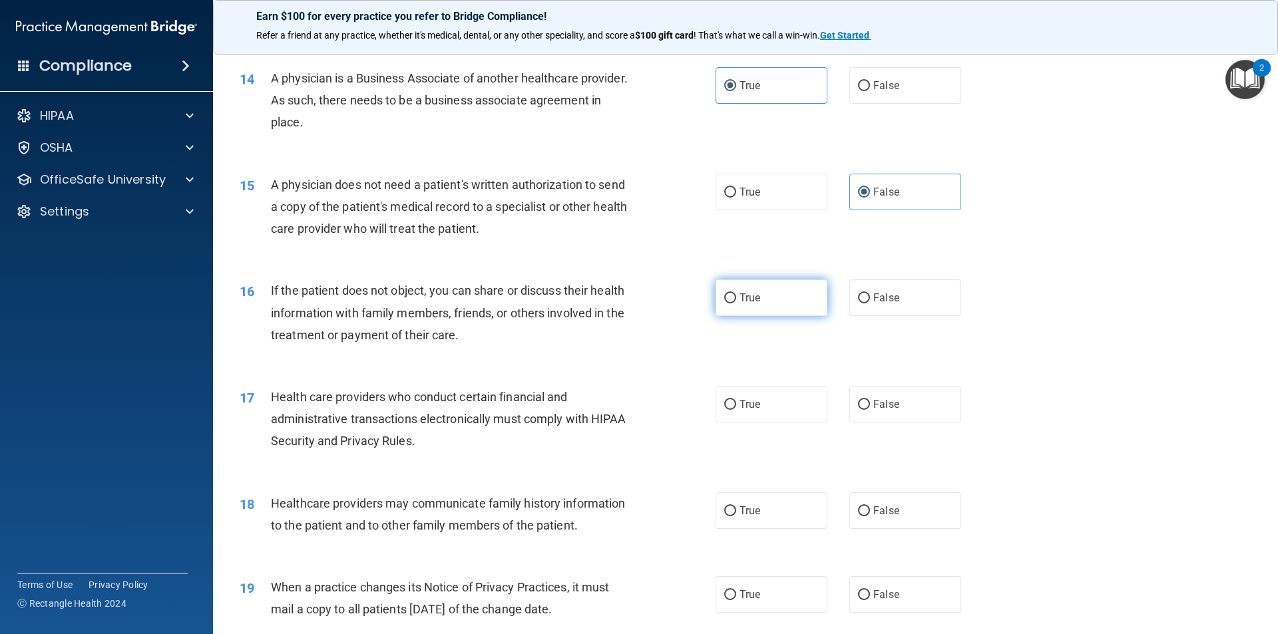
click at [762, 305] on label "True" at bounding box center [771, 298] width 112 height 37
click at [736, 303] on input "True" at bounding box center [730, 299] width 12 height 10
radio input "true"
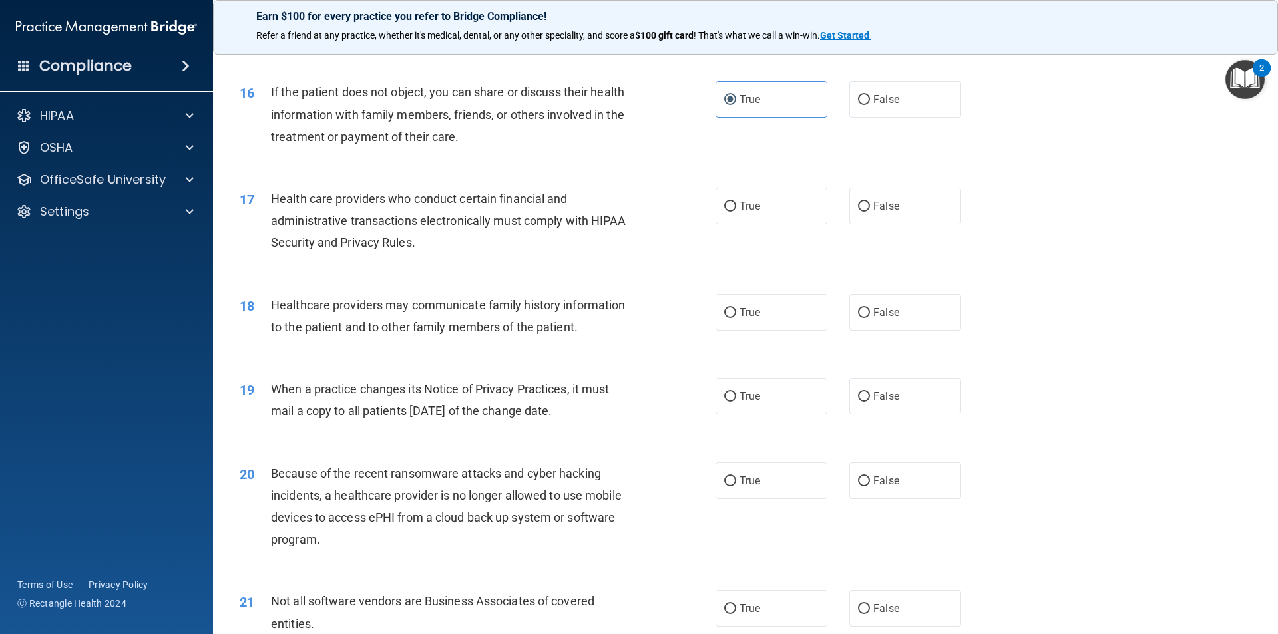
scroll to position [1531, 0]
click at [739, 206] on span "True" at bounding box center [749, 204] width 21 height 13
click at [736, 206] on input "True" at bounding box center [730, 205] width 12 height 10
radio input "true"
click at [922, 313] on label "False" at bounding box center [905, 311] width 112 height 37
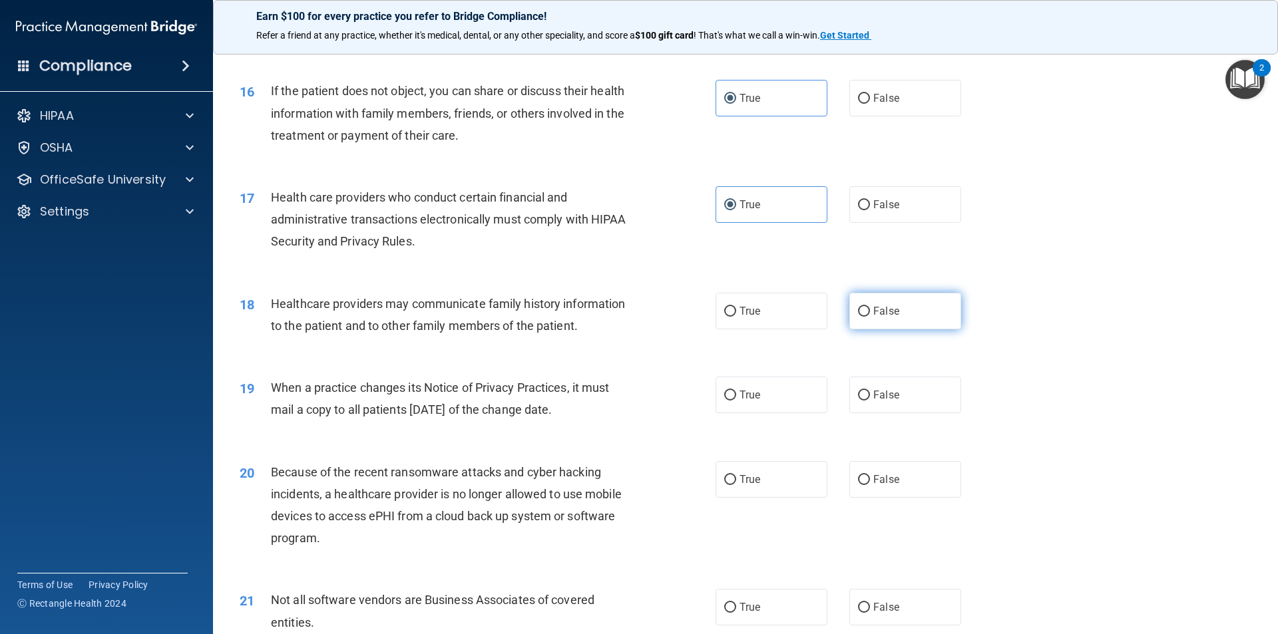
click at [870, 313] on input "False" at bounding box center [864, 312] width 12 height 10
radio input "true"
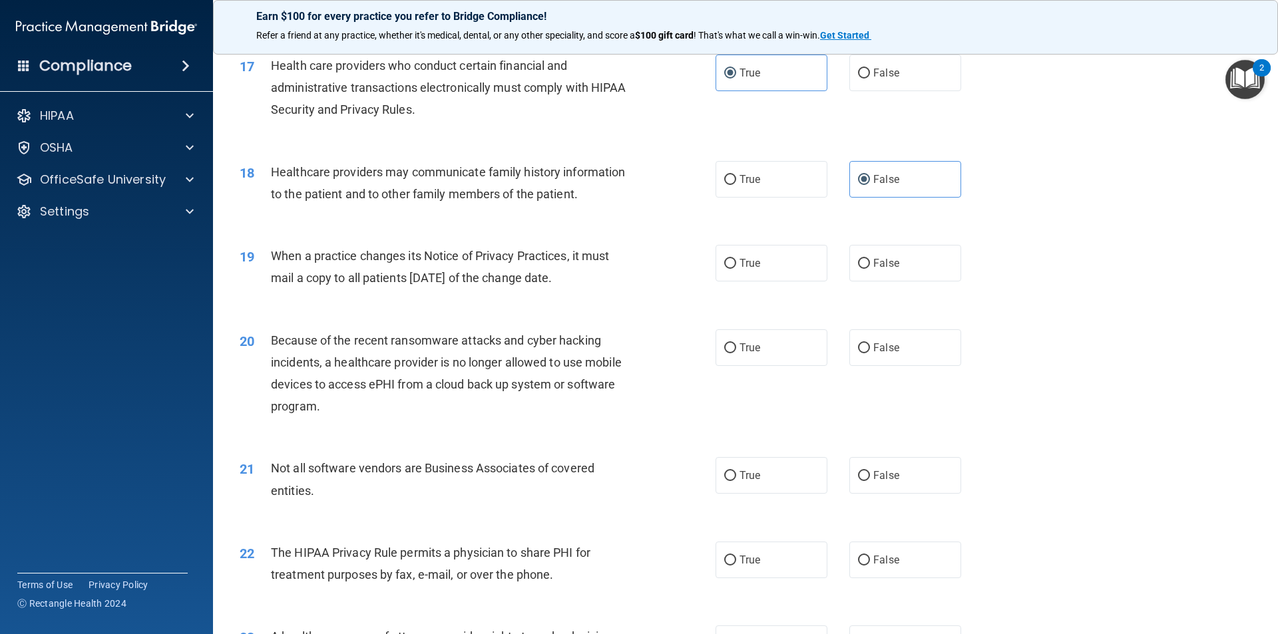
scroll to position [1664, 0]
click at [727, 276] on label "True" at bounding box center [771, 262] width 112 height 37
click at [727, 268] on input "True" at bounding box center [730, 263] width 12 height 10
radio input "true"
click at [749, 351] on span "True" at bounding box center [749, 346] width 21 height 13
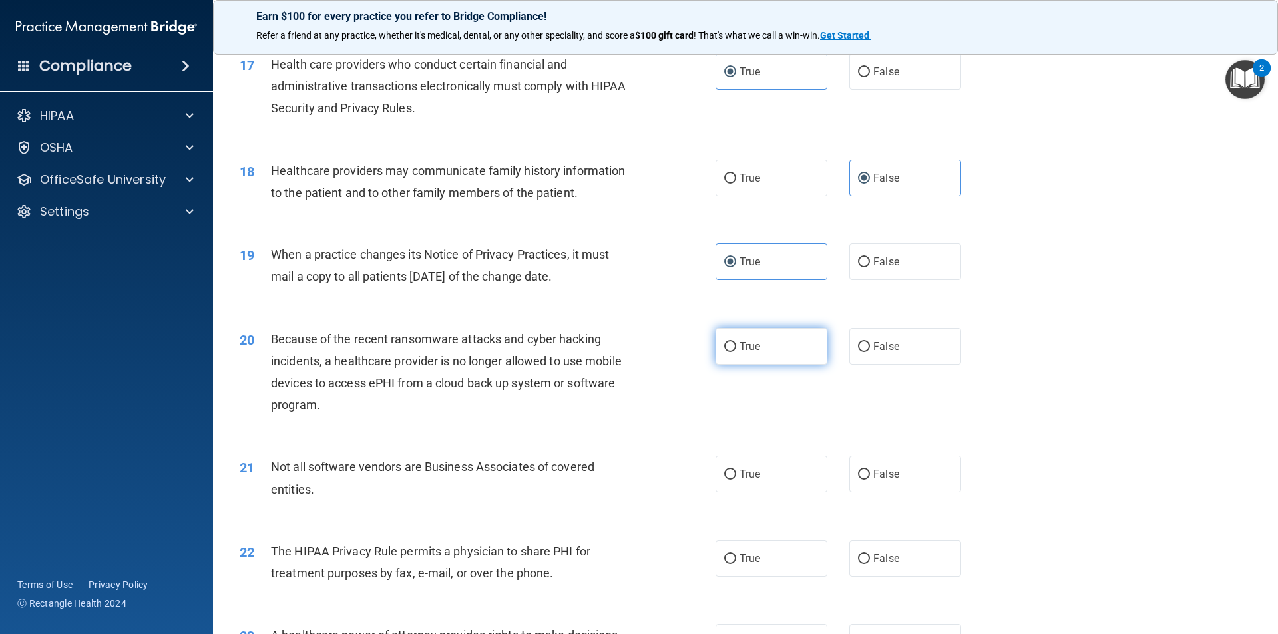
click at [736, 351] on input "True" at bounding box center [730, 347] width 12 height 10
radio input "true"
click at [763, 469] on label "True" at bounding box center [771, 474] width 112 height 37
click at [736, 470] on input "True" at bounding box center [730, 475] width 12 height 10
radio input "true"
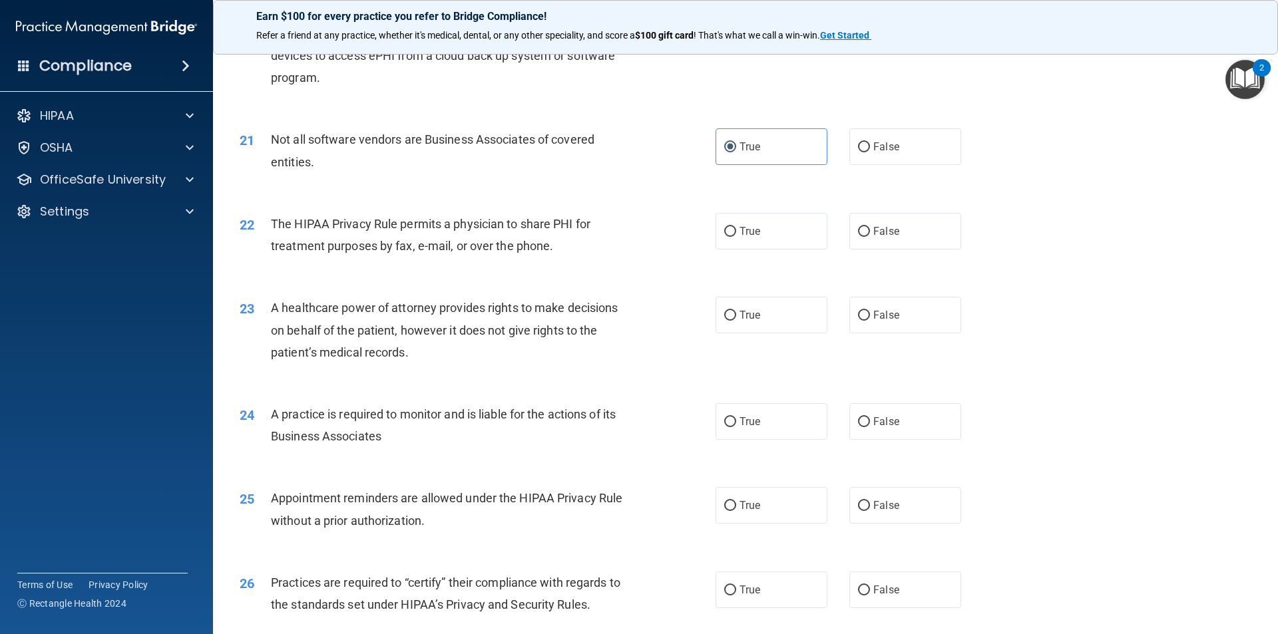
scroll to position [1997, 0]
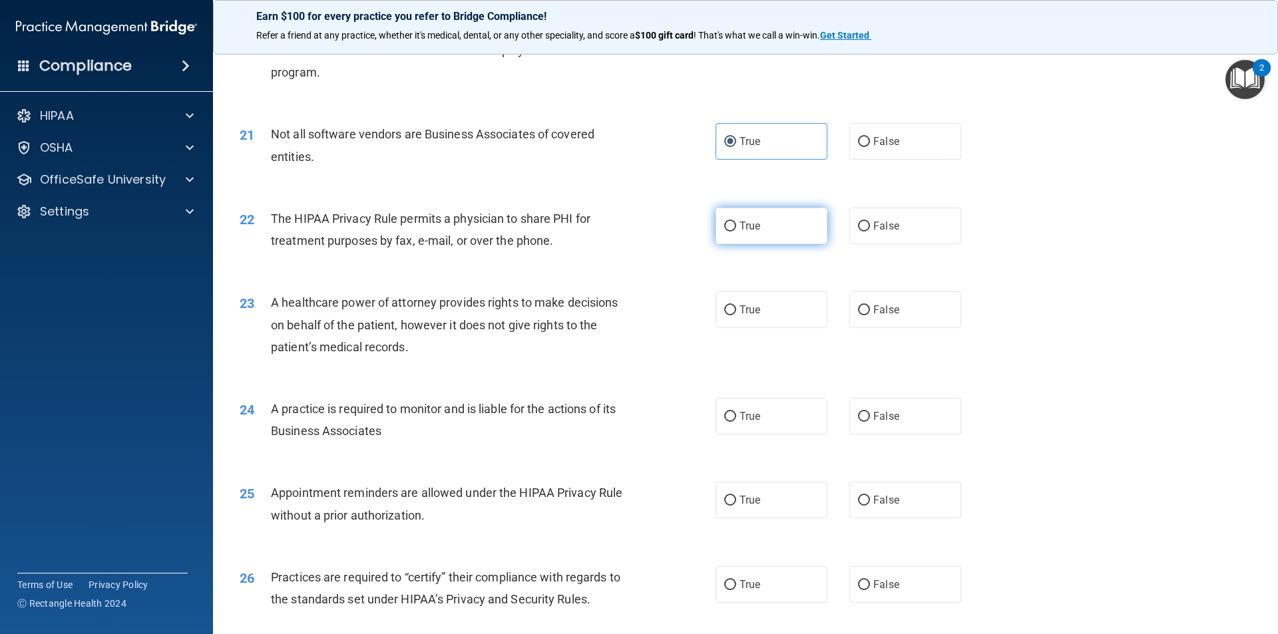
click at [756, 231] on label "True" at bounding box center [771, 226] width 112 height 37
click at [736, 231] on input "True" at bounding box center [730, 227] width 12 height 10
radio input "true"
click at [756, 313] on label "True" at bounding box center [771, 310] width 112 height 37
click at [736, 313] on input "True" at bounding box center [730, 310] width 12 height 10
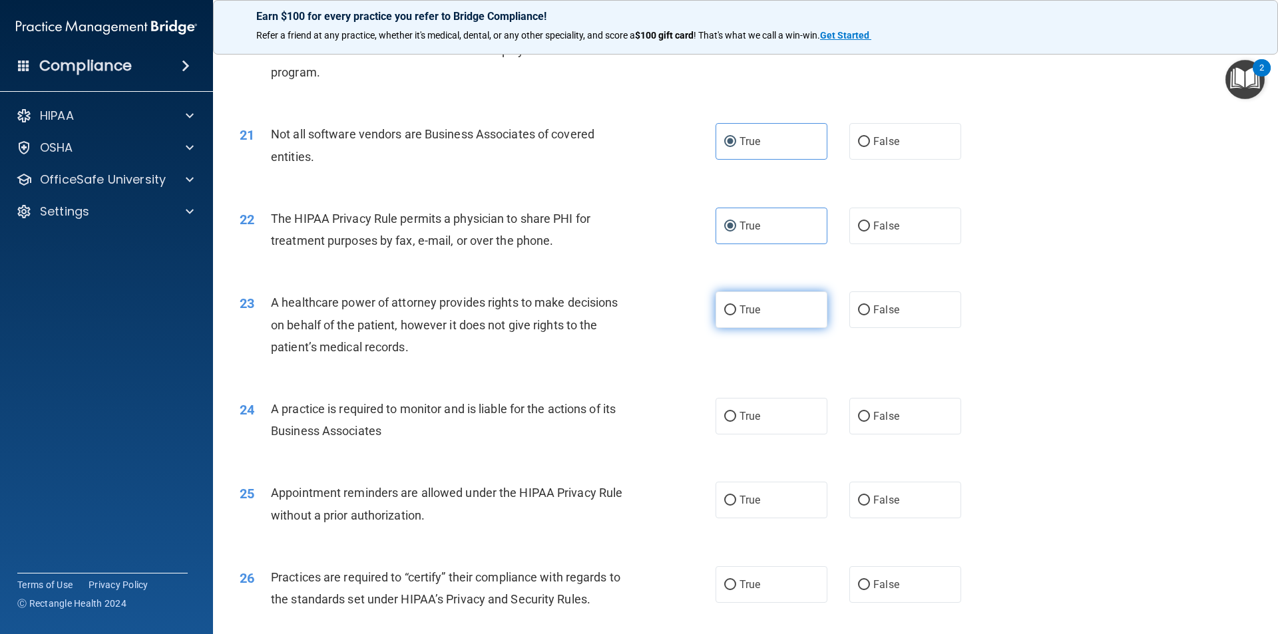
radio input "true"
click at [744, 417] on span "True" at bounding box center [749, 416] width 21 height 13
click at [736, 417] on input "True" at bounding box center [730, 417] width 12 height 10
radio input "true"
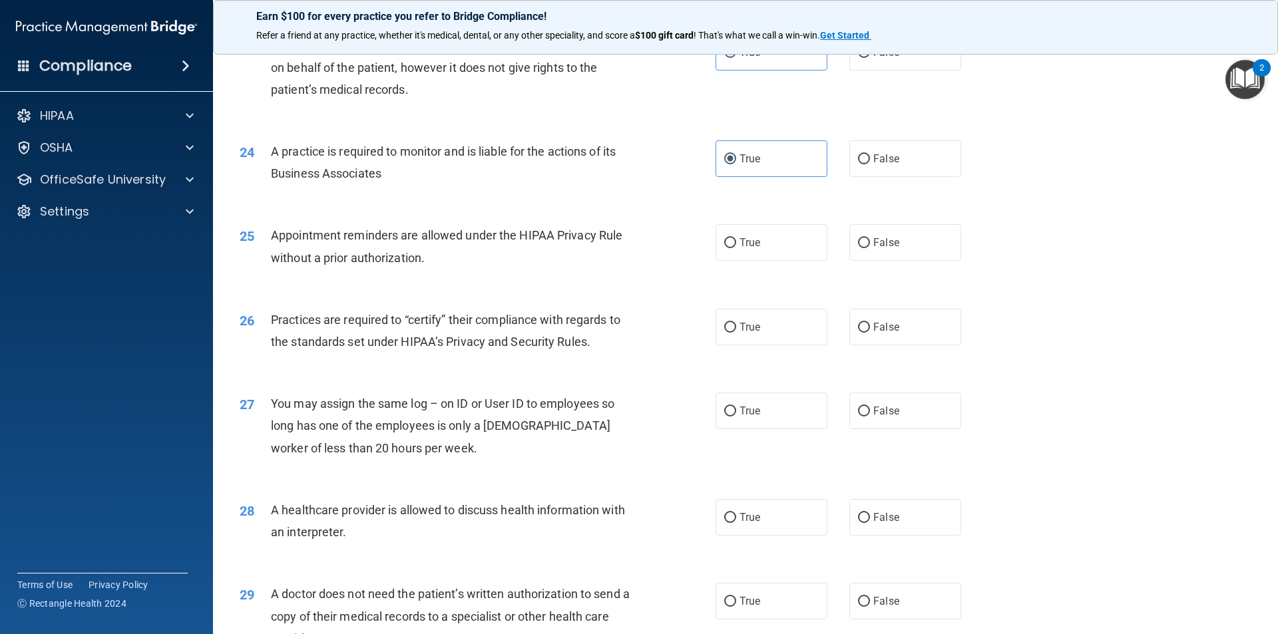
scroll to position [2263, 0]
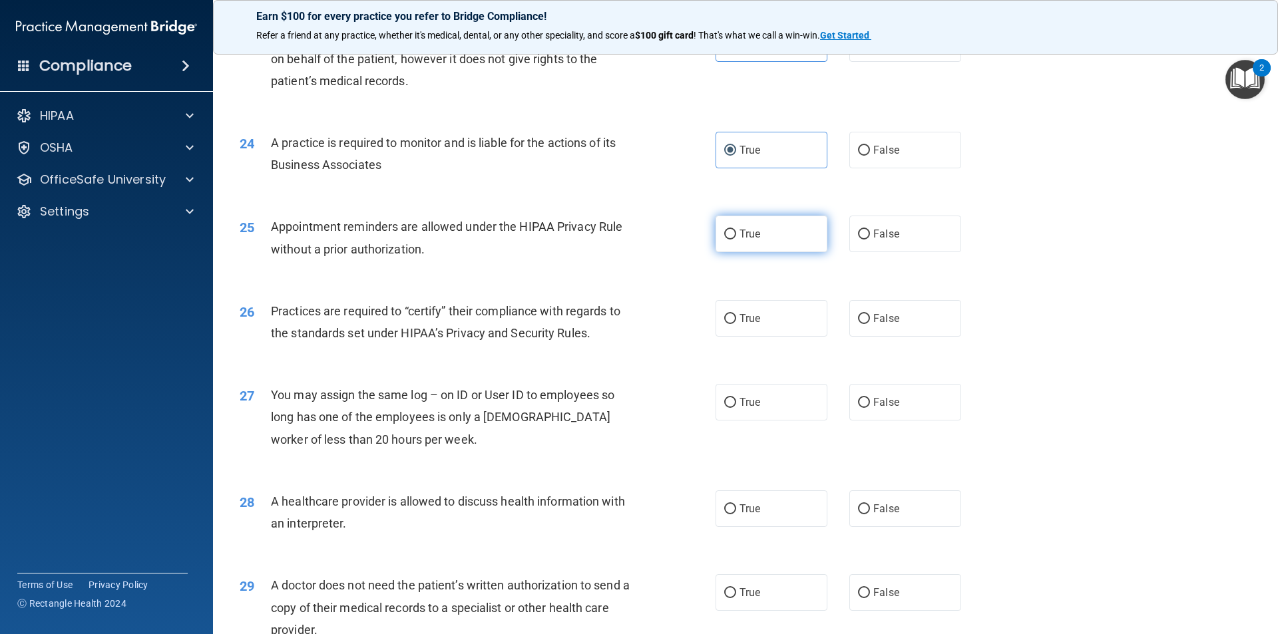
click at [741, 220] on label "True" at bounding box center [771, 234] width 112 height 37
click at [736, 230] on input "True" at bounding box center [730, 235] width 12 height 10
radio input "true"
click at [755, 321] on span "True" at bounding box center [749, 318] width 21 height 13
click at [736, 321] on input "True" at bounding box center [730, 319] width 12 height 10
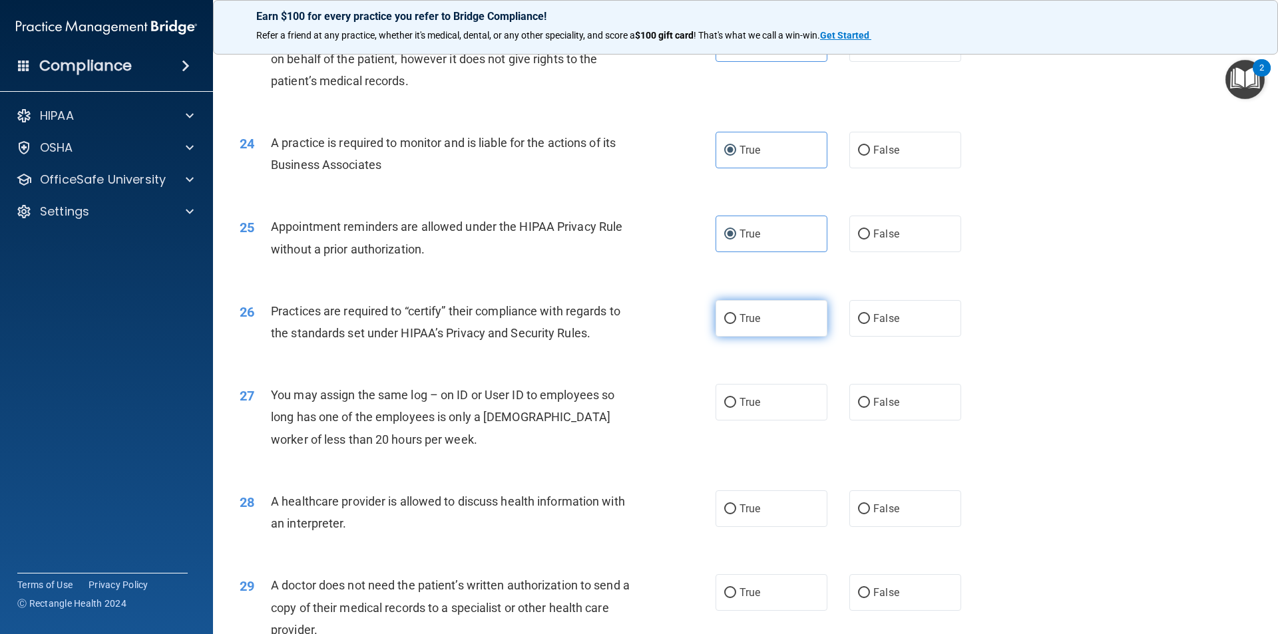
radio input "true"
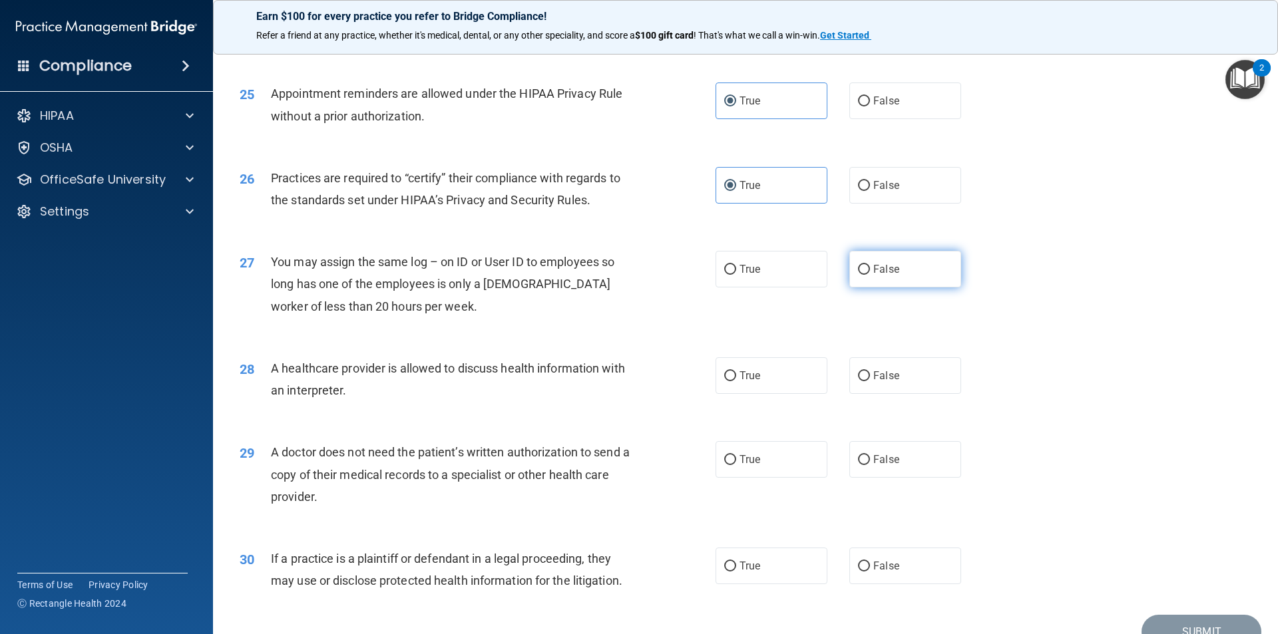
click at [849, 268] on label "False" at bounding box center [905, 269] width 112 height 37
click at [858, 268] on input "False" at bounding box center [864, 270] width 12 height 10
radio input "true"
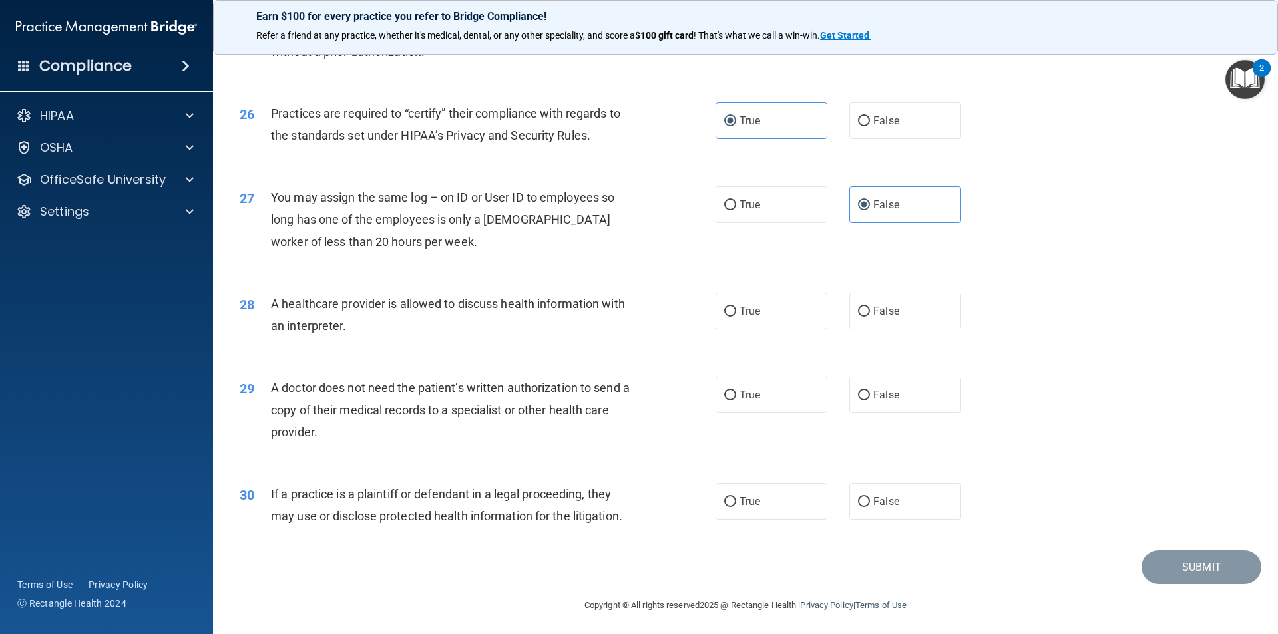
scroll to position [2464, 0]
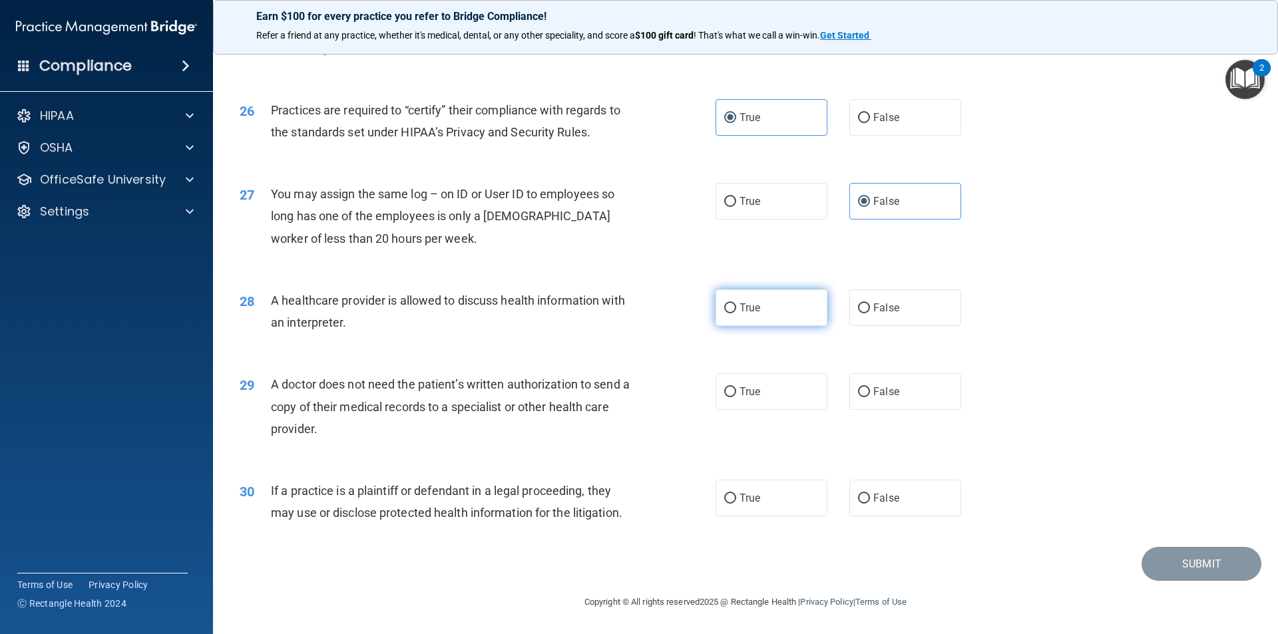
click at [739, 306] on span "True" at bounding box center [749, 308] width 21 height 13
click at [736, 306] on input "True" at bounding box center [730, 308] width 12 height 10
radio input "true"
click at [819, 402] on label "True" at bounding box center [771, 391] width 112 height 37
click at [736, 397] on input "True" at bounding box center [730, 392] width 12 height 10
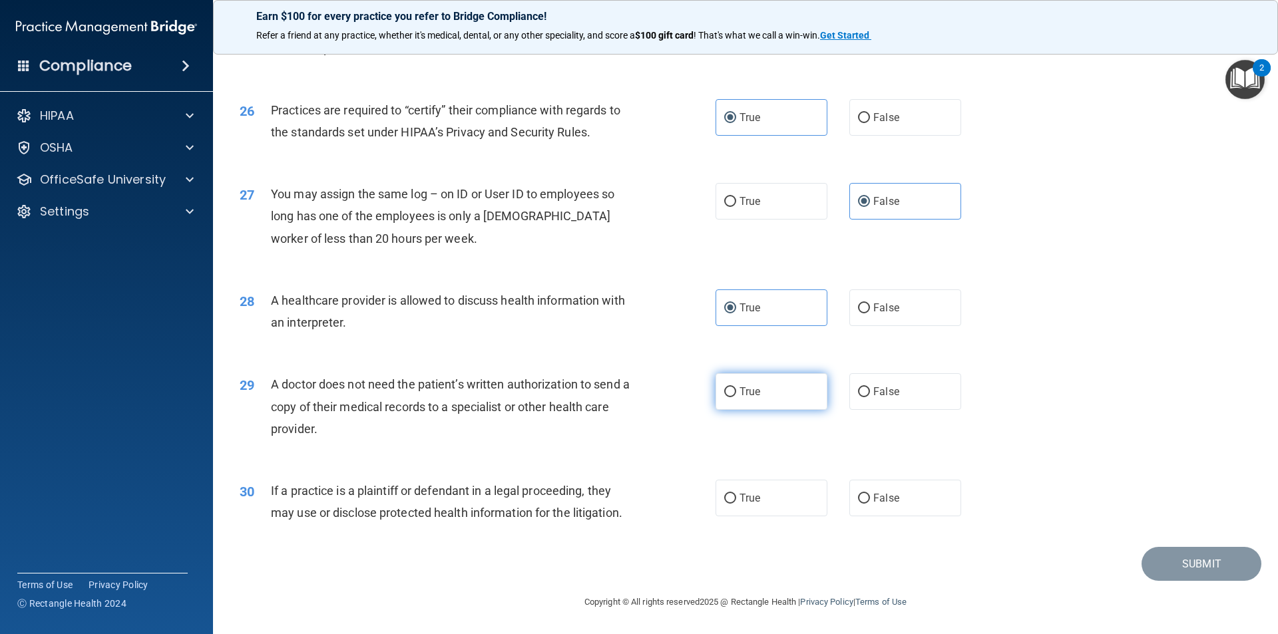
radio input "true"
click at [885, 401] on label "False" at bounding box center [905, 391] width 112 height 37
click at [870, 397] on input "False" at bounding box center [864, 392] width 12 height 10
radio input "true"
radio input "false"
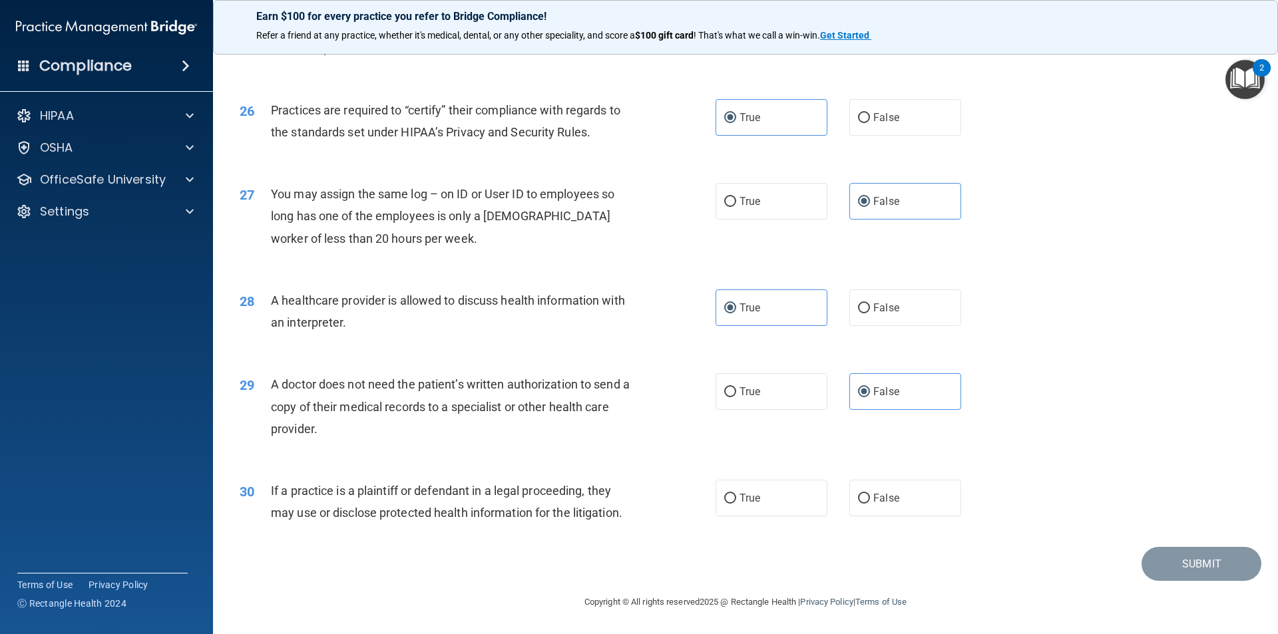
click at [705, 491] on div "30 If a practice is a plaintiff or defendant in a legal proceeding, they may us…" at bounding box center [478, 505] width 516 height 51
click at [766, 497] on label "True" at bounding box center [771, 498] width 112 height 37
click at [736, 497] on input "True" at bounding box center [730, 499] width 12 height 10
radio input "true"
click at [1169, 578] on button "Submit" at bounding box center [1201, 564] width 120 height 34
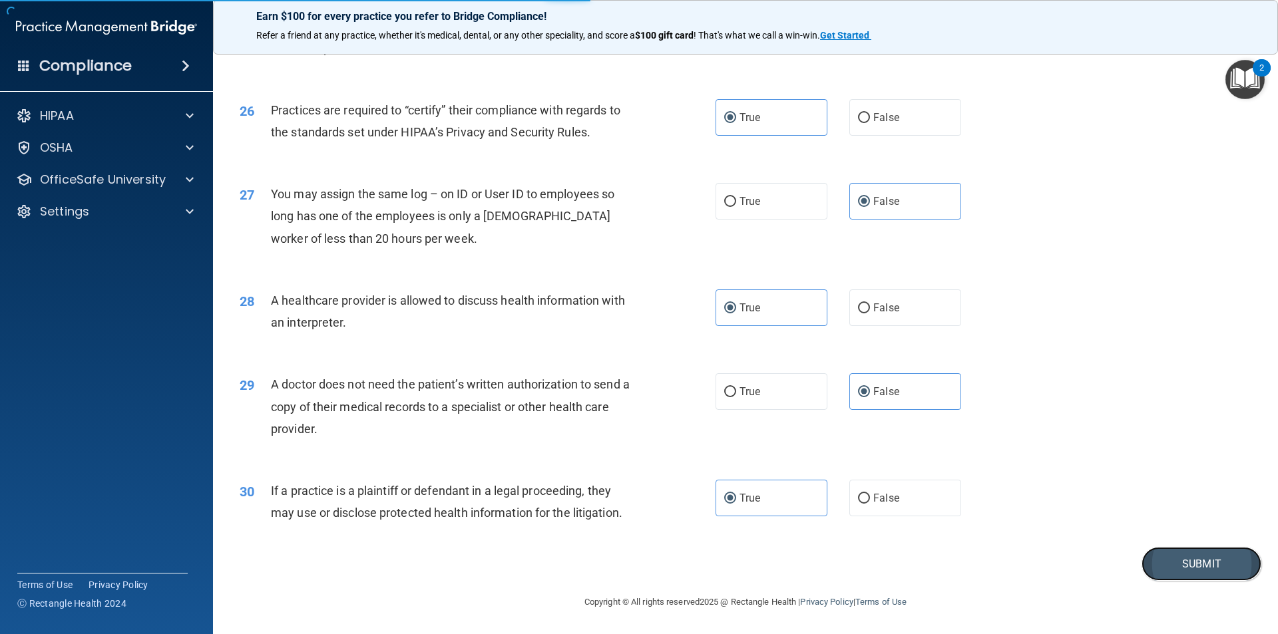
click at [1194, 556] on button "Submit" at bounding box center [1201, 564] width 120 height 34
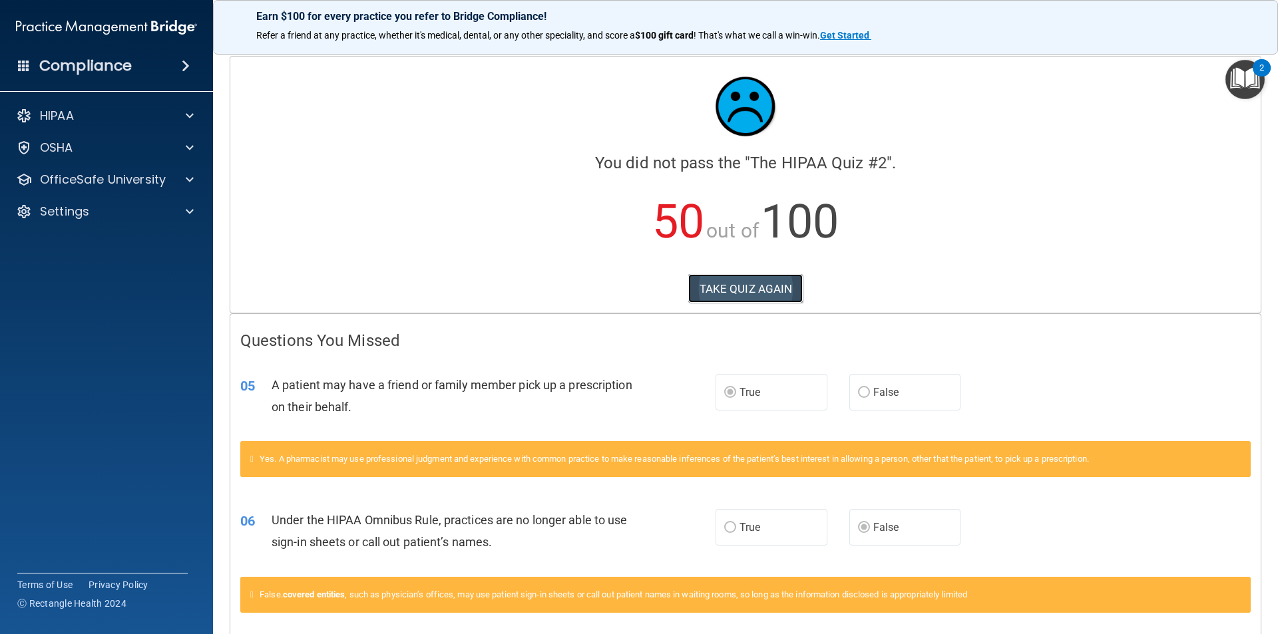
click at [757, 287] on button "TAKE QUIZ AGAIN" at bounding box center [745, 288] width 115 height 29
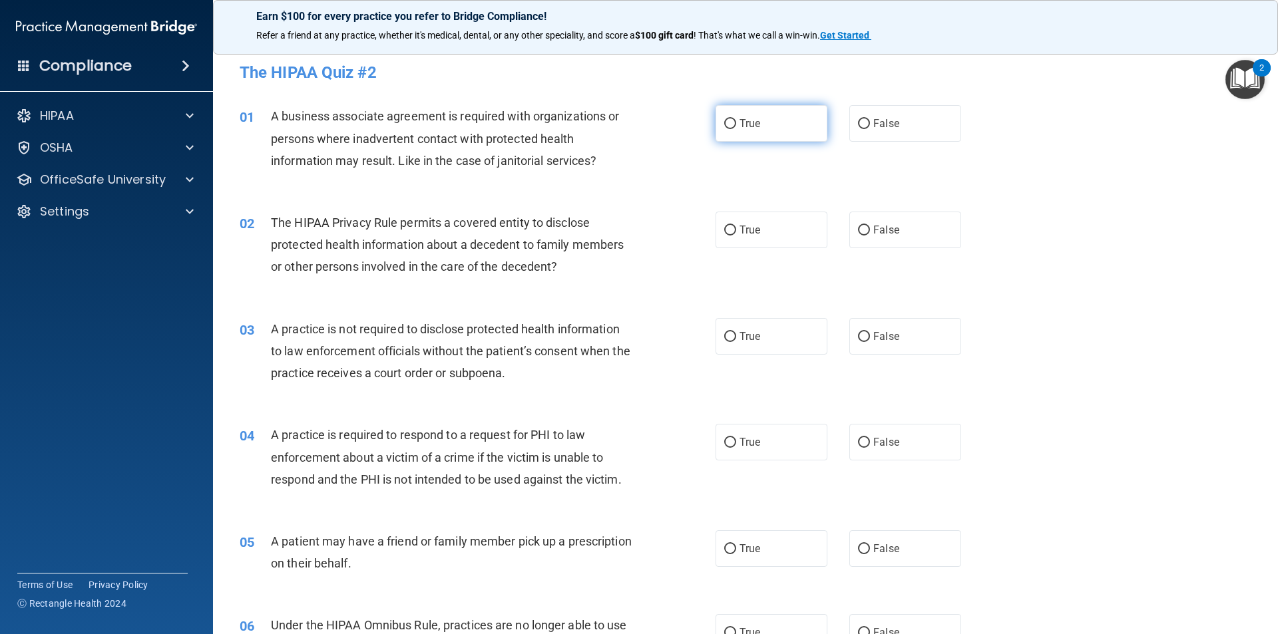
click at [743, 120] on span "True" at bounding box center [749, 123] width 21 height 13
click at [736, 120] on input "True" at bounding box center [730, 124] width 12 height 10
radio input "true"
click at [729, 232] on input "True" at bounding box center [730, 231] width 12 height 10
radio input "true"
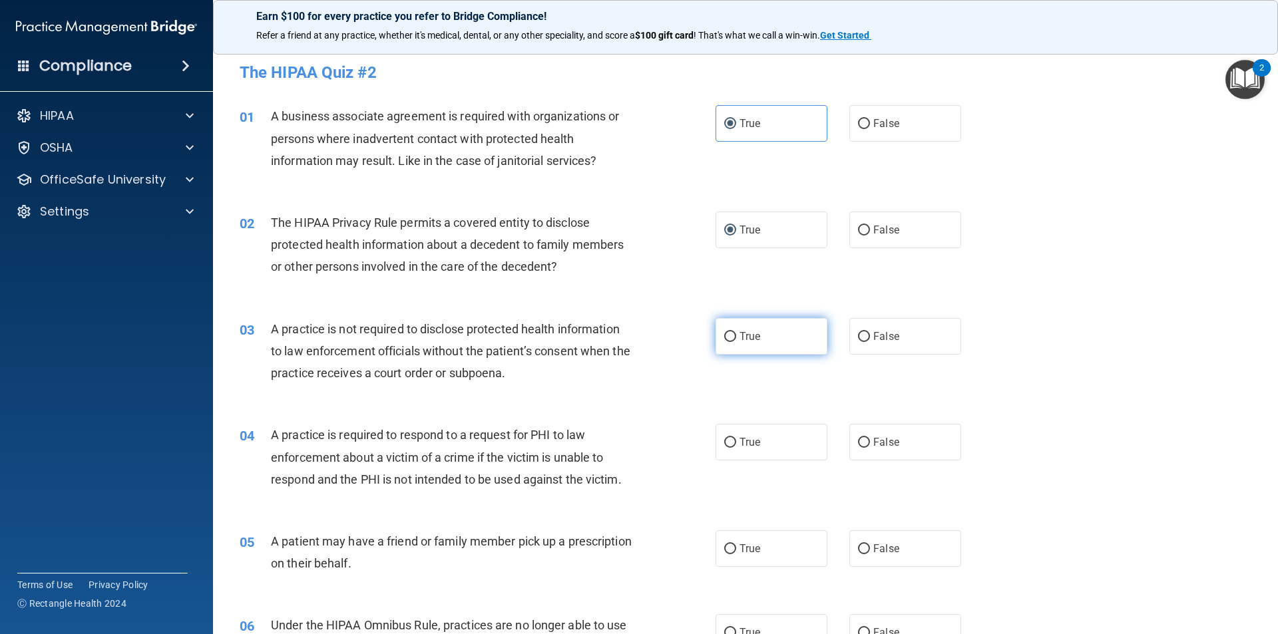
click at [750, 345] on label "True" at bounding box center [771, 336] width 112 height 37
click at [736, 342] on input "True" at bounding box center [730, 337] width 12 height 10
radio input "true"
click at [880, 348] on label "False" at bounding box center [905, 336] width 112 height 37
click at [870, 342] on input "False" at bounding box center [864, 337] width 12 height 10
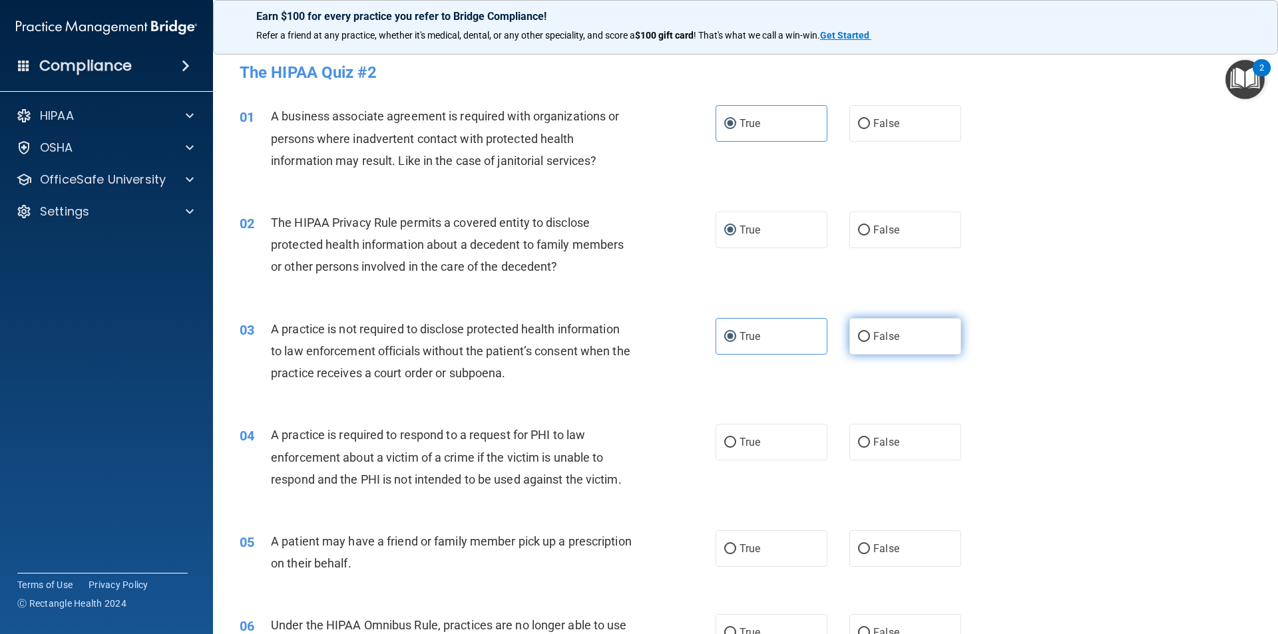
radio input "true"
radio input "false"
click at [761, 450] on label "True" at bounding box center [771, 442] width 112 height 37
click at [736, 448] on input "True" at bounding box center [730, 443] width 12 height 10
radio input "true"
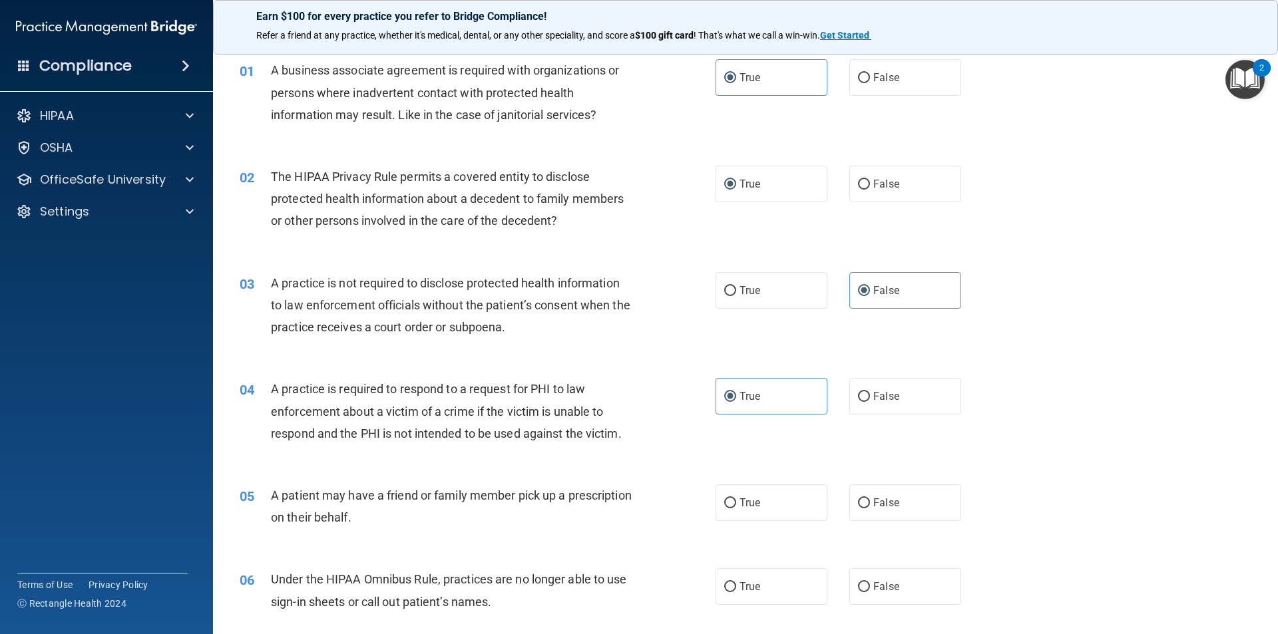
scroll to position [200, 0]
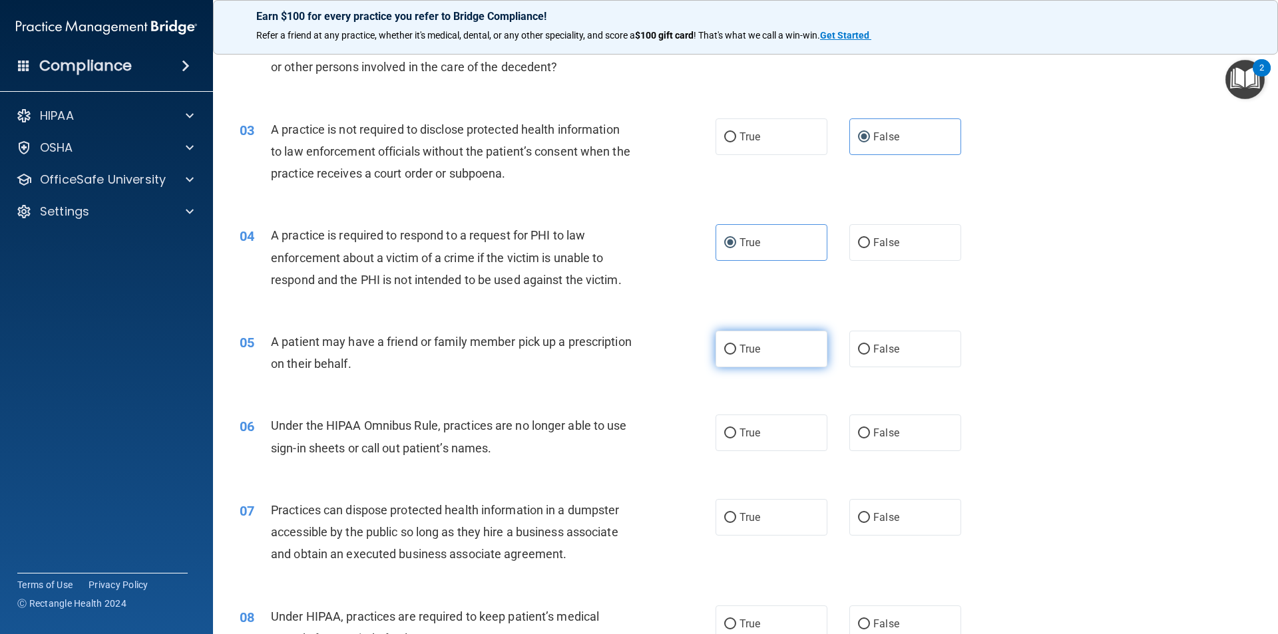
click at [729, 353] on input "True" at bounding box center [730, 350] width 12 height 10
radio input "true"
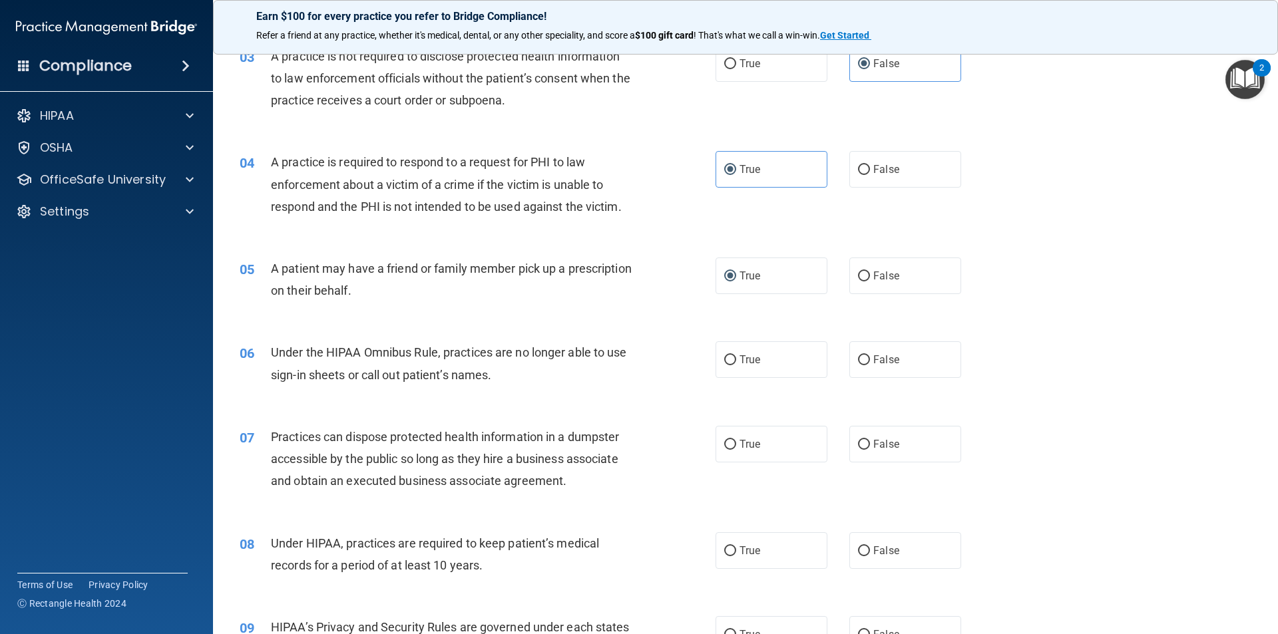
scroll to position [399, 0]
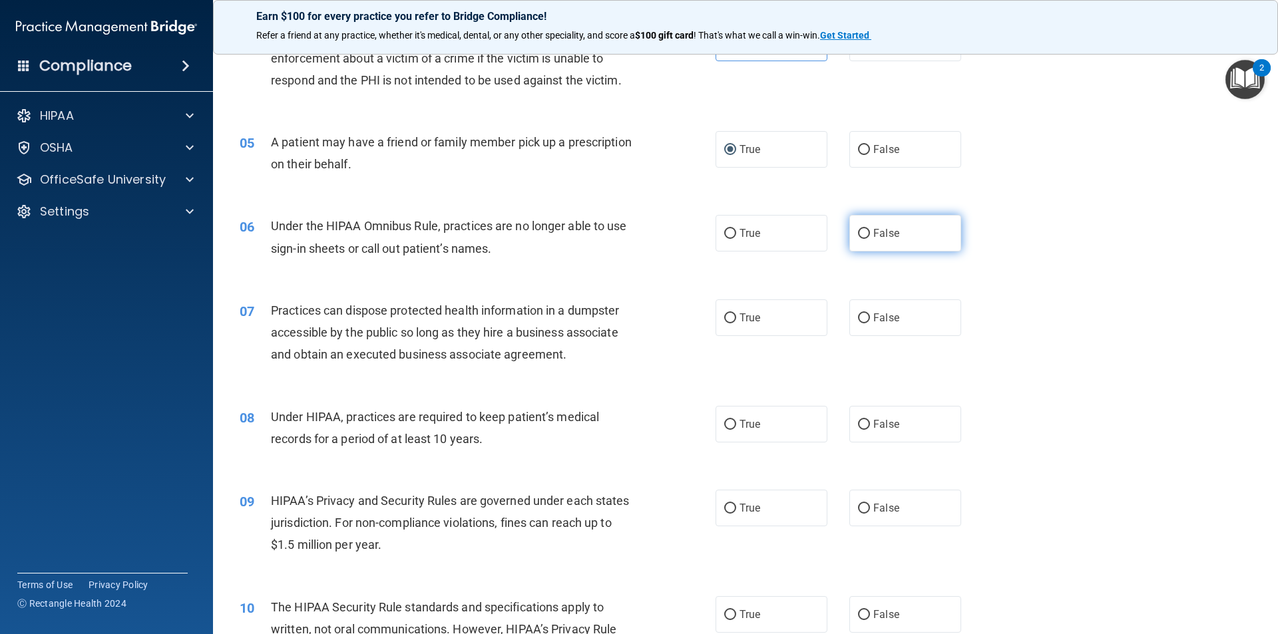
click at [861, 237] on input "False" at bounding box center [864, 234] width 12 height 10
radio input "true"
click at [914, 326] on label "False" at bounding box center [905, 318] width 112 height 37
click at [870, 323] on input "False" at bounding box center [864, 318] width 12 height 10
radio input "true"
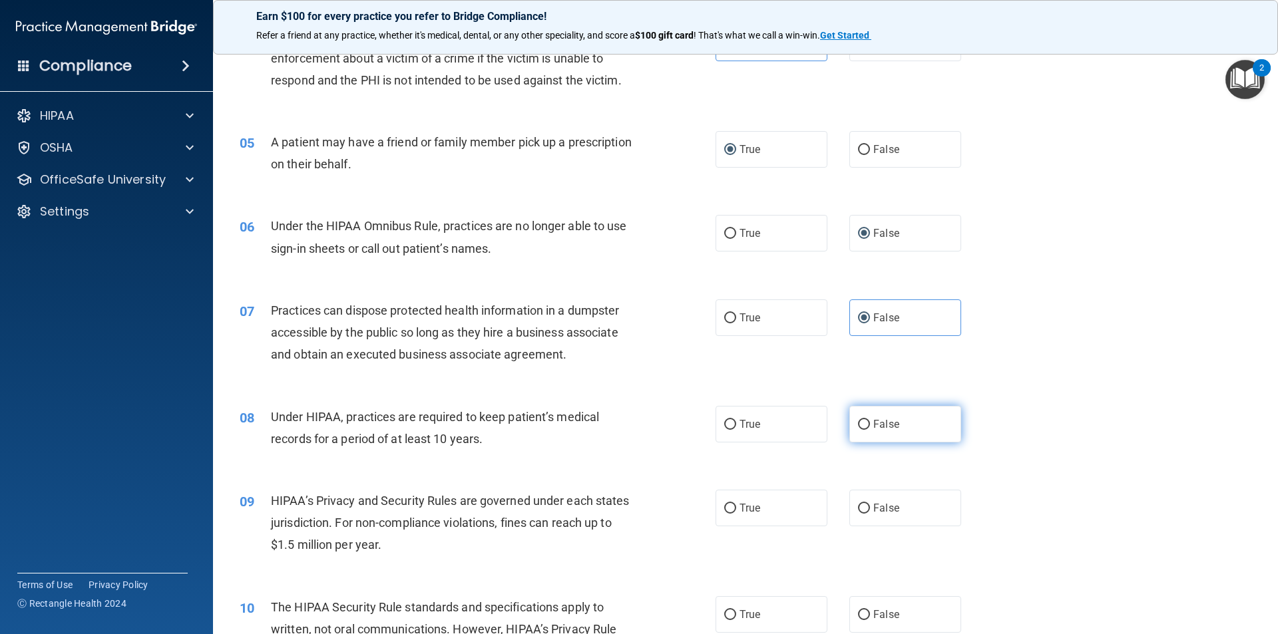
click at [873, 424] on span "False" at bounding box center [886, 424] width 26 height 13
click at [870, 424] on input "False" at bounding box center [864, 425] width 12 height 10
radio input "true"
click at [858, 513] on input "False" at bounding box center [864, 509] width 12 height 10
radio input "true"
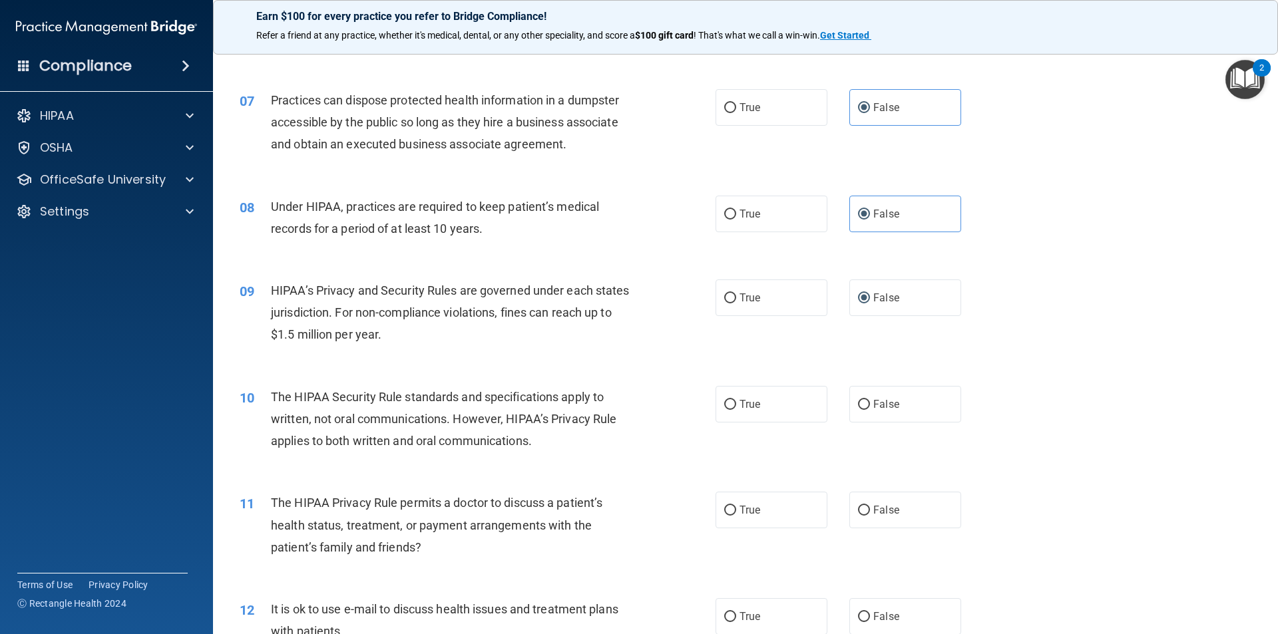
scroll to position [666, 0]
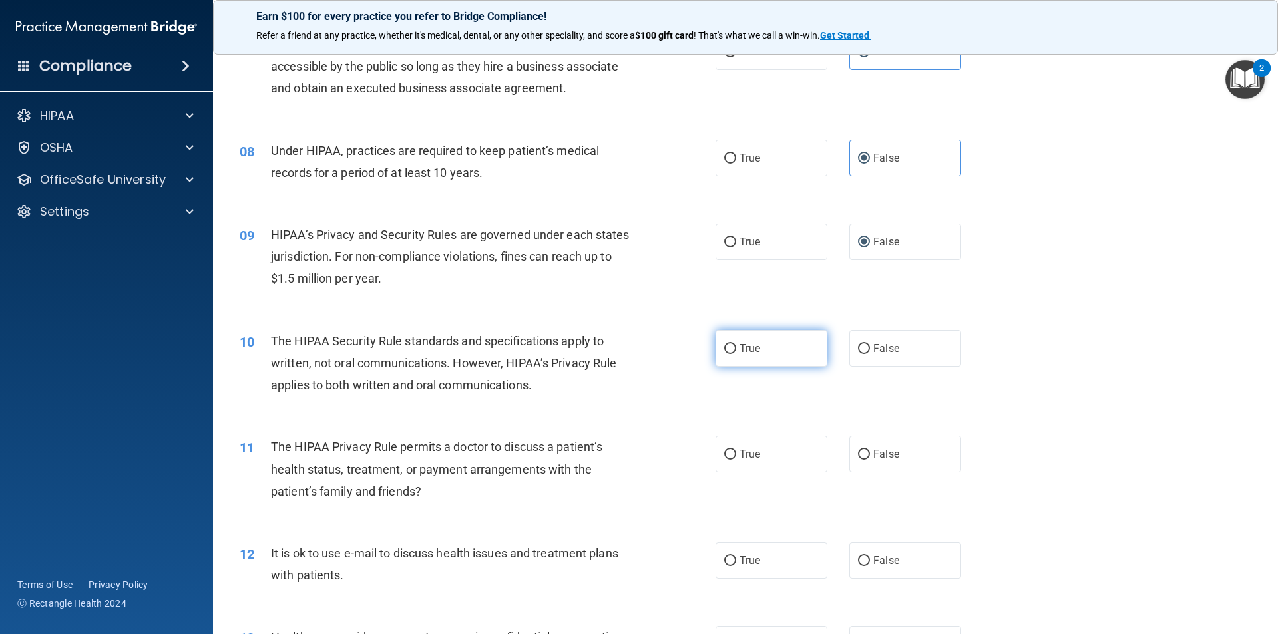
click at [752, 348] on span "True" at bounding box center [749, 348] width 21 height 13
click at [736, 348] on input "True" at bounding box center [730, 349] width 12 height 10
radio input "true"
click at [755, 463] on label "True" at bounding box center [771, 454] width 112 height 37
click at [736, 460] on input "True" at bounding box center [730, 455] width 12 height 10
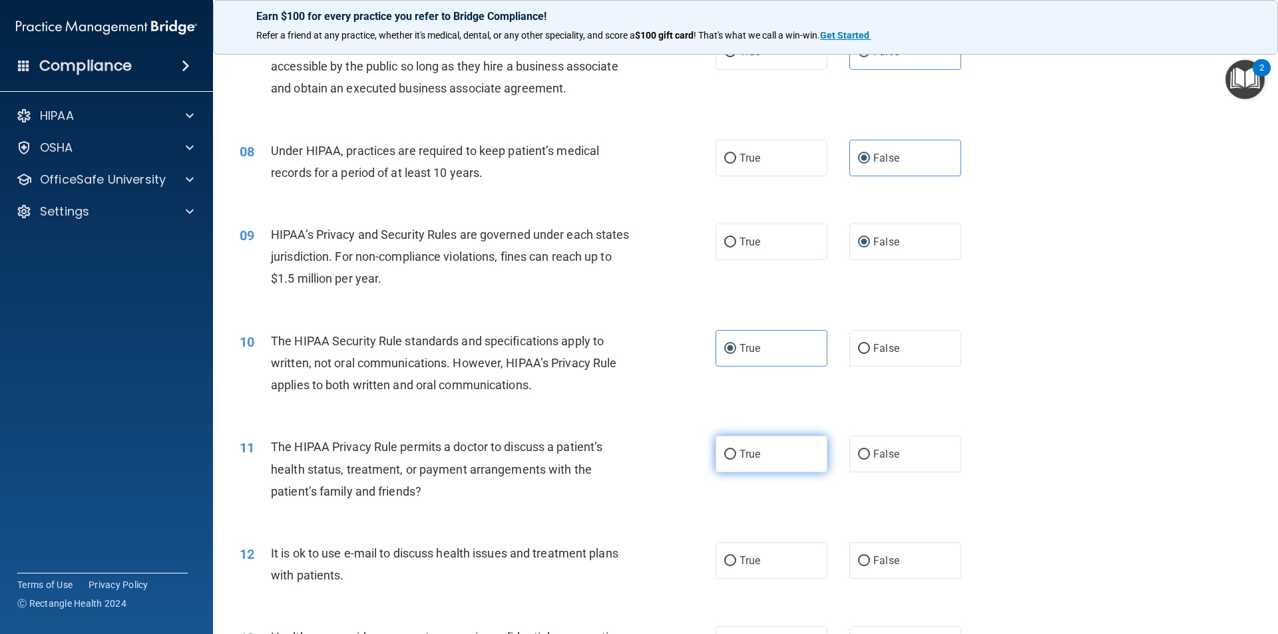
radio input "true"
click at [741, 551] on label "True" at bounding box center [771, 560] width 112 height 37
click at [736, 556] on input "True" at bounding box center [730, 561] width 12 height 10
radio input "true"
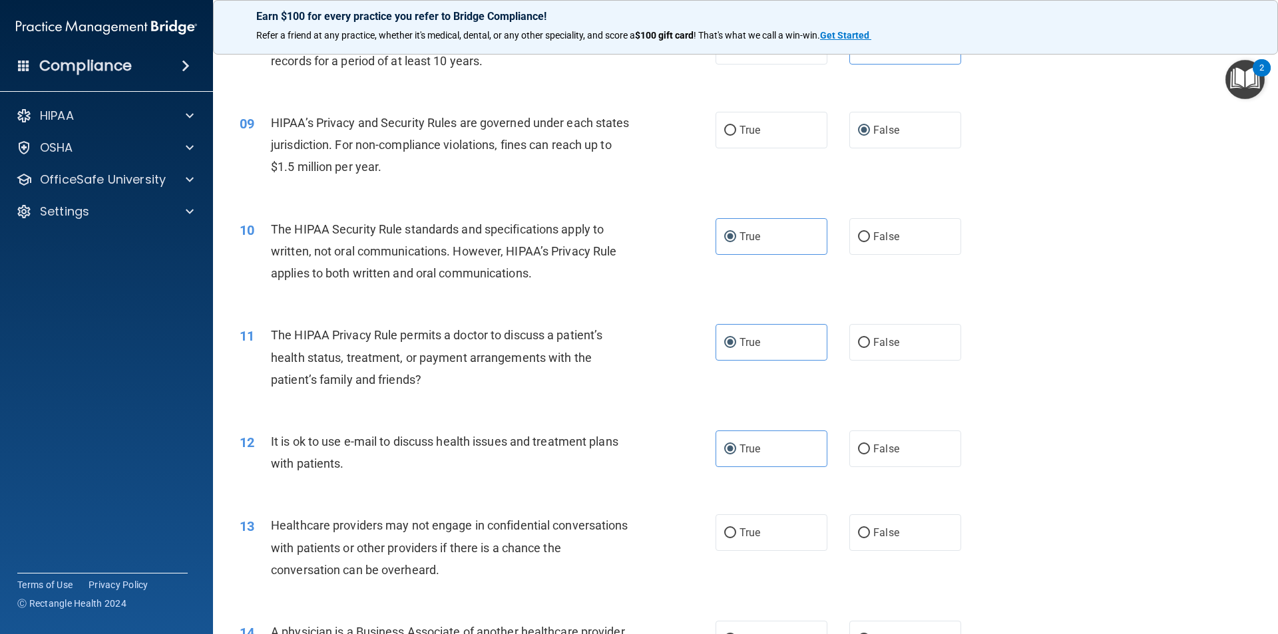
scroll to position [932, 0]
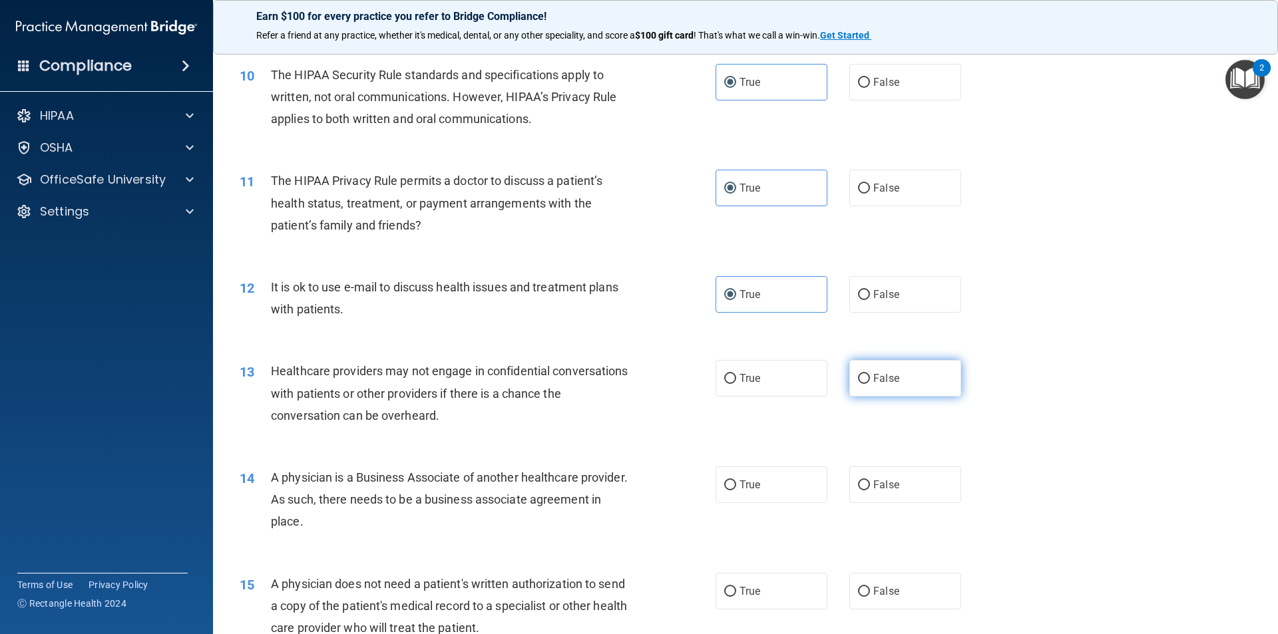
click at [888, 370] on label "False" at bounding box center [905, 378] width 112 height 37
click at [870, 374] on input "False" at bounding box center [864, 379] width 12 height 10
radio input "true"
click at [881, 484] on span "False" at bounding box center [886, 485] width 26 height 13
click at [870, 484] on input "False" at bounding box center [864, 486] width 12 height 10
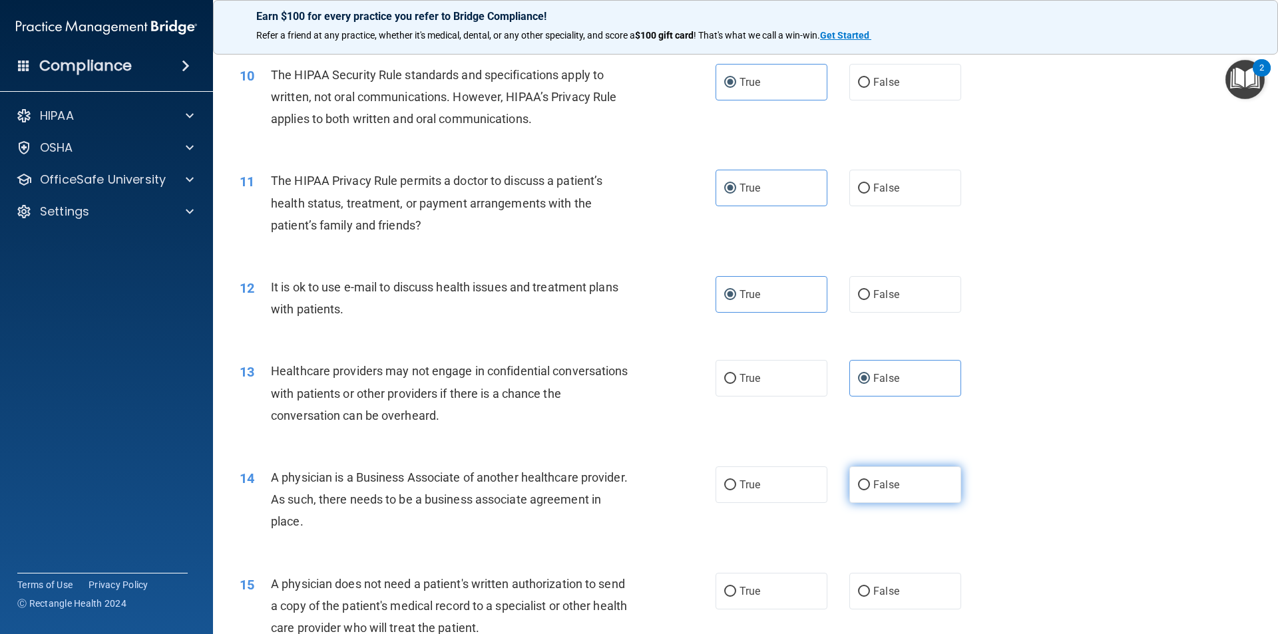
radio input "true"
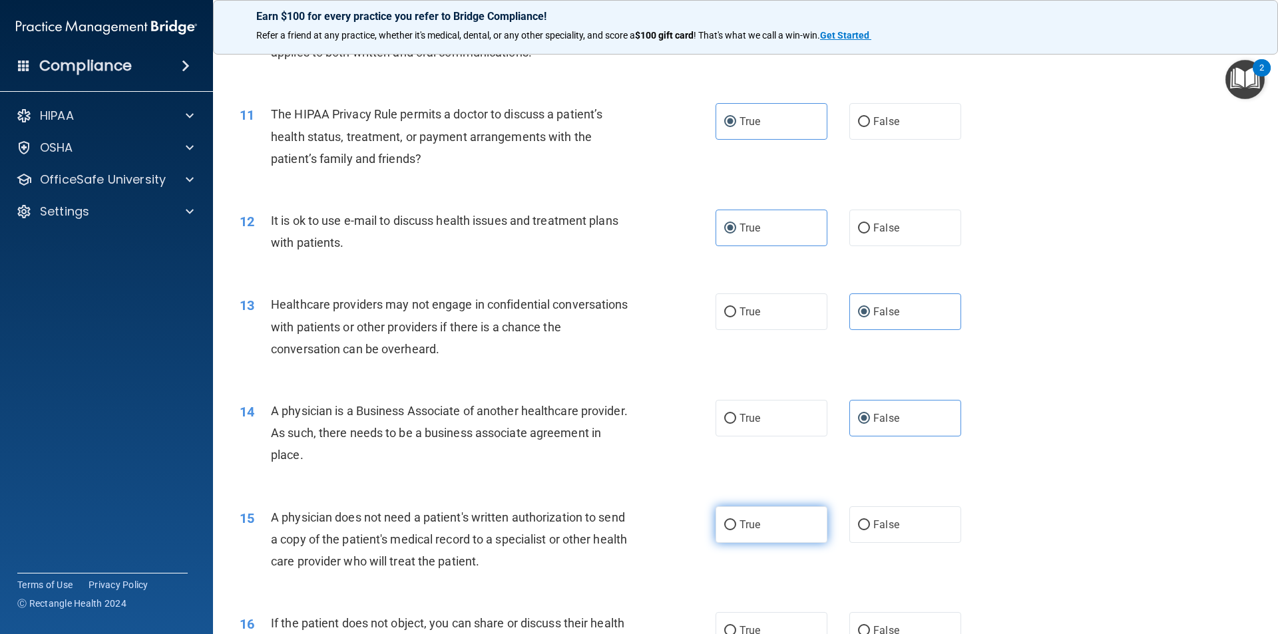
click at [745, 525] on span "True" at bounding box center [749, 524] width 21 height 13
click at [736, 525] on input "True" at bounding box center [730, 525] width 12 height 10
radio input "true"
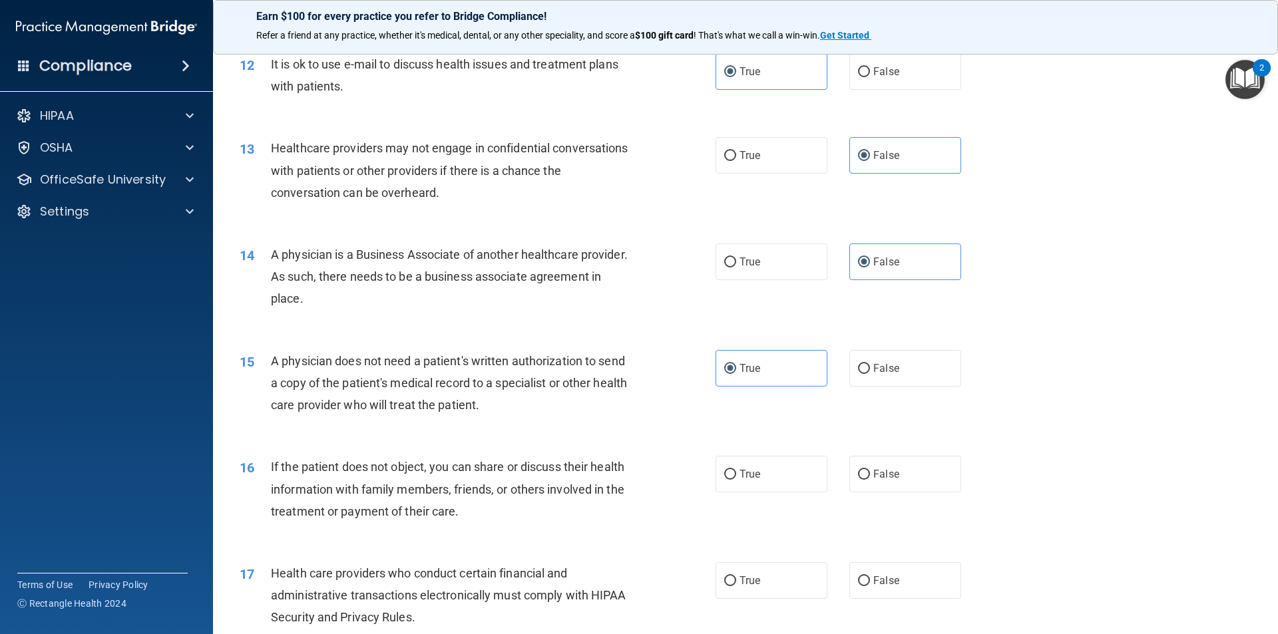
scroll to position [1265, 0]
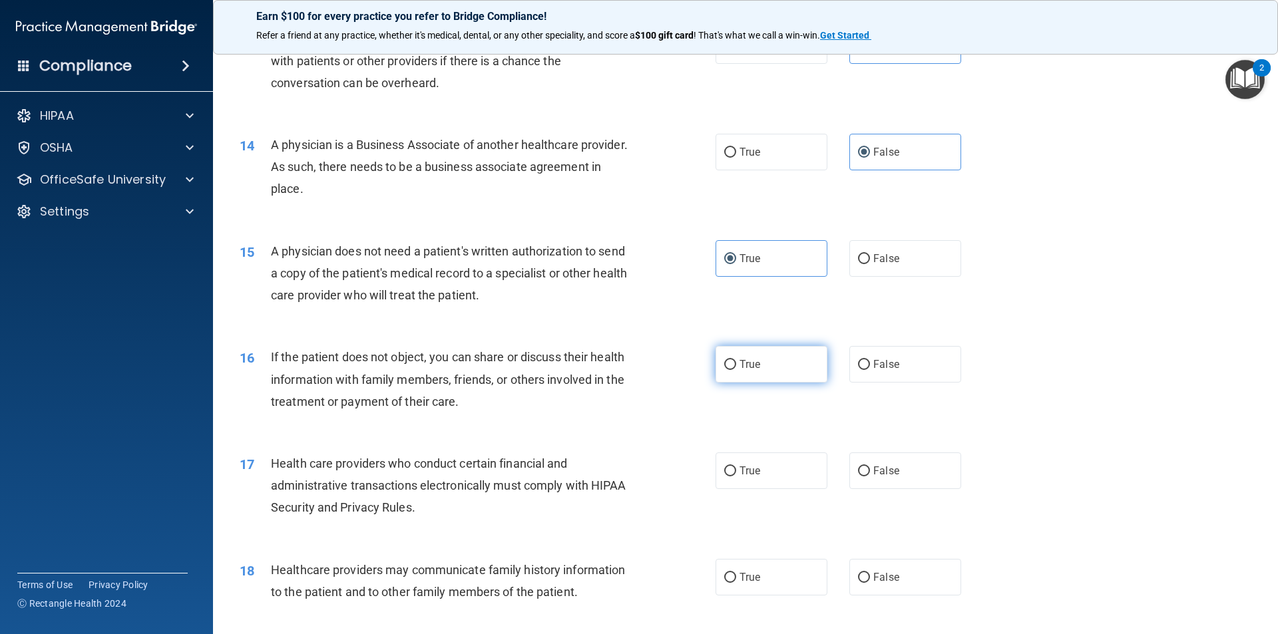
click at [729, 361] on input "True" at bounding box center [730, 365] width 12 height 10
radio input "true"
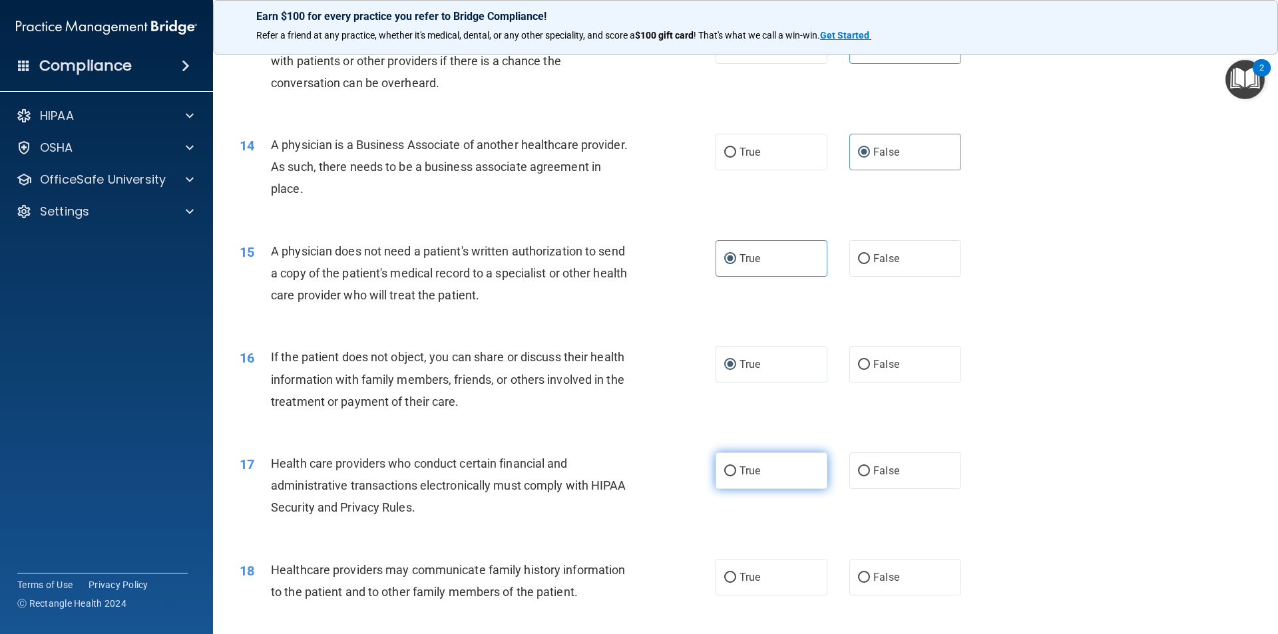
click at [732, 481] on label "True" at bounding box center [771, 471] width 112 height 37
click at [732, 477] on input "True" at bounding box center [730, 472] width 12 height 10
radio input "true"
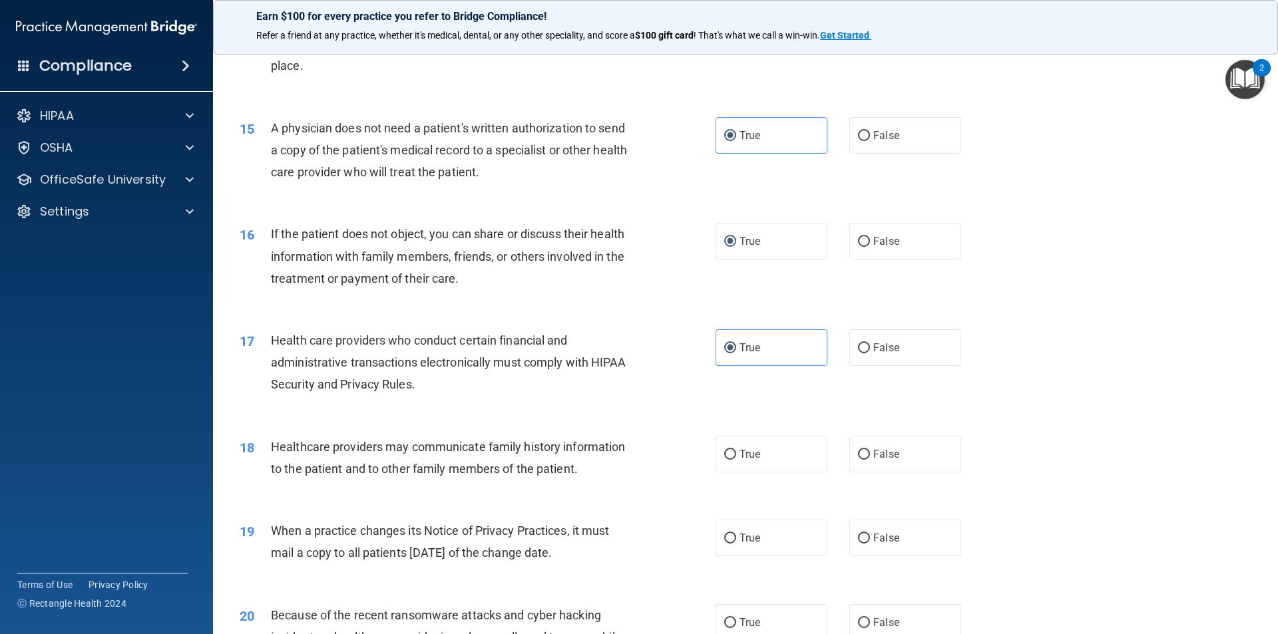
scroll to position [1398, 0]
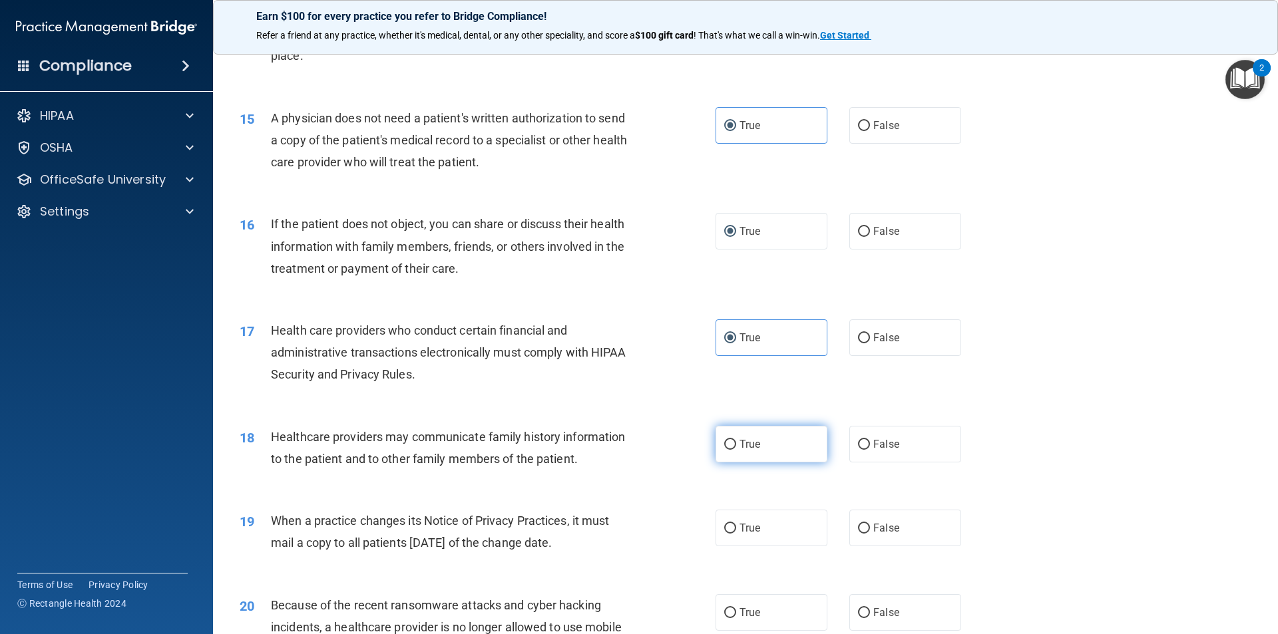
click at [728, 451] on label "True" at bounding box center [771, 444] width 112 height 37
click at [728, 450] on input "True" at bounding box center [730, 445] width 12 height 10
radio input "true"
click at [864, 527] on label "False" at bounding box center [905, 528] width 112 height 37
click at [864, 527] on input "False" at bounding box center [864, 529] width 12 height 10
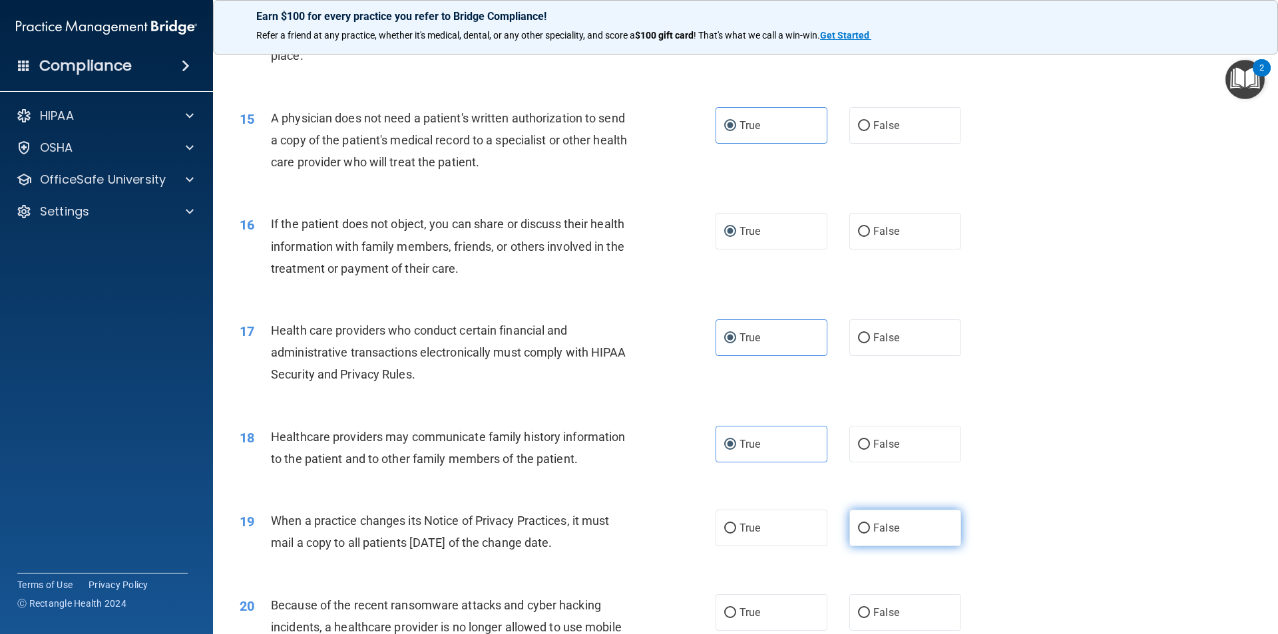
radio input "true"
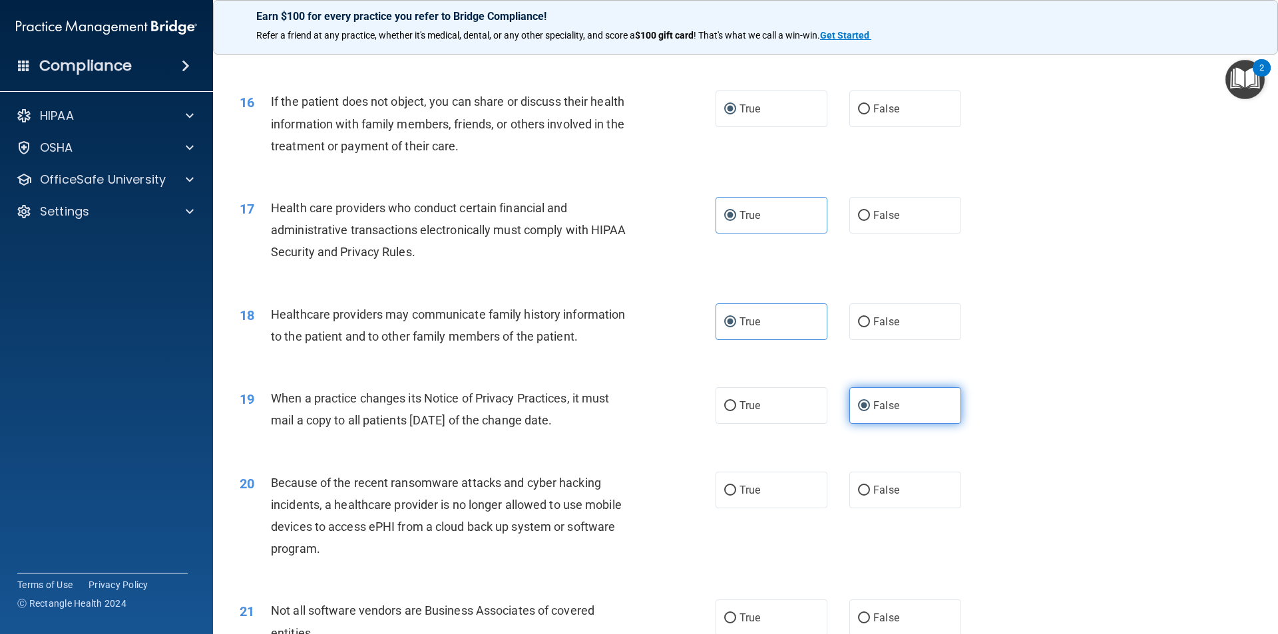
scroll to position [1531, 0]
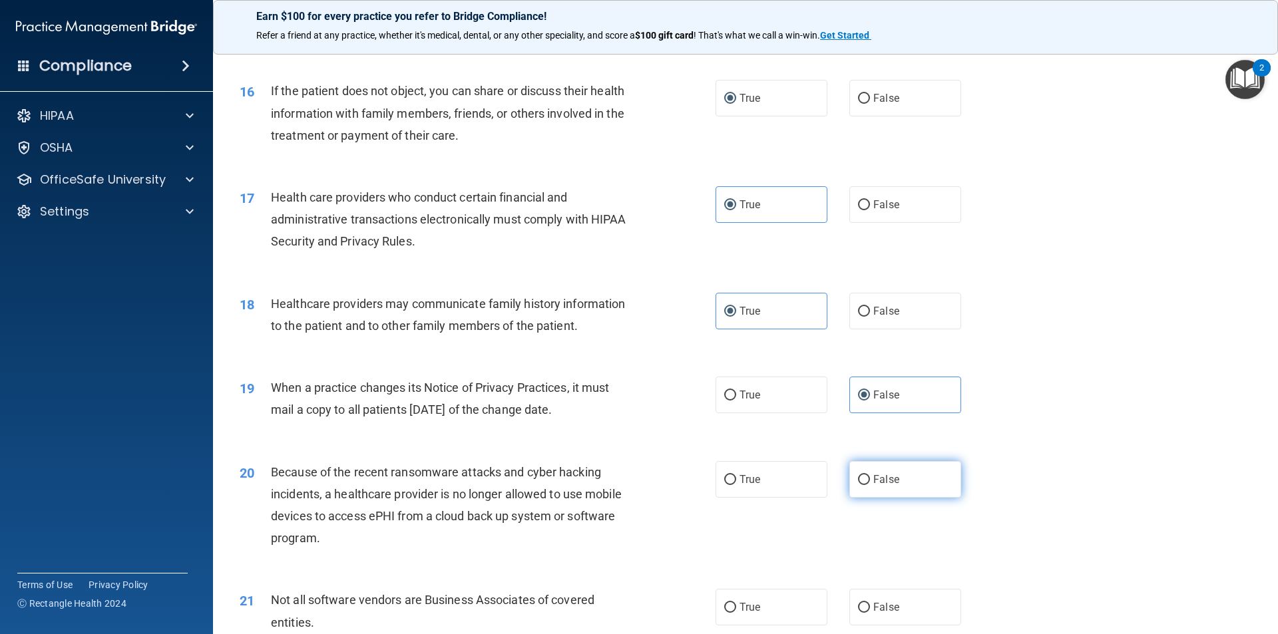
click at [863, 481] on input "False" at bounding box center [864, 480] width 12 height 10
radio input "true"
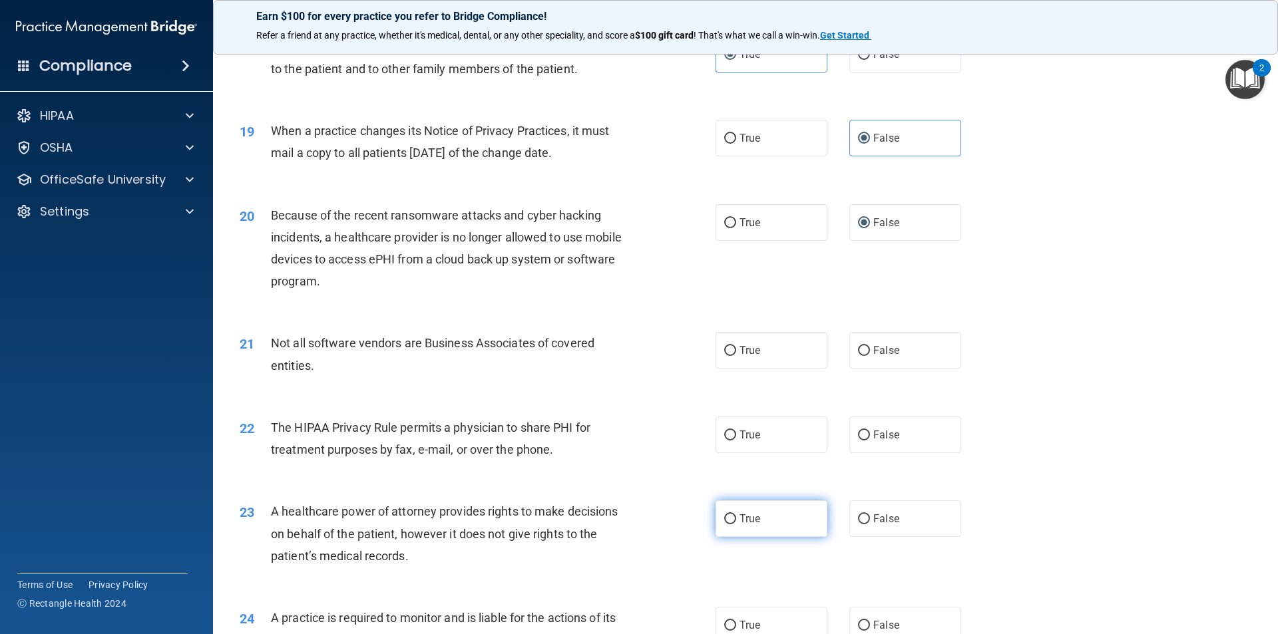
scroll to position [1797, 0]
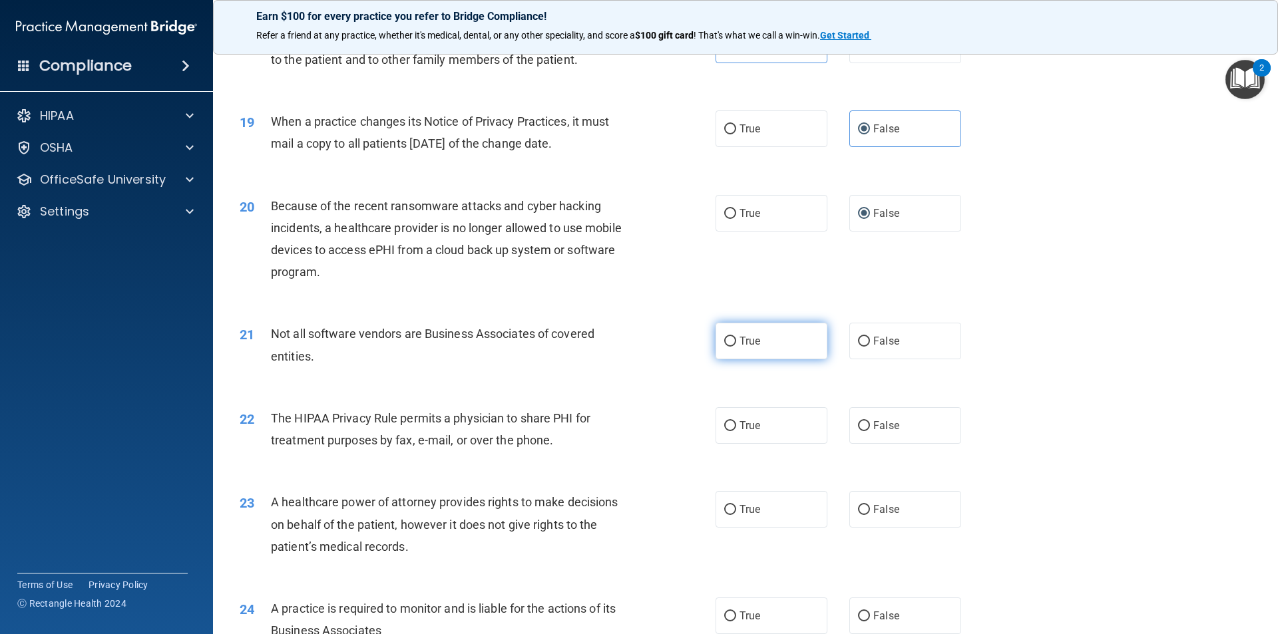
click at [731, 331] on label "True" at bounding box center [771, 341] width 112 height 37
click at [731, 337] on input "True" at bounding box center [730, 342] width 12 height 10
radio input "true"
click at [740, 419] on span "True" at bounding box center [749, 425] width 21 height 13
click at [736, 421] on input "True" at bounding box center [730, 426] width 12 height 10
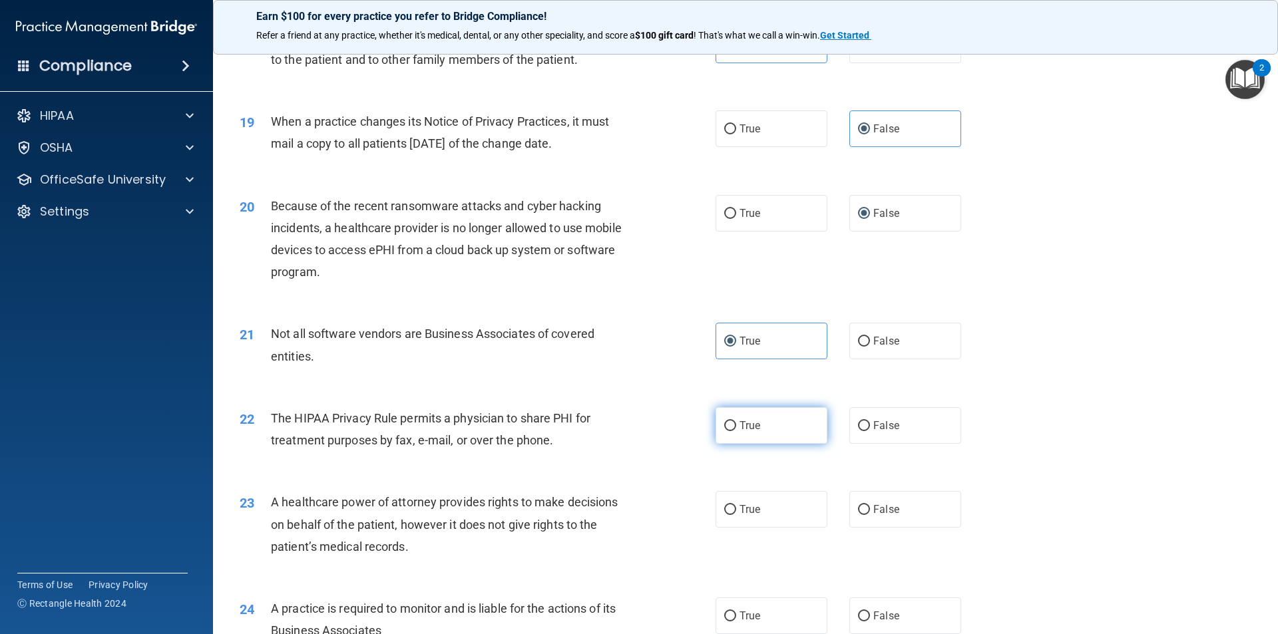
radio input "true"
click at [858, 513] on input "False" at bounding box center [864, 510] width 12 height 10
radio input "true"
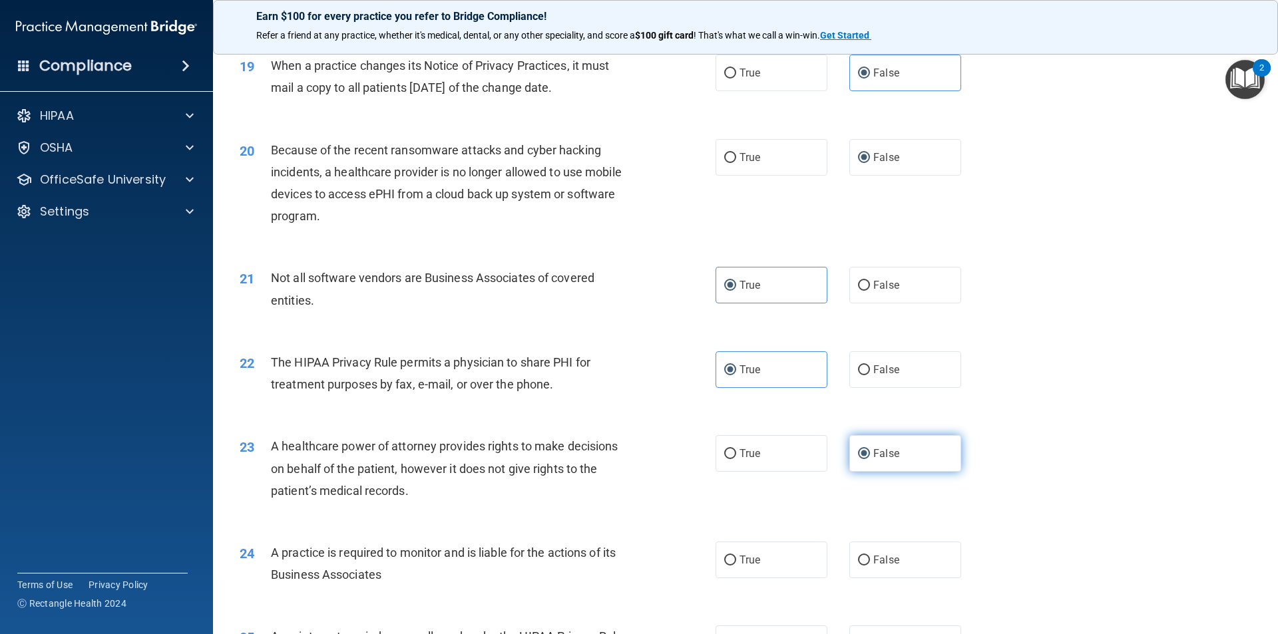
scroll to position [1930, 0]
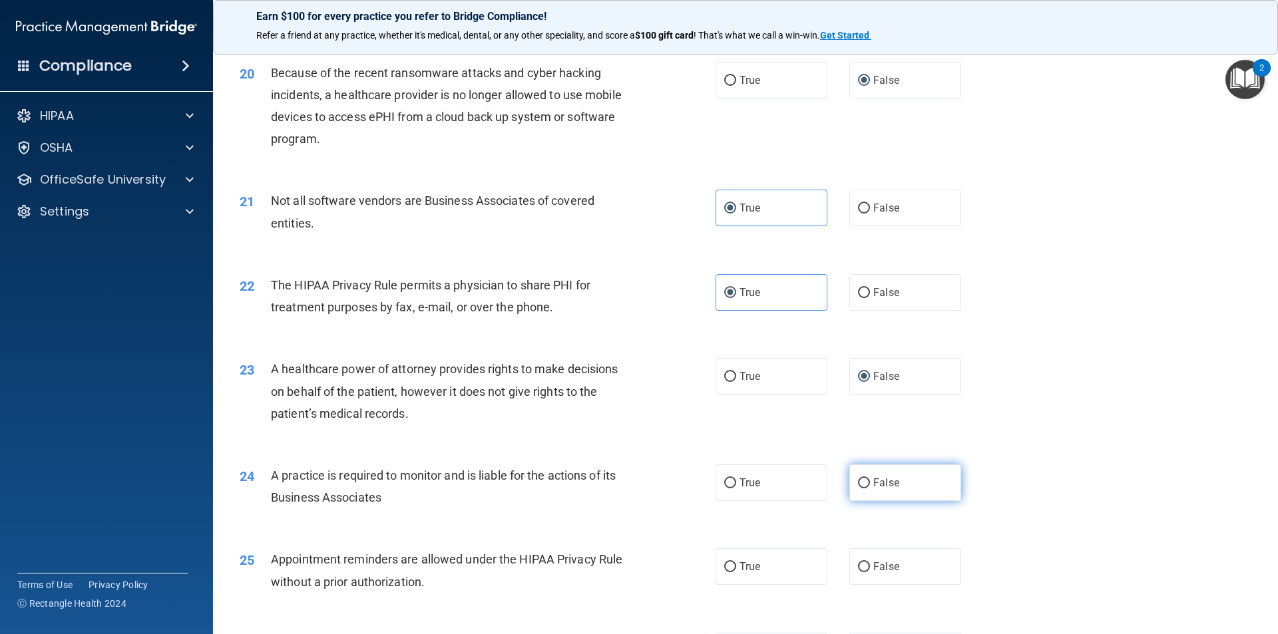
click at [865, 496] on label "False" at bounding box center [905, 483] width 112 height 37
click at [865, 489] on input "False" at bounding box center [864, 484] width 12 height 10
radio input "true"
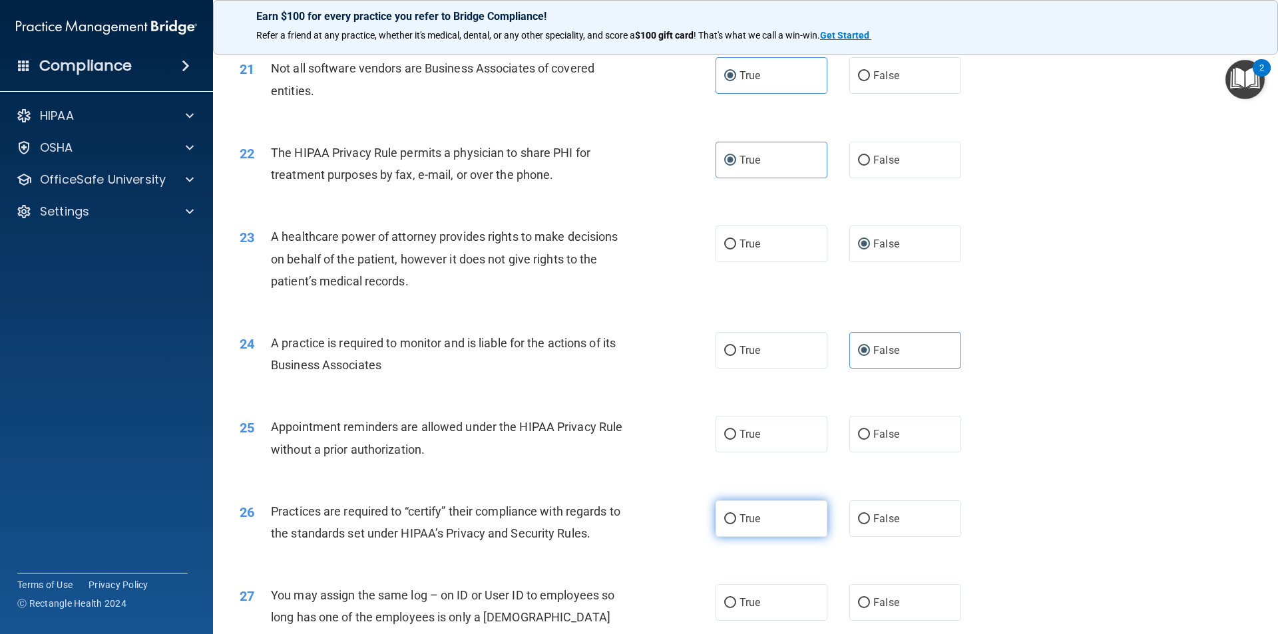
scroll to position [2063, 0]
click at [752, 445] on label "True" at bounding box center [771, 433] width 112 height 37
click at [736, 439] on input "True" at bounding box center [730, 434] width 12 height 10
radio input "true"
click at [886, 520] on span "False" at bounding box center [886, 518] width 26 height 13
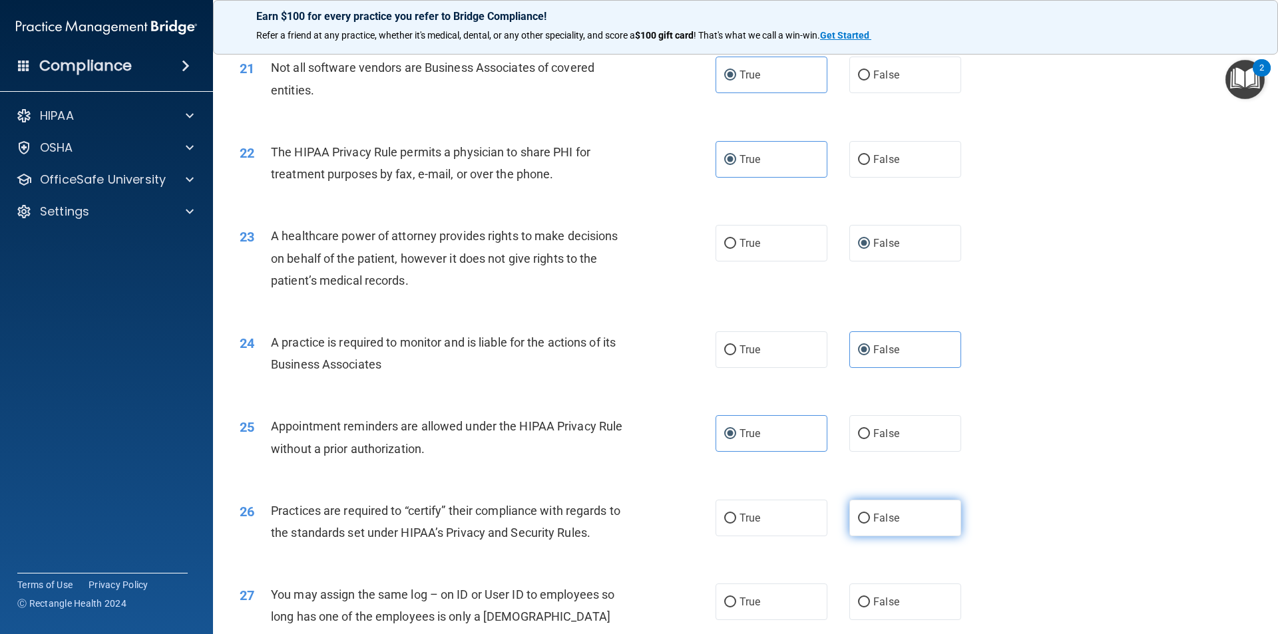
click at [870, 520] on input "False" at bounding box center [864, 519] width 12 height 10
radio input "true"
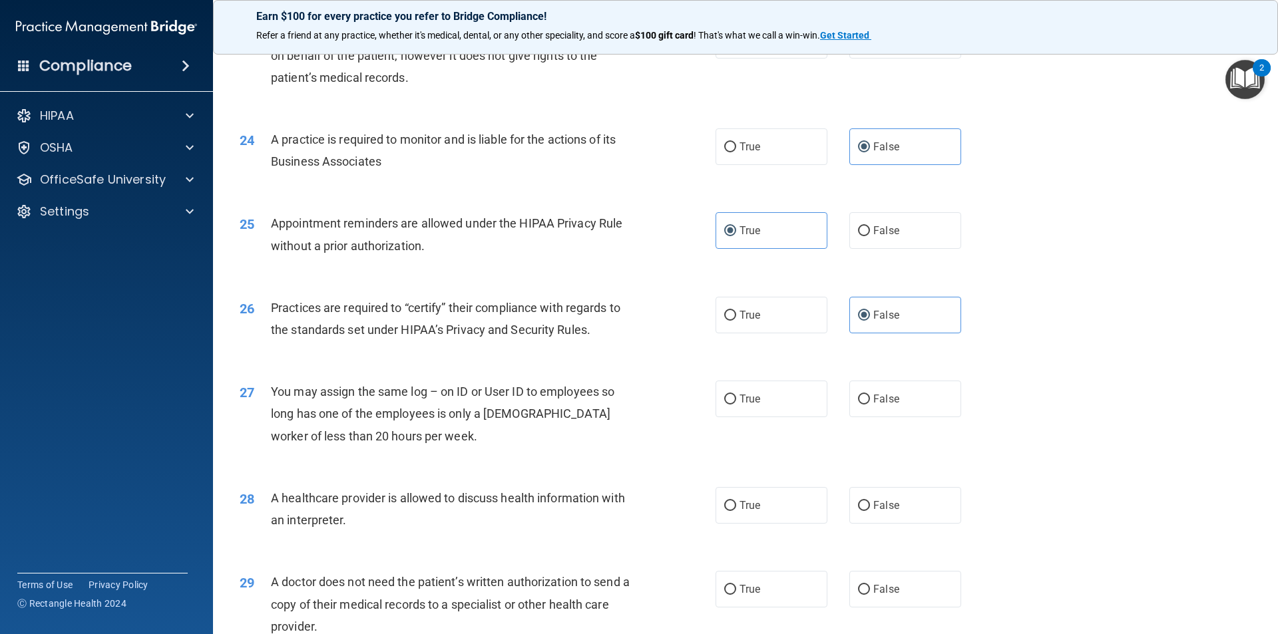
scroll to position [2329, 0]
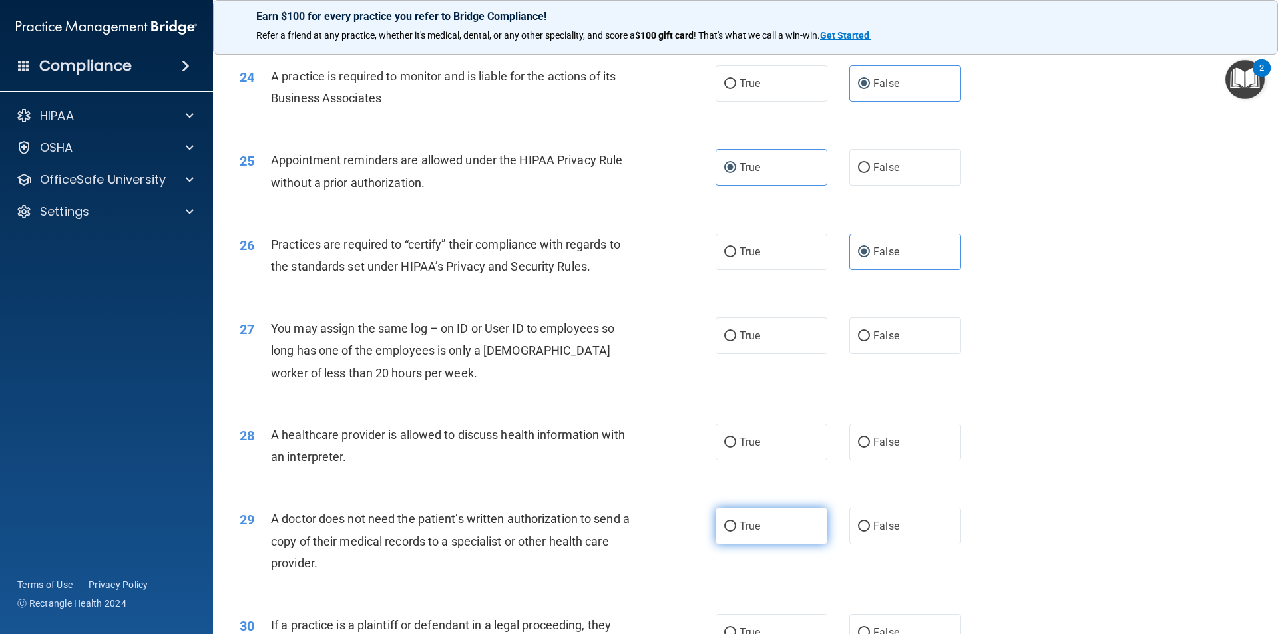
click at [782, 537] on label "True" at bounding box center [771, 526] width 112 height 37
click at [736, 532] on input "True" at bounding box center [730, 527] width 12 height 10
radio input "true"
click at [892, 342] on label "False" at bounding box center [905, 335] width 112 height 37
click at [870, 341] on input "False" at bounding box center [864, 336] width 12 height 10
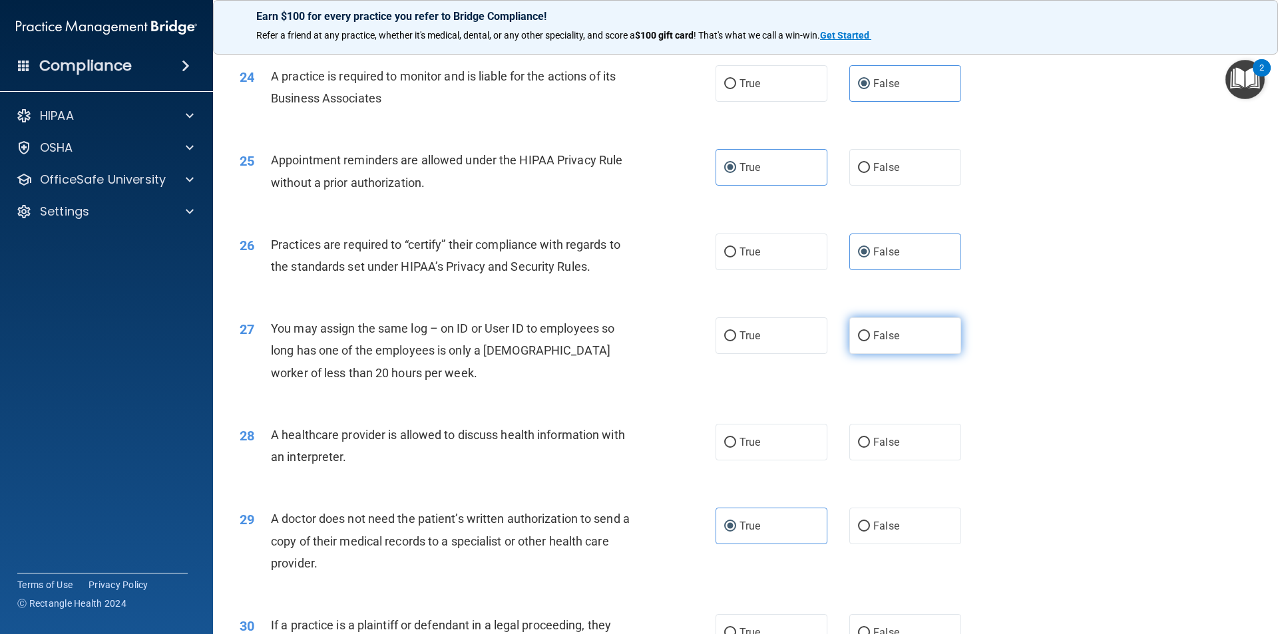
radio input "true"
click at [875, 455] on label "False" at bounding box center [905, 442] width 112 height 37
click at [870, 448] on input "False" at bounding box center [864, 443] width 12 height 10
radio input "true"
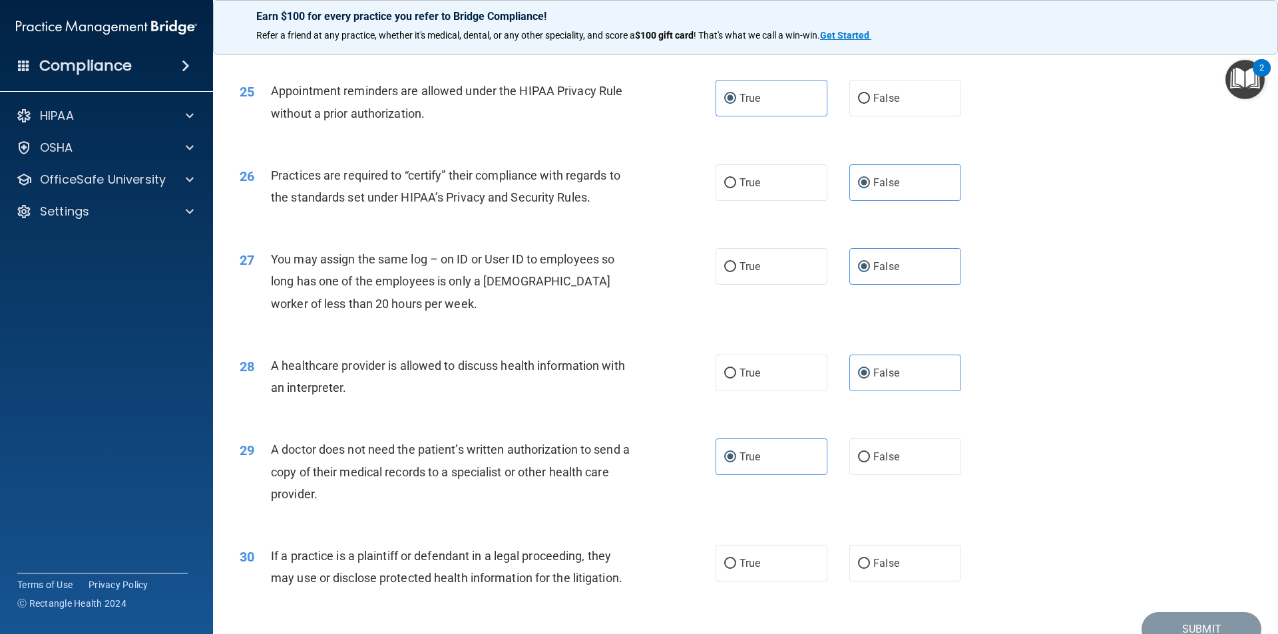
scroll to position [2464, 0]
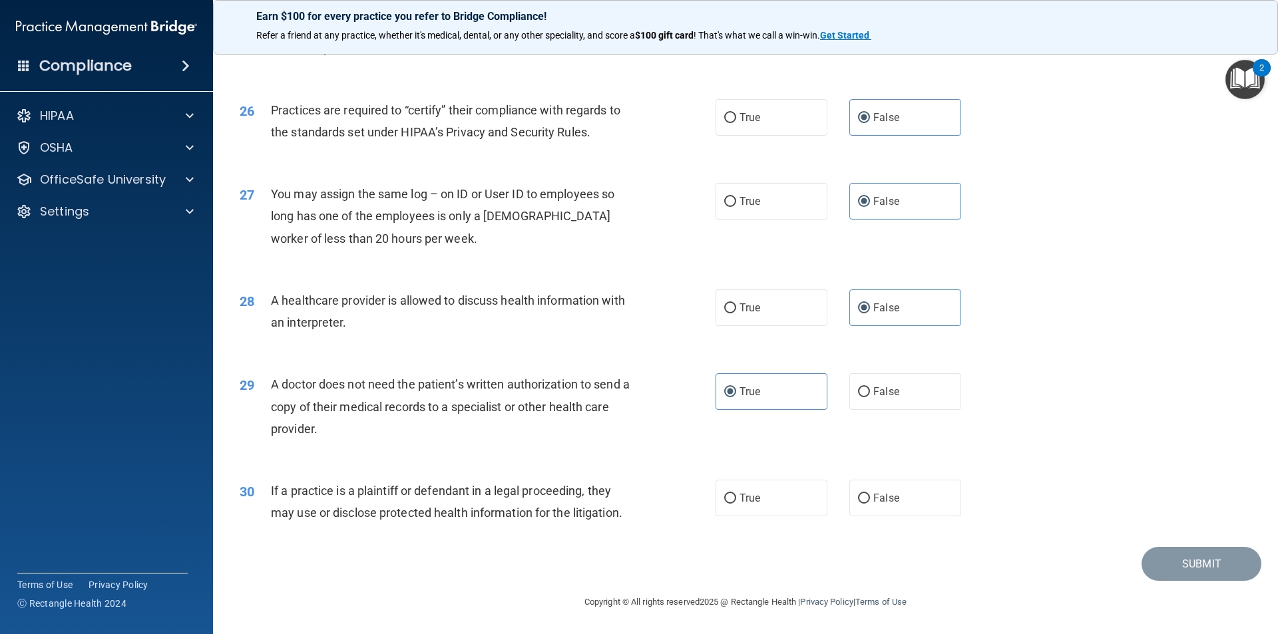
click at [787, 523] on div "30 If a practice is a plaintiff or defendant in a legal proceeding, they may us…" at bounding box center [746, 505] width 1032 height 84
click at [777, 506] on label "True" at bounding box center [771, 498] width 112 height 37
click at [736, 504] on input "True" at bounding box center [730, 499] width 12 height 10
radio input "true"
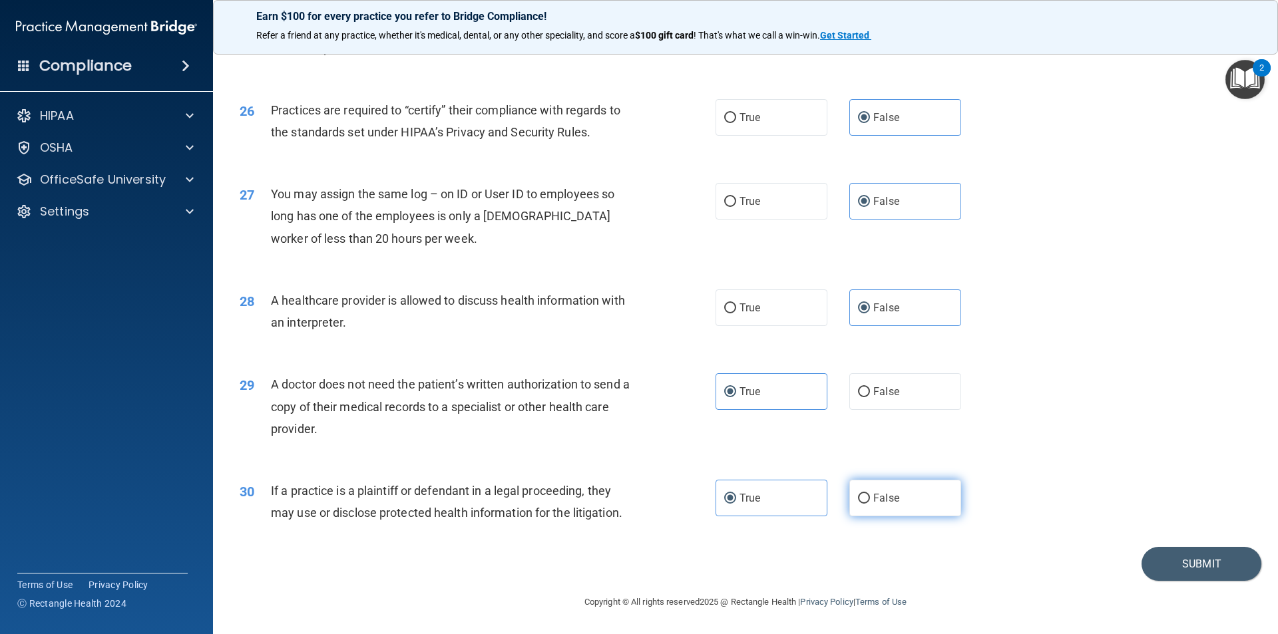
click at [872, 505] on label "False" at bounding box center [905, 498] width 112 height 37
click at [870, 504] on input "False" at bounding box center [864, 499] width 12 height 10
radio input "true"
radio input "false"
click at [1183, 576] on button "Submit" at bounding box center [1201, 564] width 120 height 34
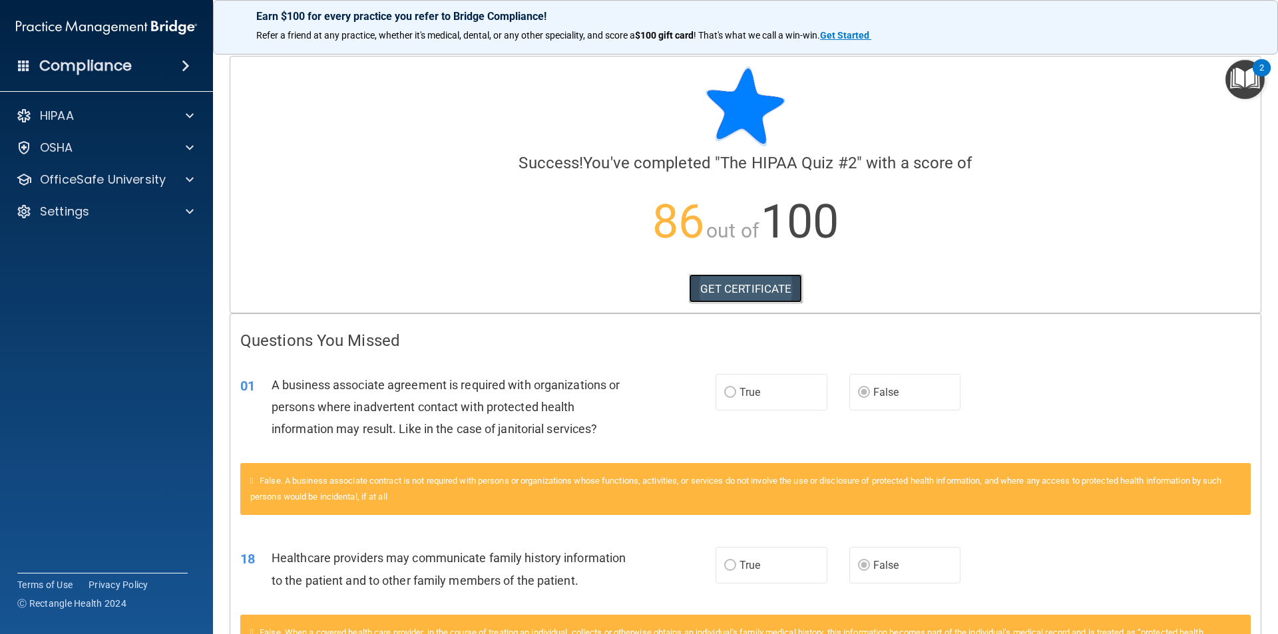
click at [758, 285] on link "GET CERTIFICATE" at bounding box center [746, 288] width 114 height 29
click at [188, 171] on div "OfficeSafe University" at bounding box center [107, 179] width 214 height 27
click at [192, 180] on span at bounding box center [190, 180] width 8 height 16
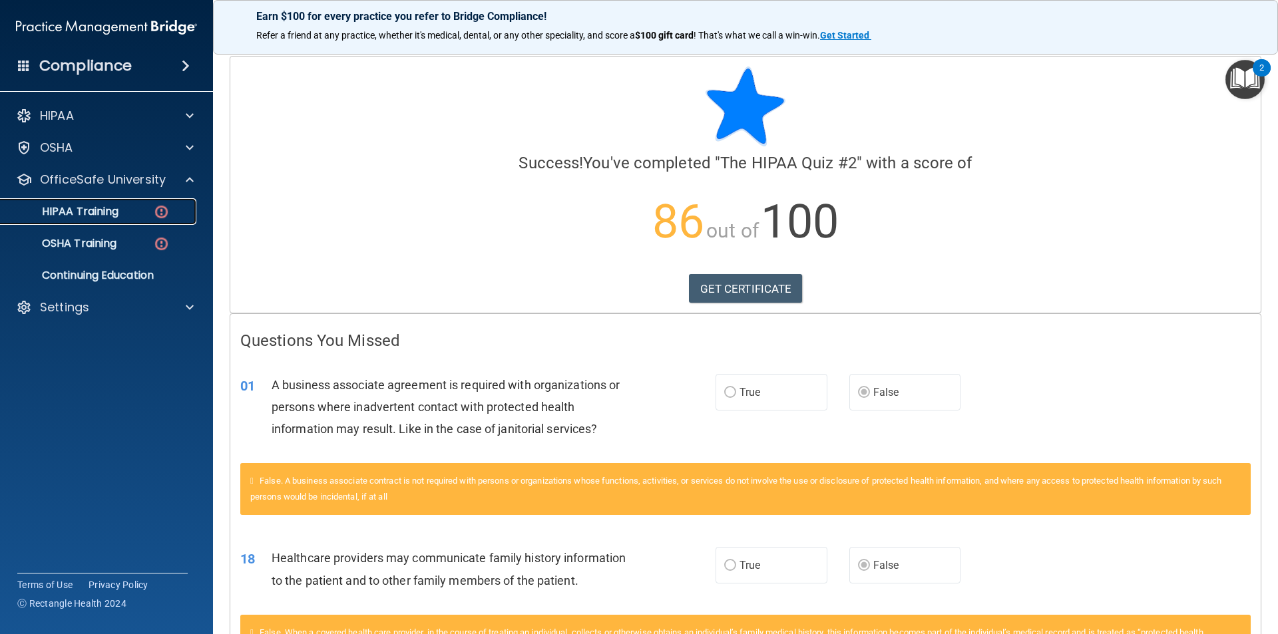
click at [168, 210] on img at bounding box center [161, 212] width 17 height 17
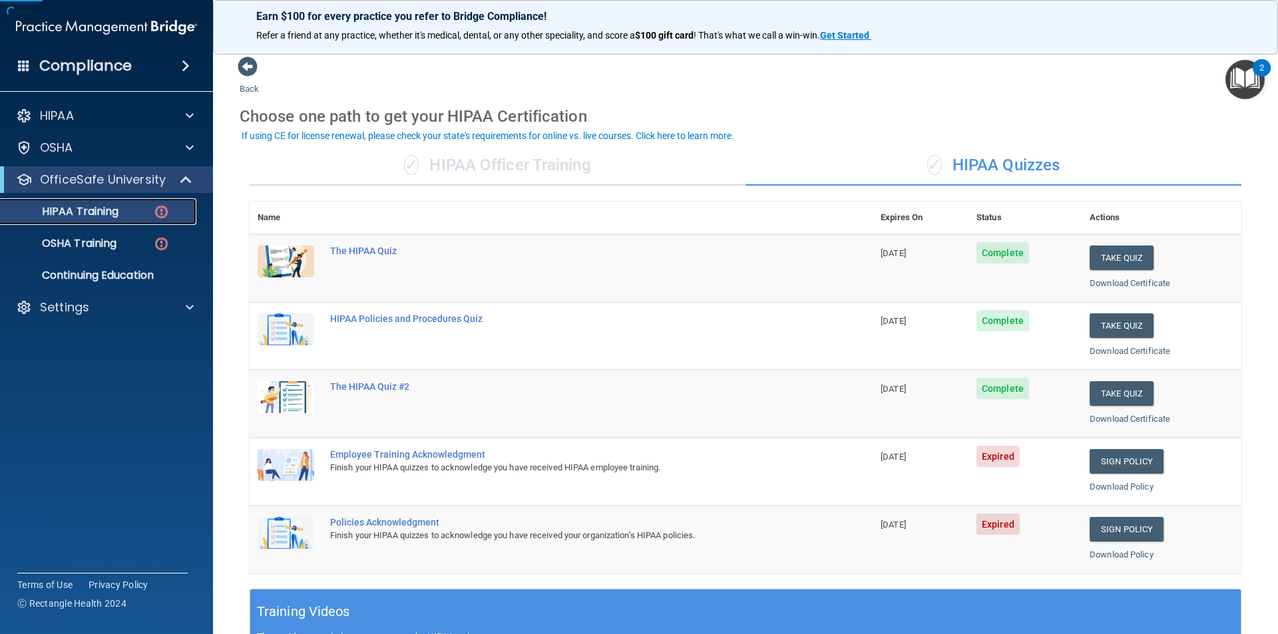
scroll to position [200, 0]
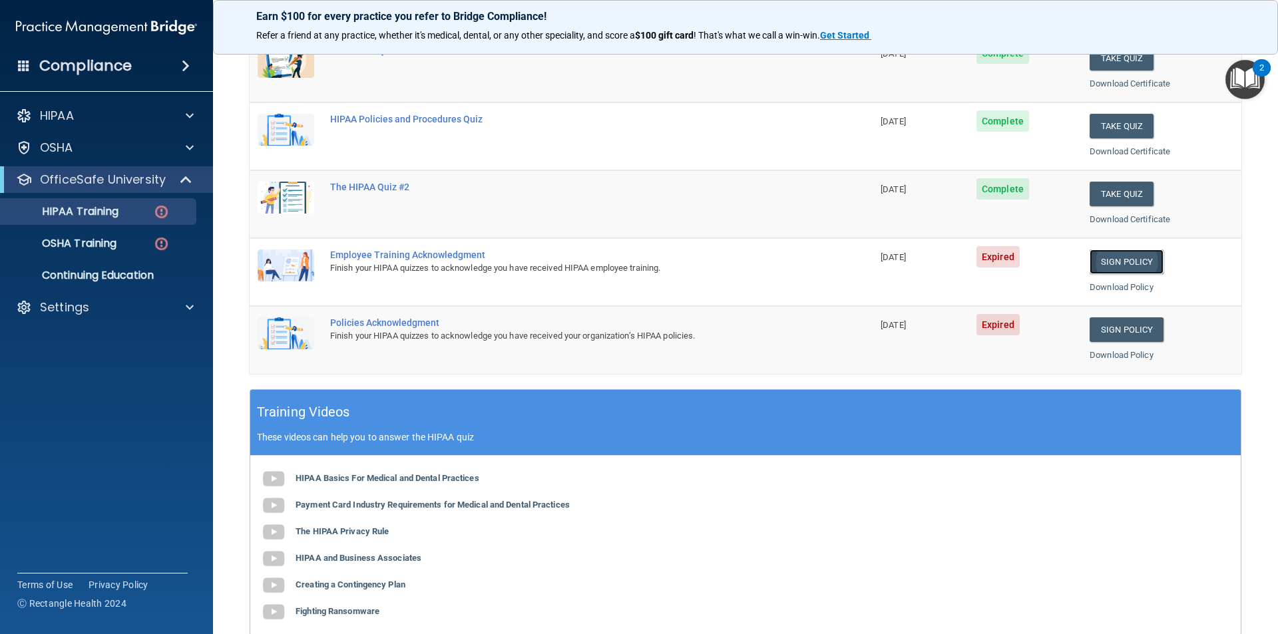
click at [1137, 262] on link "Sign Policy" at bounding box center [1127, 262] width 74 height 25
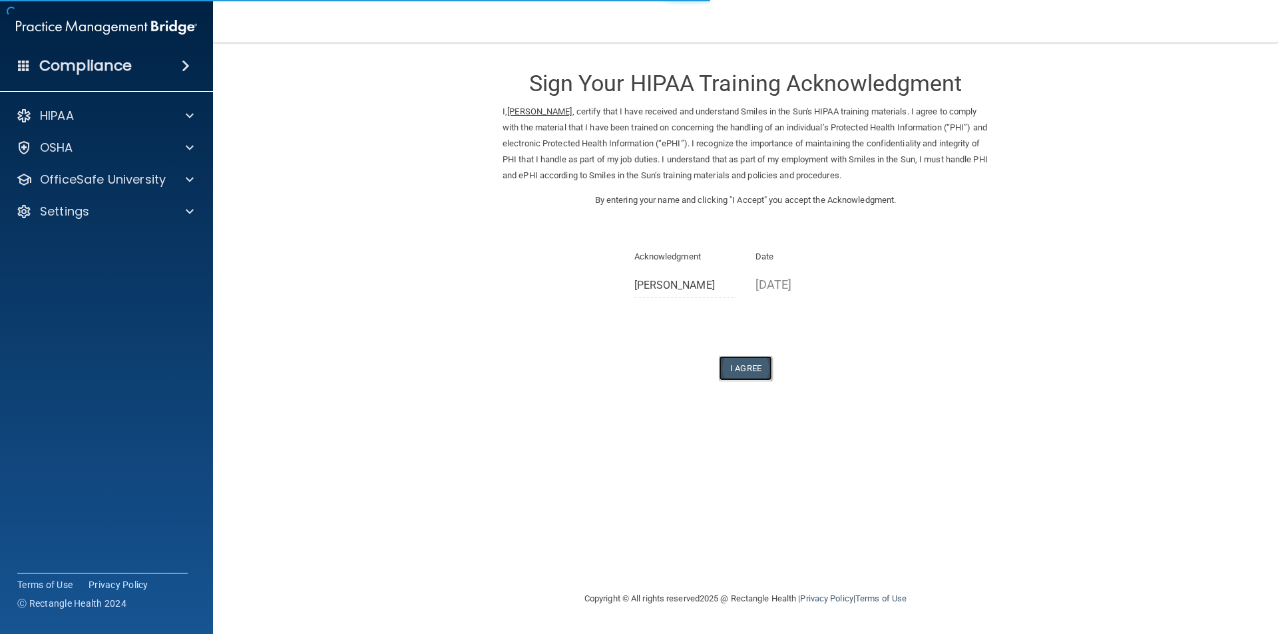
click at [760, 367] on button "I Agree" at bounding box center [745, 368] width 53 height 25
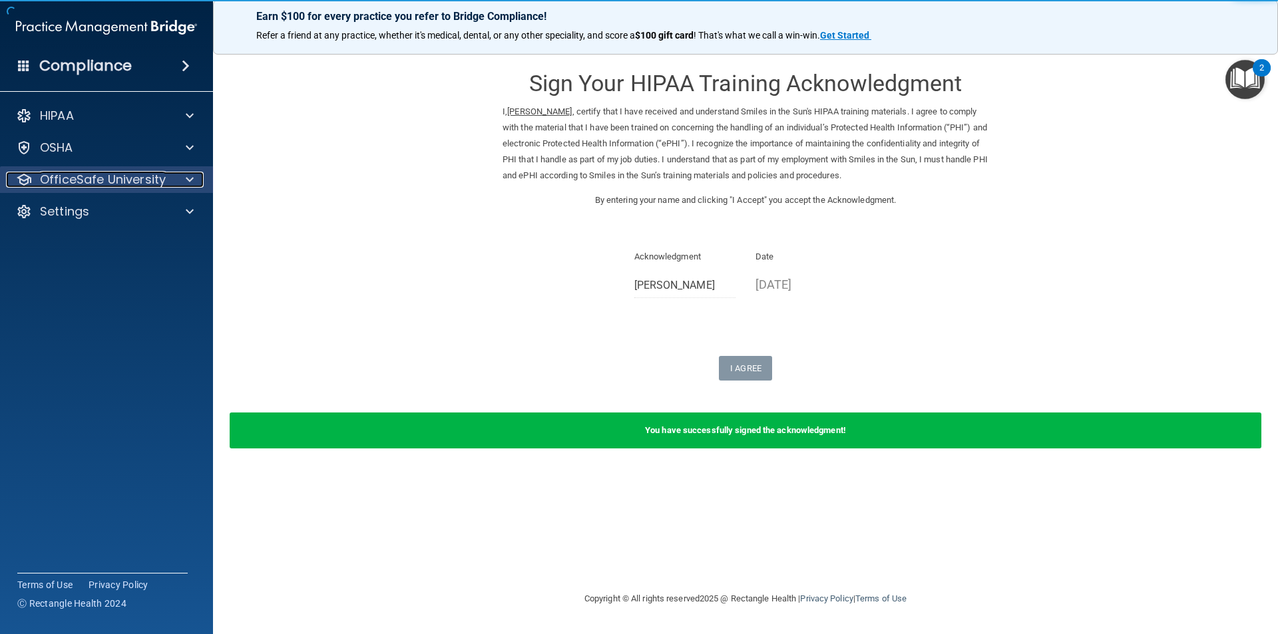
click at [189, 179] on span at bounding box center [190, 180] width 8 height 16
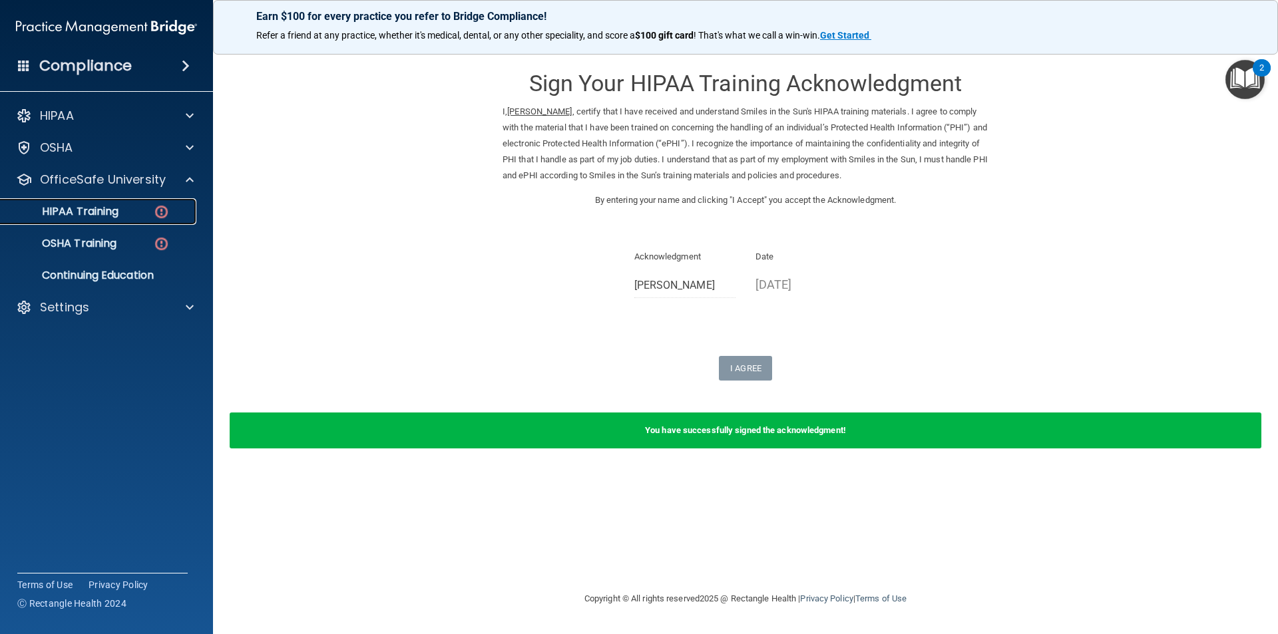
click at [165, 208] on img at bounding box center [161, 212] width 17 height 17
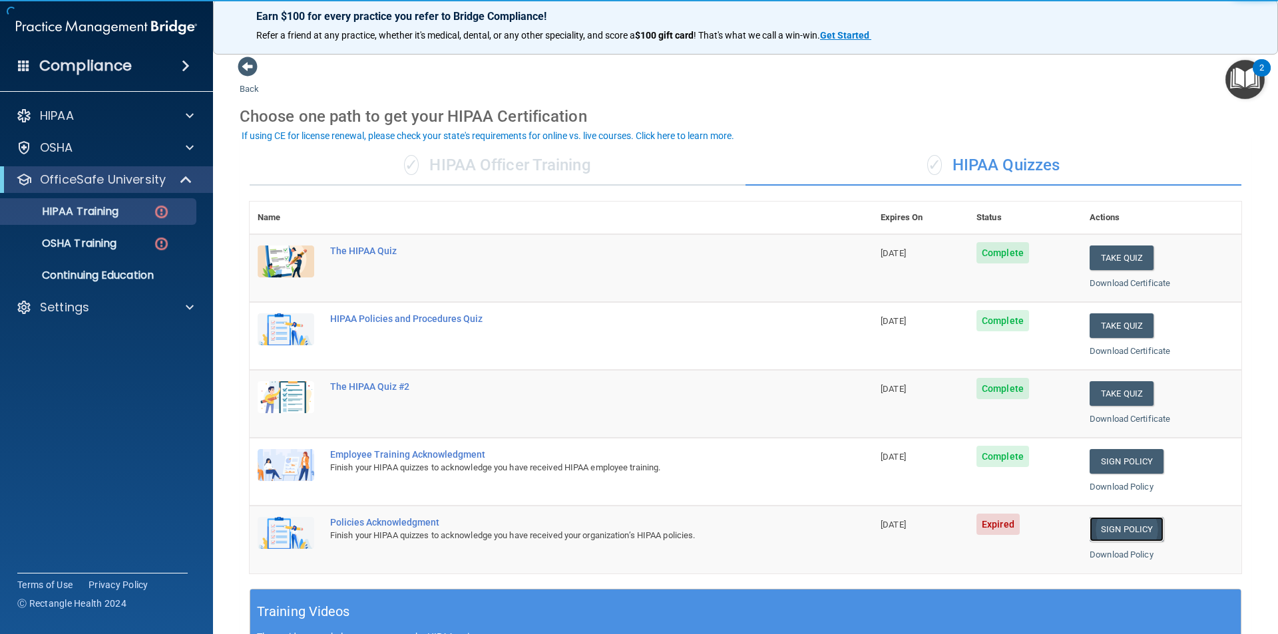
click at [1130, 532] on link "Sign Policy" at bounding box center [1127, 529] width 74 height 25
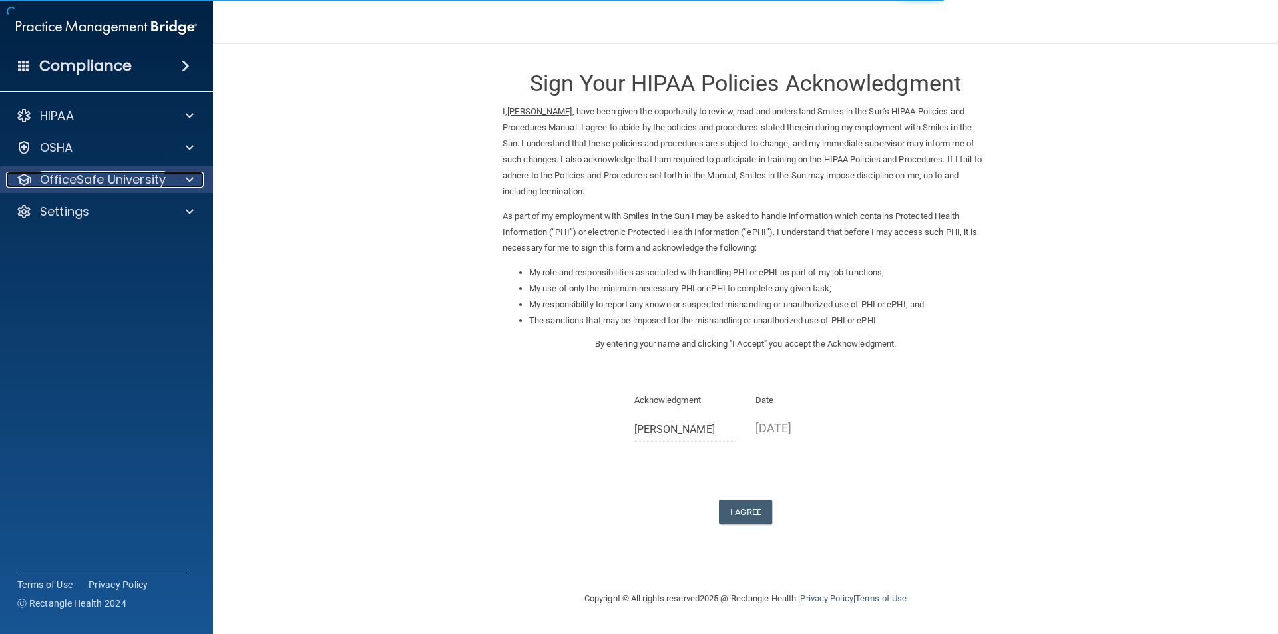
click at [188, 182] on span at bounding box center [190, 180] width 8 height 16
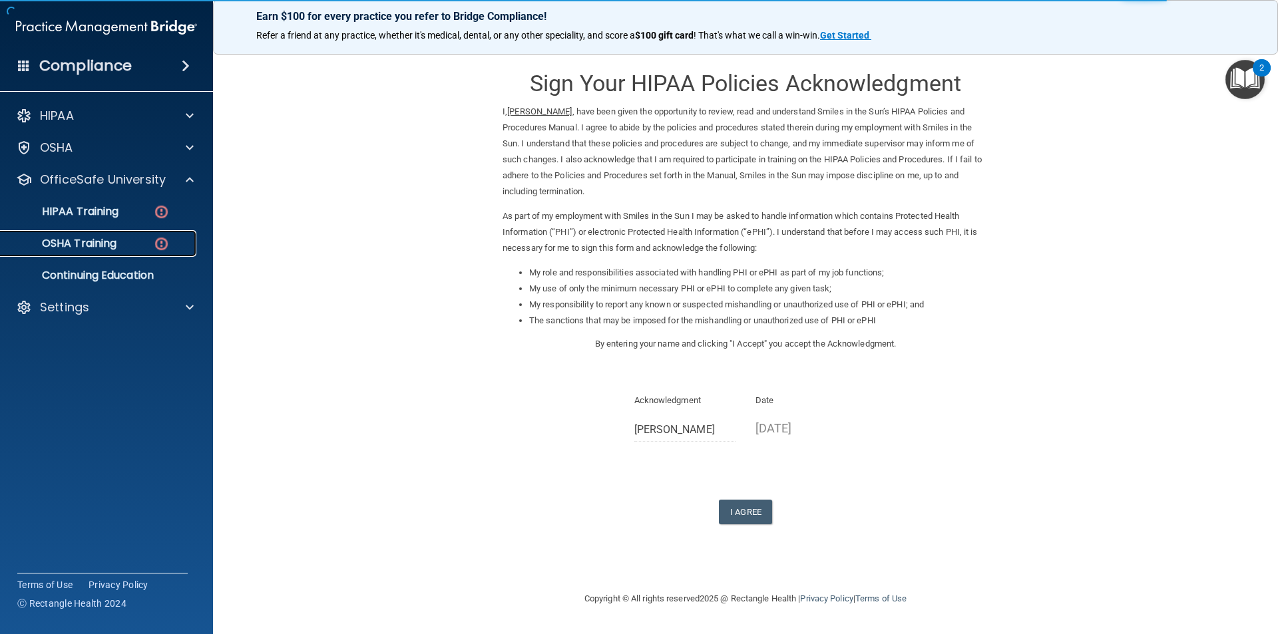
click at [160, 241] on img at bounding box center [161, 244] width 17 height 17
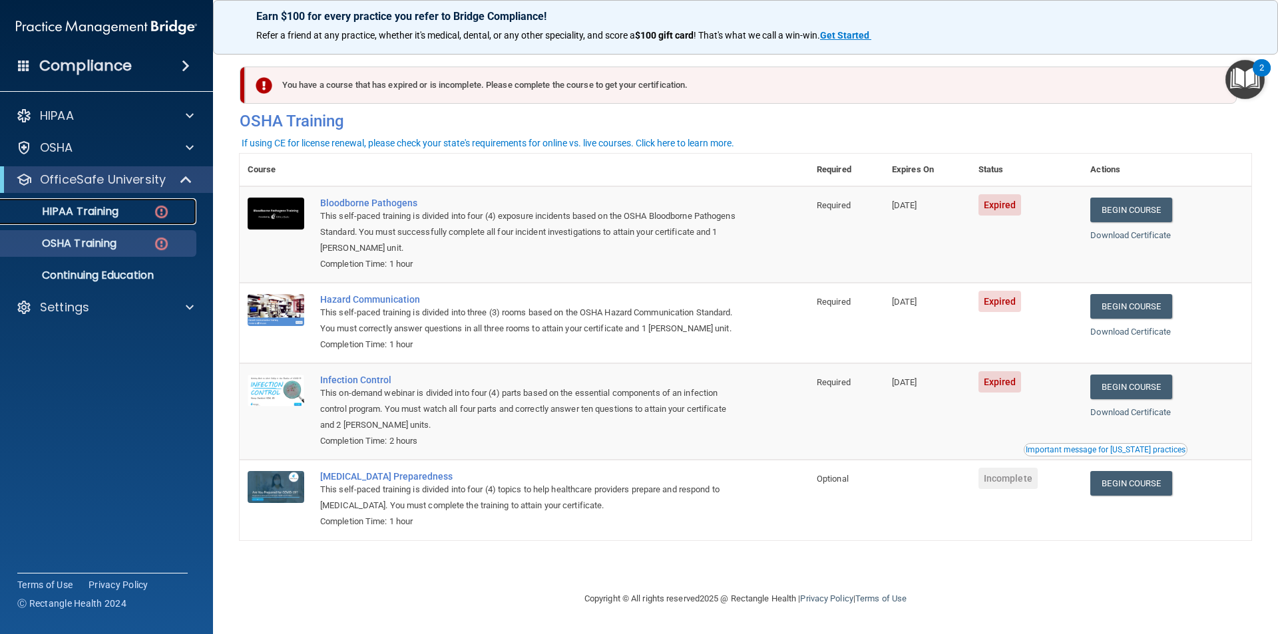
click at [161, 217] on img at bounding box center [161, 212] width 17 height 17
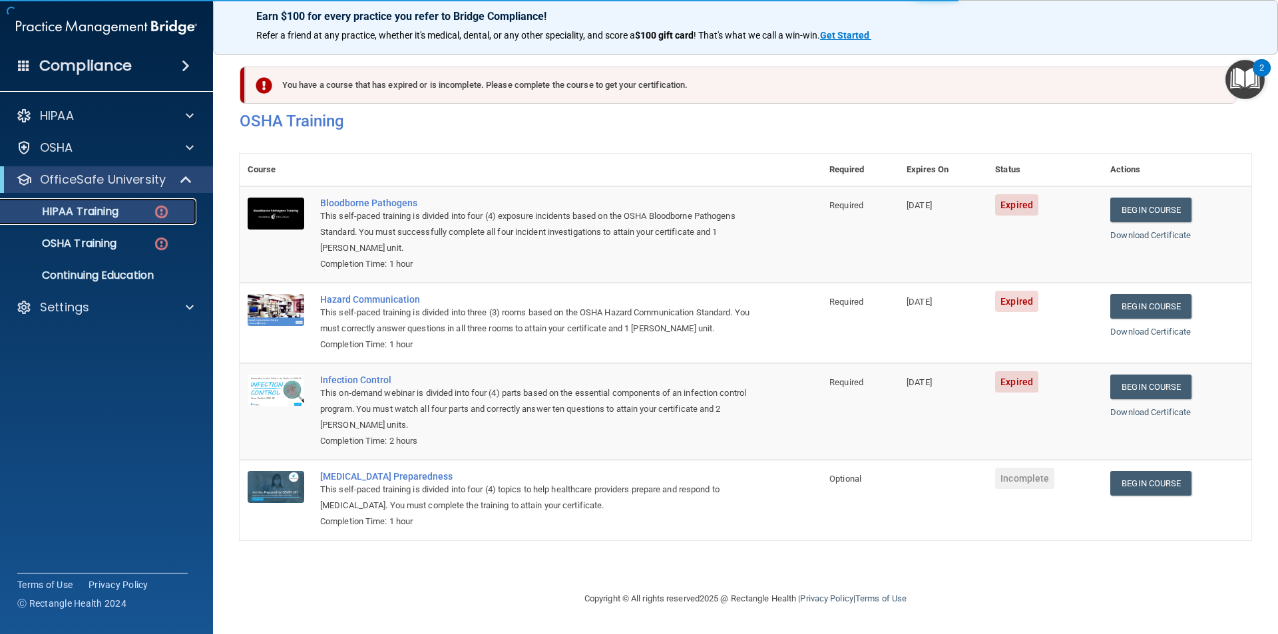
click at [108, 216] on p "HIPAA Training" at bounding box center [64, 211] width 110 height 13
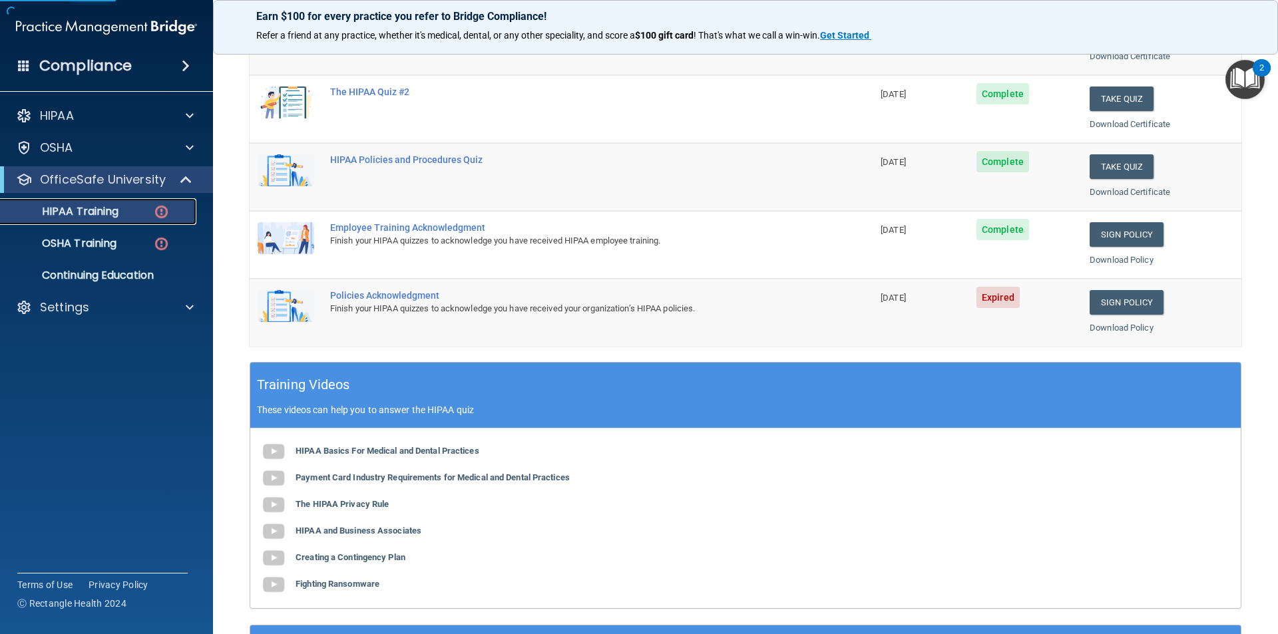
scroll to position [266, 0]
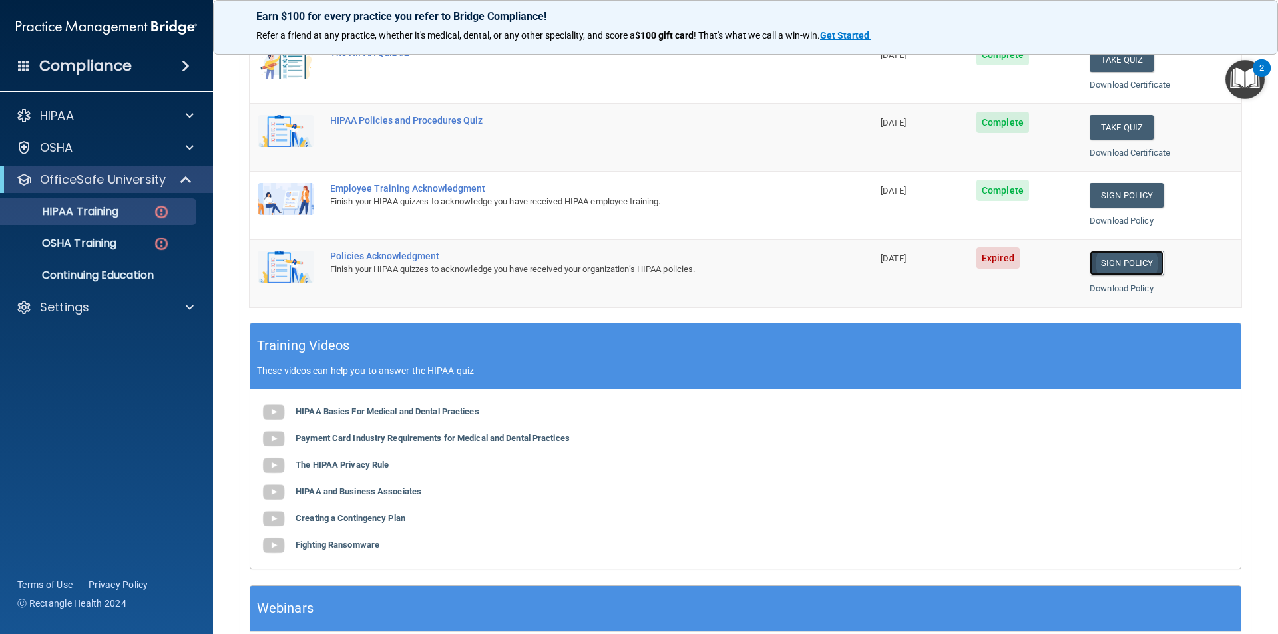
click at [1116, 265] on link "Sign Policy" at bounding box center [1127, 263] width 74 height 25
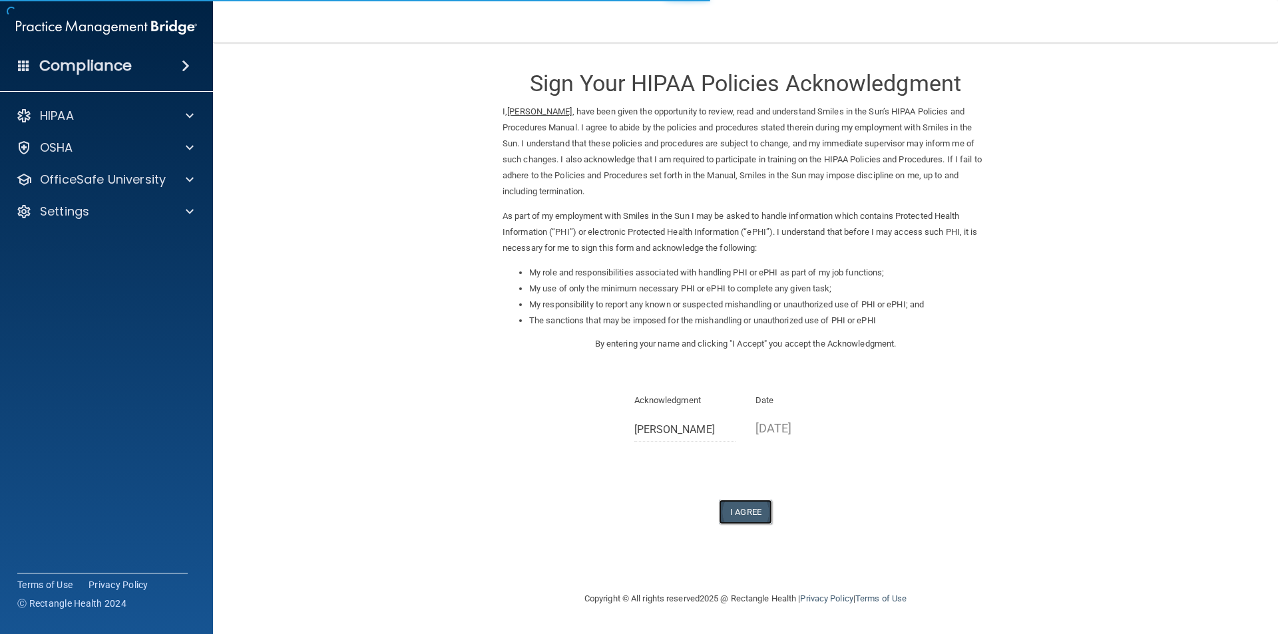
click at [741, 513] on button "I Agree" at bounding box center [745, 512] width 53 height 25
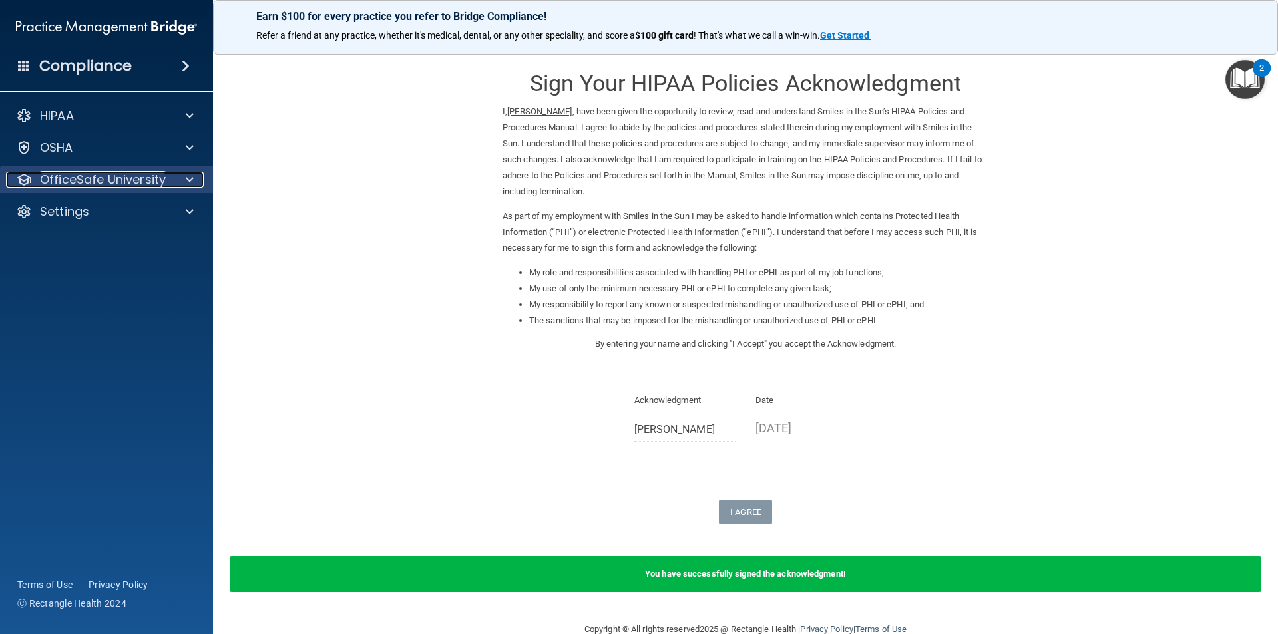
click at [190, 177] on span at bounding box center [190, 180] width 8 height 16
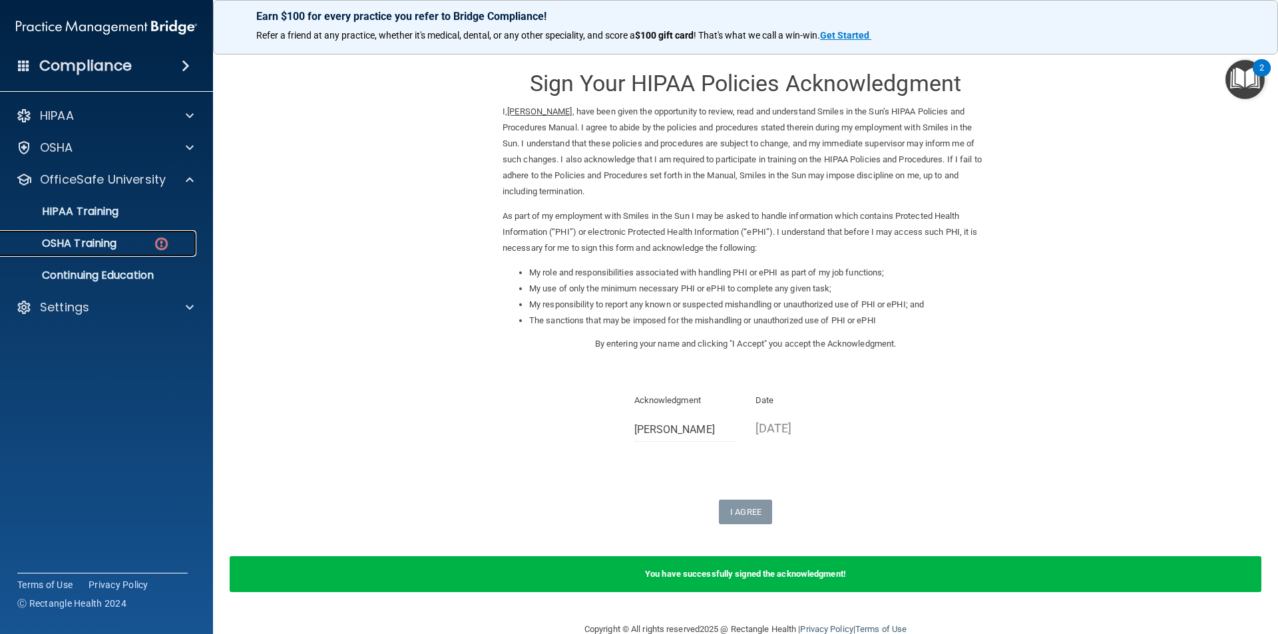
drag, startPoint x: 102, startPoint y: 243, endPoint x: 116, endPoint y: 240, distance: 14.2
click at [102, 244] on p "OSHA Training" at bounding box center [63, 243] width 108 height 13
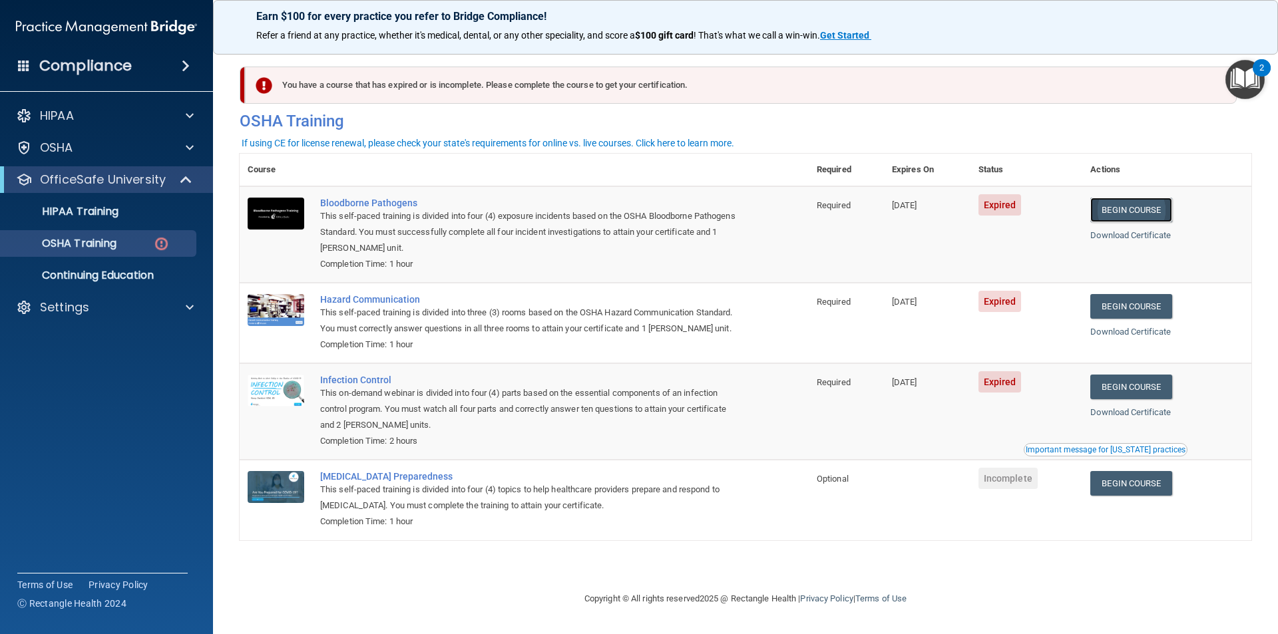
click at [1130, 210] on link "Begin Course" at bounding box center [1130, 210] width 81 height 25
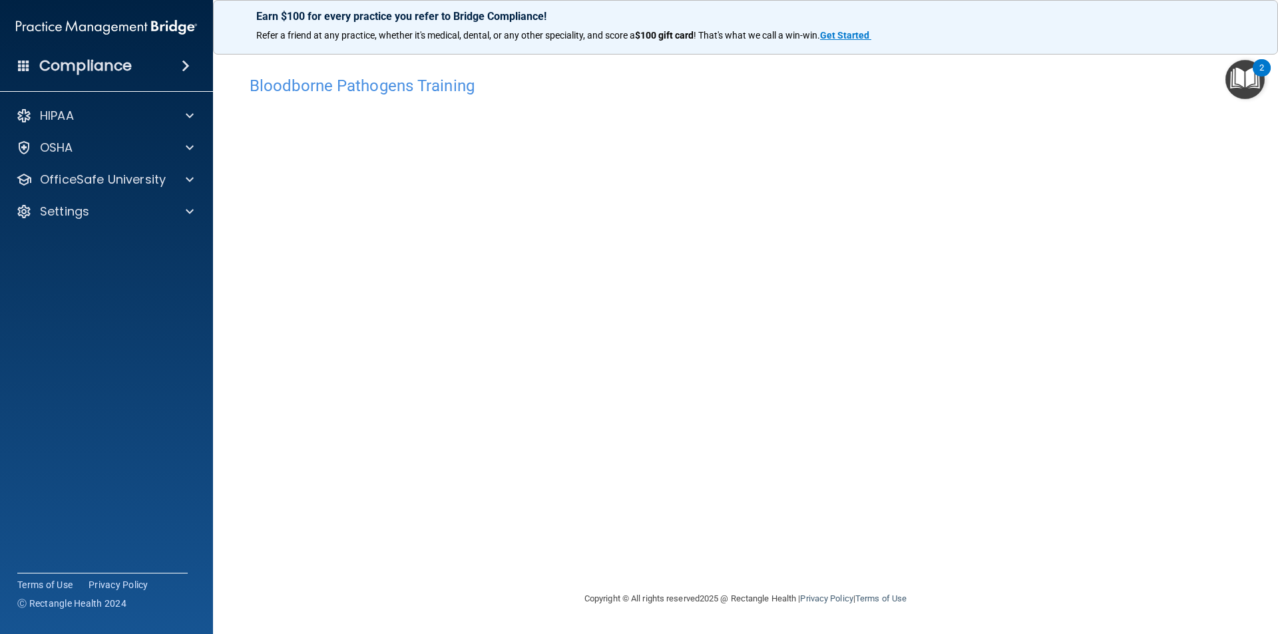
click at [933, 574] on div "Bloodborne Pathogens Training This course doesn’t expire until [DATE]. Are you …" at bounding box center [746, 330] width 1012 height 522
click at [154, 176] on p "OfficeSafe University" at bounding box center [103, 180] width 126 height 16
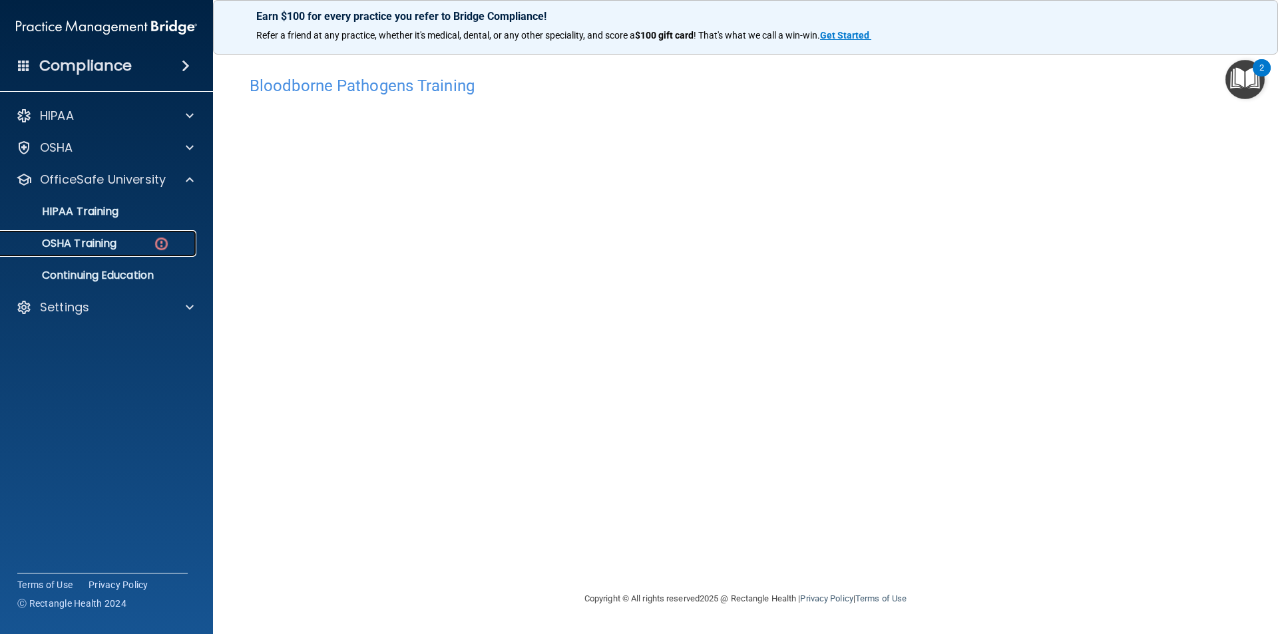
click at [157, 237] on img at bounding box center [161, 244] width 17 height 17
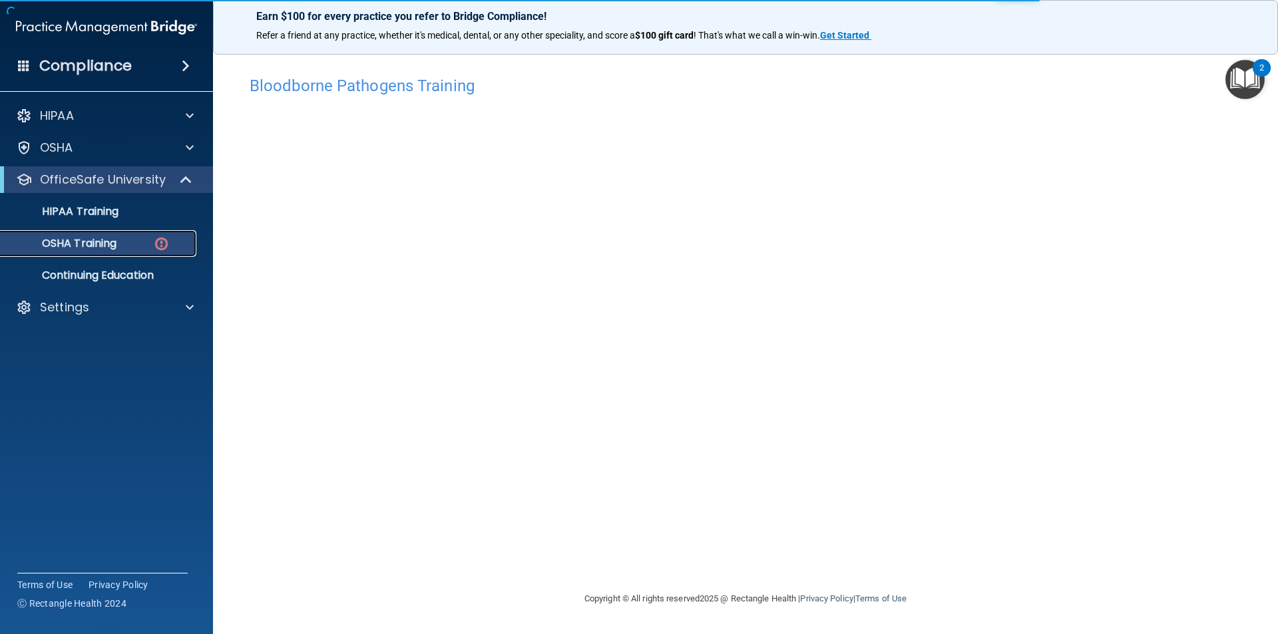
click at [165, 248] on img at bounding box center [161, 244] width 17 height 17
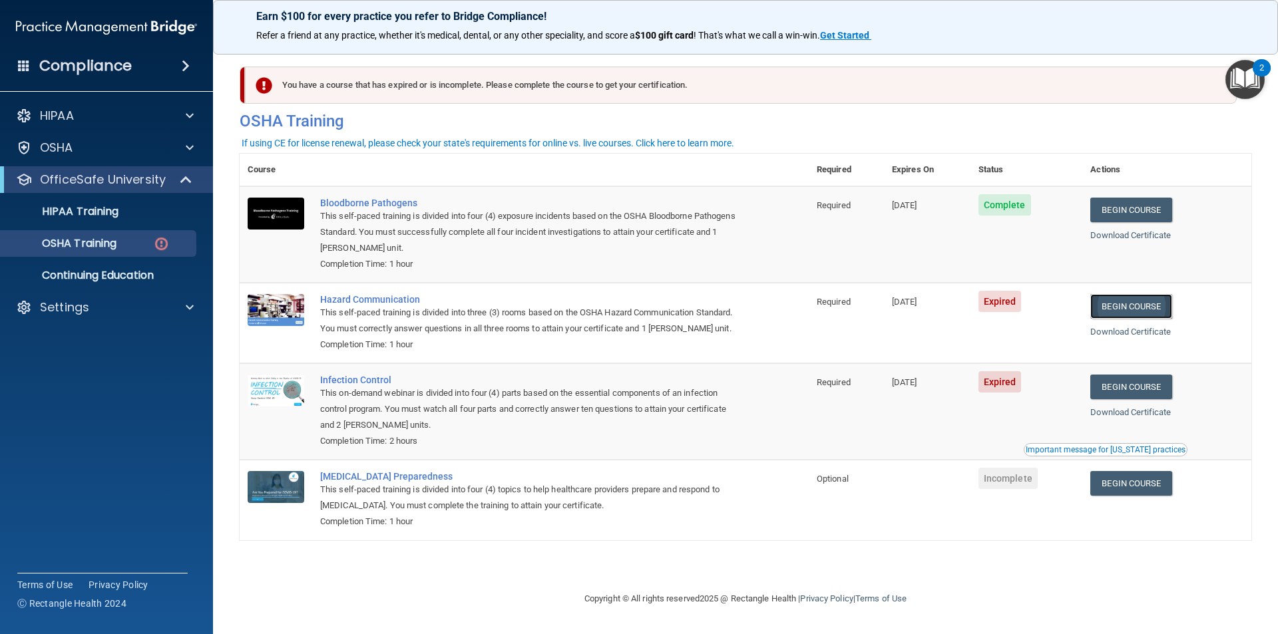
click at [1161, 312] on link "Begin Course" at bounding box center [1130, 306] width 81 height 25
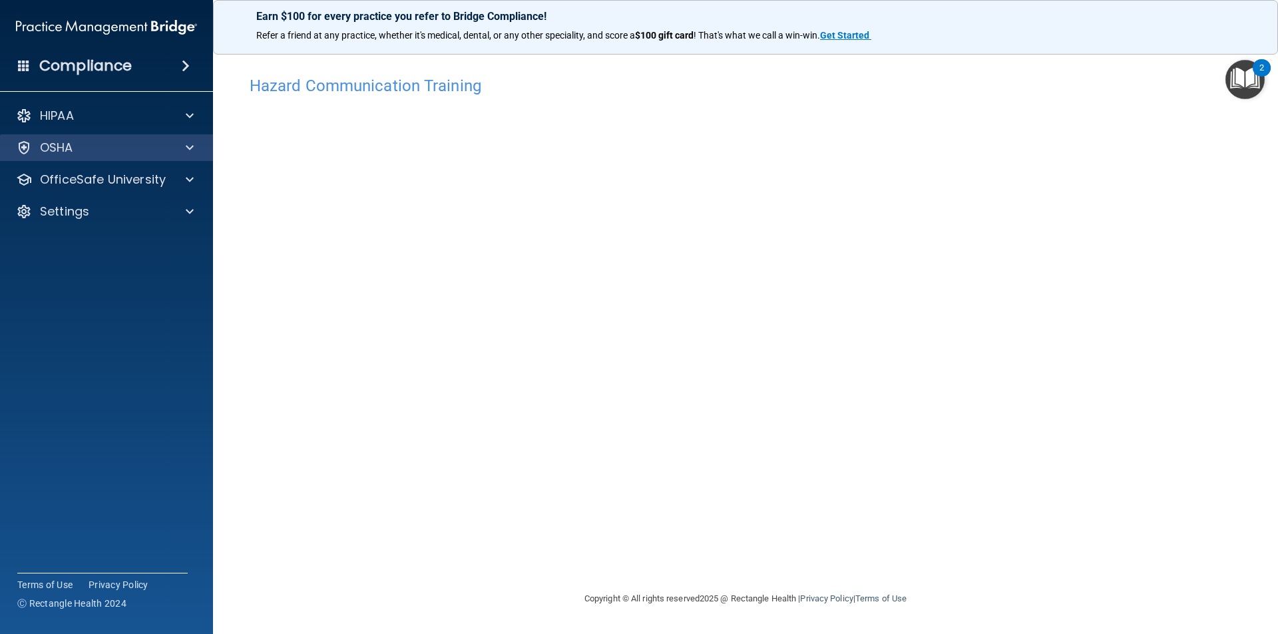
click at [118, 157] on div "OSHA" at bounding box center [107, 147] width 214 height 27
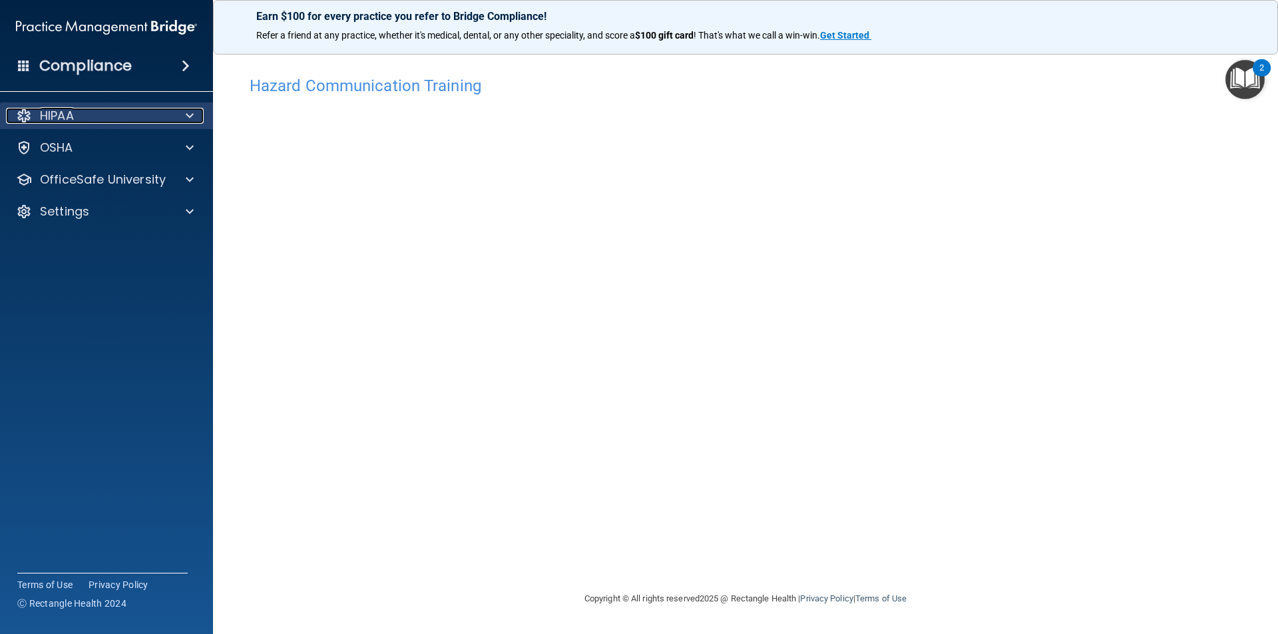
click at [94, 120] on div "HIPAA" at bounding box center [88, 116] width 165 height 16
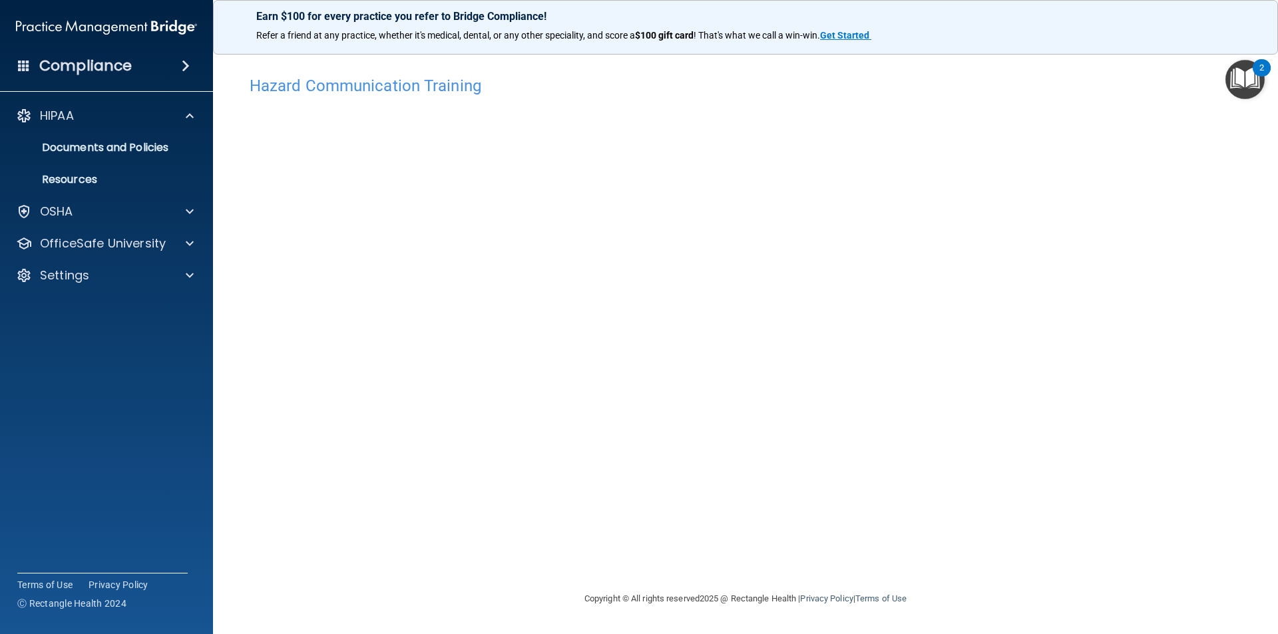
click at [74, 162] on ul "Documents and Policies Report an Incident Business Associates Emergency Plannin…" at bounding box center [107, 161] width 241 height 64
click at [85, 148] on p "Documents and Policies" at bounding box center [100, 147] width 182 height 13
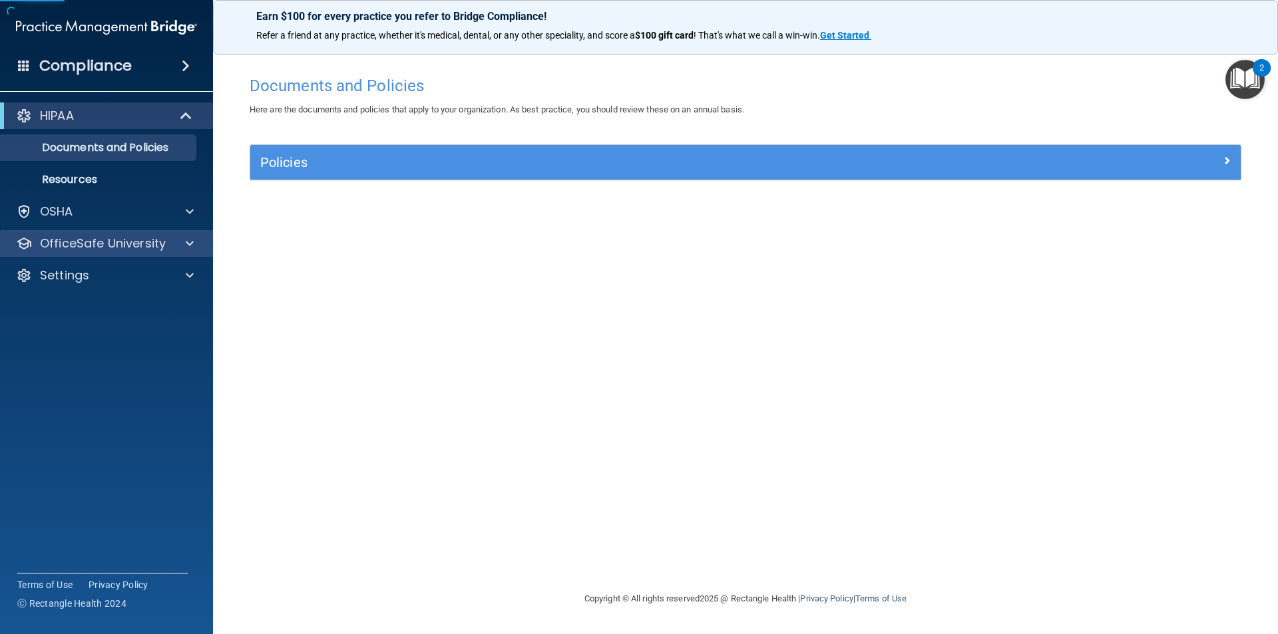
click at [143, 232] on div "OfficeSafe University" at bounding box center [107, 243] width 214 height 27
click at [188, 244] on span at bounding box center [190, 244] width 8 height 16
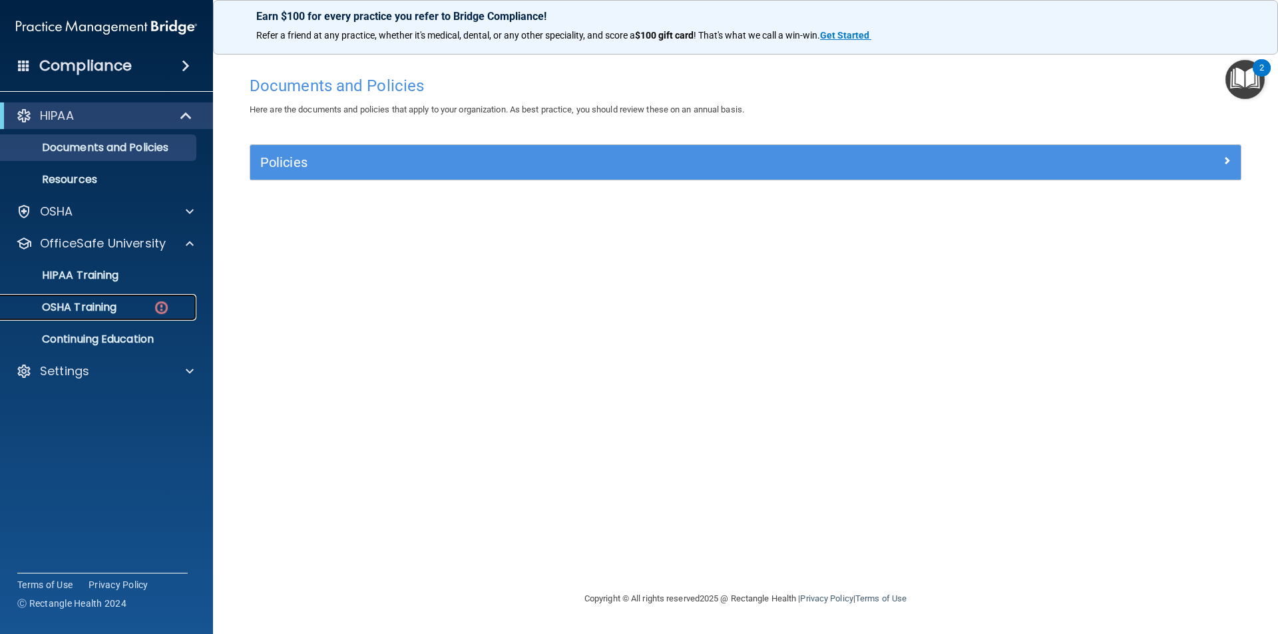
click at [164, 306] on img at bounding box center [161, 308] width 17 height 17
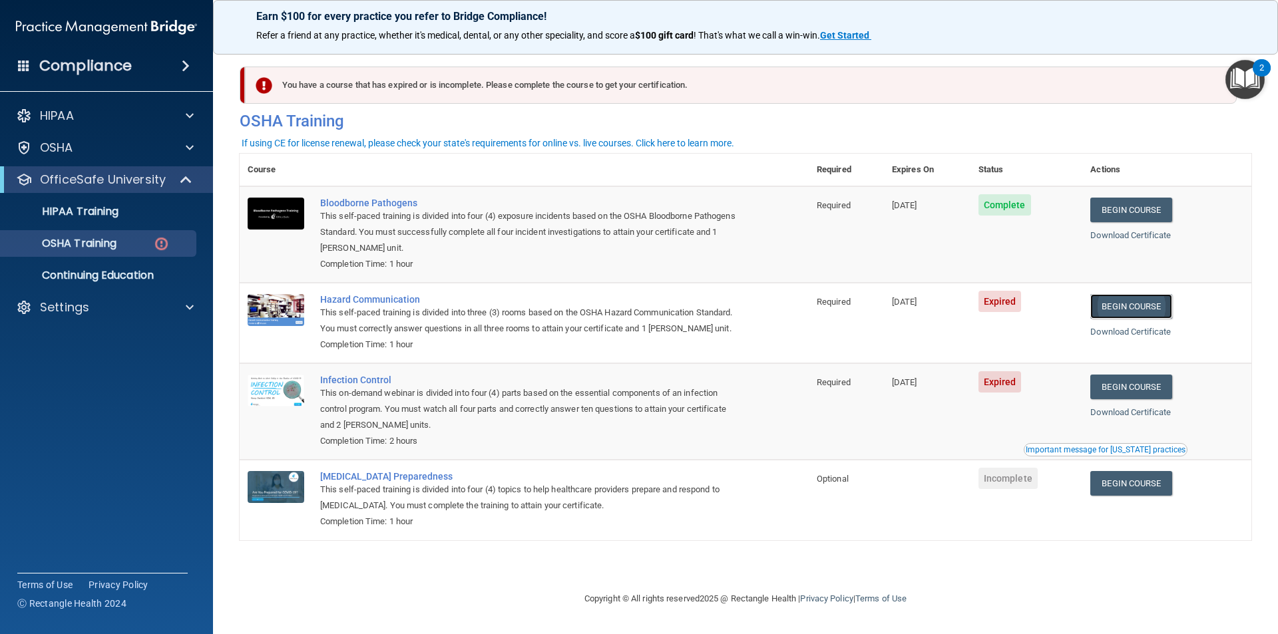
click at [1137, 303] on link "Begin Course" at bounding box center [1130, 306] width 81 height 25
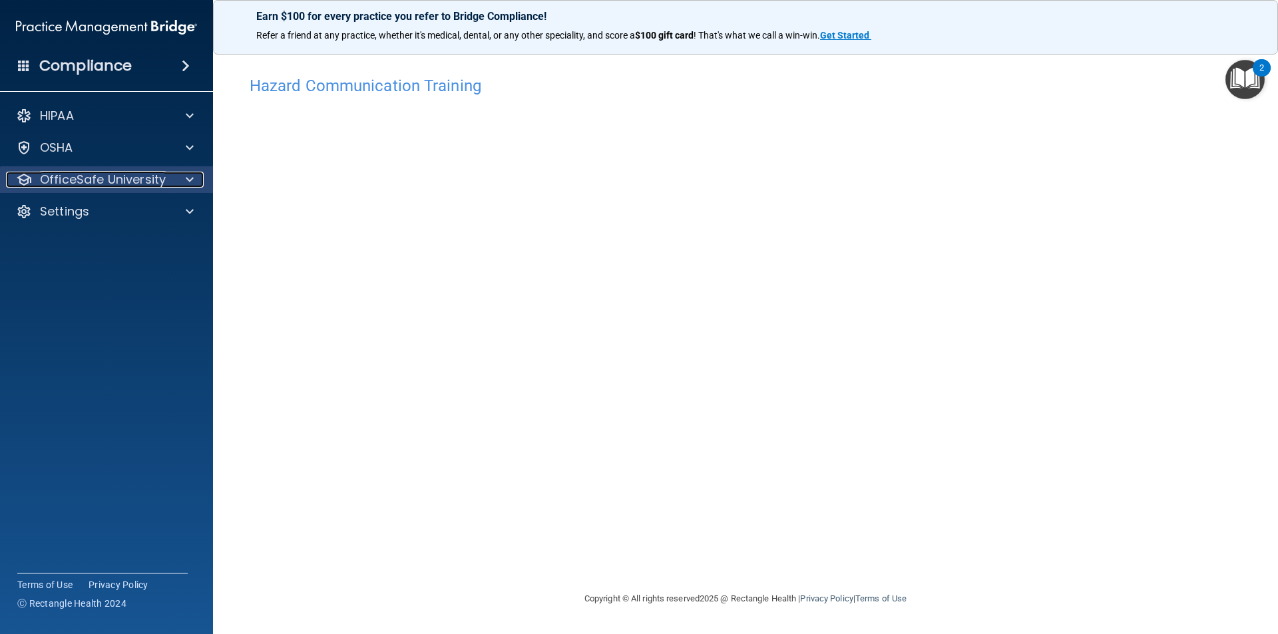
click at [178, 182] on div at bounding box center [187, 180] width 33 height 16
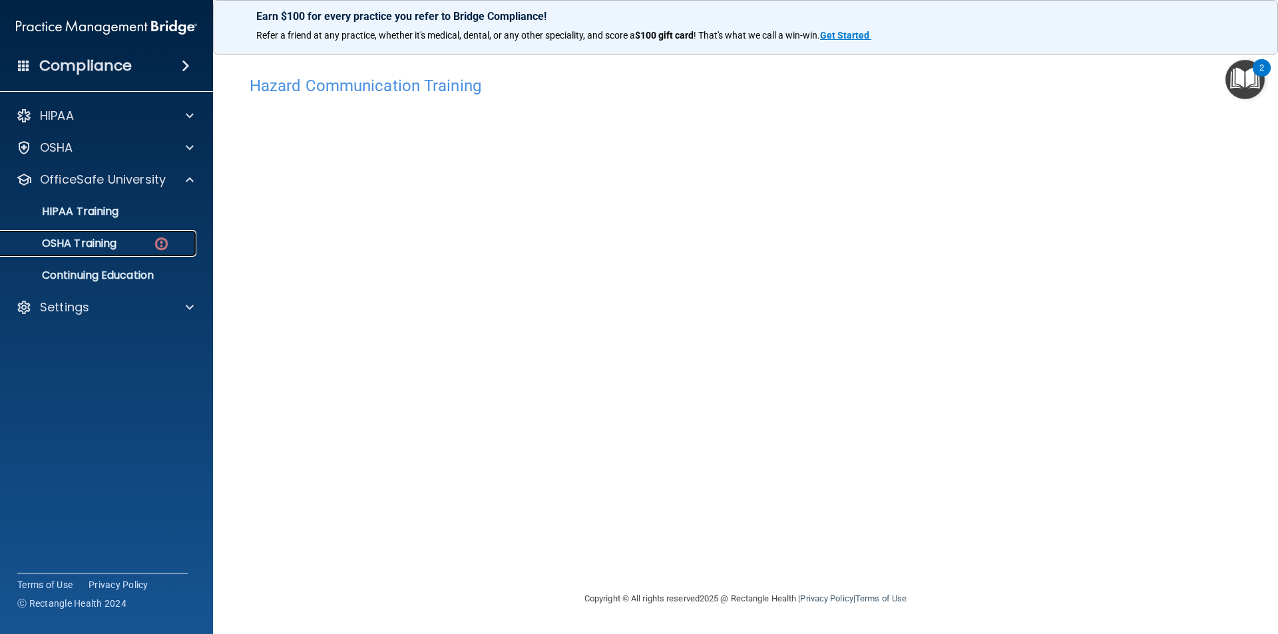
click at [163, 244] on img at bounding box center [161, 244] width 17 height 17
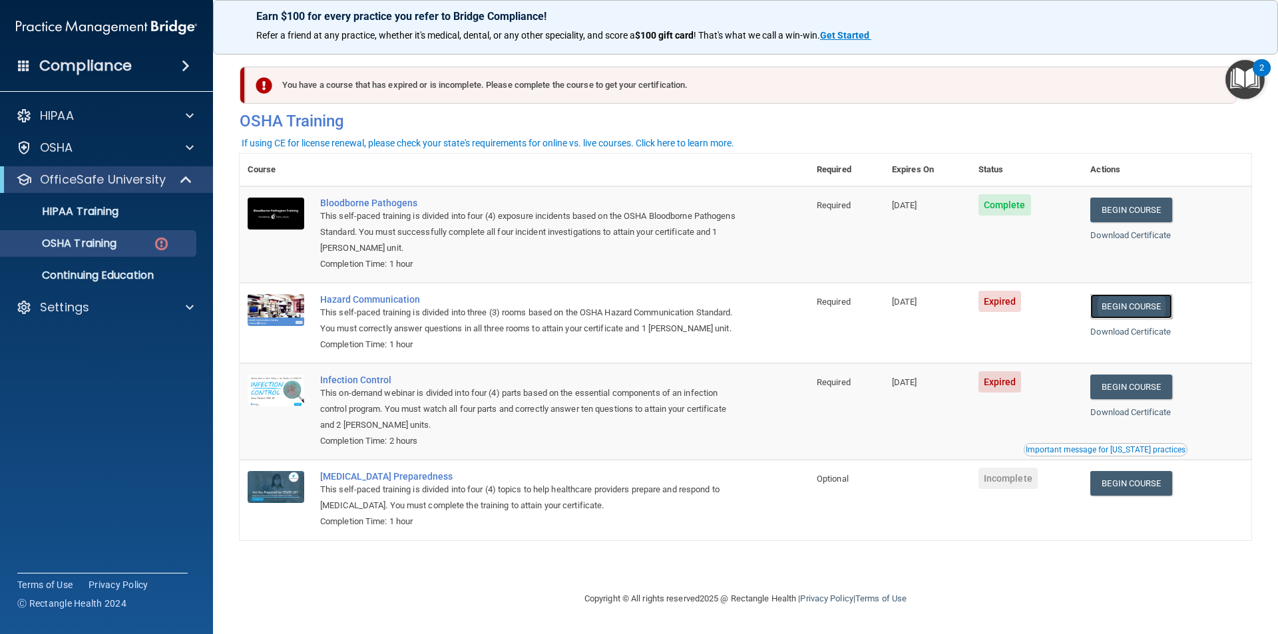
click at [1133, 313] on link "Begin Course" at bounding box center [1130, 306] width 81 height 25
click at [1151, 305] on link "Begin Course" at bounding box center [1130, 306] width 81 height 25
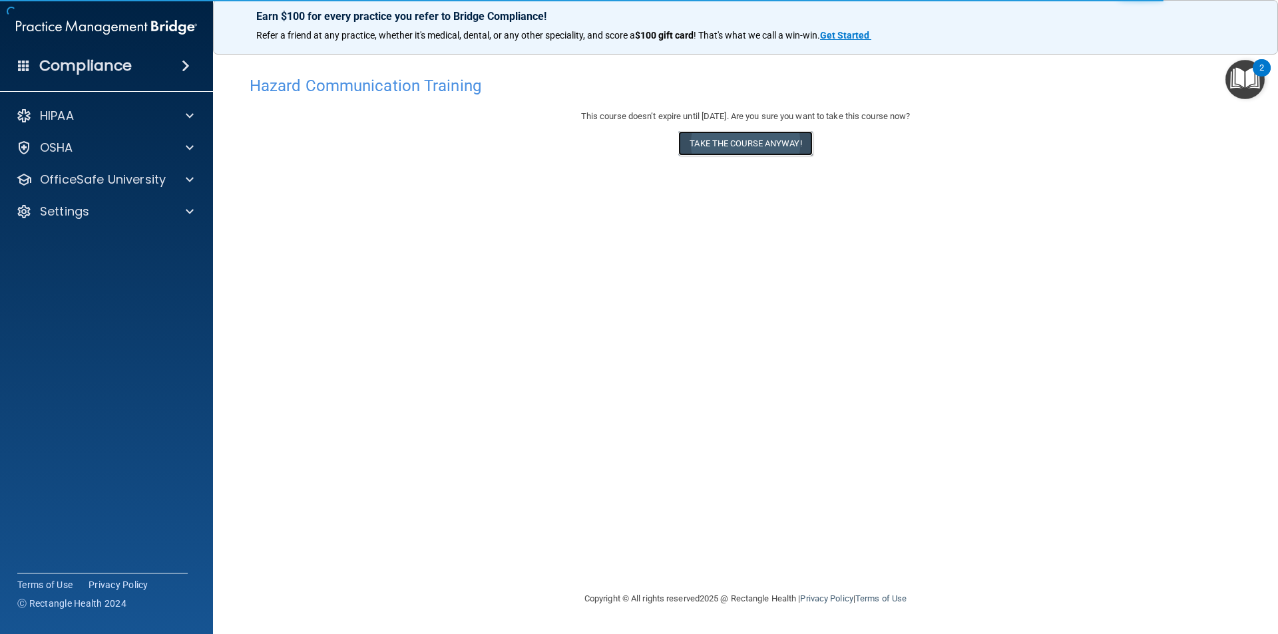
click at [701, 154] on button "Take the course anyway!" at bounding box center [745, 143] width 134 height 25
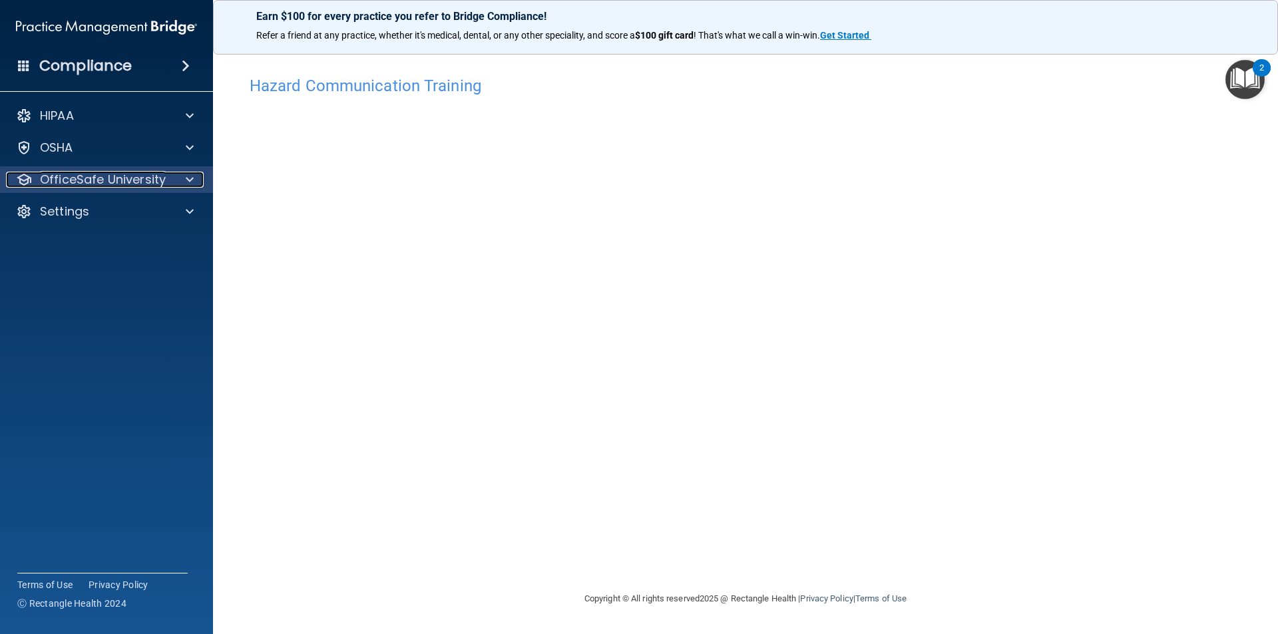
click at [190, 174] on span at bounding box center [190, 180] width 8 height 16
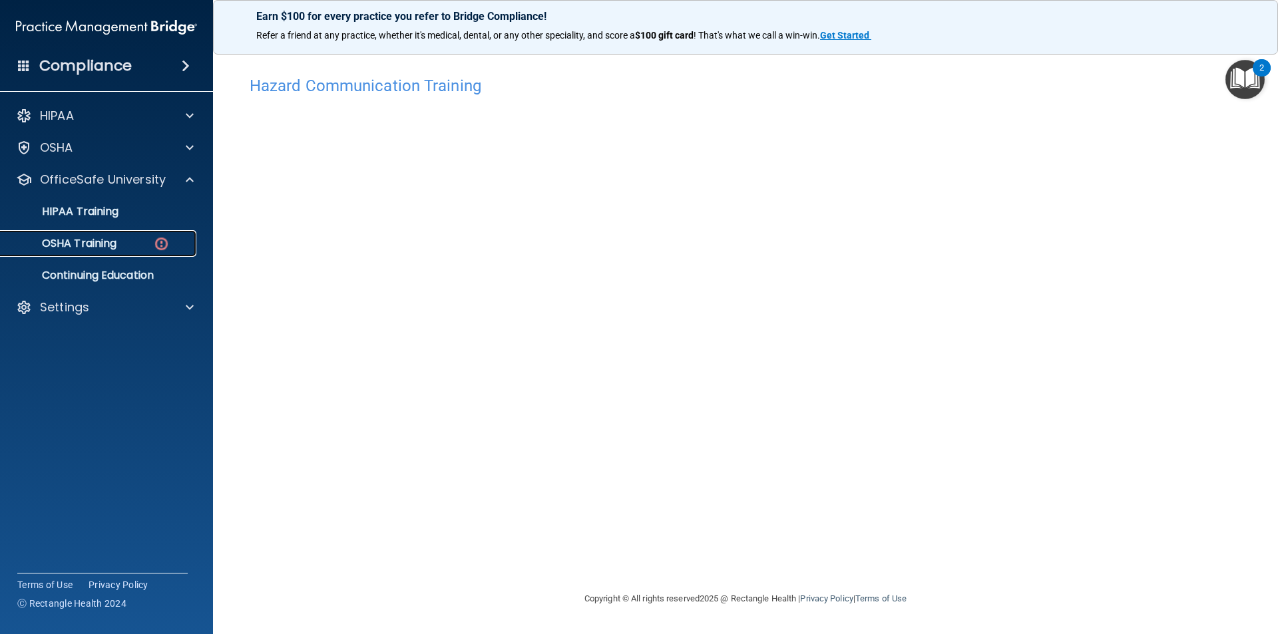
click at [166, 240] on img at bounding box center [161, 244] width 17 height 17
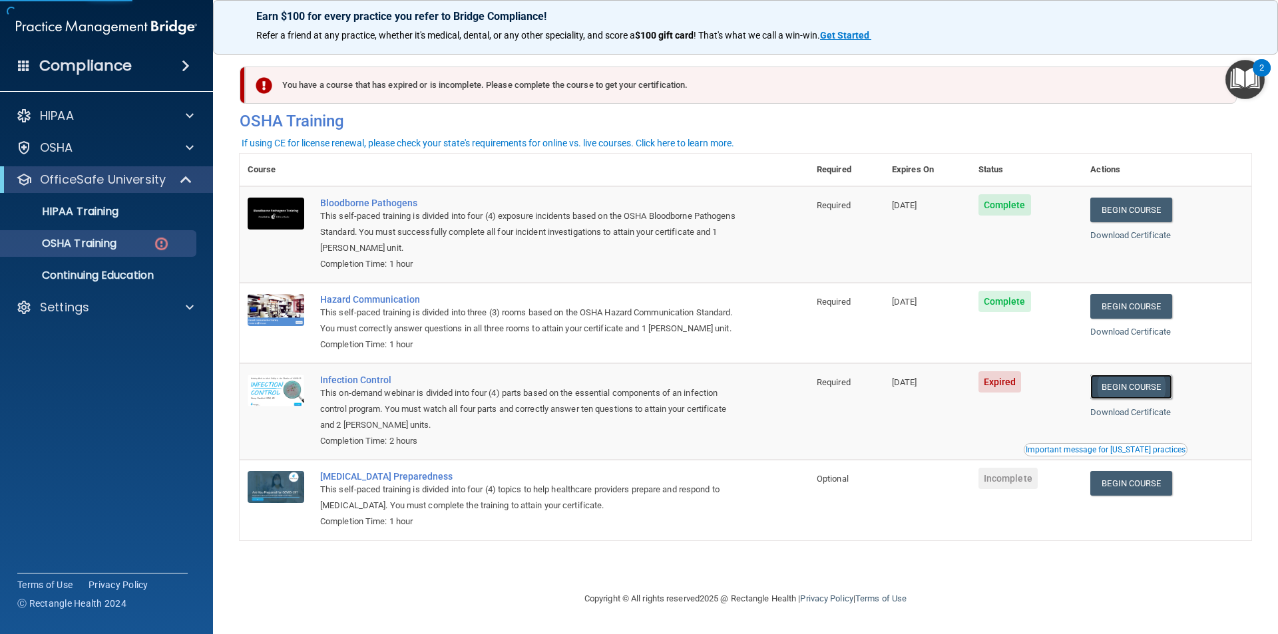
click at [1134, 391] on link "Begin Course" at bounding box center [1130, 387] width 81 height 25
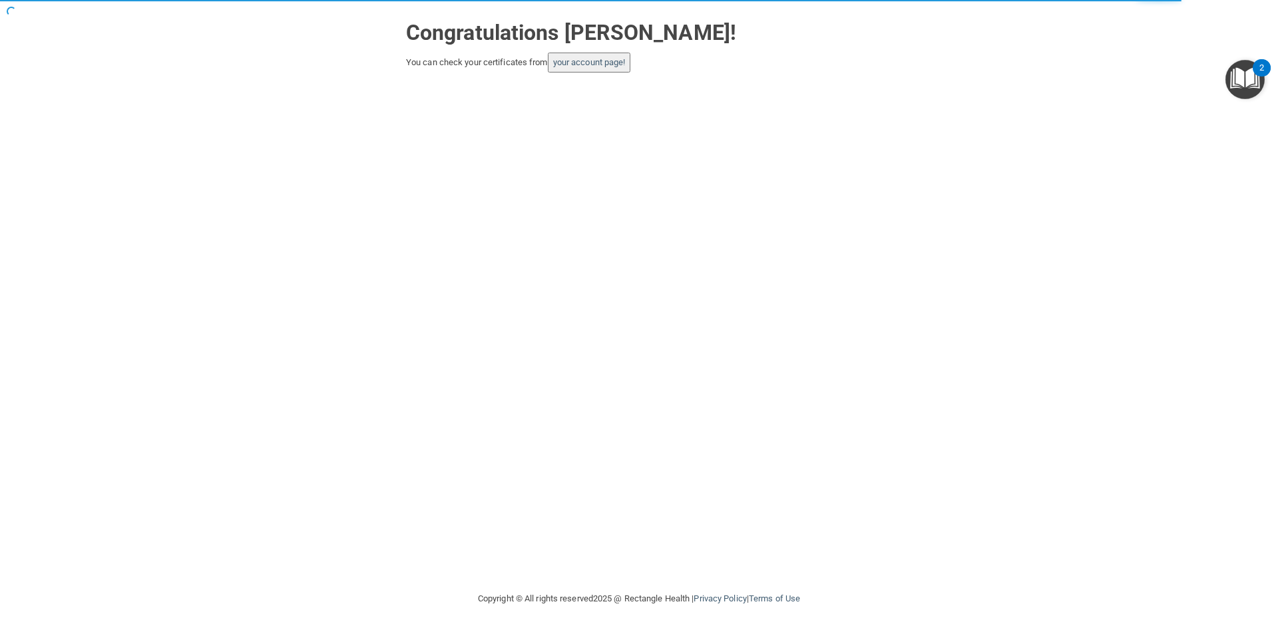
click at [641, 53] on div "Congratulations [PERSON_NAME]! You can check your certificates from your accoun…" at bounding box center [639, 42] width 486 height 59
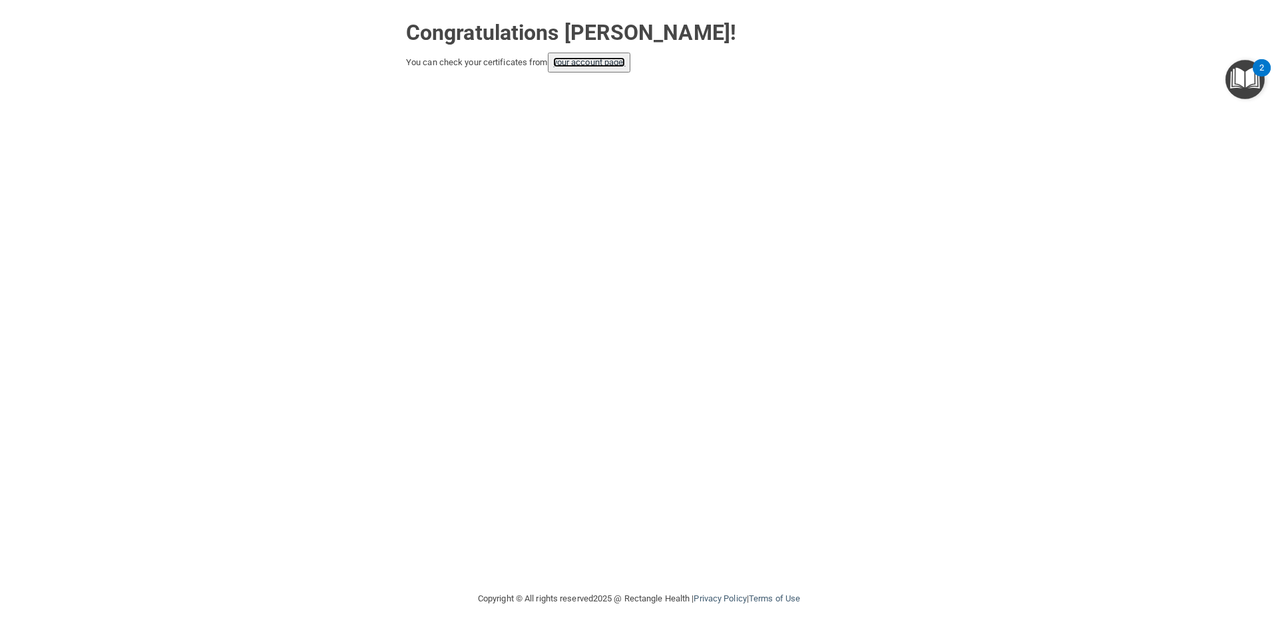
click at [590, 63] on link "your account page!" at bounding box center [589, 62] width 73 height 10
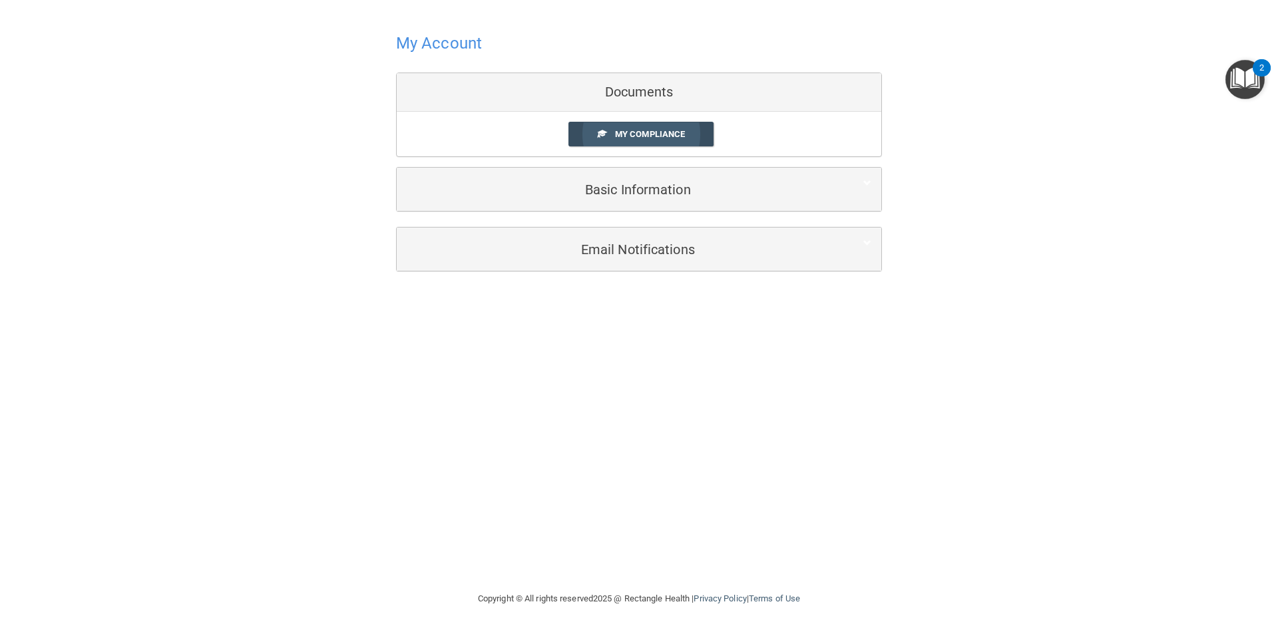
click at [640, 137] on span "My Compliance" at bounding box center [650, 134] width 70 height 10
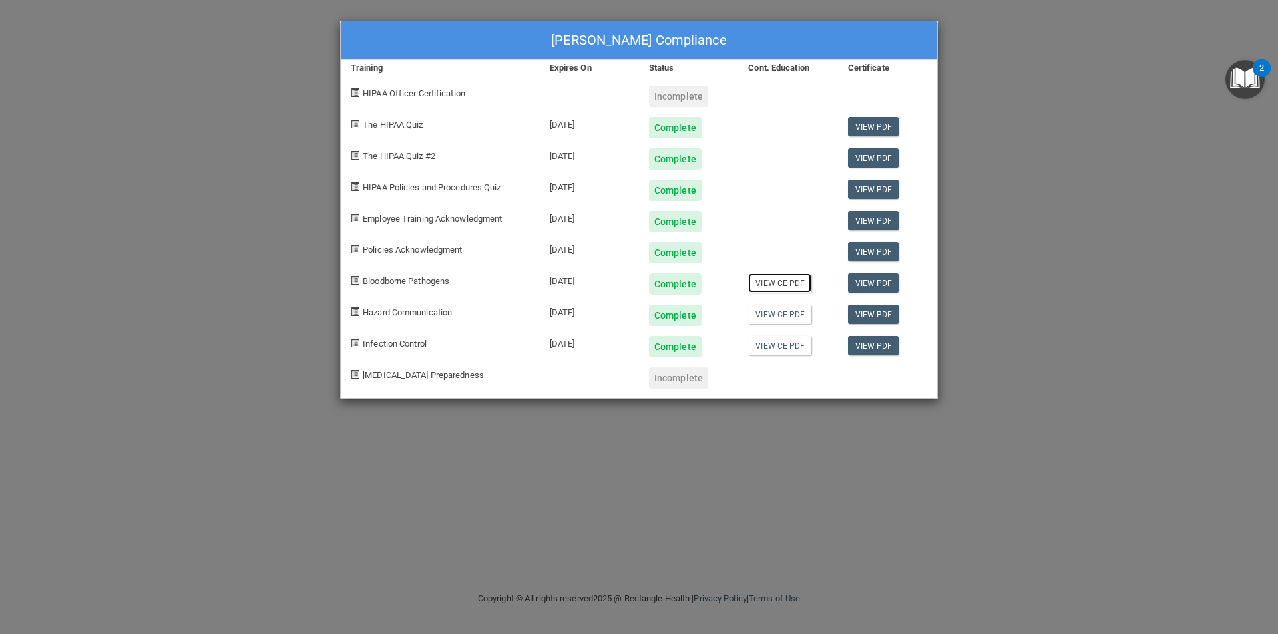
click at [791, 286] on link "View CE PDF" at bounding box center [779, 283] width 63 height 19
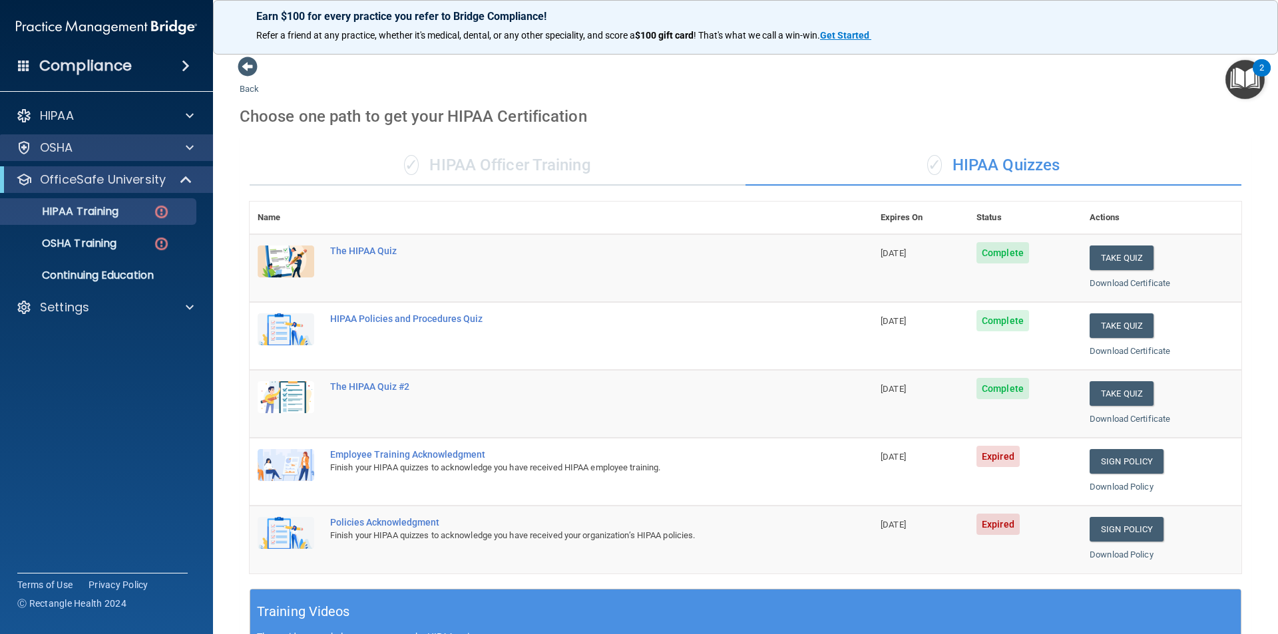
scroll to position [200, 0]
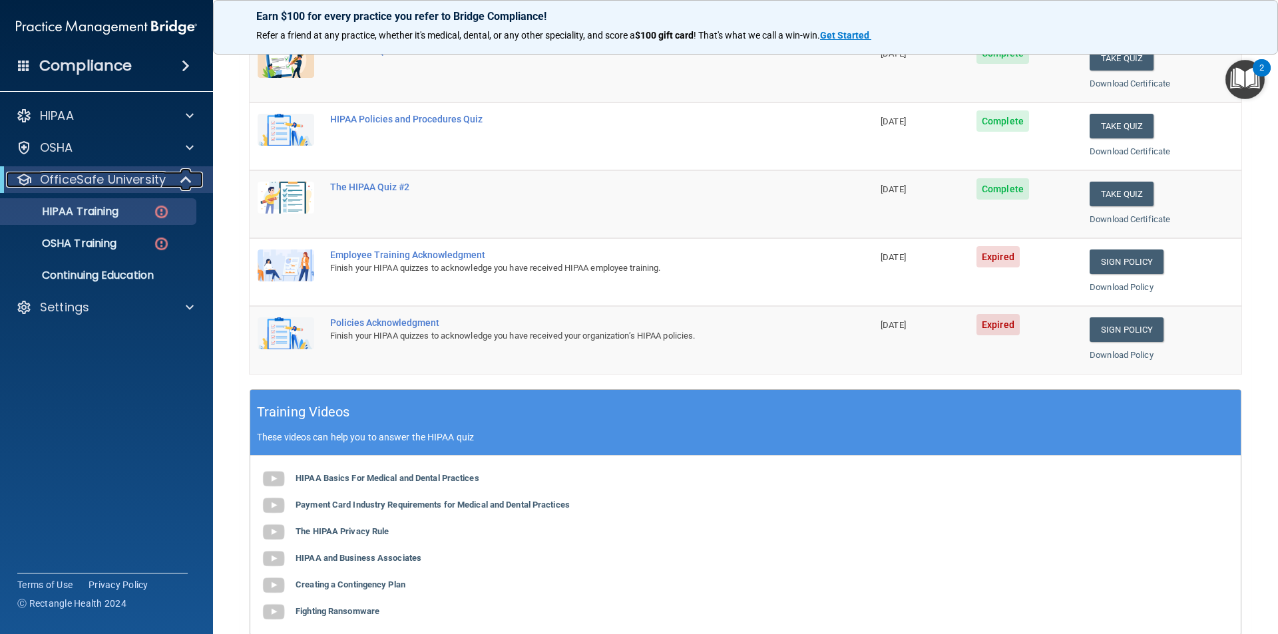
click at [162, 185] on p "OfficeSafe University" at bounding box center [103, 180] width 126 height 16
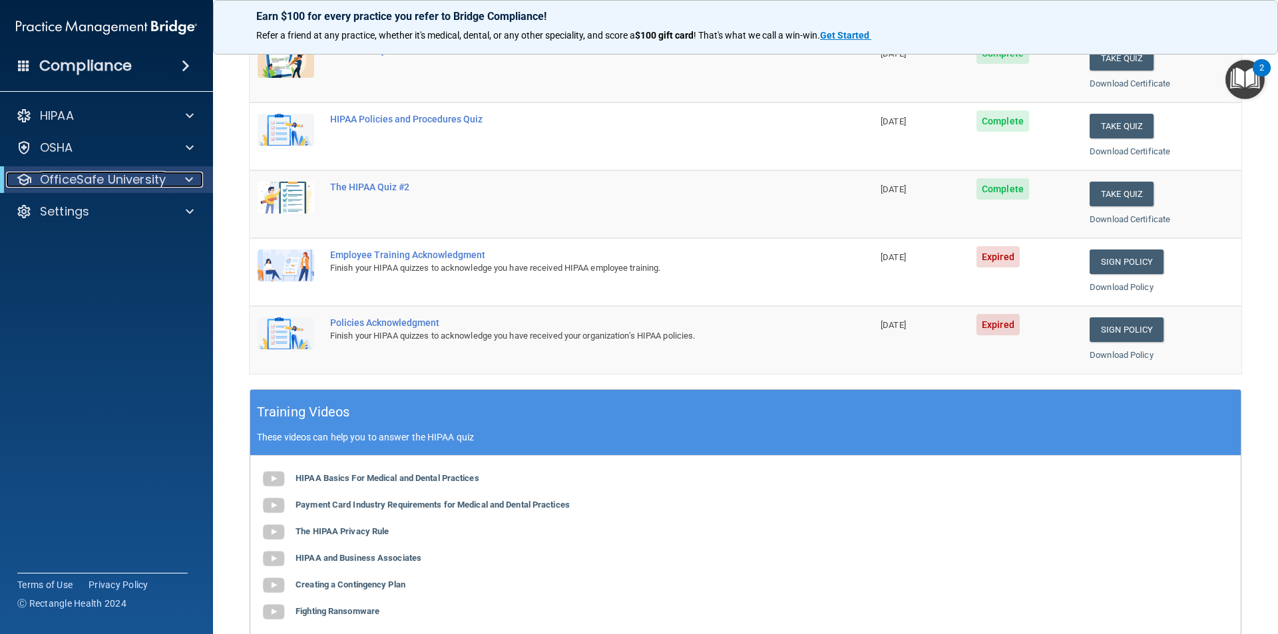
click at [176, 186] on div at bounding box center [186, 180] width 33 height 16
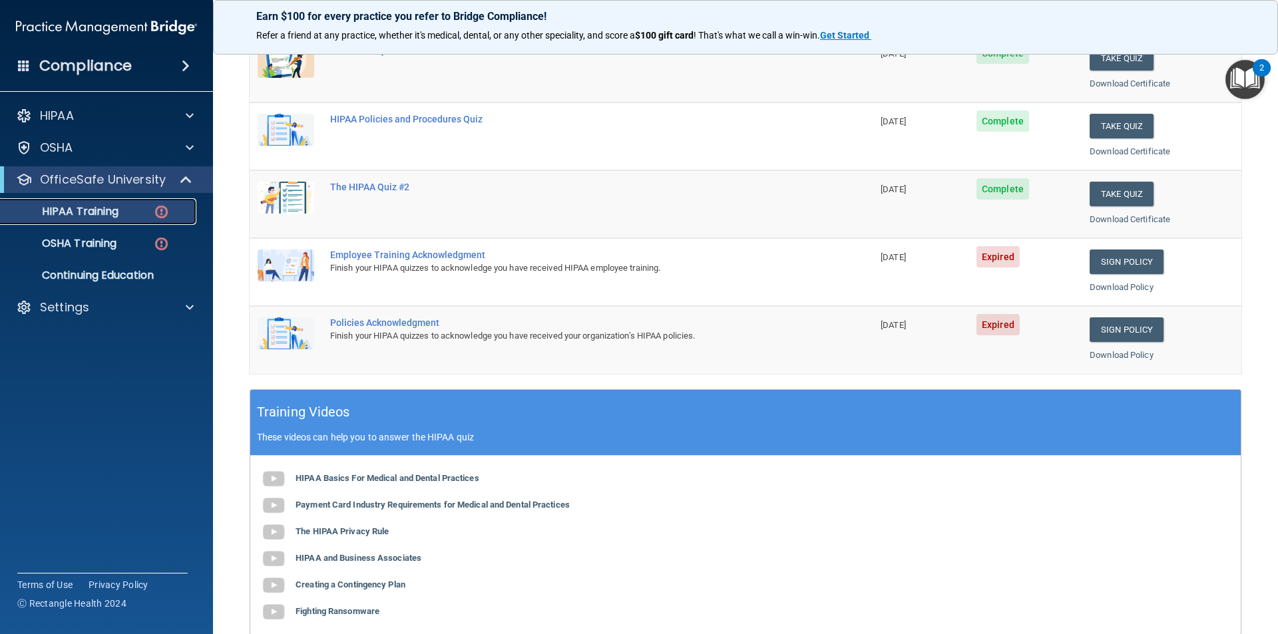
click at [160, 211] on img at bounding box center [161, 212] width 17 height 17
click at [162, 240] on img at bounding box center [161, 244] width 17 height 17
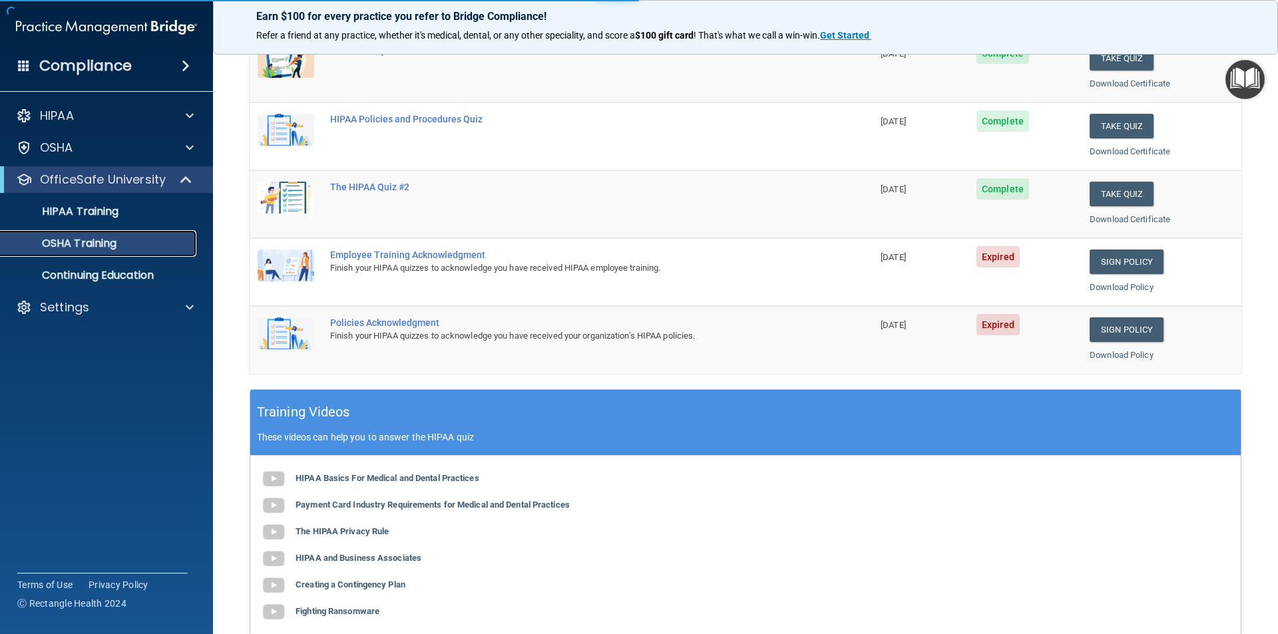
click at [69, 242] on p "OSHA Training" at bounding box center [63, 243] width 108 height 13
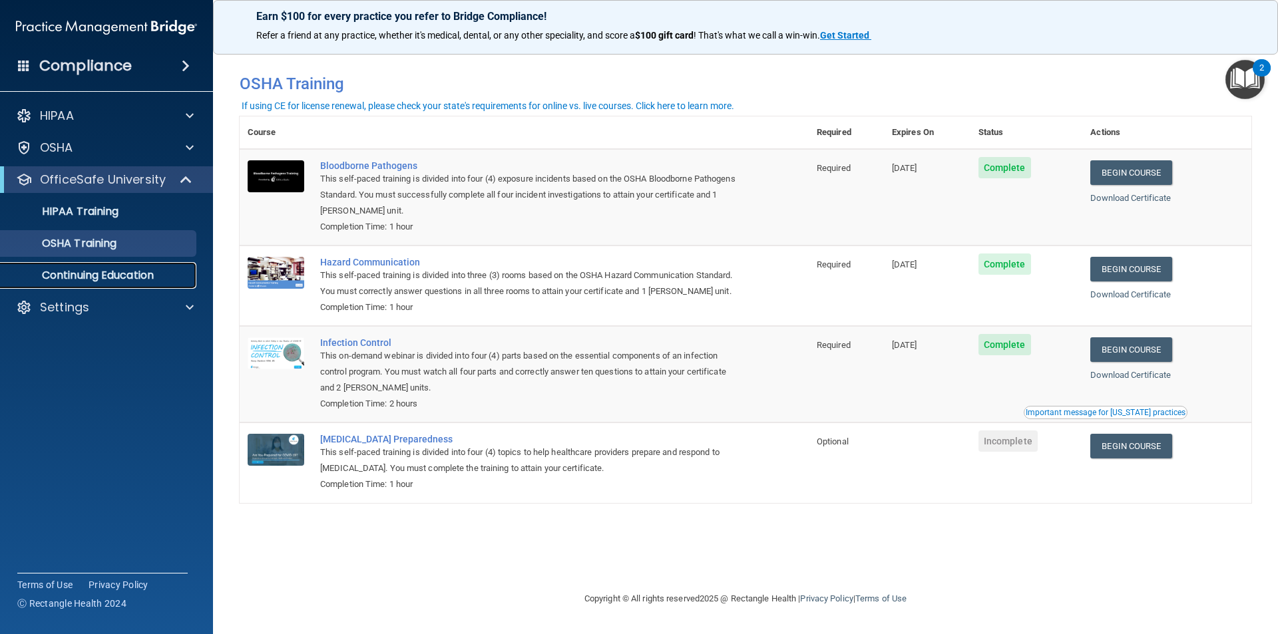
click at [105, 269] on p "Continuing Education" at bounding box center [100, 275] width 182 height 13
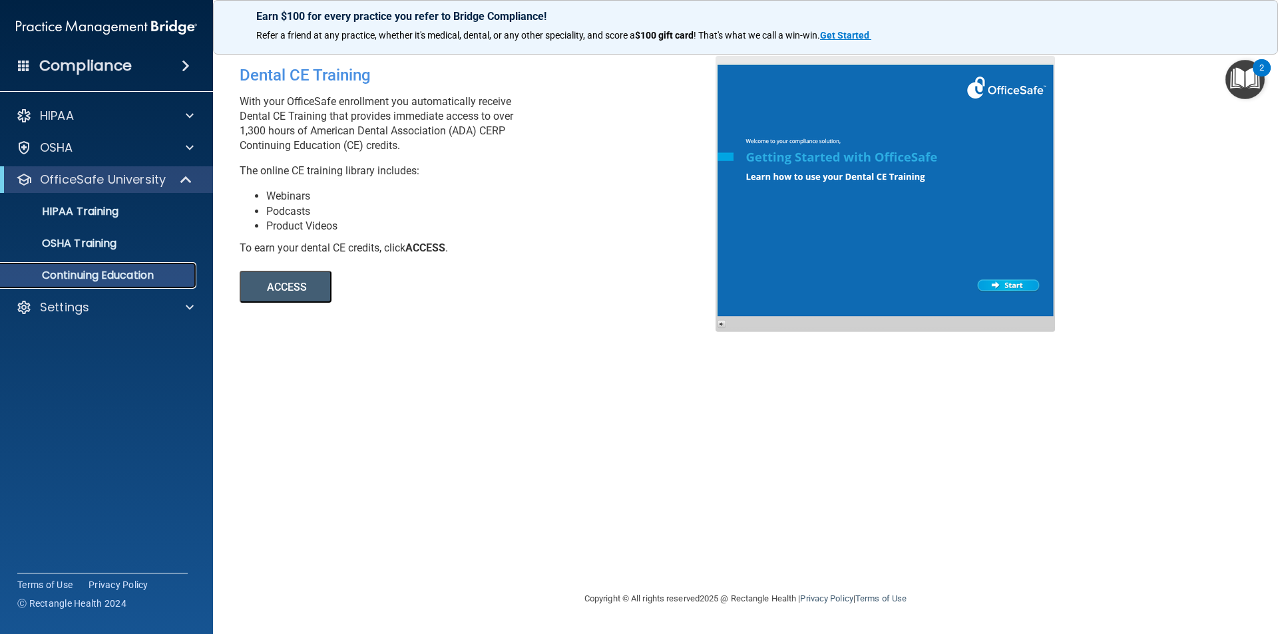
click at [89, 278] on p "Continuing Education" at bounding box center [100, 275] width 182 height 13
click at [112, 214] on p "HIPAA Training" at bounding box center [64, 211] width 110 height 13
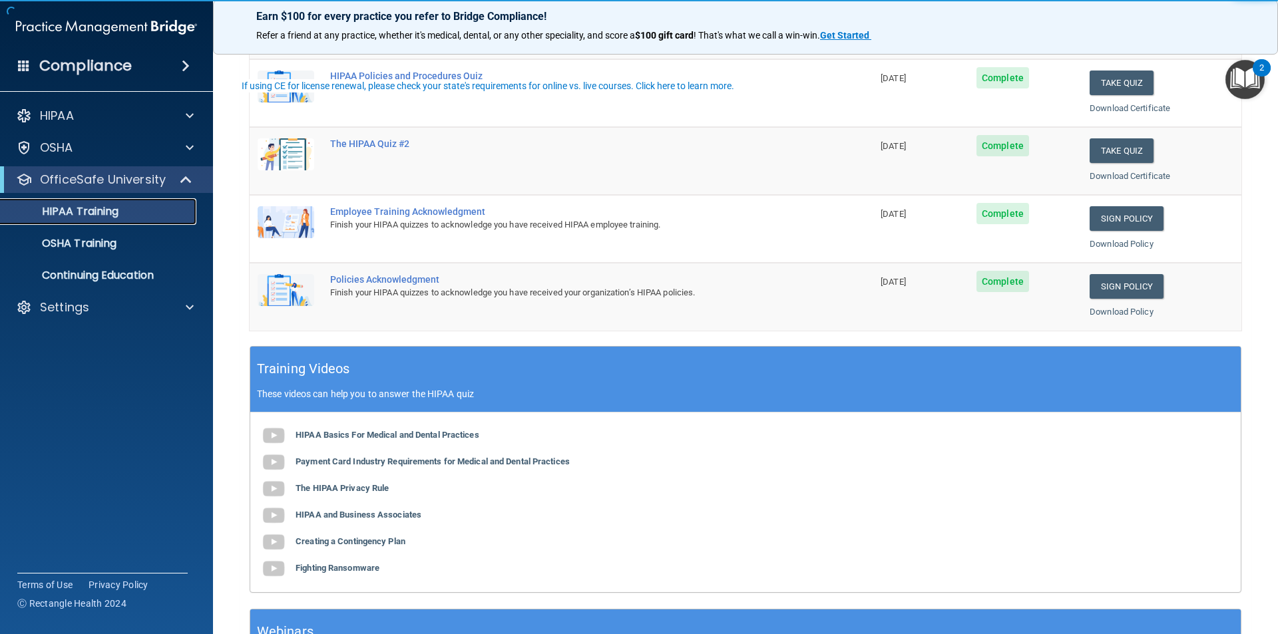
scroll to position [368, 0]
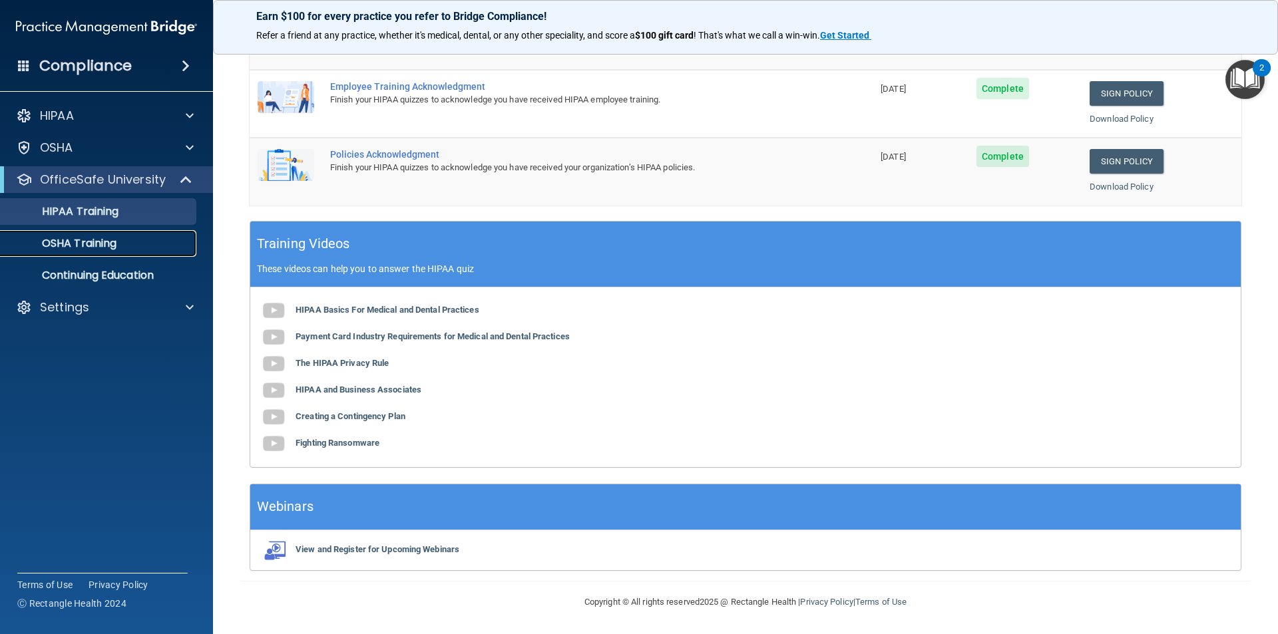
click at [79, 242] on p "OSHA Training" at bounding box center [63, 243] width 108 height 13
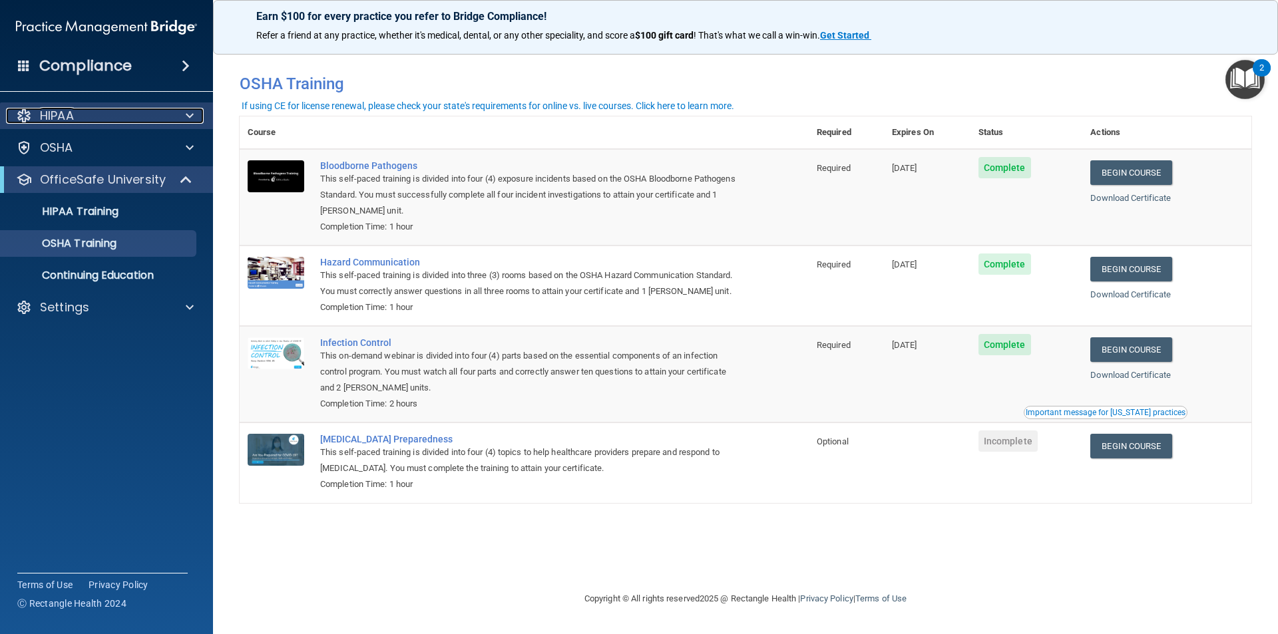
click at [175, 113] on div at bounding box center [187, 116] width 33 height 16
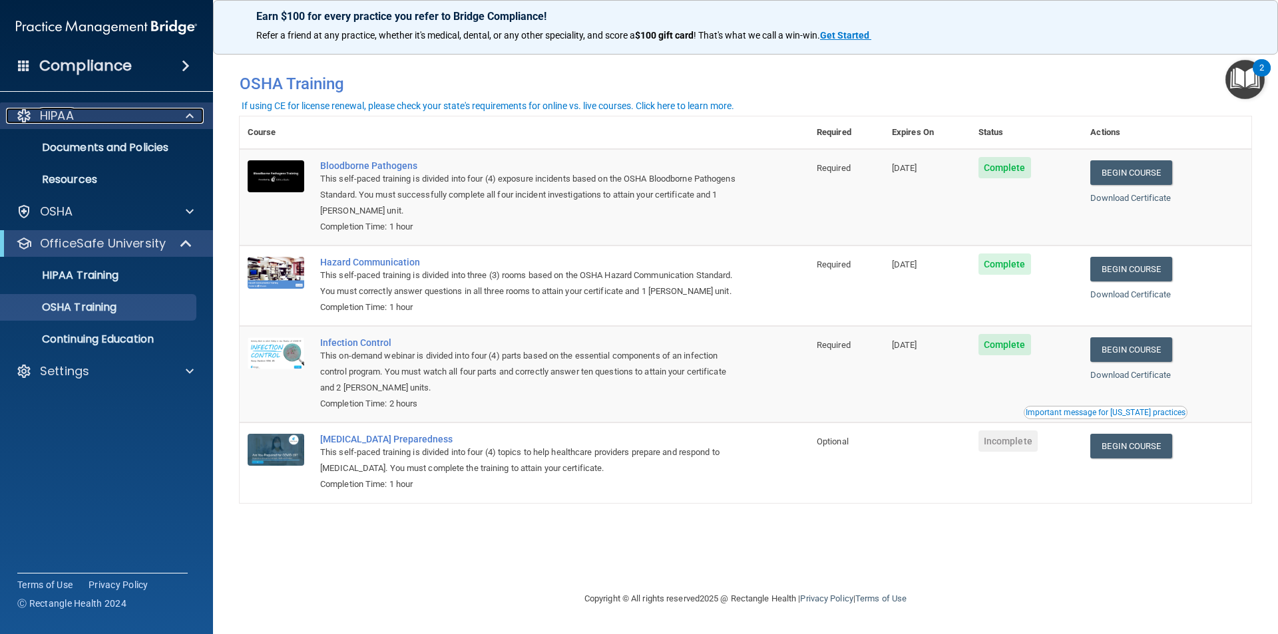
drag, startPoint x: 175, startPoint y: 113, endPoint x: 172, endPoint y: 143, distance: 30.1
click at [175, 113] on div at bounding box center [187, 116] width 33 height 16
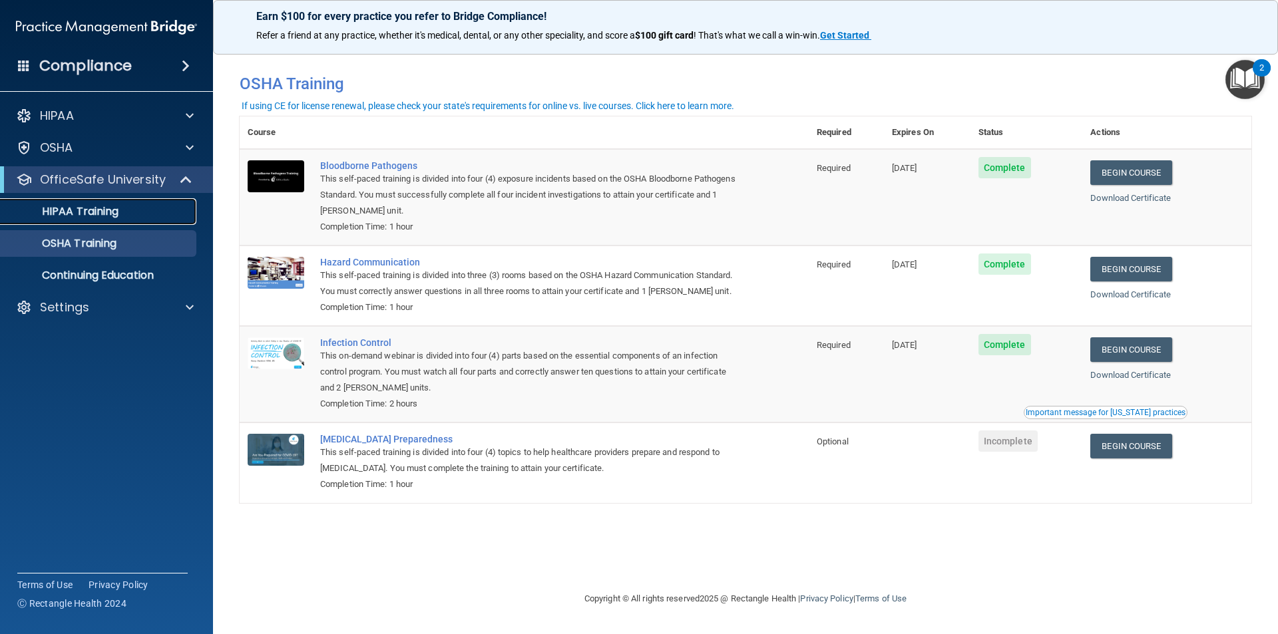
click at [127, 220] on link "HIPAA Training" at bounding box center [92, 211] width 210 height 27
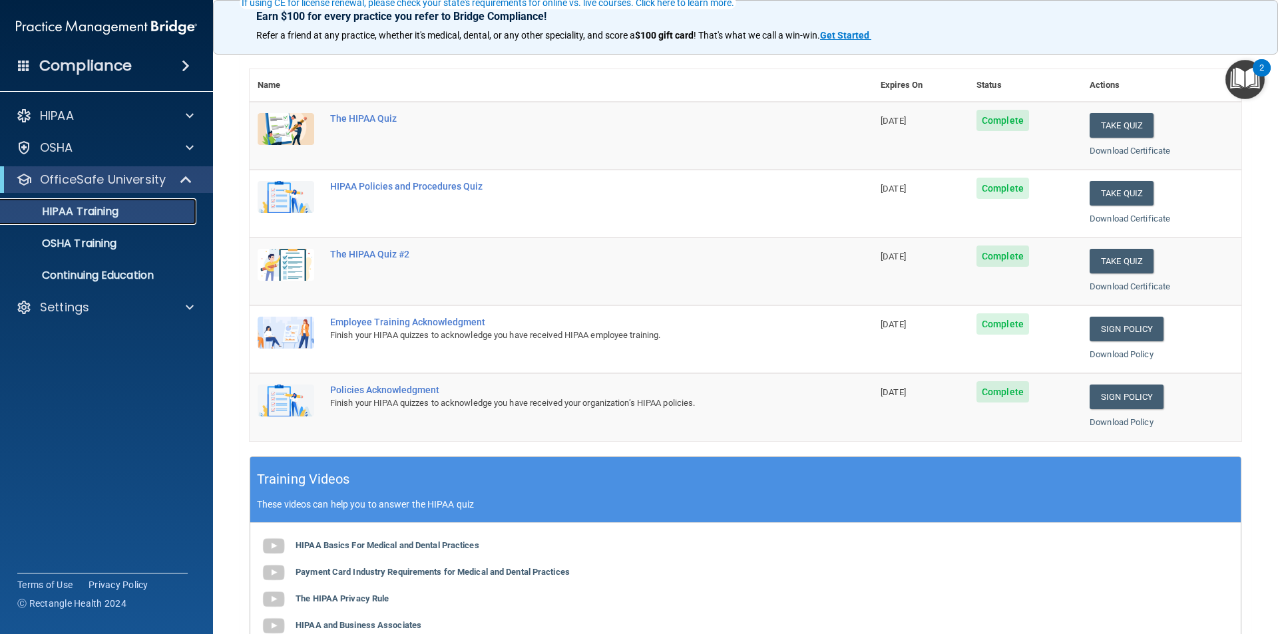
scroll to position [133, 0]
click at [112, 277] on p "Continuing Education" at bounding box center [100, 275] width 182 height 13
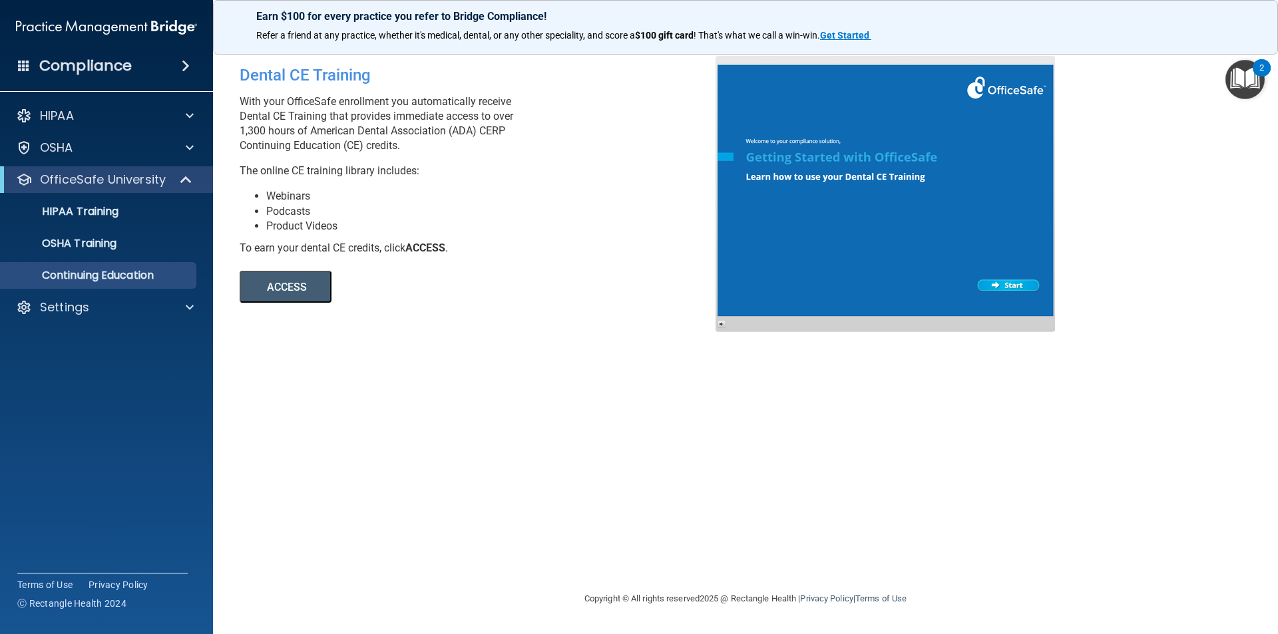
click at [194, 54] on div "Compliance" at bounding box center [106, 65] width 213 height 29
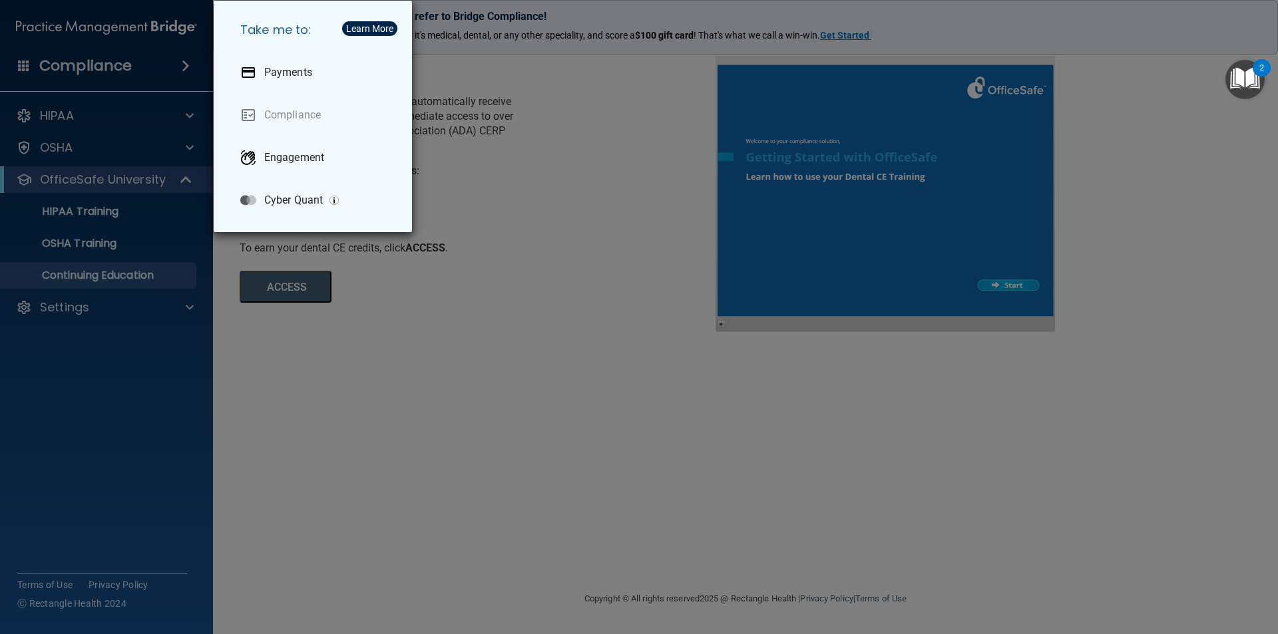
click at [128, 62] on div "Take me to: Payments Compliance Engagement Cyber Quant" at bounding box center [639, 317] width 1278 height 634
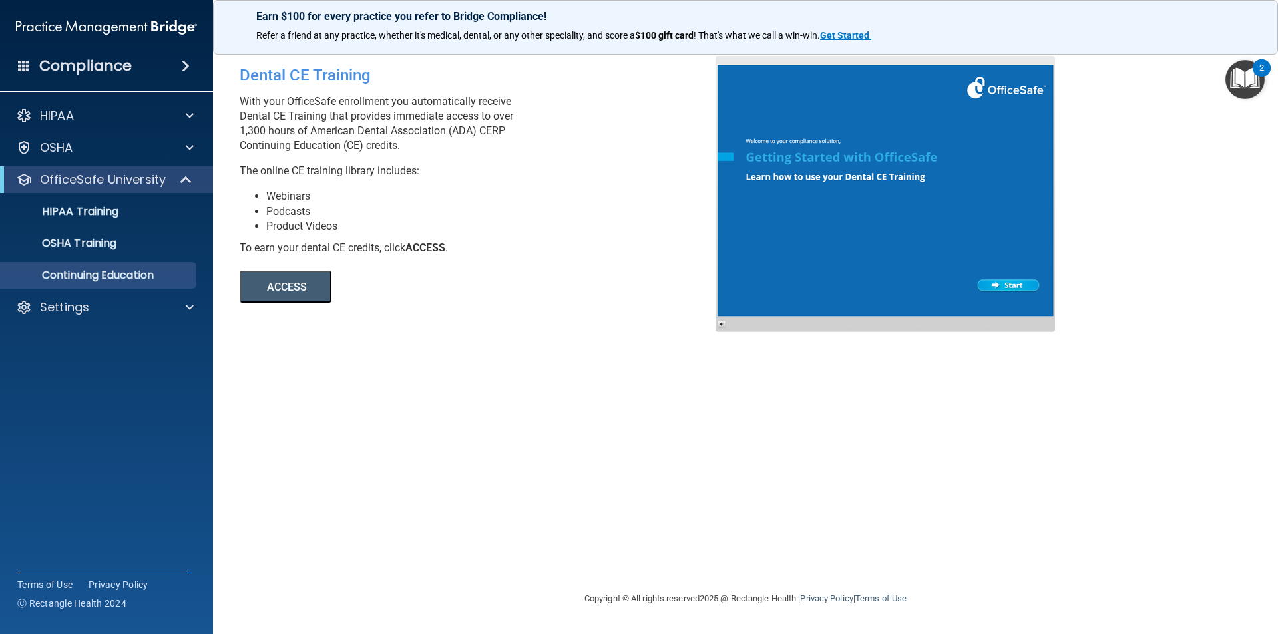
click at [53, 69] on h4 "Compliance" at bounding box center [85, 66] width 93 height 19
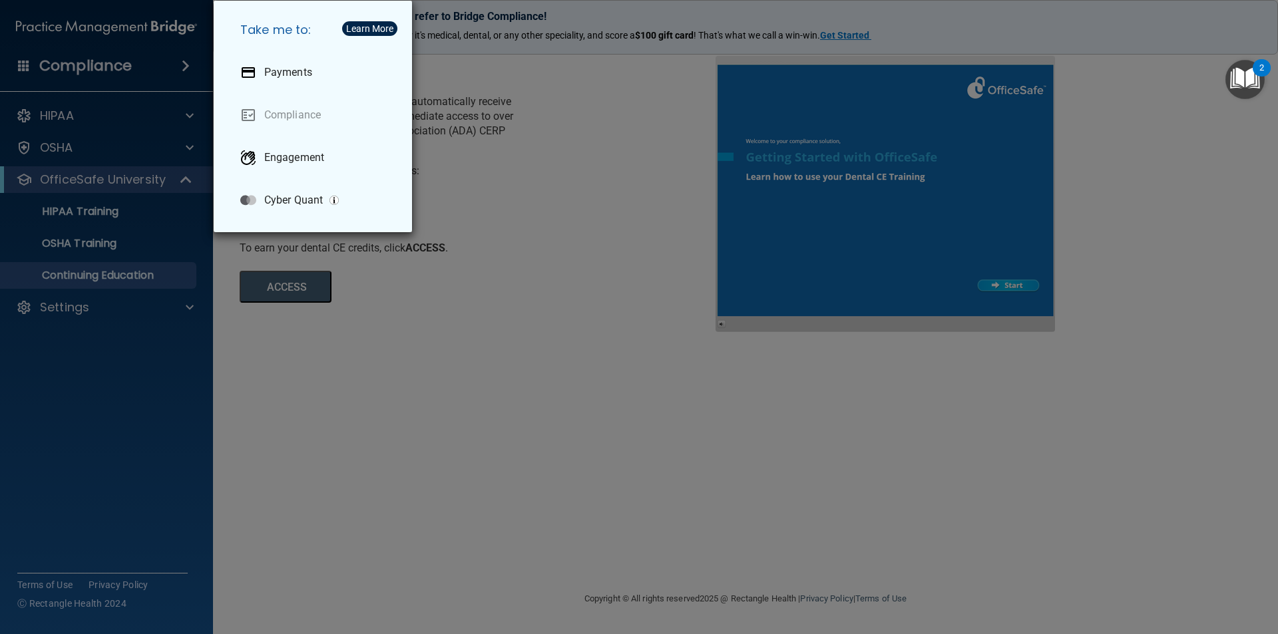
click at [45, 106] on div "Take me to: Payments Compliance Engagement Cyber Quant" at bounding box center [639, 317] width 1278 height 634
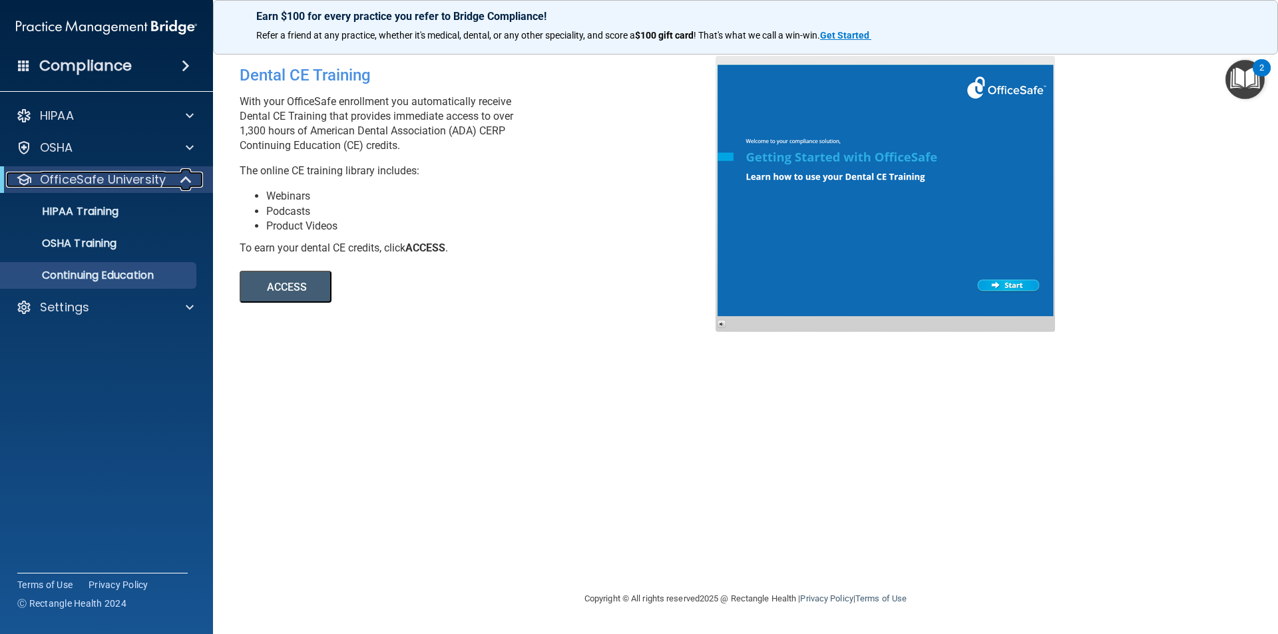
click at [110, 184] on p "OfficeSafe University" at bounding box center [103, 180] width 126 height 16
click at [309, 291] on button "ACCESS" at bounding box center [286, 287] width 92 height 32
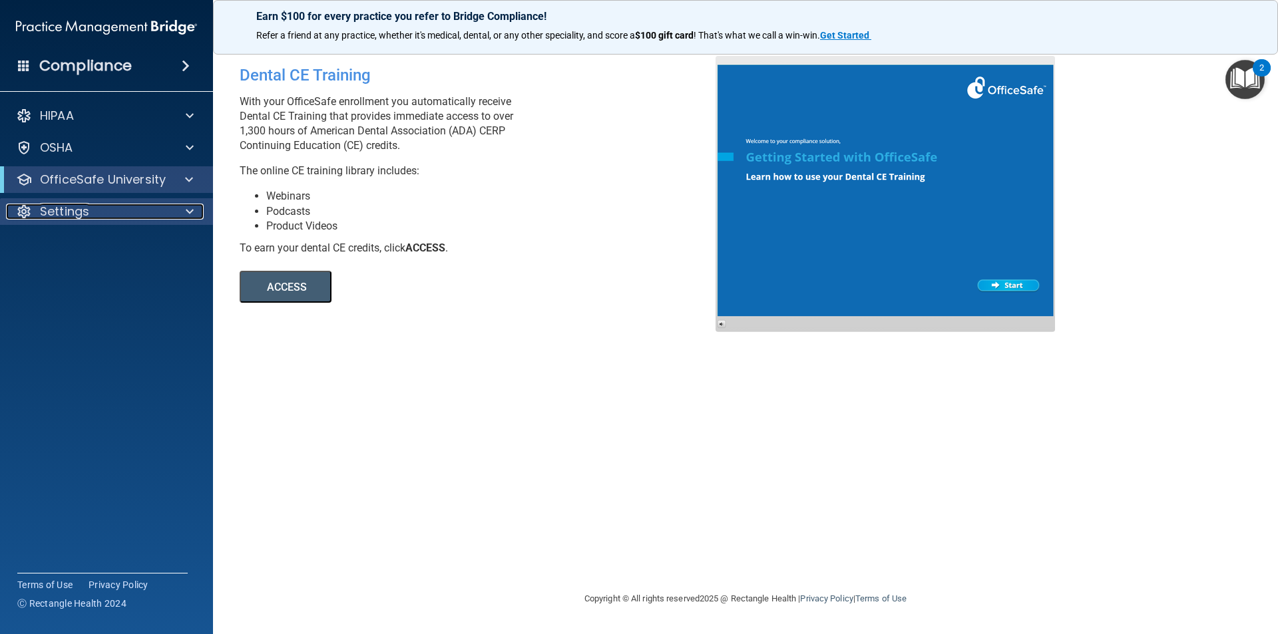
click at [158, 215] on div "Settings" at bounding box center [88, 212] width 165 height 16
click at [153, 152] on div "OSHA" at bounding box center [88, 148] width 165 height 16
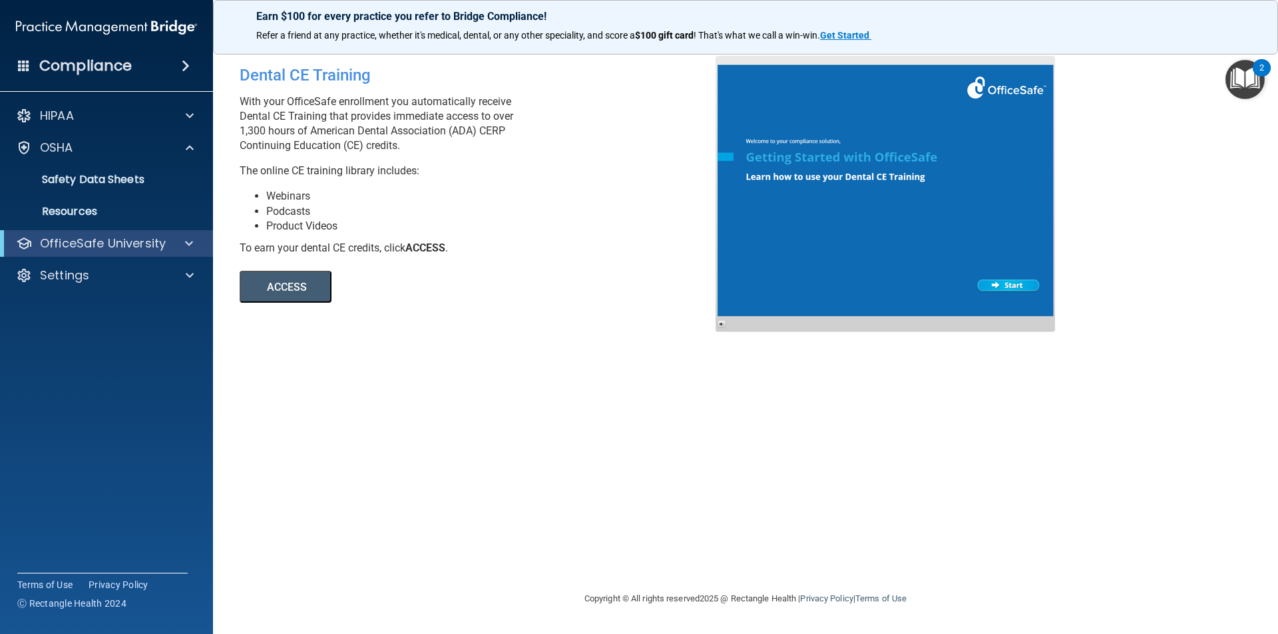
click at [203, 240] on div "OfficeSafe University" at bounding box center [106, 243] width 213 height 27
click at [198, 240] on div at bounding box center [186, 244] width 33 height 16
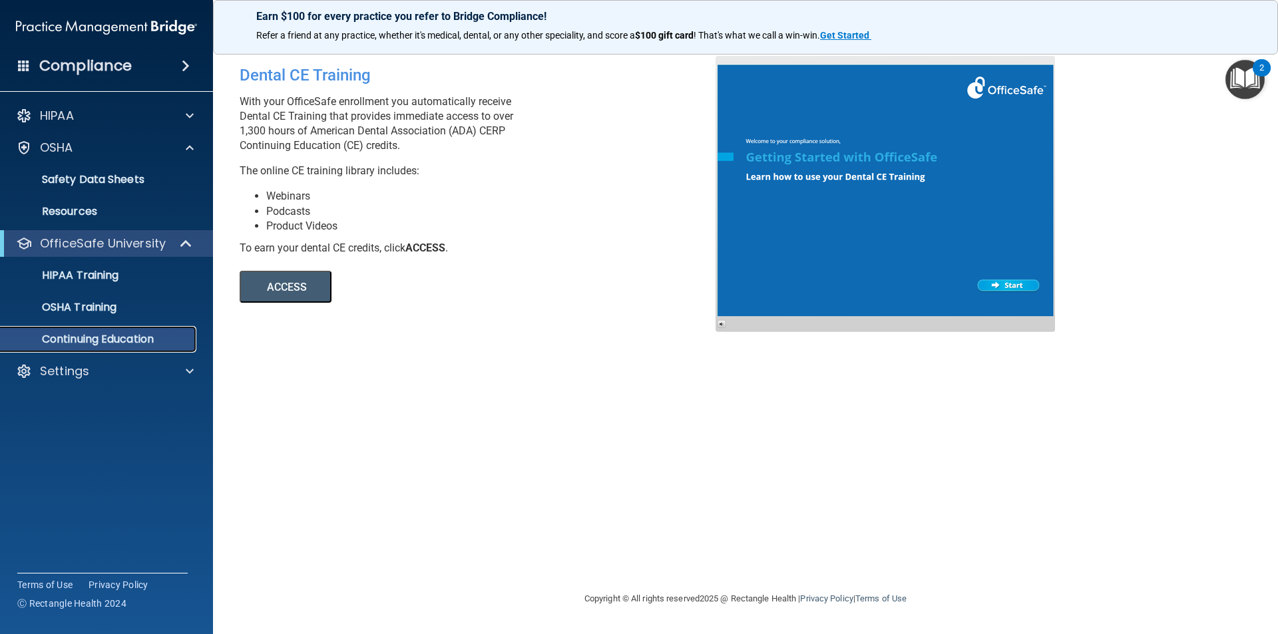
click at [101, 344] on p "Continuing Education" at bounding box center [100, 339] width 182 height 13
click at [116, 280] on p "HIPAA Training" at bounding box center [64, 275] width 110 height 13
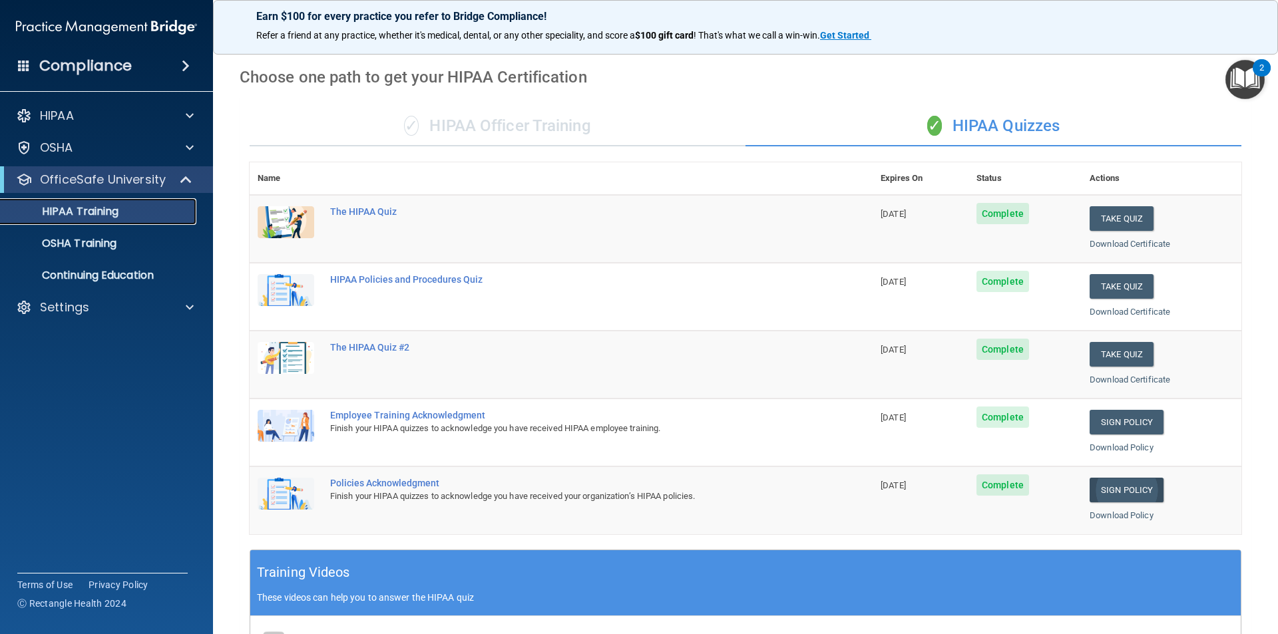
scroll to position [35, 0]
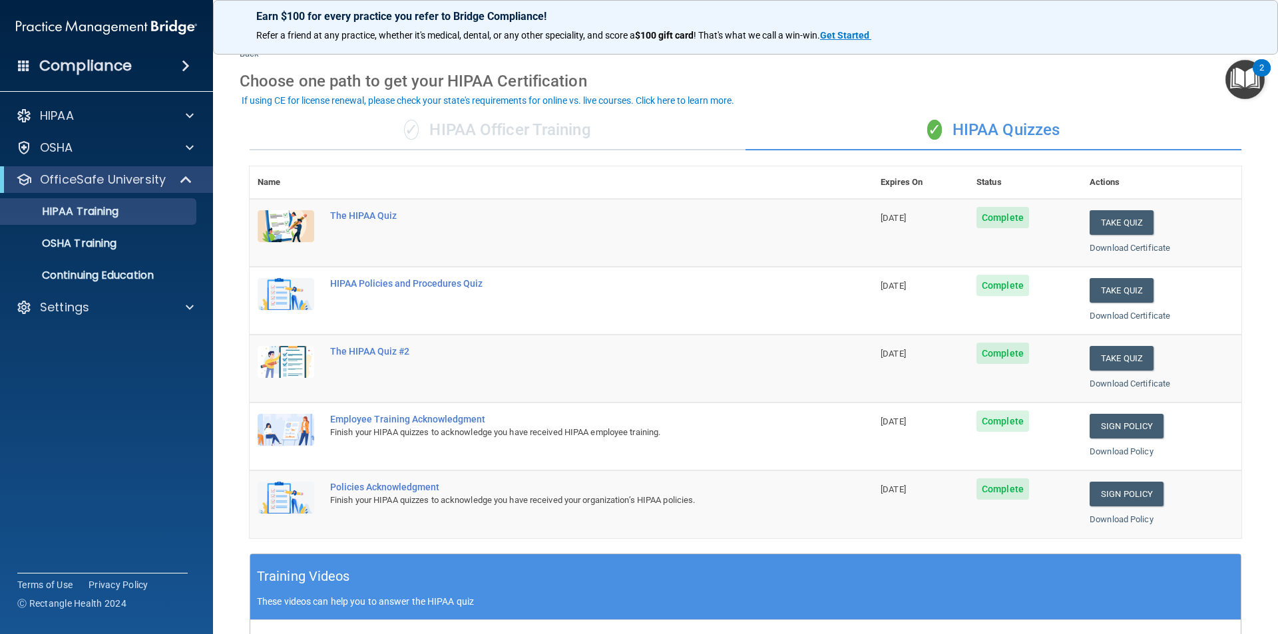
click at [1134, 253] on div "Download Certificate" at bounding box center [1162, 248] width 144 height 16
click at [1139, 246] on link "Download Certificate" at bounding box center [1130, 248] width 81 height 10
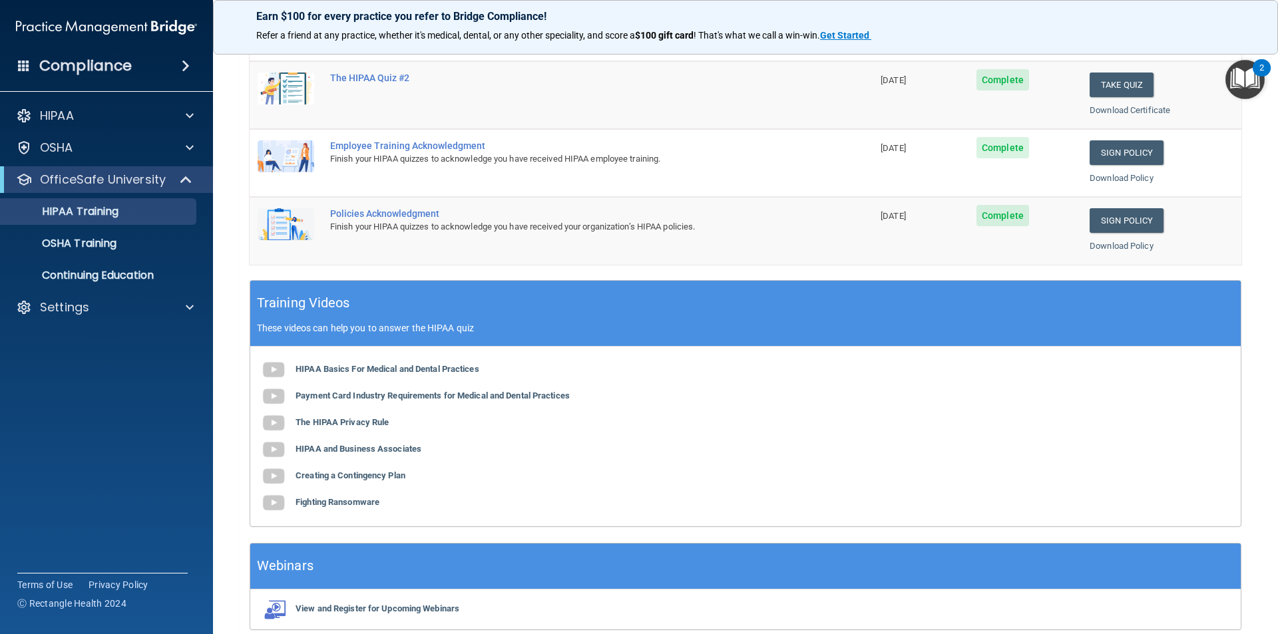
scroll to position [368, 0]
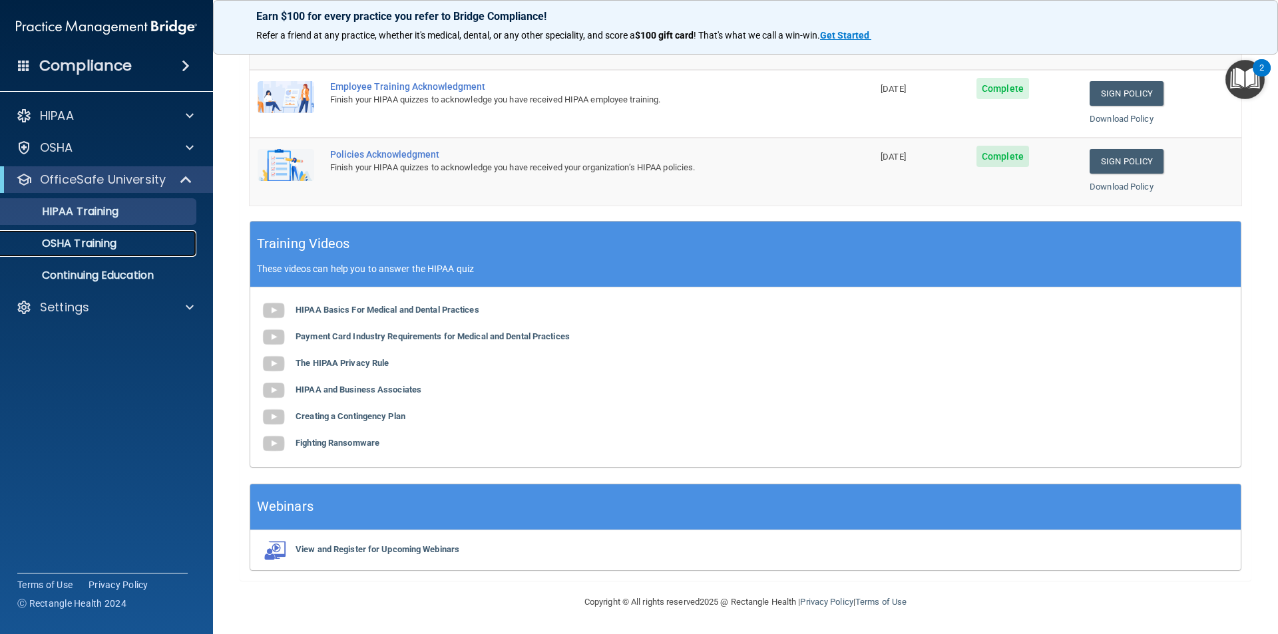
click at [92, 237] on p "OSHA Training" at bounding box center [63, 243] width 108 height 13
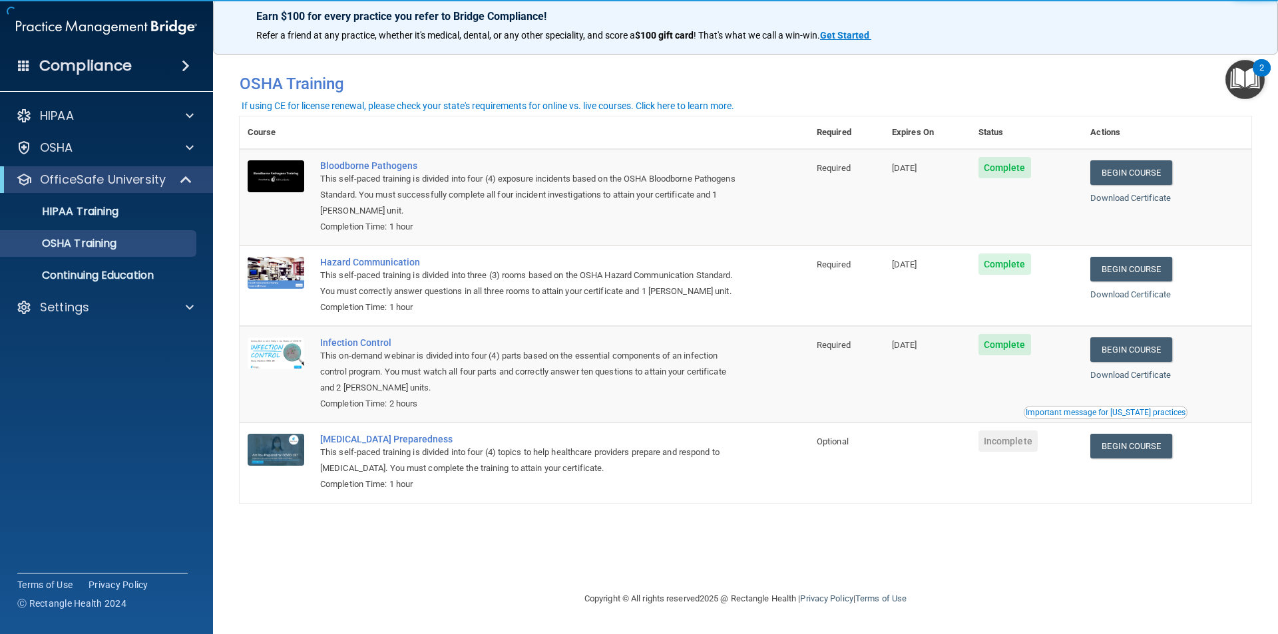
click at [828, 167] on span "Required" at bounding box center [834, 168] width 34 height 10
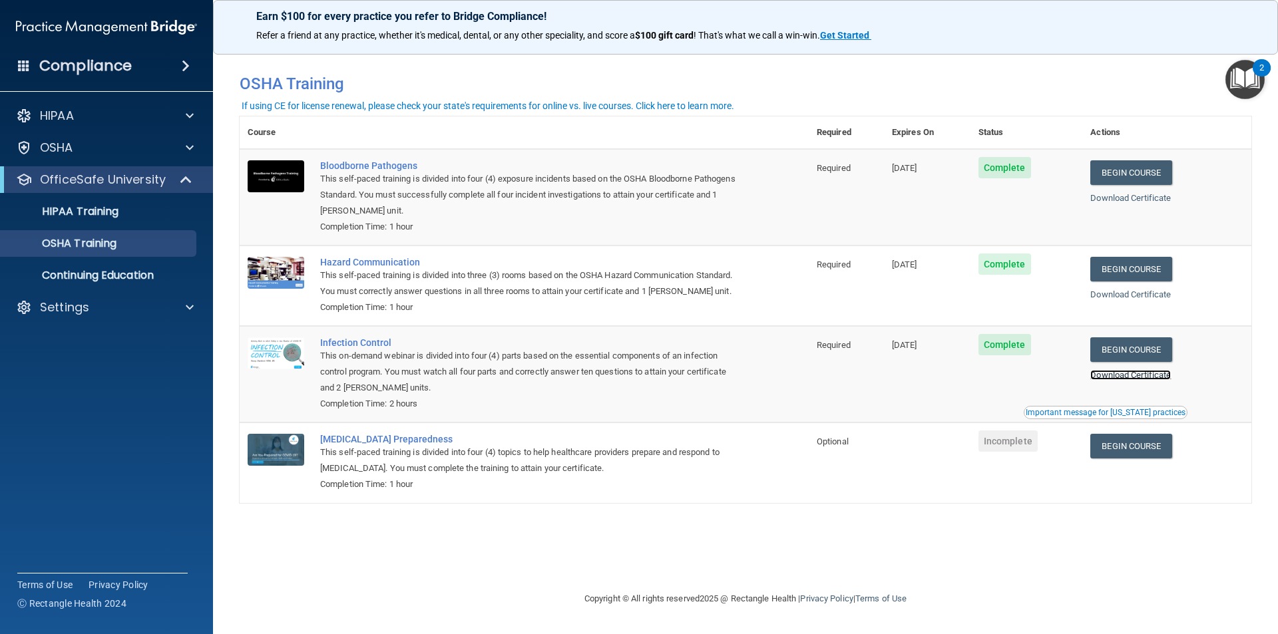
click at [1165, 377] on link "Download Certificate" at bounding box center [1130, 375] width 81 height 10
click at [47, 75] on h4 "Compliance" at bounding box center [85, 66] width 93 height 19
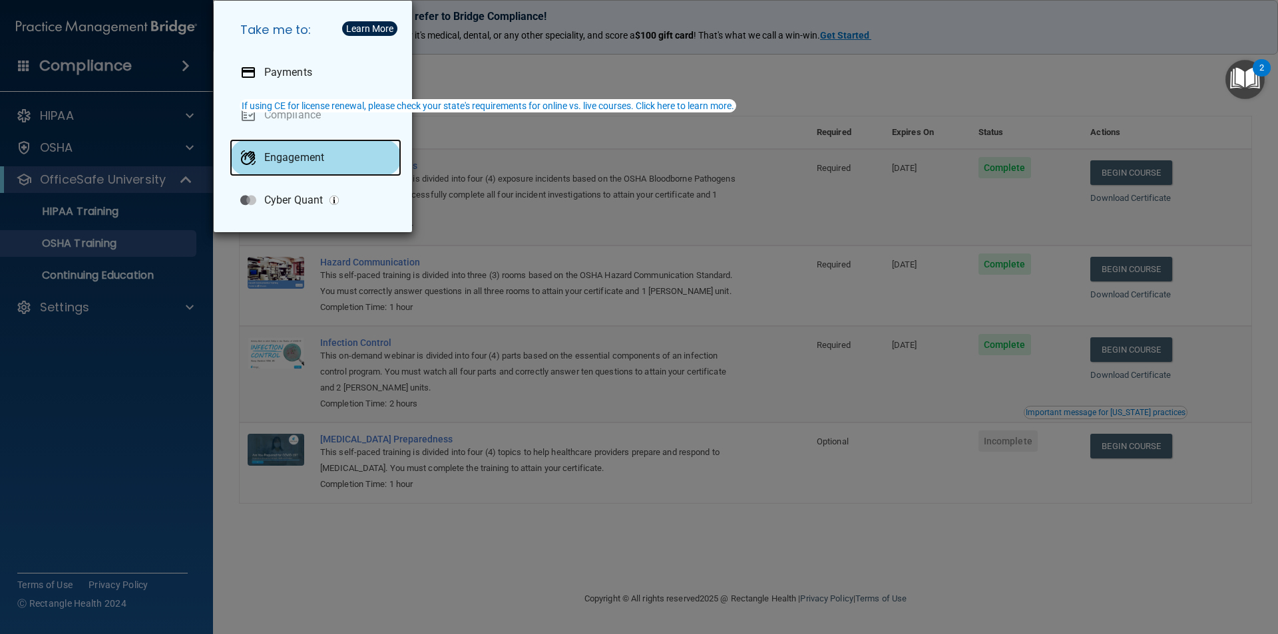
click at [296, 161] on p "Engagement" at bounding box center [294, 157] width 60 height 13
click at [89, 34] on div "Take me to: Payments Compliance Engagement Cyber Quant" at bounding box center [639, 317] width 1278 height 634
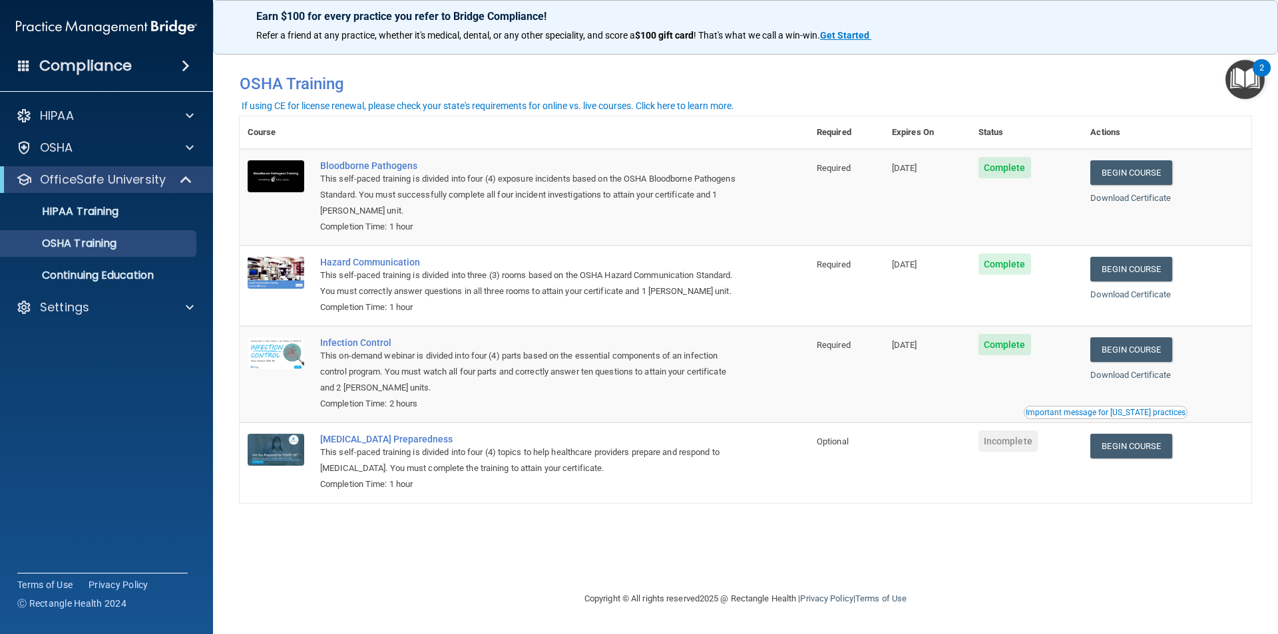
click at [190, 66] on span at bounding box center [186, 66] width 8 height 16
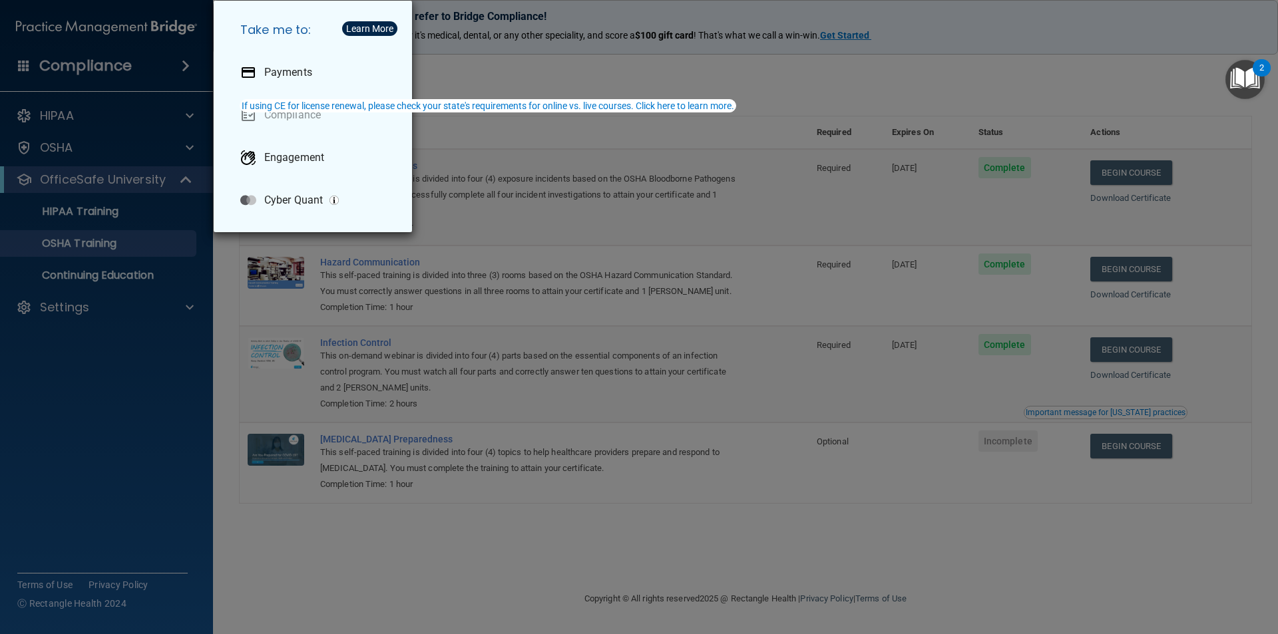
click at [1233, 76] on img "Open Resource Center, 2 new notifications" at bounding box center [1244, 79] width 39 height 39
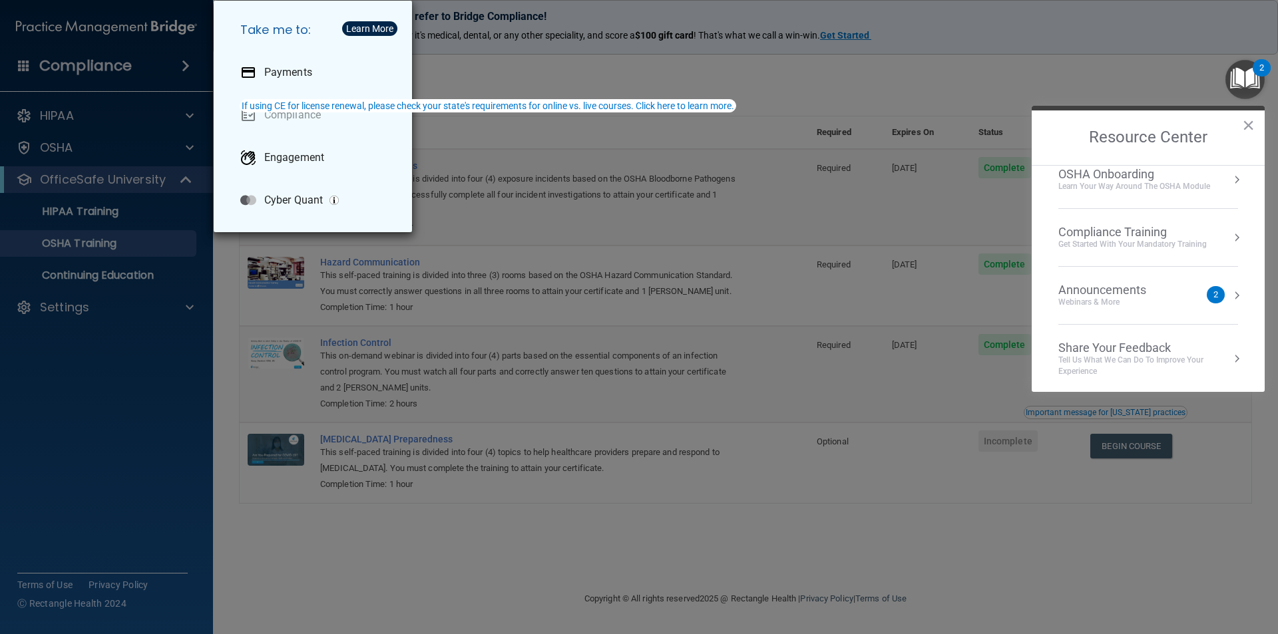
scroll to position [75, 0]
click at [1183, 90] on div "Take me to: Payments Compliance Engagement Cyber Quant" at bounding box center [639, 317] width 1278 height 634
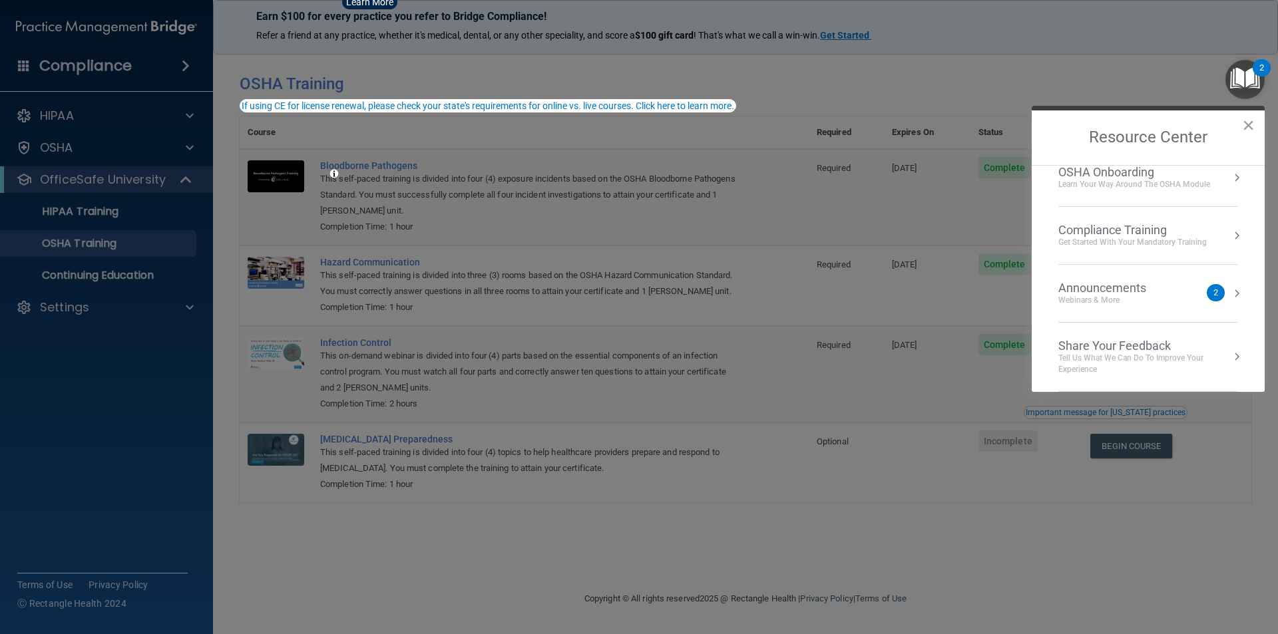
click at [1243, 121] on button "×" at bounding box center [1248, 124] width 13 height 21
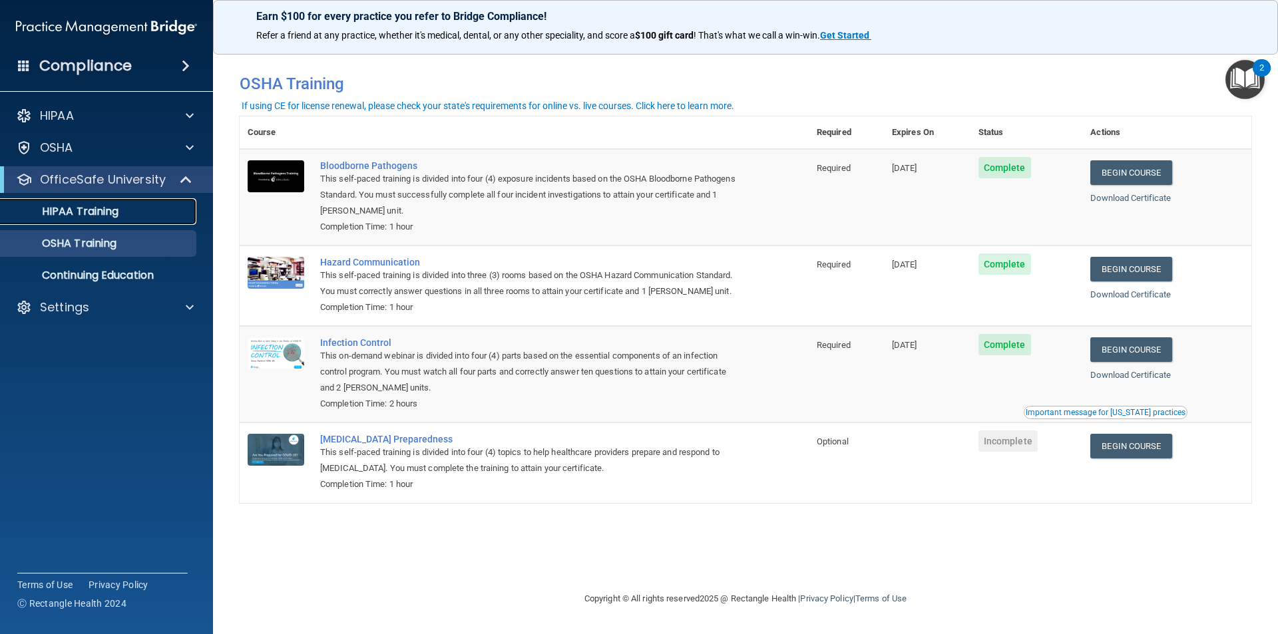
click at [122, 214] on div "HIPAA Training" at bounding box center [100, 211] width 182 height 13
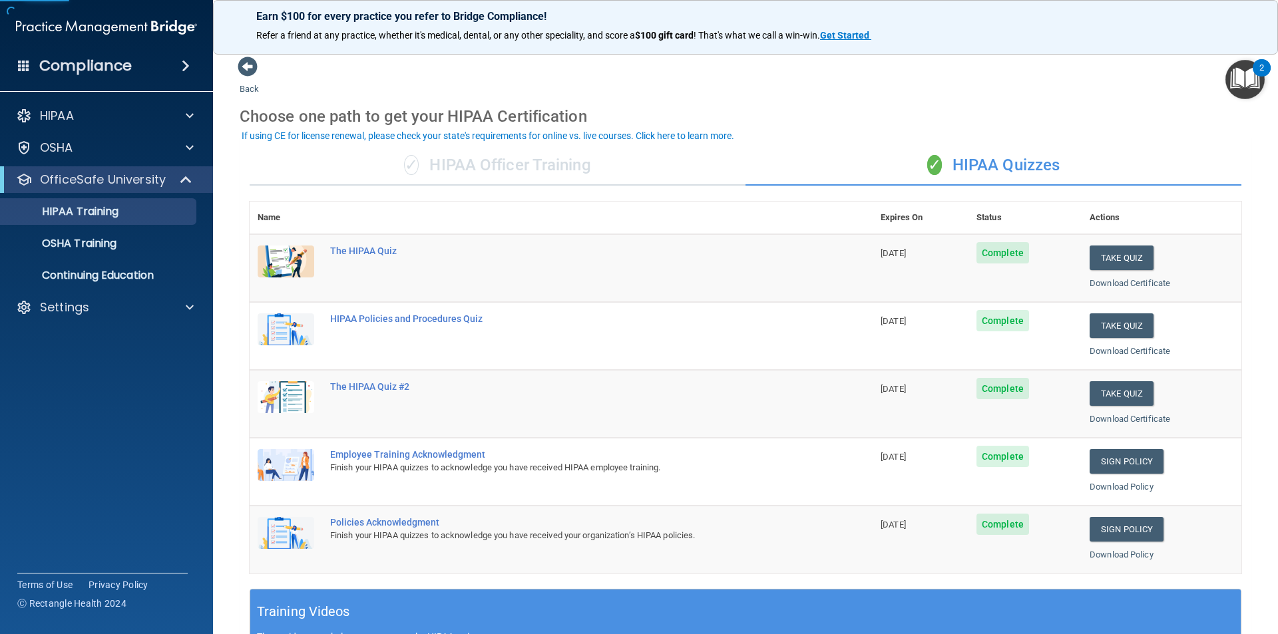
click at [998, 256] on span "Complete" at bounding box center [1002, 252] width 53 height 21
click at [361, 381] on div "The HIPAA Quiz #2" at bounding box center [568, 386] width 476 height 11
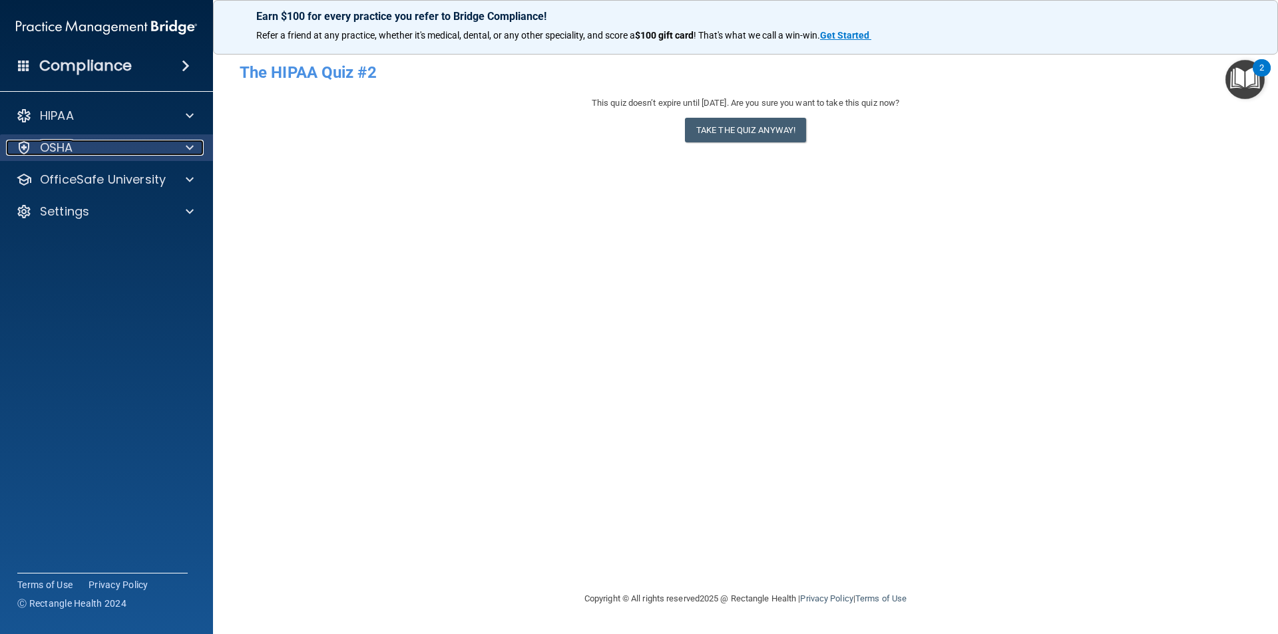
click at [81, 150] on div "OSHA" at bounding box center [88, 148] width 165 height 16
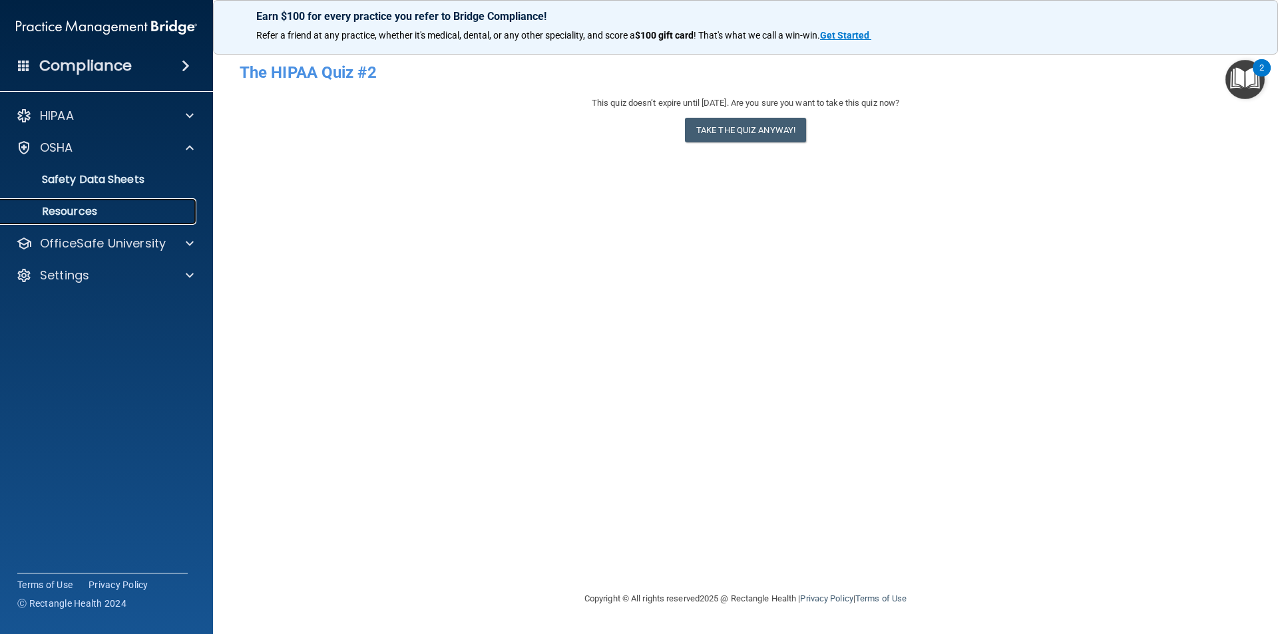
click at [70, 211] on p "Resources" at bounding box center [100, 211] width 182 height 13
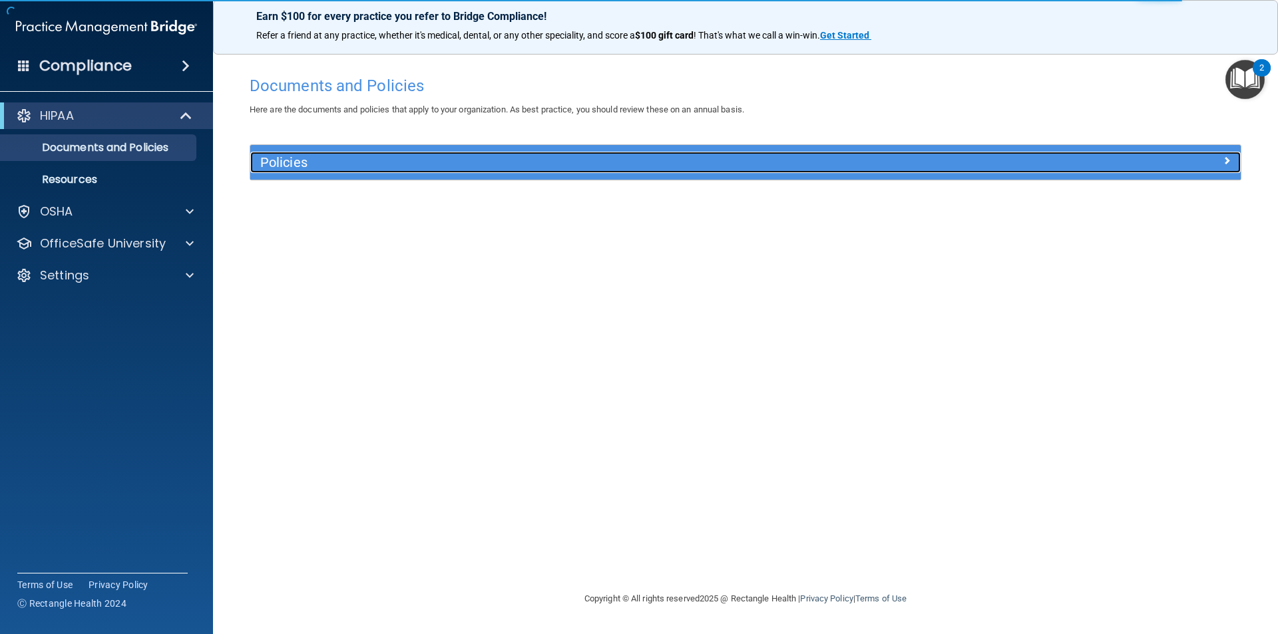
click at [1227, 164] on span at bounding box center [1227, 160] width 8 height 16
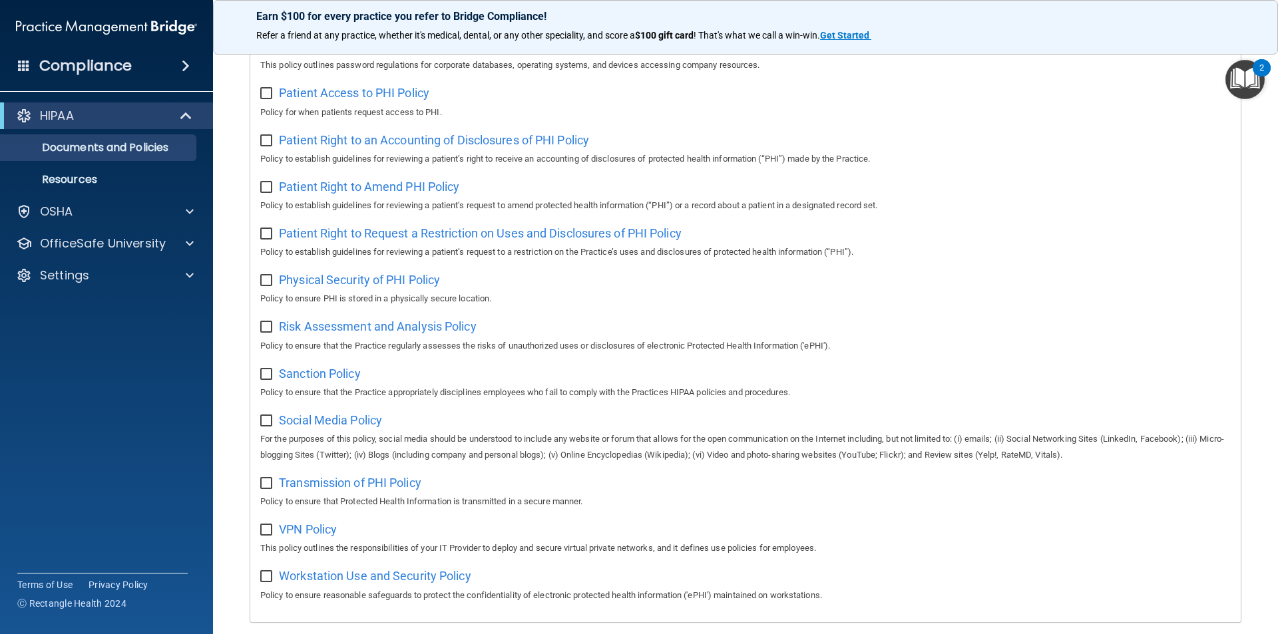
scroll to position [701, 0]
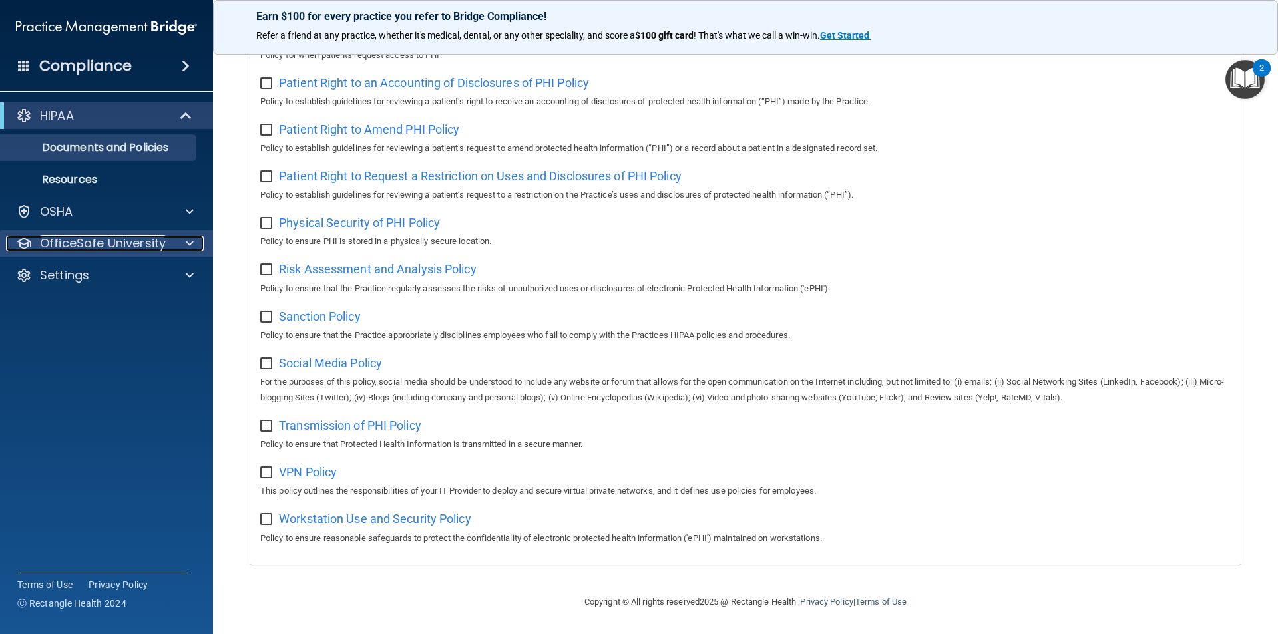
click at [119, 247] on p "OfficeSafe University" at bounding box center [103, 244] width 126 height 16
click at [65, 249] on p "OfficeSafe University" at bounding box center [103, 244] width 126 height 16
click at [23, 248] on div at bounding box center [24, 244] width 16 height 16
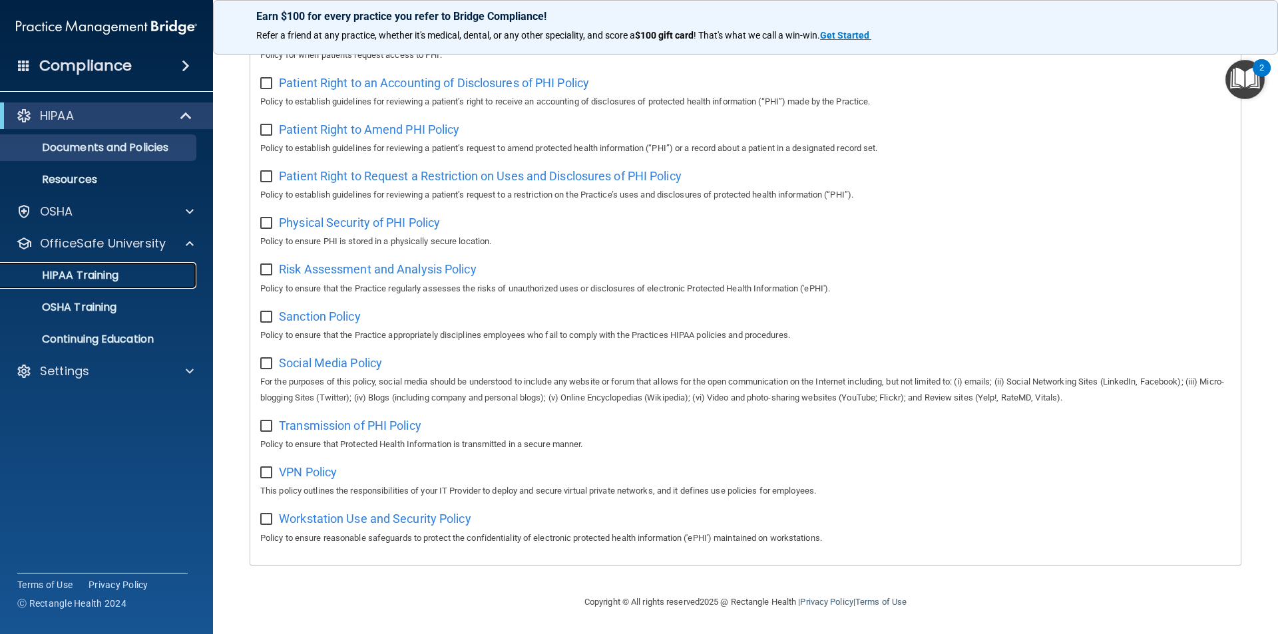
click at [103, 270] on p "HIPAA Training" at bounding box center [64, 275] width 110 height 13
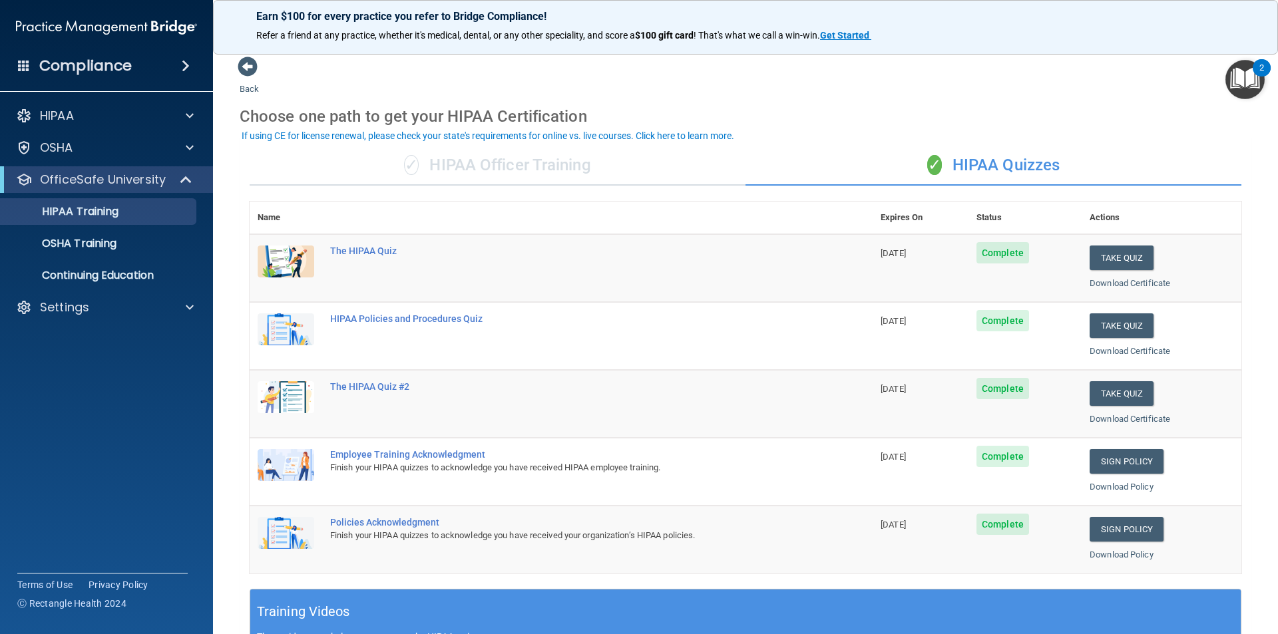
click at [922, 221] on th "Expires On" at bounding box center [921, 218] width 96 height 33
click at [984, 220] on th "Status" at bounding box center [1024, 218] width 113 height 33
click at [1098, 214] on th "Actions" at bounding box center [1162, 218] width 160 height 33
click at [276, 131] on div "If using CE for license renewal, please check your state's requirements for onl…" at bounding box center [488, 135] width 493 height 9
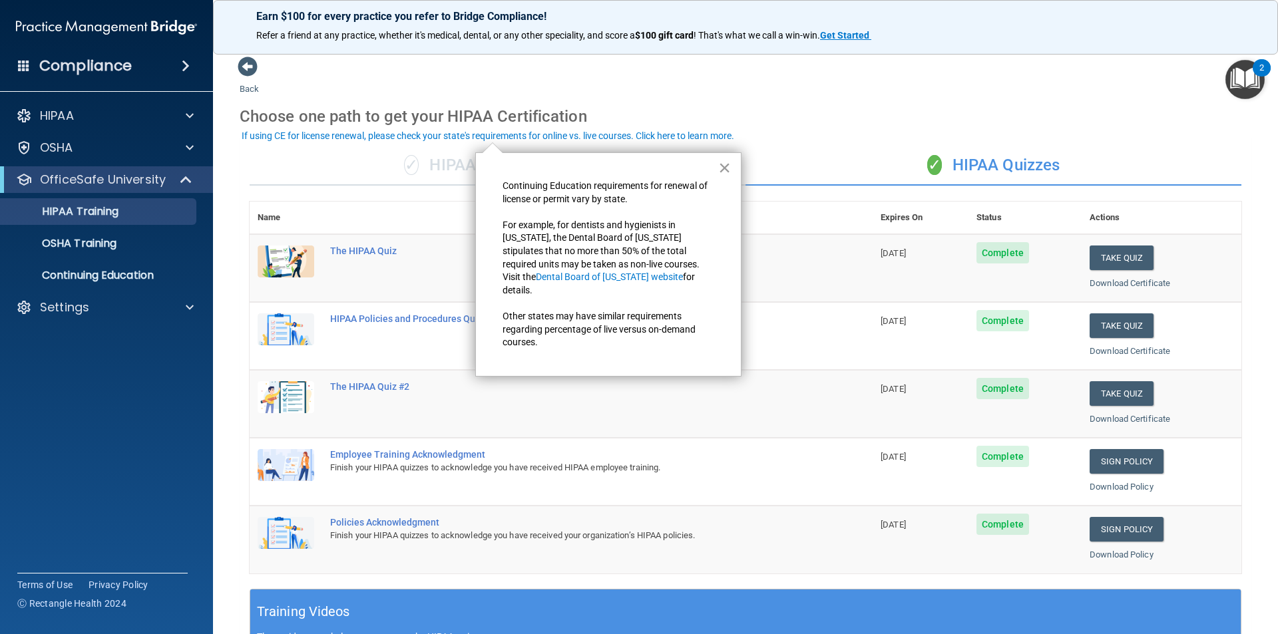
click at [724, 170] on button "×" at bounding box center [724, 167] width 13 height 21
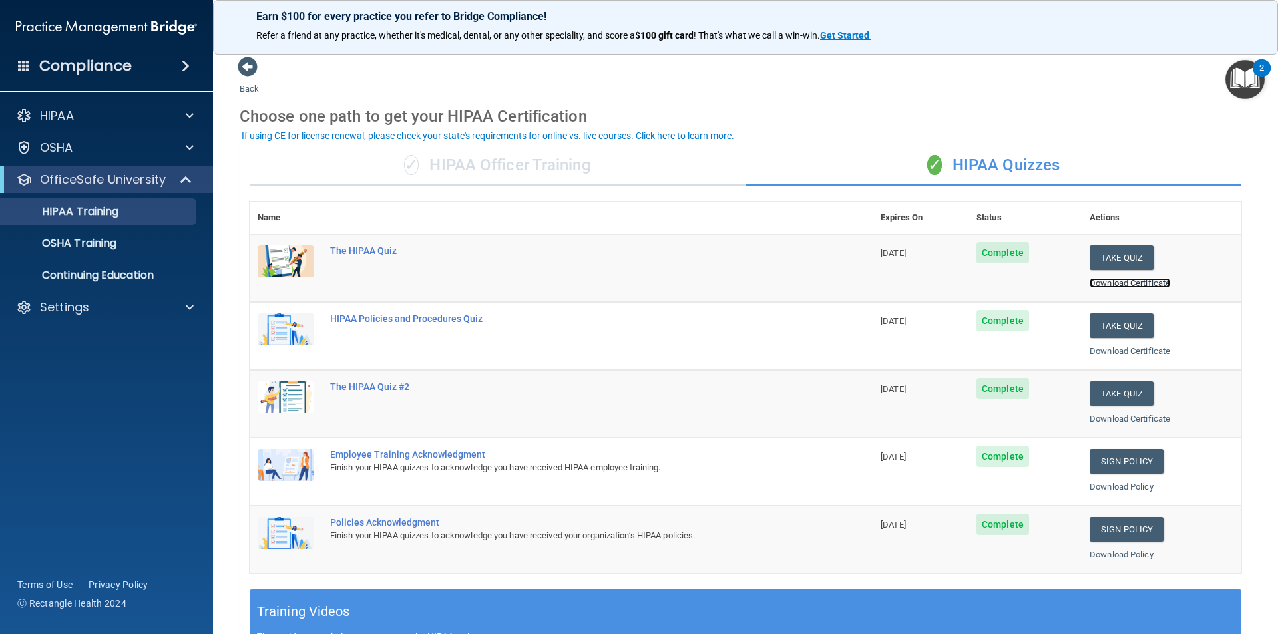
click at [1127, 281] on link "Download Certificate" at bounding box center [1130, 283] width 81 height 10
click at [1133, 421] on link "Download Certificate" at bounding box center [1130, 419] width 81 height 10
click at [1127, 354] on link "Download Certificate" at bounding box center [1130, 351] width 81 height 10
click at [85, 279] on p "Continuing Education" at bounding box center [100, 275] width 182 height 13
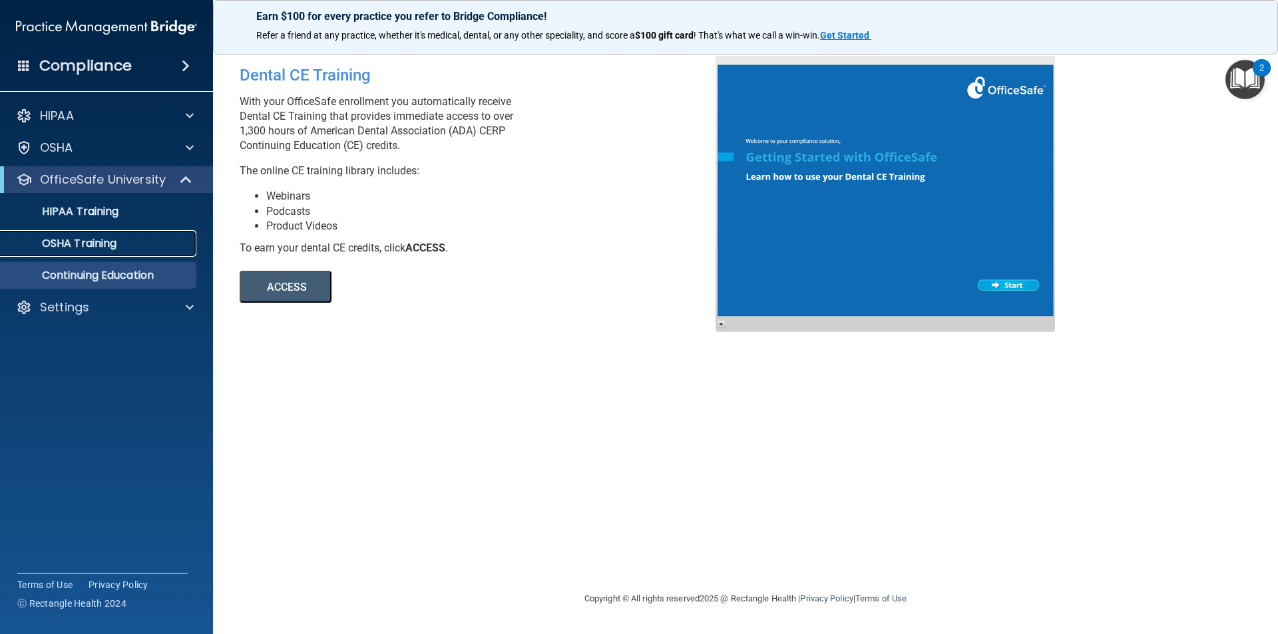
click at [72, 238] on p "OSHA Training" at bounding box center [63, 243] width 108 height 13
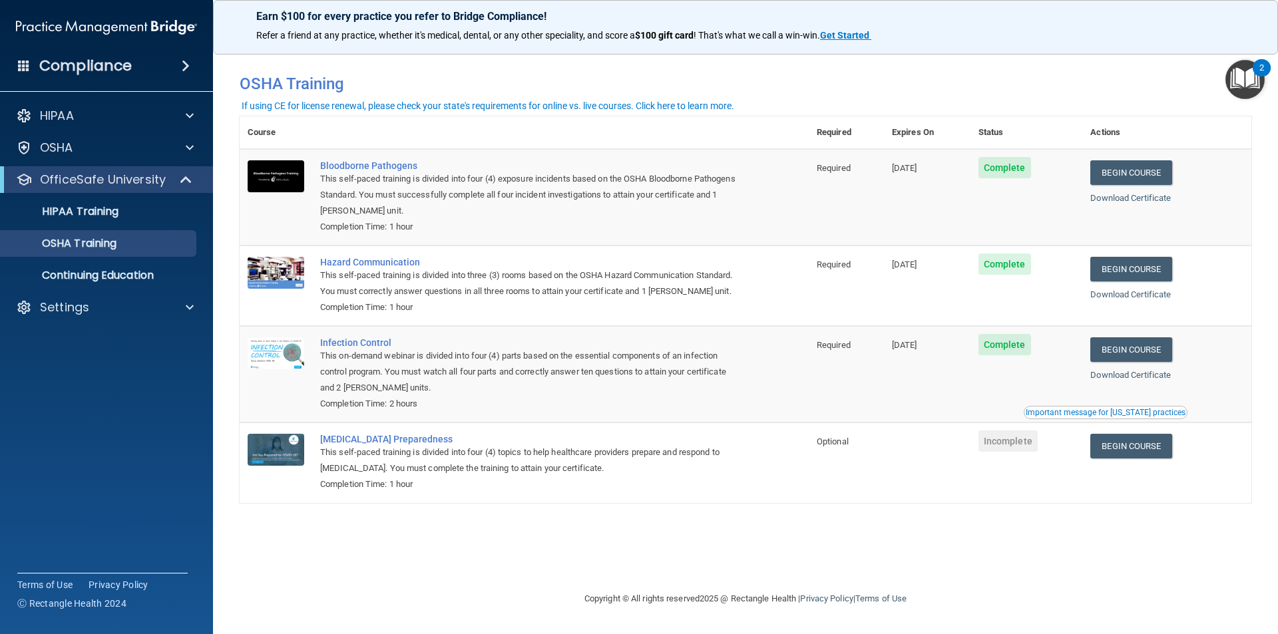
click at [1117, 412] on div "Important message for California practices" at bounding box center [1106, 413] width 160 height 8
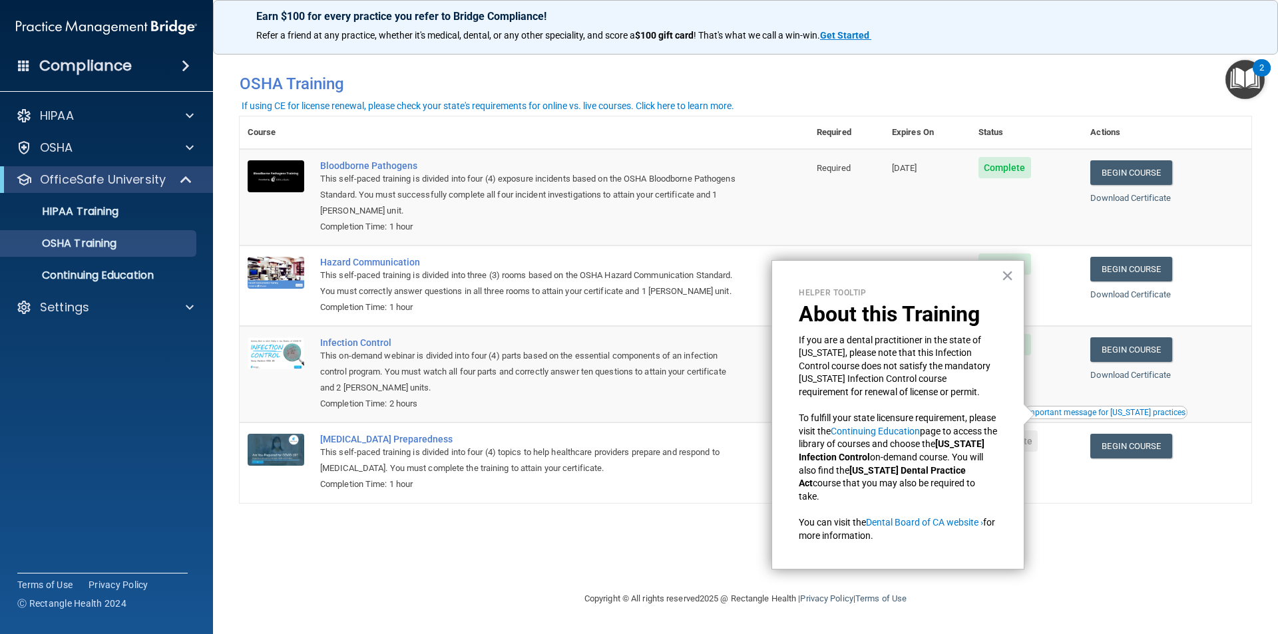
click at [1008, 270] on button "×" at bounding box center [1007, 275] width 13 height 21
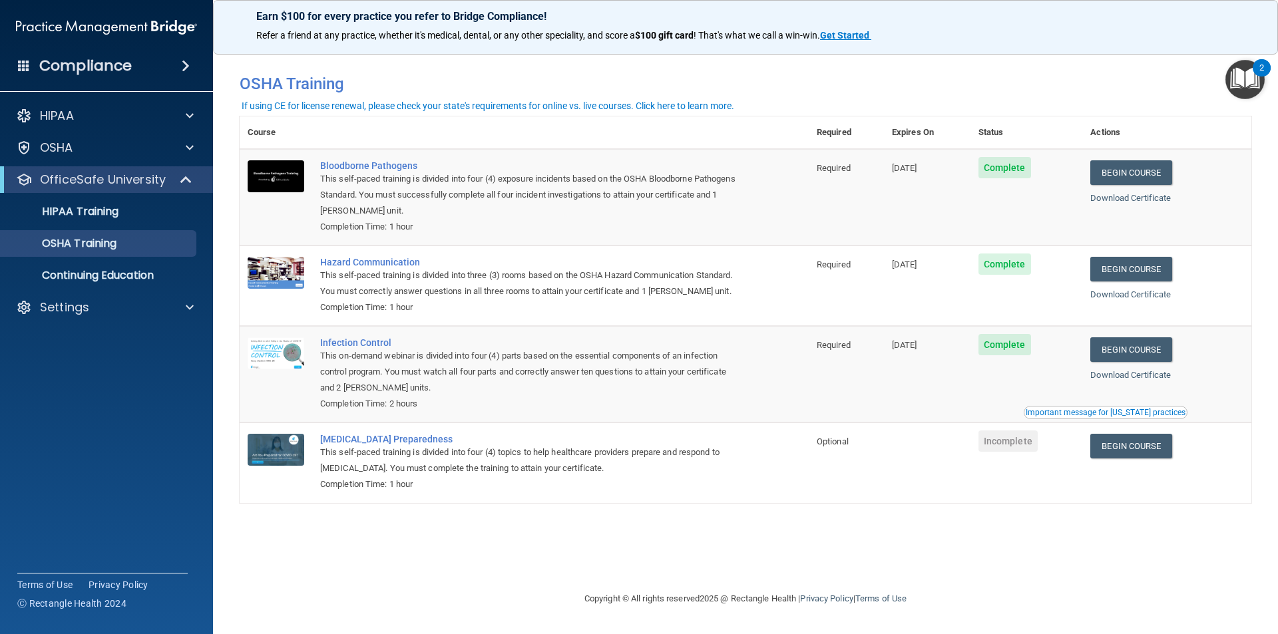
click at [1027, 166] on span "Complete" at bounding box center [1004, 167] width 53 height 21
click at [377, 108] on div "If using CE for license renewal, please check your state's requirements for onl…" at bounding box center [488, 105] width 493 height 9
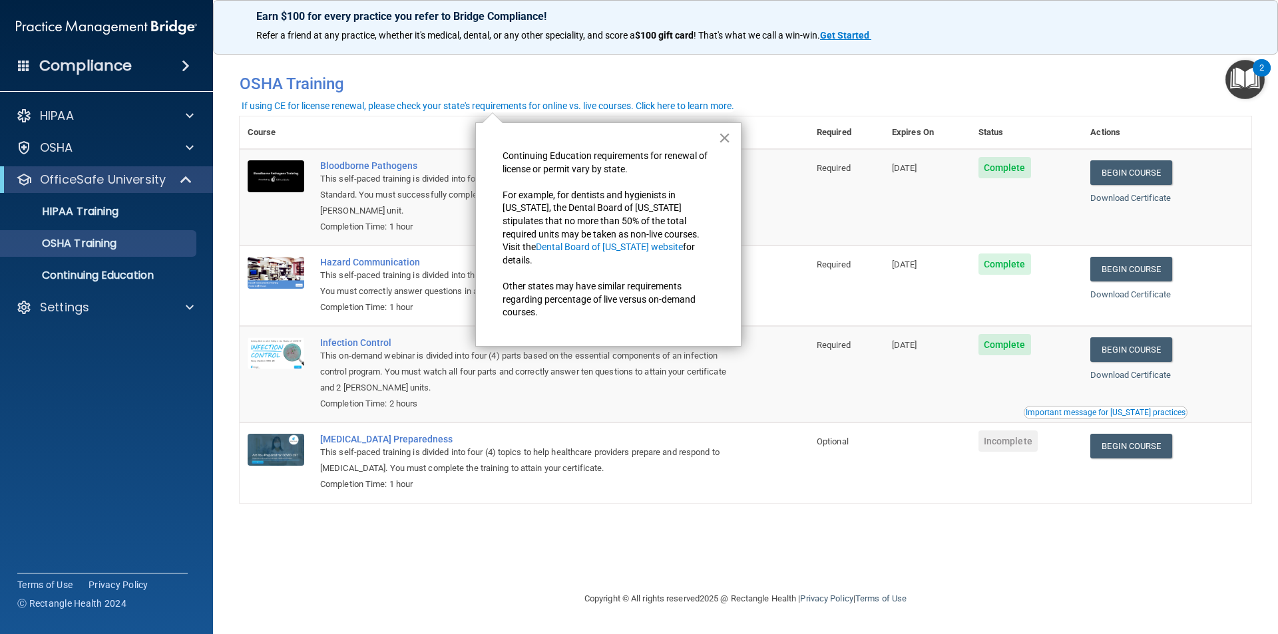
click at [729, 133] on button "×" at bounding box center [724, 137] width 13 height 21
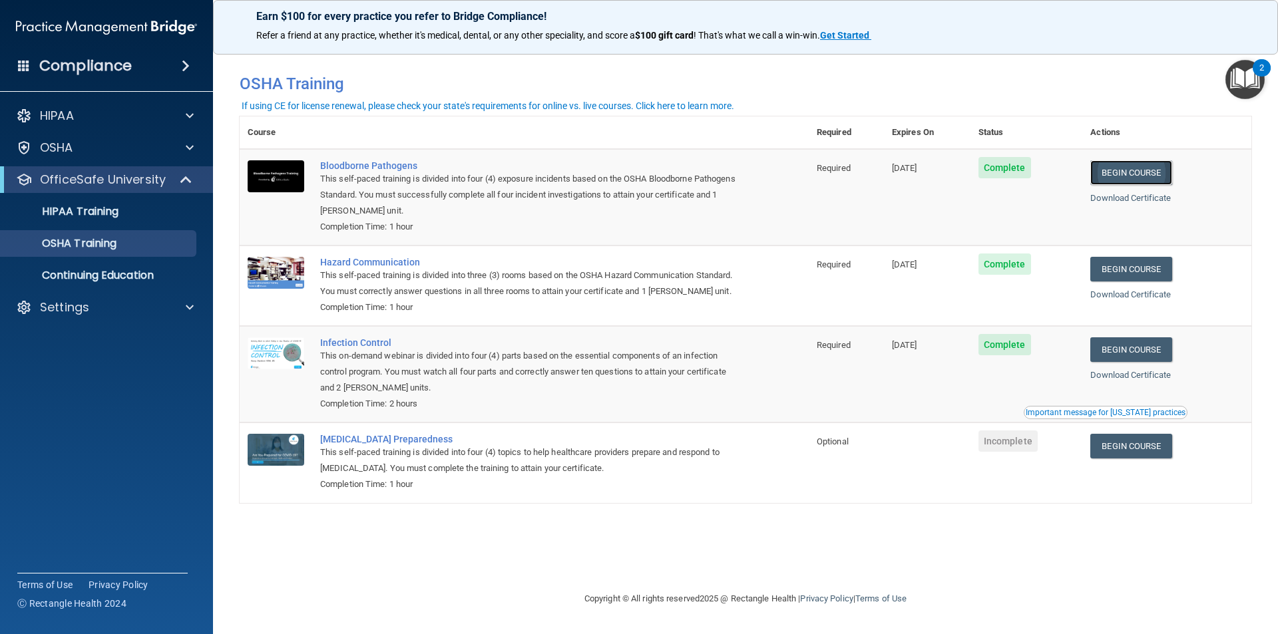
click at [1145, 172] on link "Begin Course" at bounding box center [1130, 172] width 81 height 25
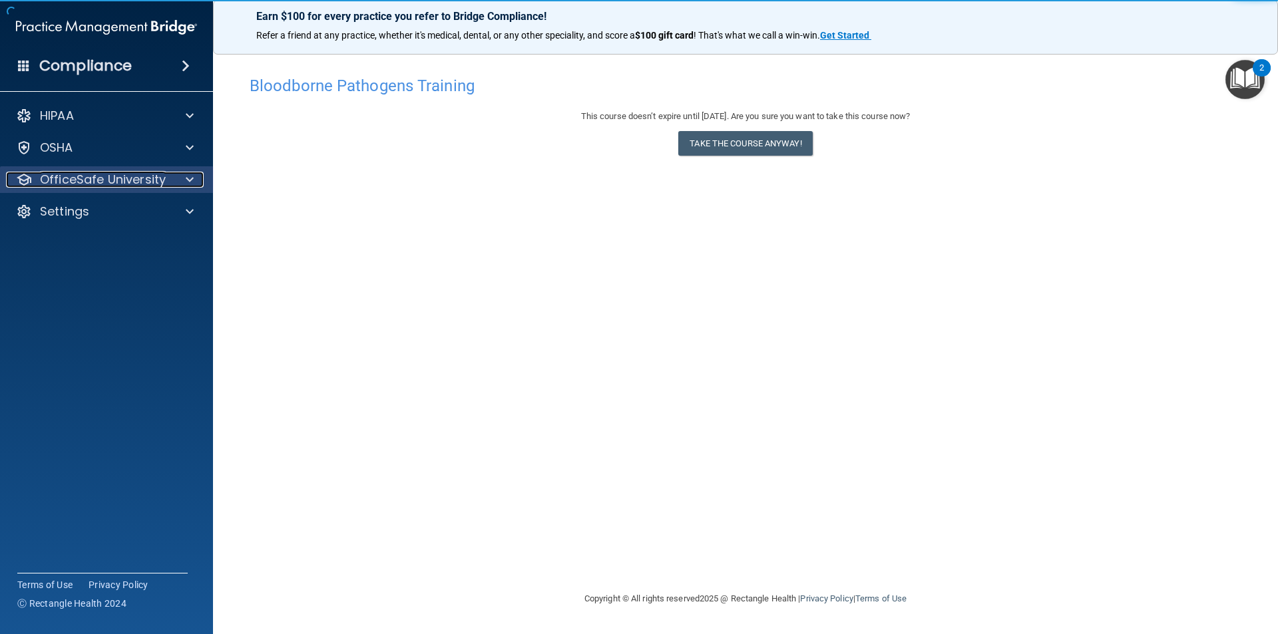
click at [59, 182] on p "OfficeSafe University" at bounding box center [103, 180] width 126 height 16
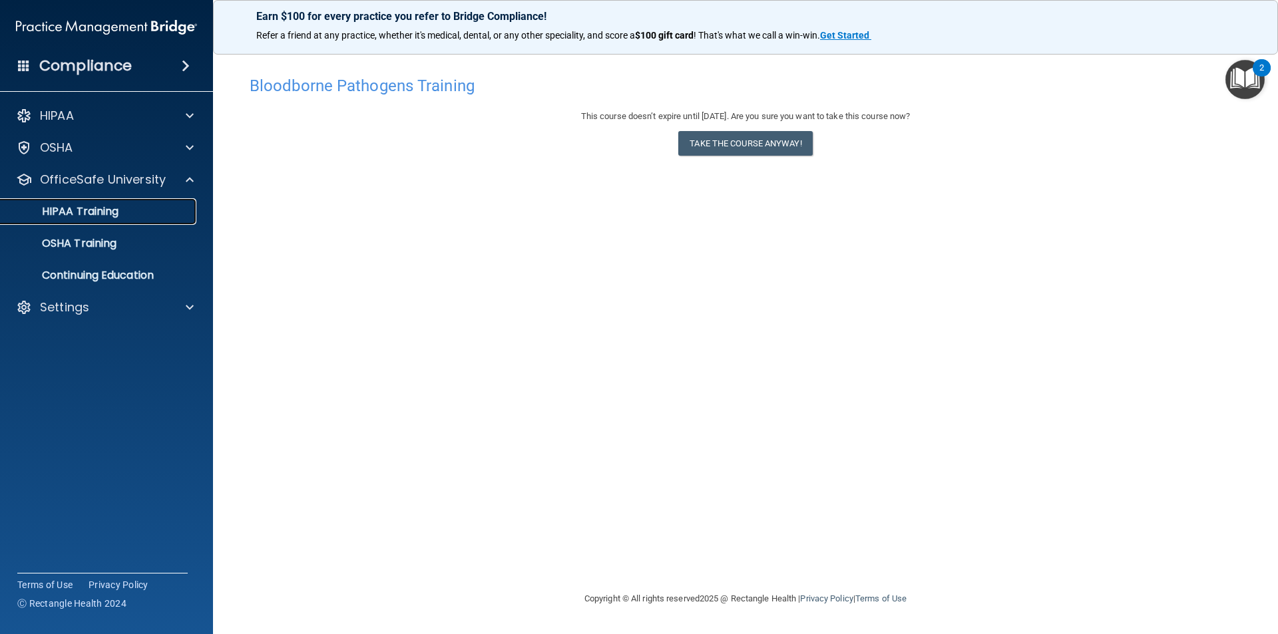
click at [56, 215] on p "HIPAA Training" at bounding box center [64, 211] width 110 height 13
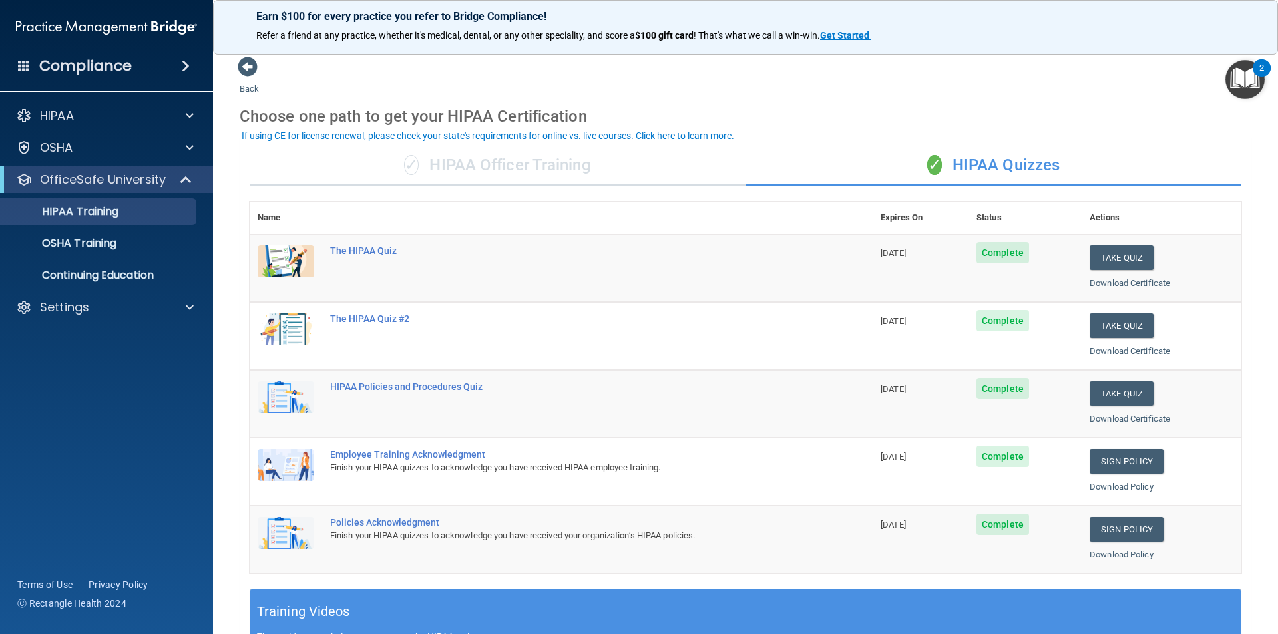
click at [538, 178] on div "✓ HIPAA Officer Training" at bounding box center [498, 166] width 496 height 40
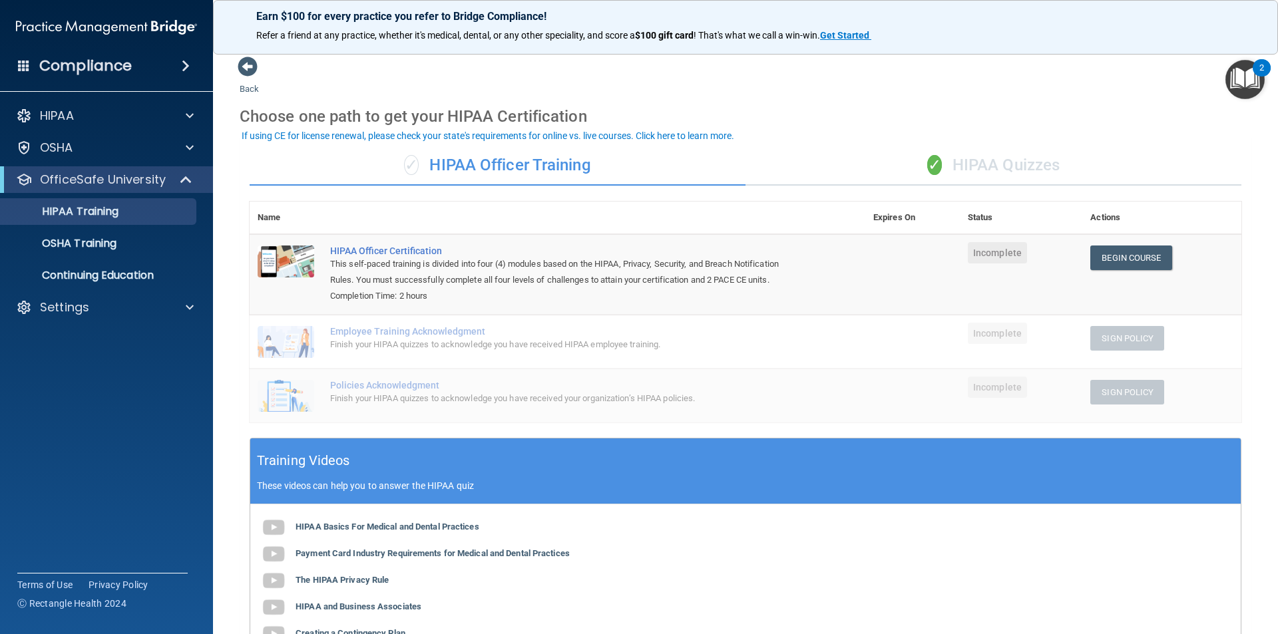
click at [1020, 159] on div "✓ HIPAA Quizzes" at bounding box center [993, 166] width 496 height 40
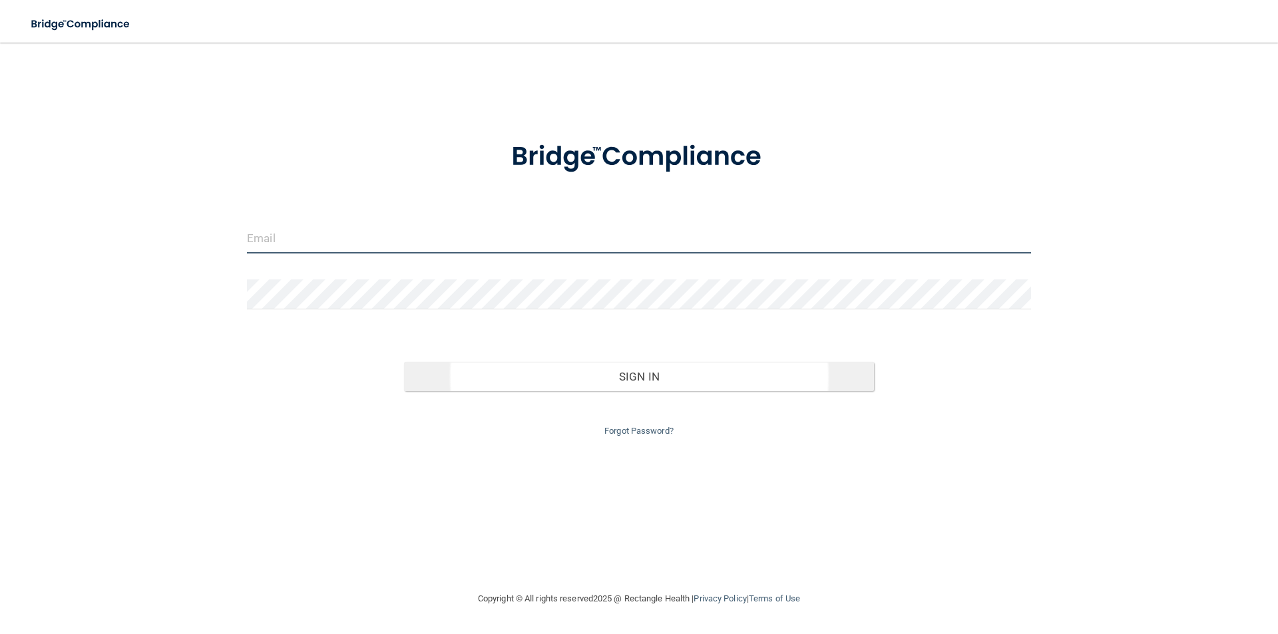
type input "[EMAIL_ADDRESS][DOMAIN_NAME]"
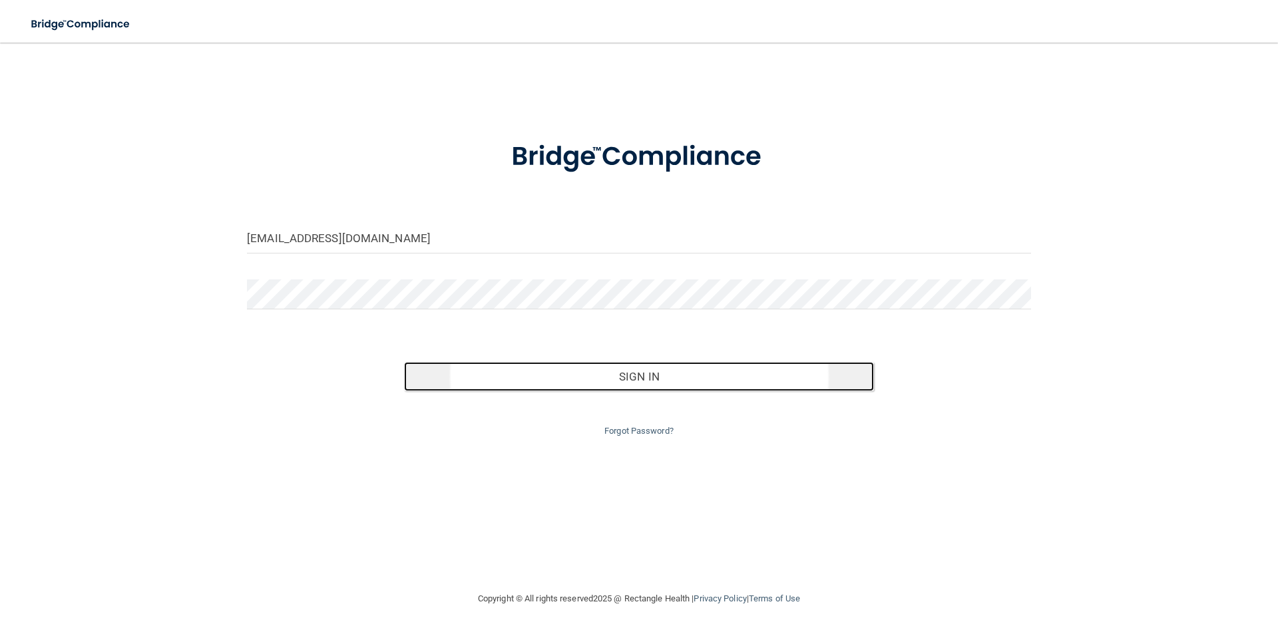
click at [685, 373] on button "Sign In" at bounding box center [639, 376] width 471 height 29
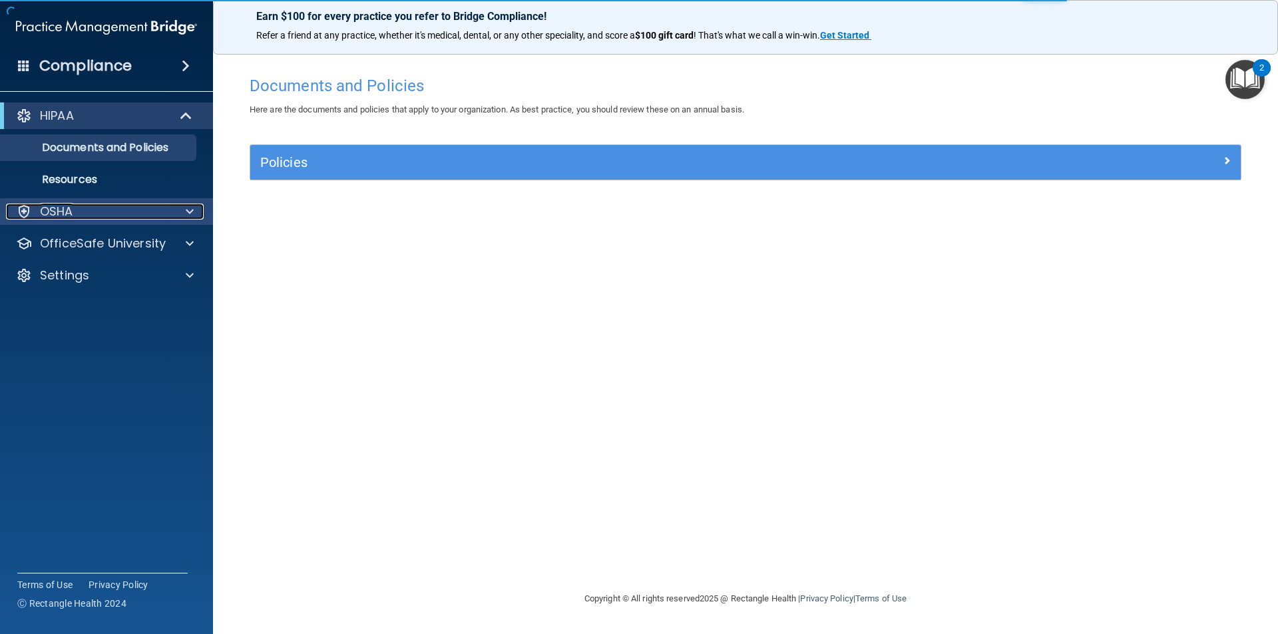
click at [172, 213] on div at bounding box center [187, 212] width 33 height 16
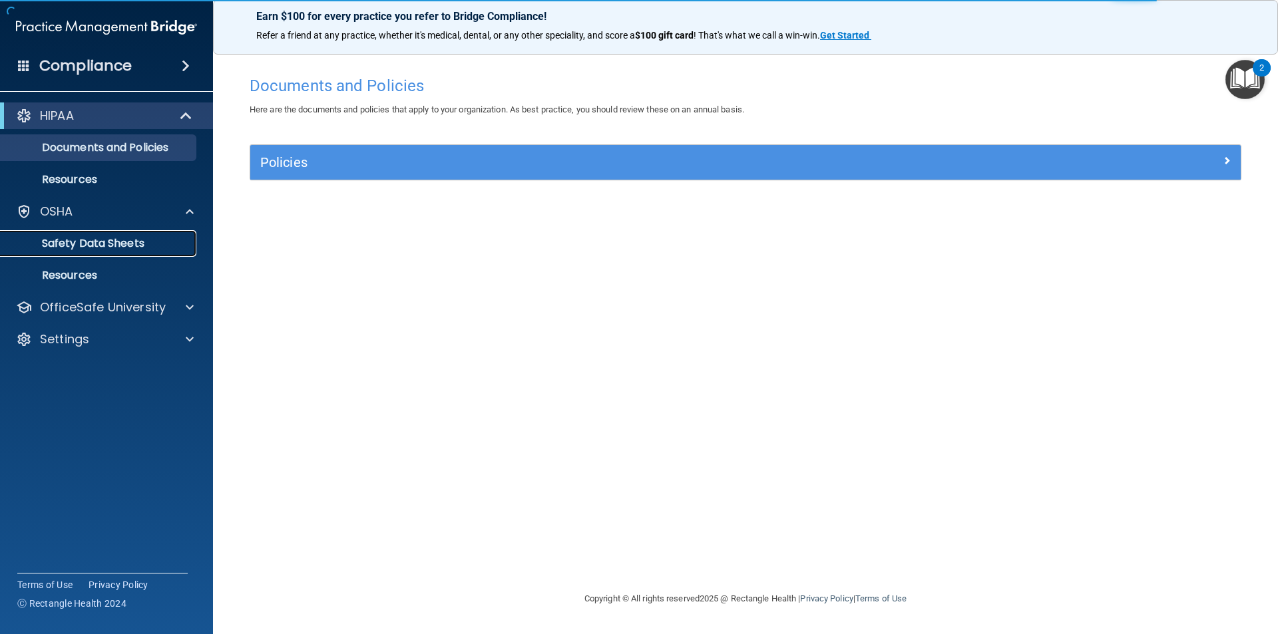
click at [136, 247] on p "Safety Data Sheets" at bounding box center [100, 243] width 182 height 13
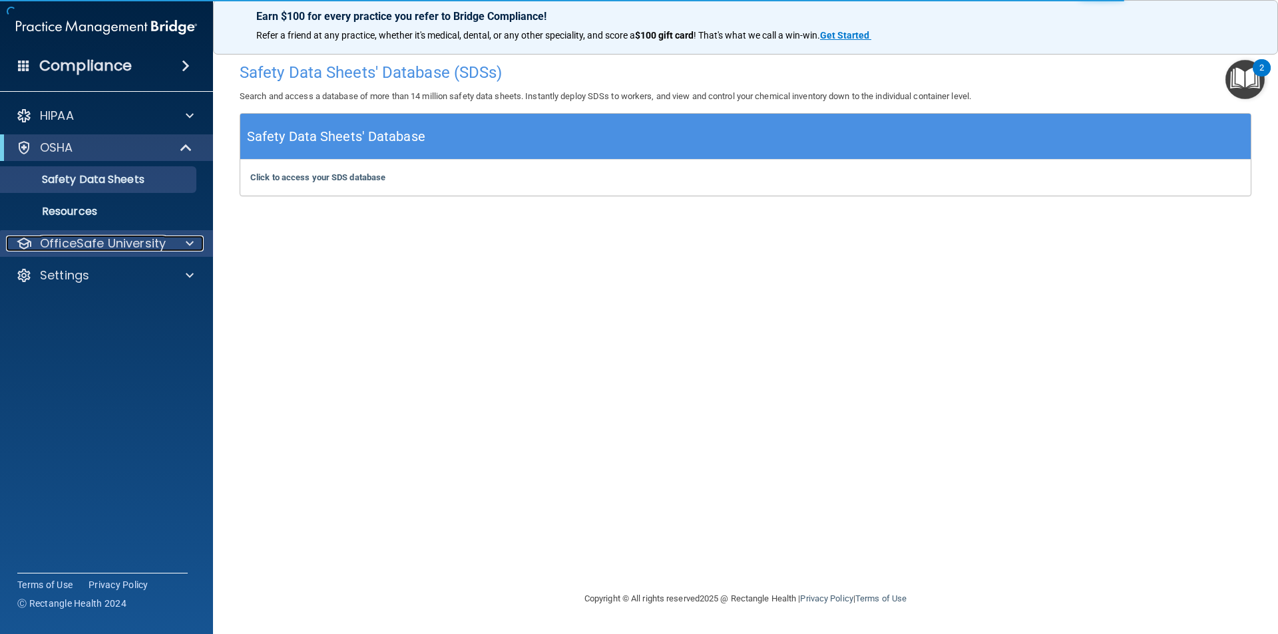
click at [166, 239] on div "OfficeSafe University" at bounding box center [88, 244] width 165 height 16
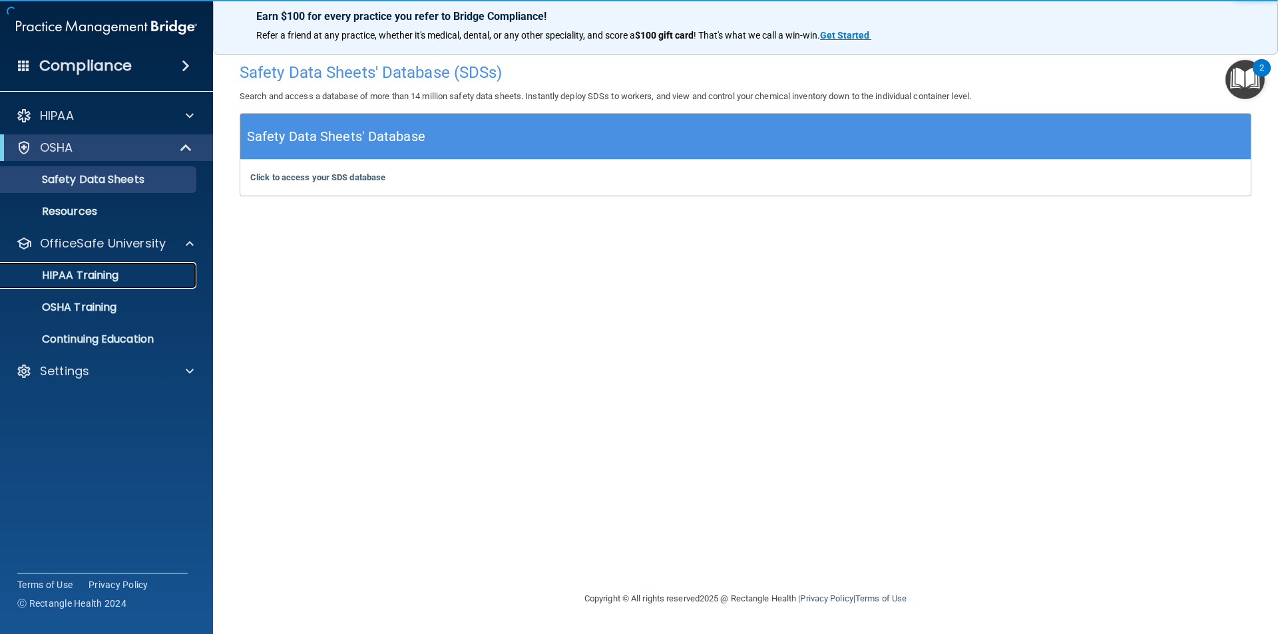
click at [111, 279] on p "HIPAA Training" at bounding box center [64, 275] width 110 height 13
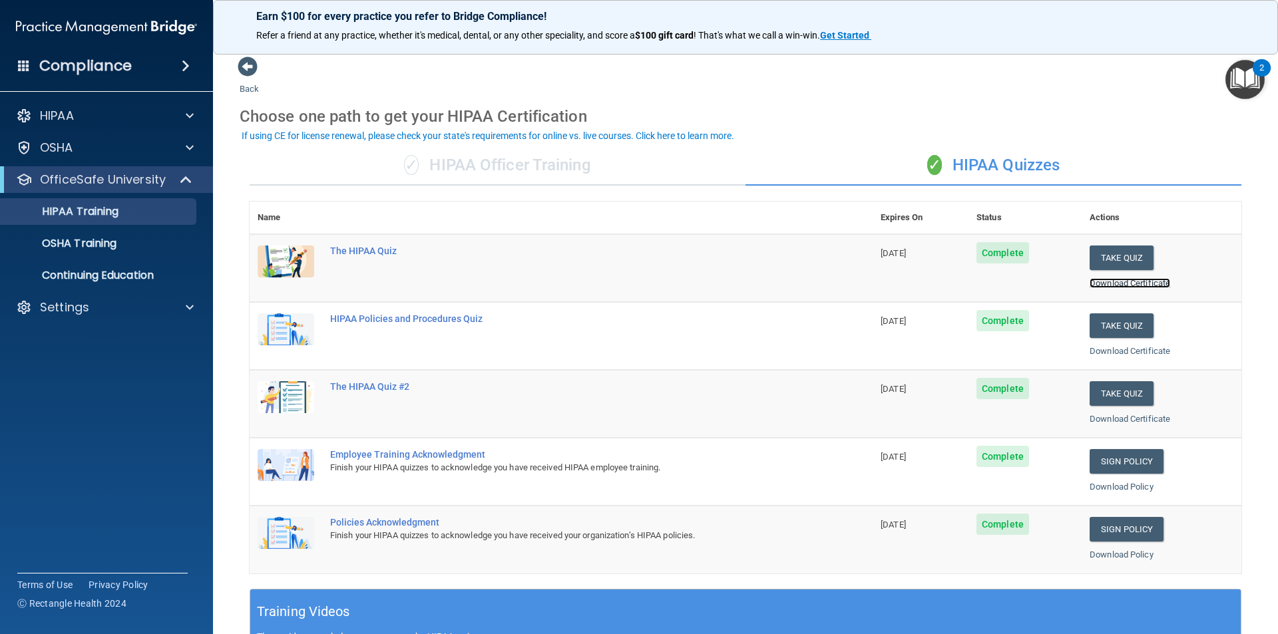
click at [1131, 282] on link "Download Certificate" at bounding box center [1130, 283] width 81 height 10
click at [204, 307] on div "Settings" at bounding box center [107, 307] width 214 height 27
click at [197, 307] on div at bounding box center [187, 308] width 33 height 16
click at [75, 343] on p "My Account" at bounding box center [100, 339] width 182 height 13
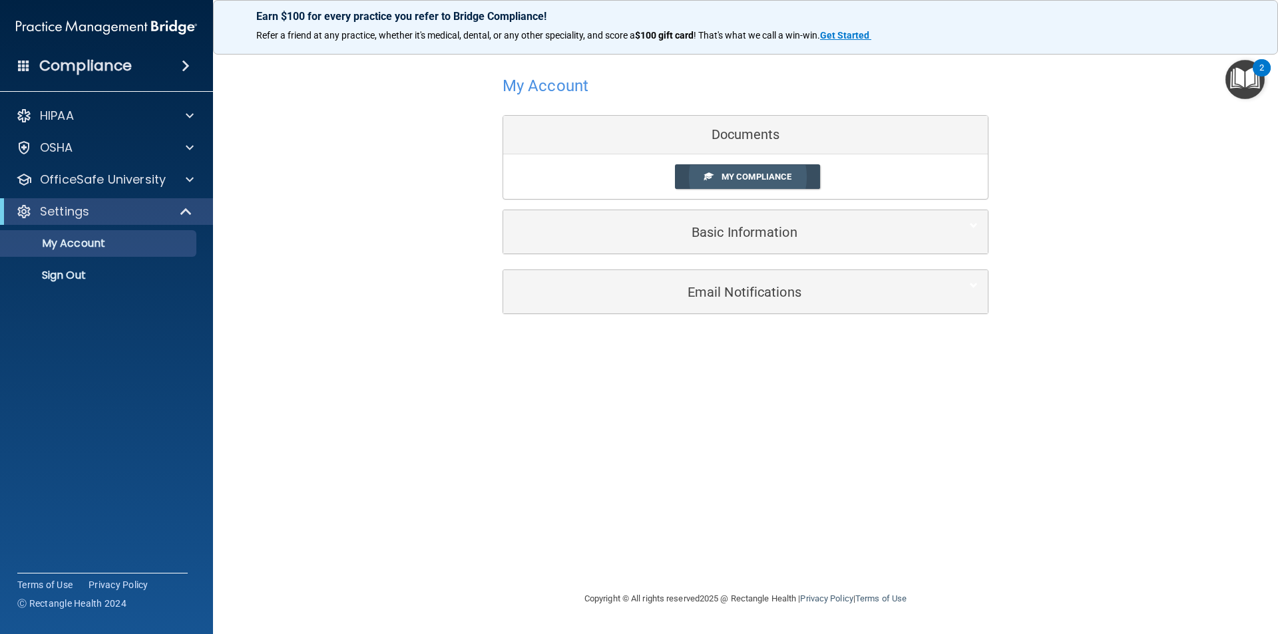
click at [767, 174] on span "My Compliance" at bounding box center [756, 177] width 70 height 10
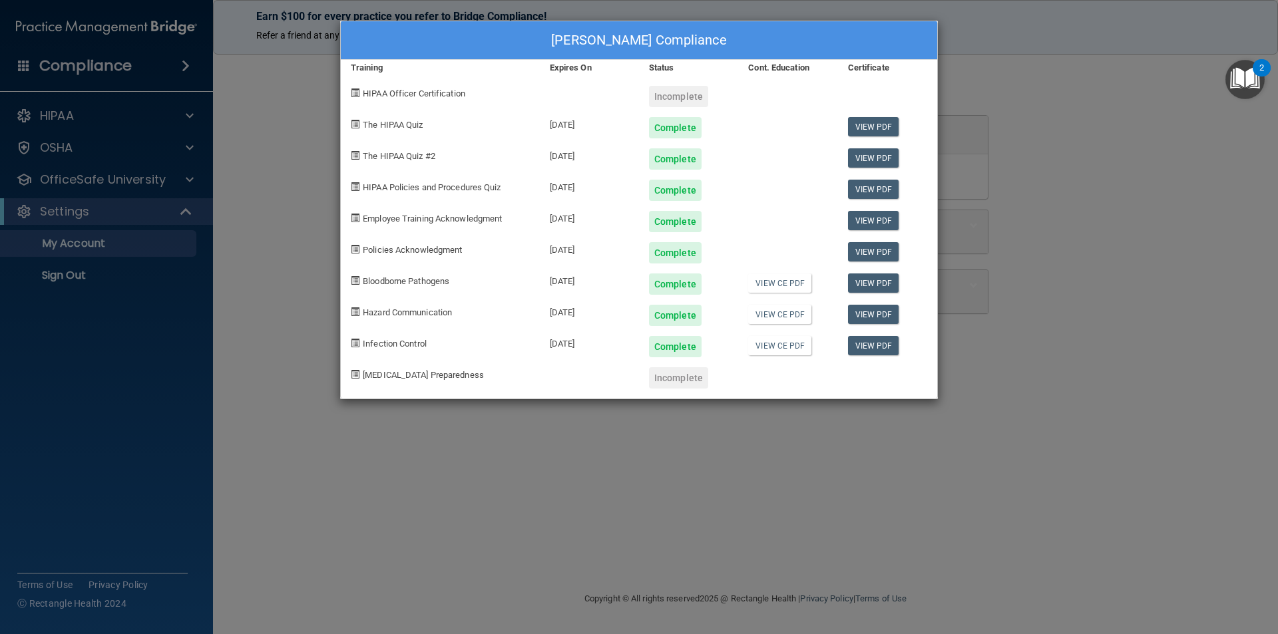
click at [1056, 112] on div "[PERSON_NAME] Compliance Training Expires On Status Cont. Education Certificate…" at bounding box center [639, 317] width 1278 height 634
